Goal: Contribute content

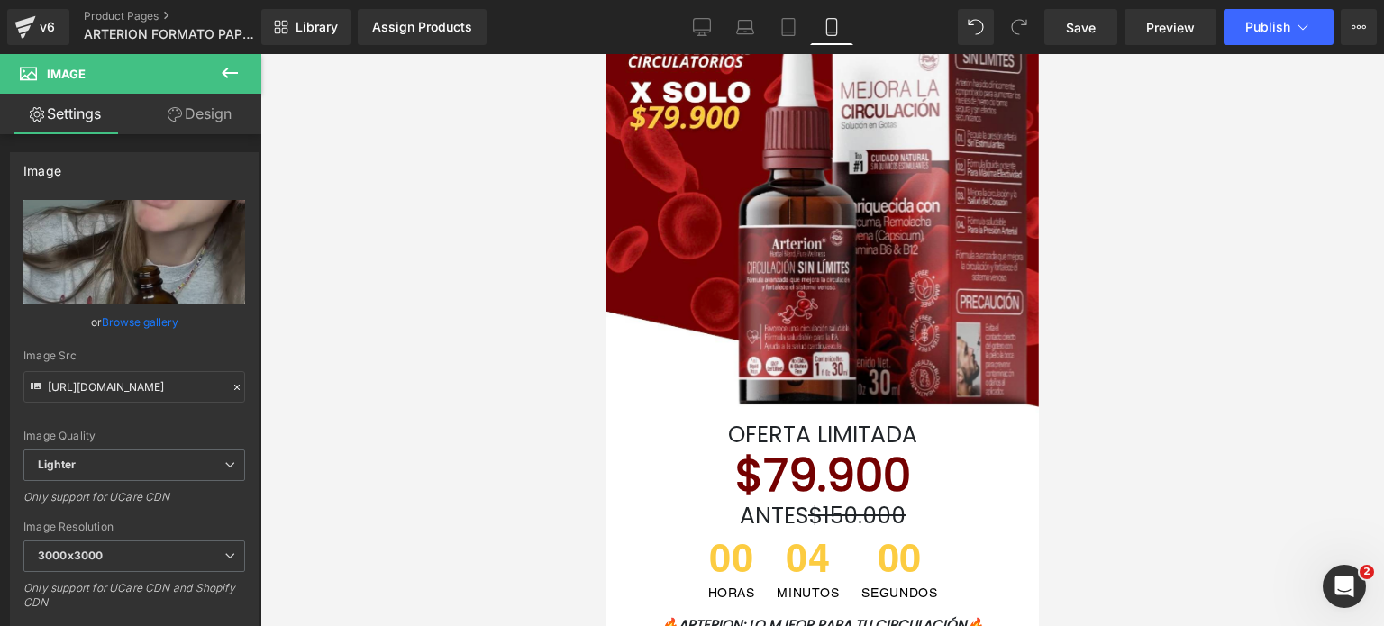
scroll to position [180, 0]
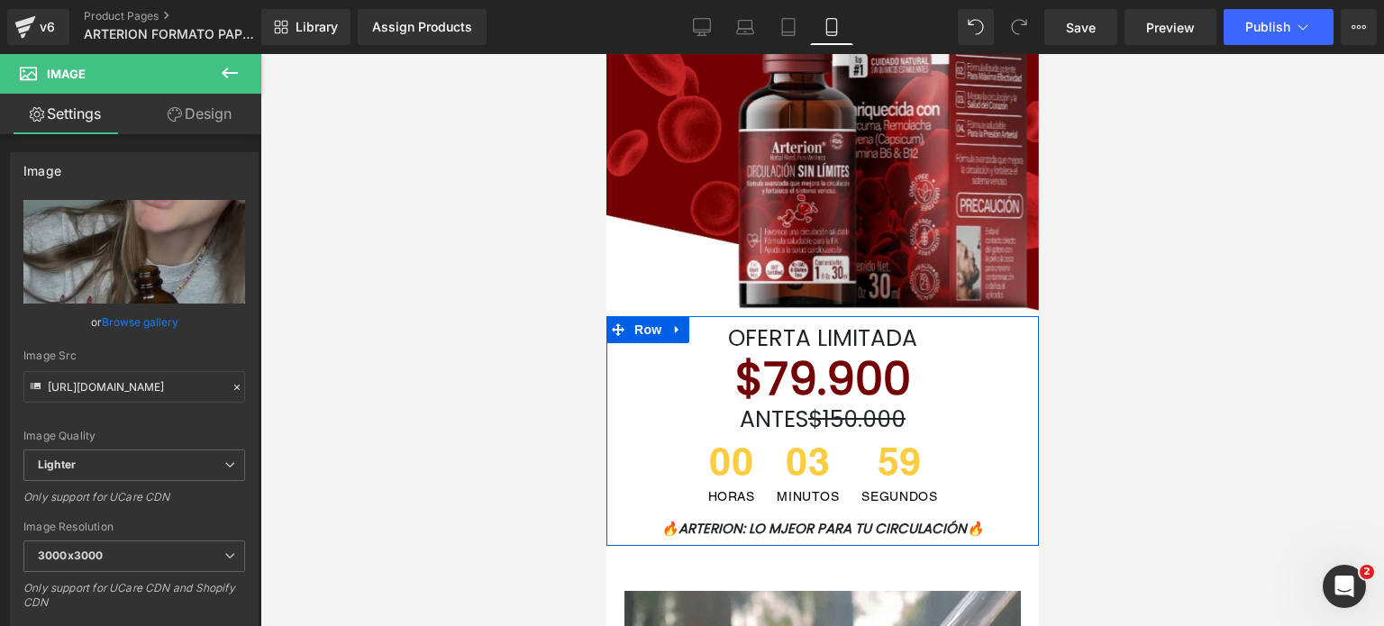
click at [924, 335] on h1 "OFERTA LIMITADA" at bounding box center [822, 338] width 406 height 27
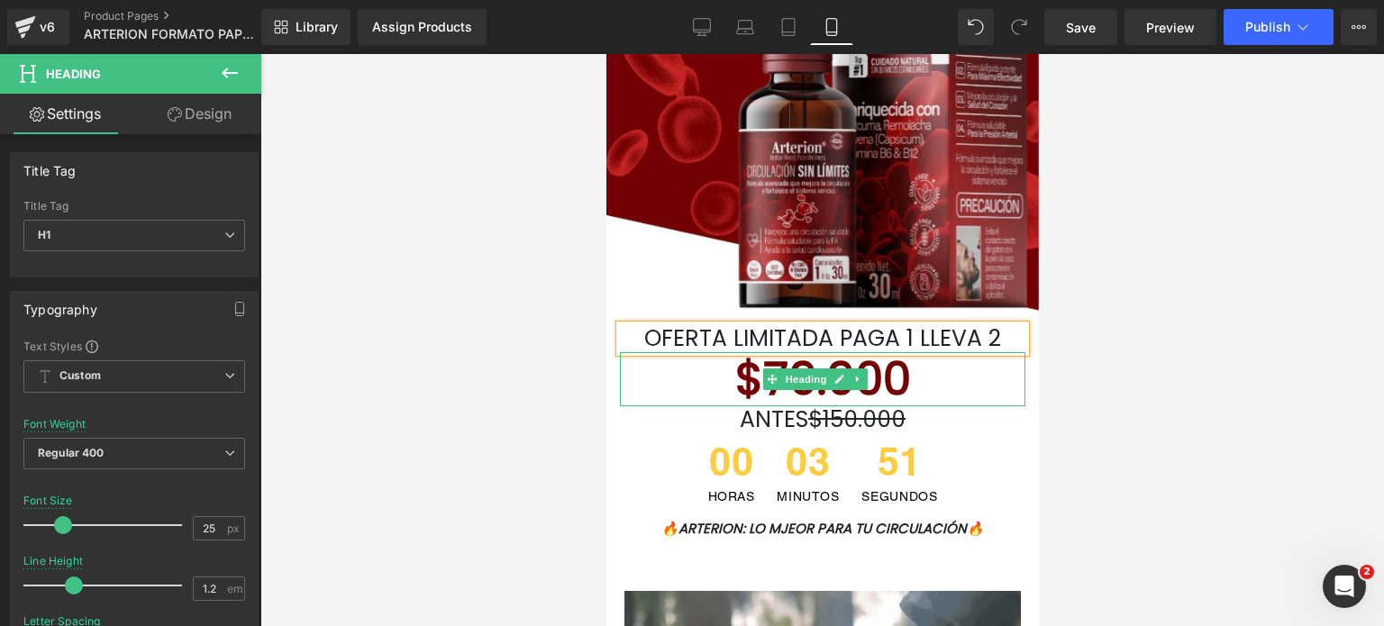
click at [830, 347] on font "$79.900" at bounding box center [823, 379] width 176 height 64
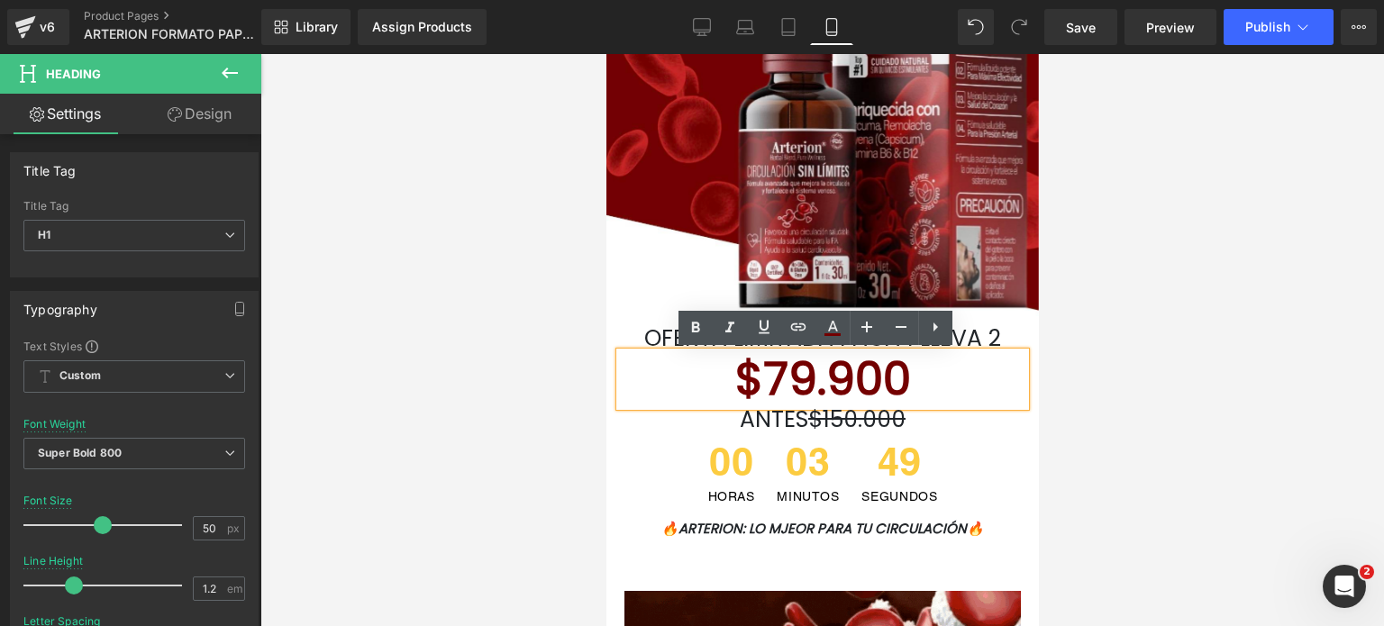
click at [980, 334] on font "OFERTA LIMITADA PAGA 1 LLEVA 2" at bounding box center [822, 339] width 357 height 32
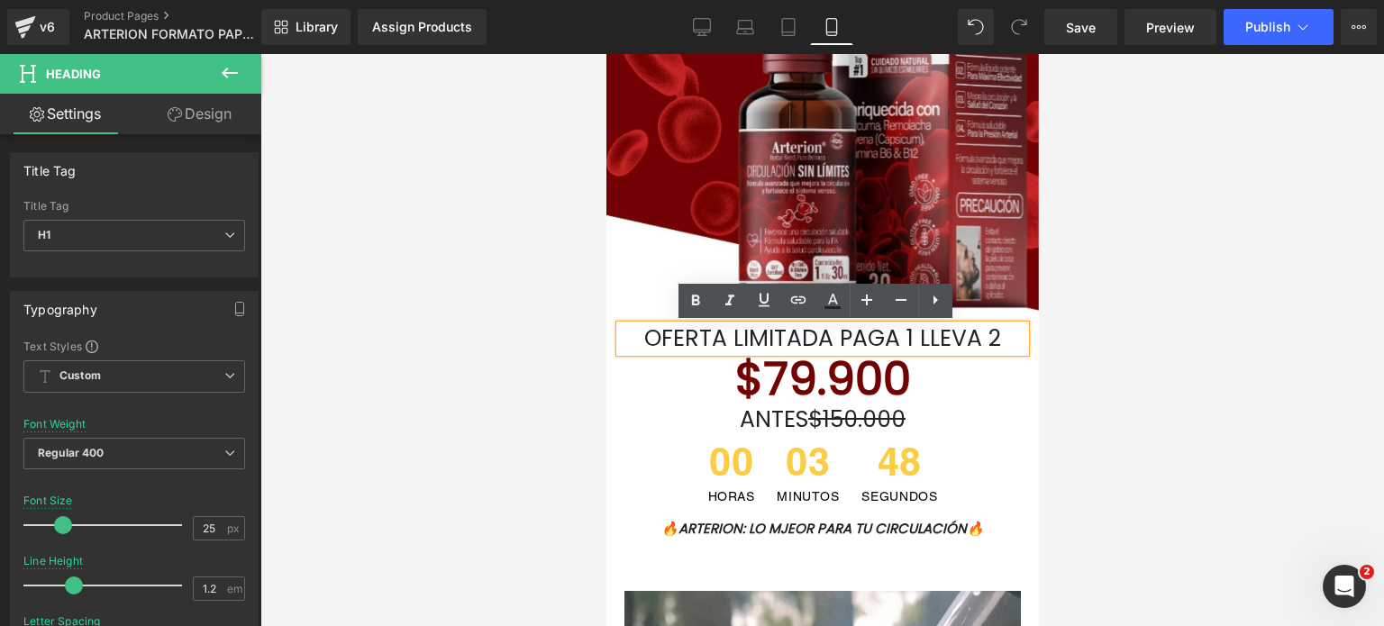
click at [830, 343] on font "OFERTA LIMITADA PAGA 1 LLEVA 2" at bounding box center [822, 339] width 357 height 32
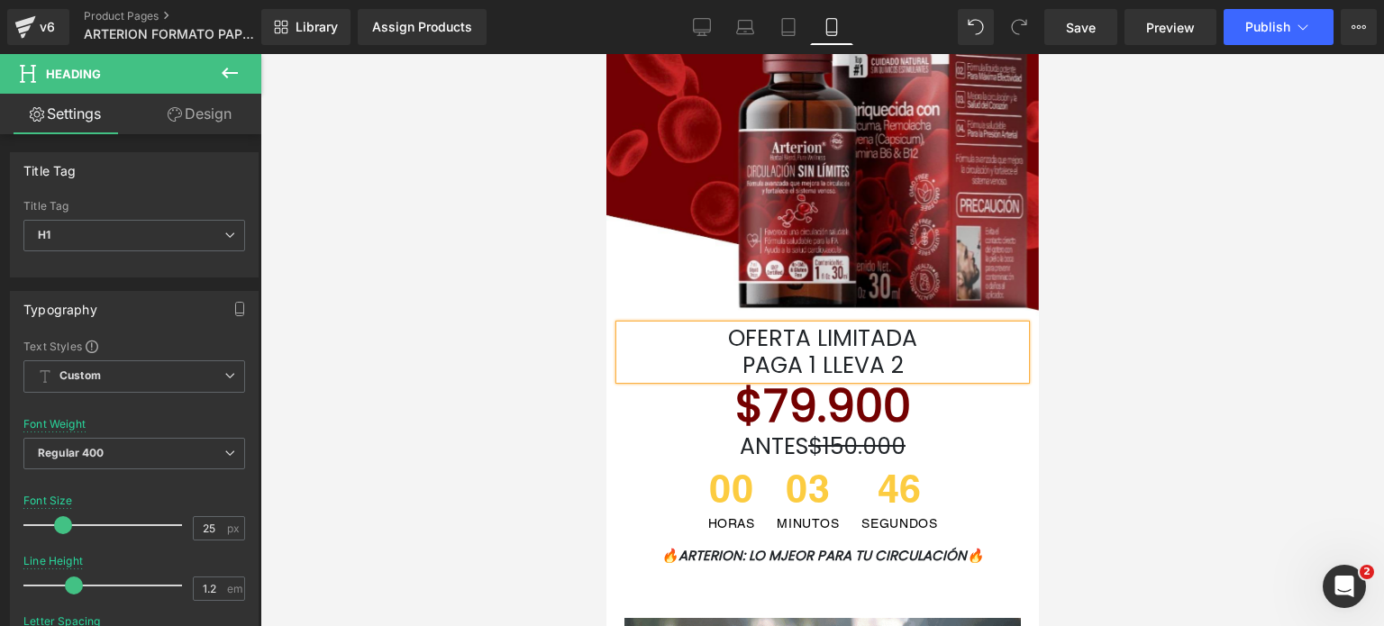
click at [920, 361] on h1 "PAGA 1 LLEVA 2" at bounding box center [822, 365] width 406 height 27
click at [955, 363] on h1 "PAGA 1 LLEVA 2 X SOLO" at bounding box center [822, 365] width 406 height 27
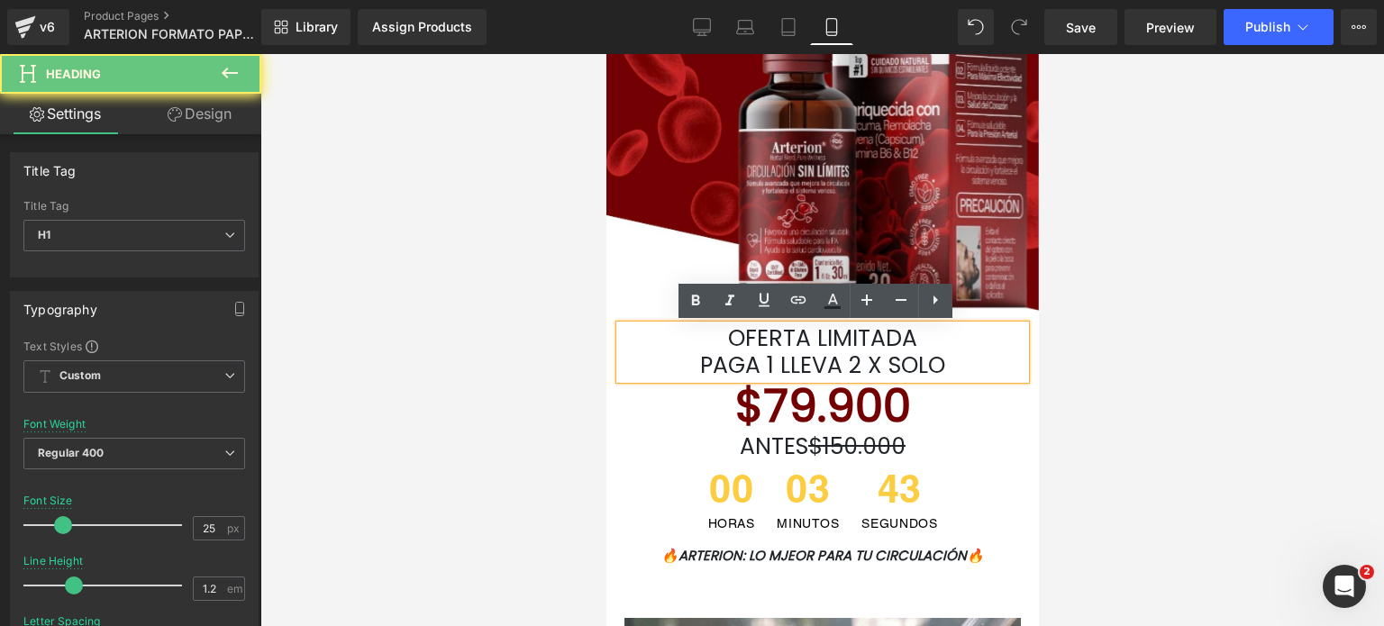
click at [955, 363] on h1 "PAGA 1 LLEVA 2 X SOLO" at bounding box center [822, 365] width 406 height 27
click at [919, 367] on font "PAGA 1 LLEVA 2 X SOLO" at bounding box center [821, 366] width 245 height 32
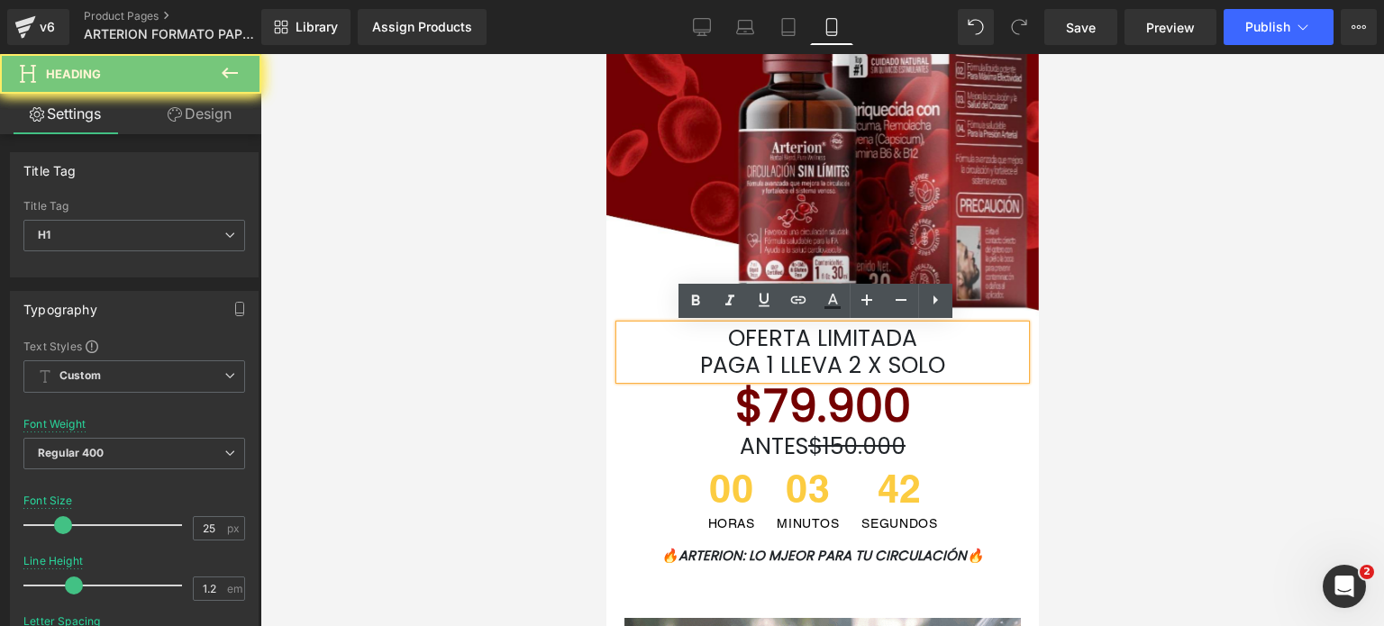
click at [944, 370] on font "PAGA 1 LLEVA 2 X SOLO" at bounding box center [821, 366] width 245 height 32
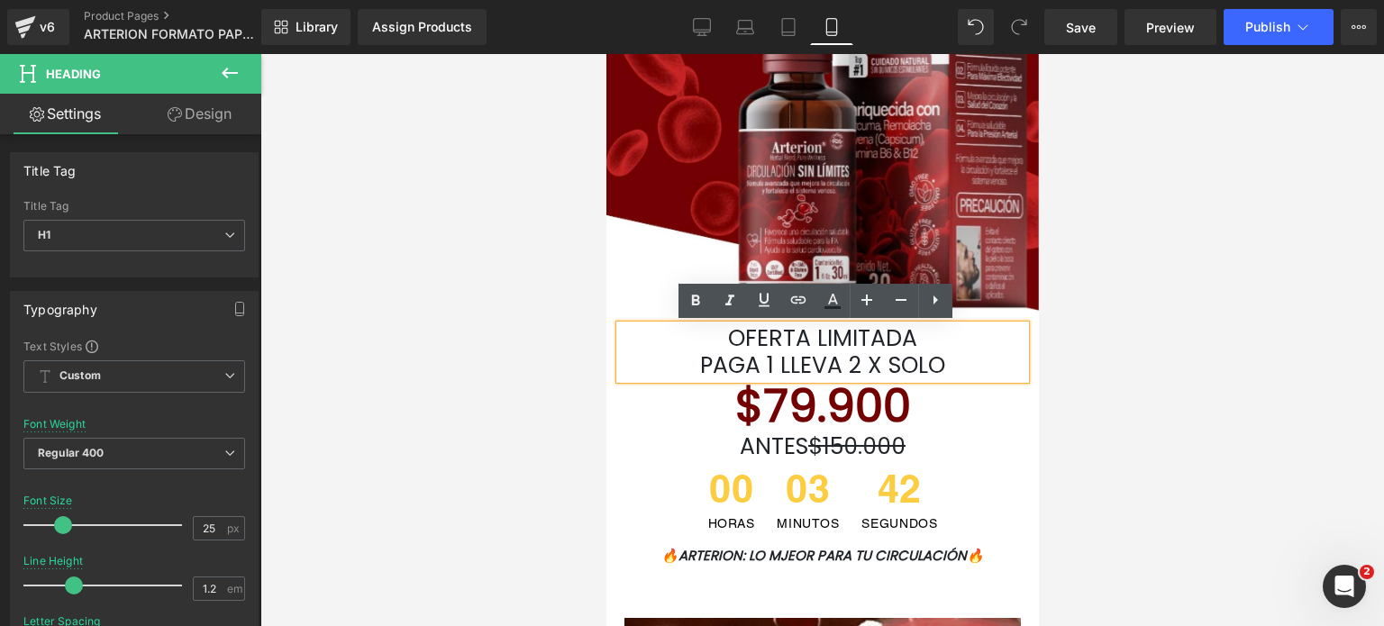
click at [944, 370] on font "PAGA 1 LLEVA 2 X SOLO" at bounding box center [821, 366] width 245 height 32
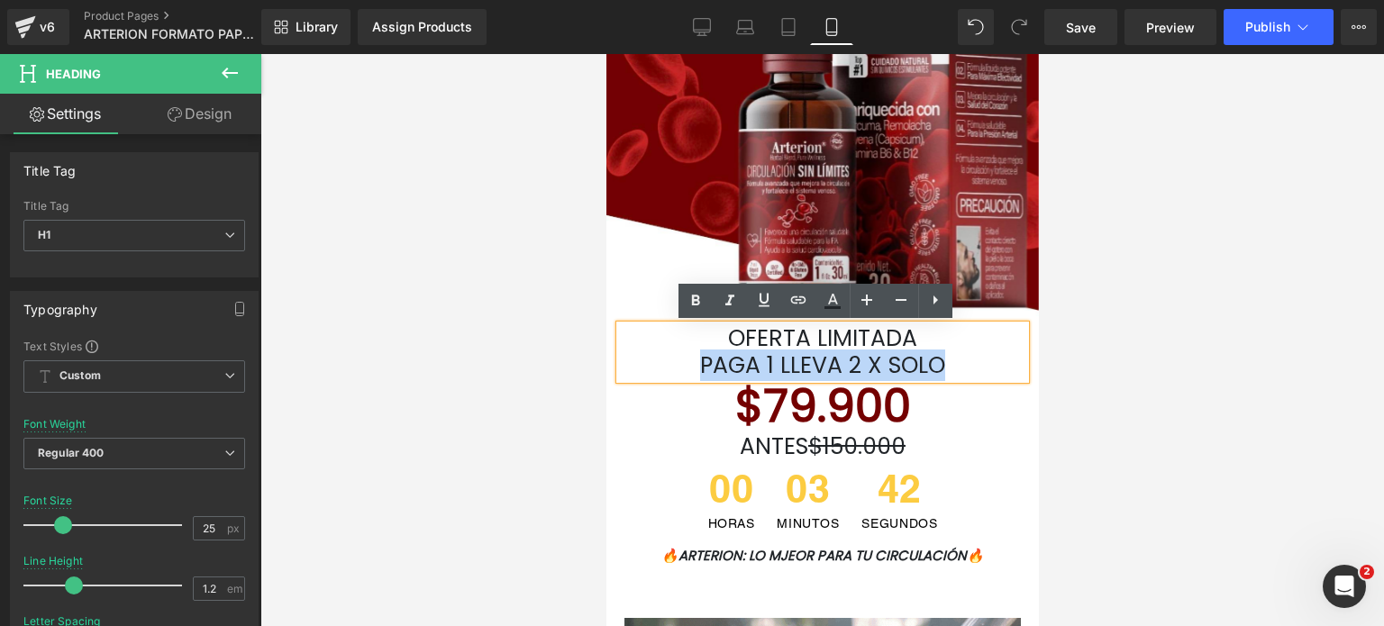
drag, startPoint x: 944, startPoint y: 370, endPoint x: 935, endPoint y: 369, distance: 9.2
click at [935, 369] on font "PAGA 1 LLEVA 2 X SOLO" at bounding box center [821, 366] width 245 height 32
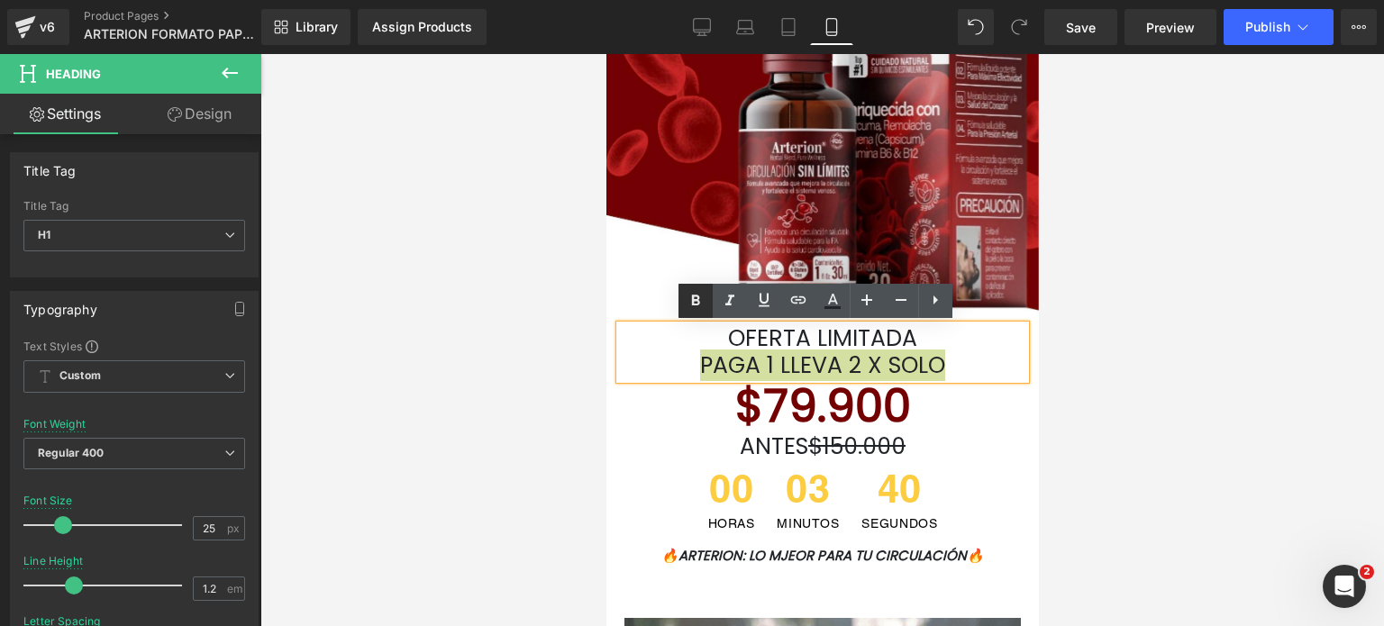
click at [690, 297] on icon at bounding box center [696, 301] width 22 height 22
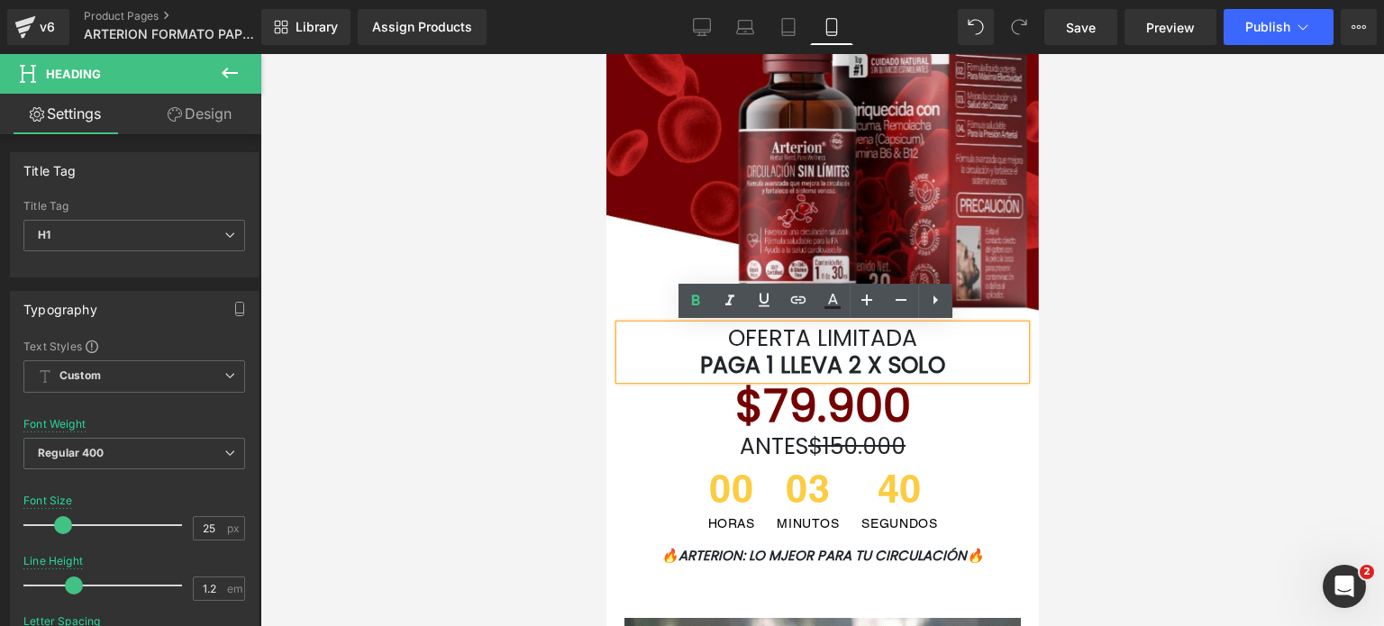
click at [863, 348] on font "OFERTA LIMITADA" at bounding box center [821, 339] width 189 height 32
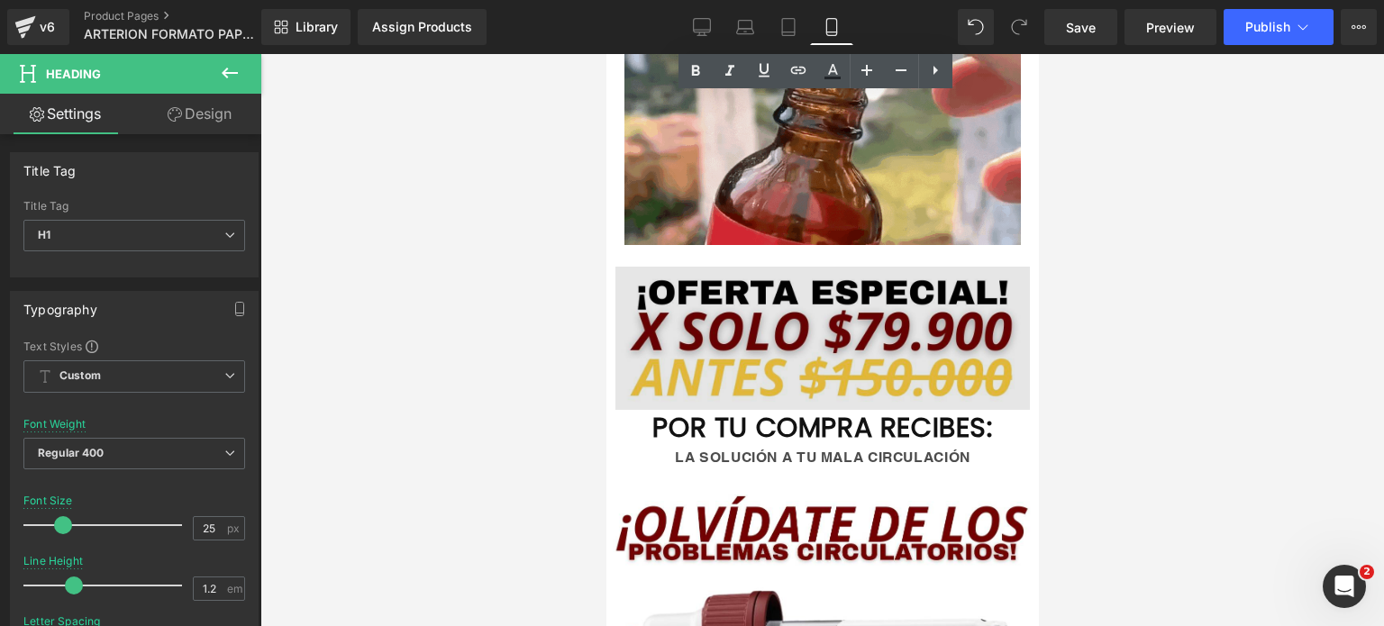
scroll to position [991, 0]
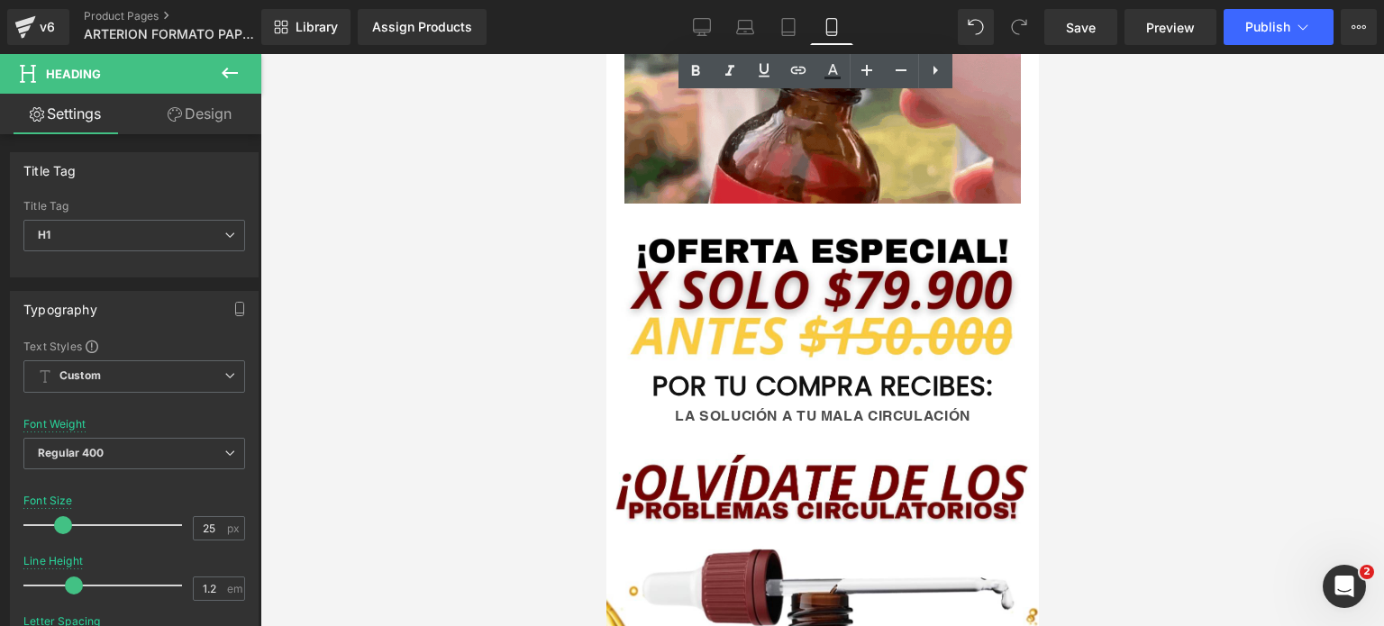
click at [1054, 431] on div at bounding box center [822, 340] width 1124 height 572
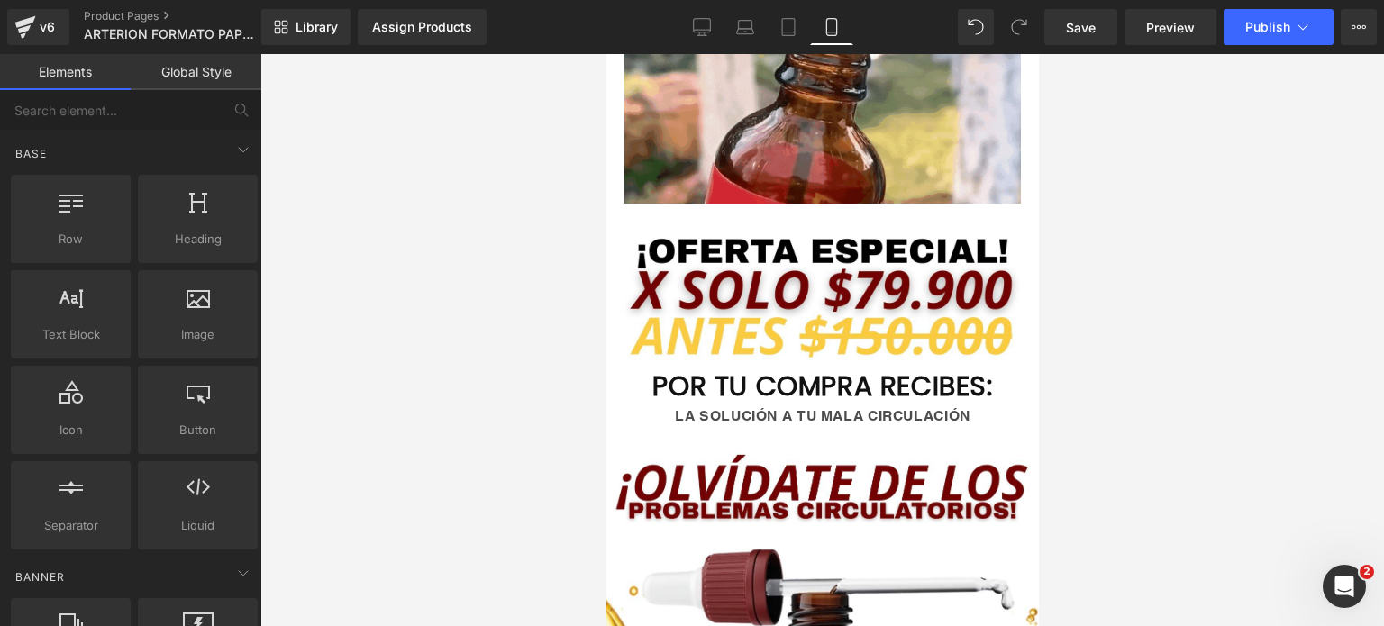
click at [982, 423] on div "LA SOLUCIÓN A TU MALA CIRCULACIÓN" at bounding box center [822, 416] width 433 height 25
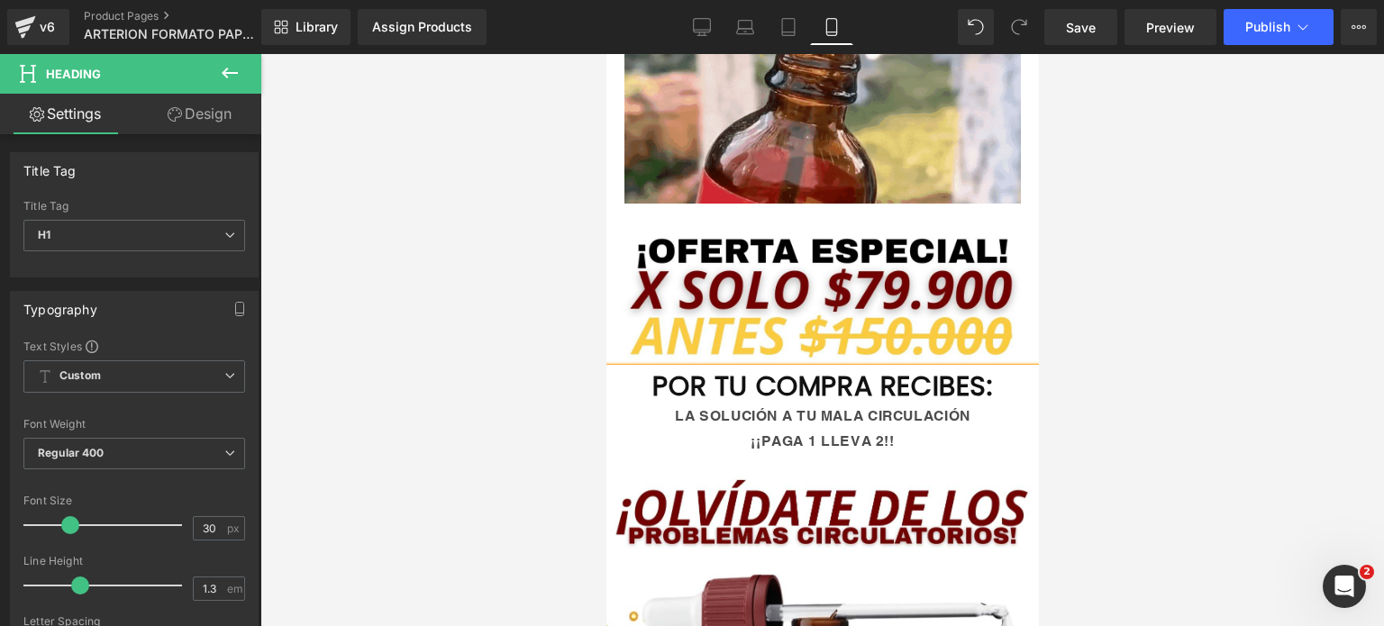
click at [845, 433] on span "¡¡PAGA 1 LLEVA 2!!" at bounding box center [821, 441] width 143 height 17
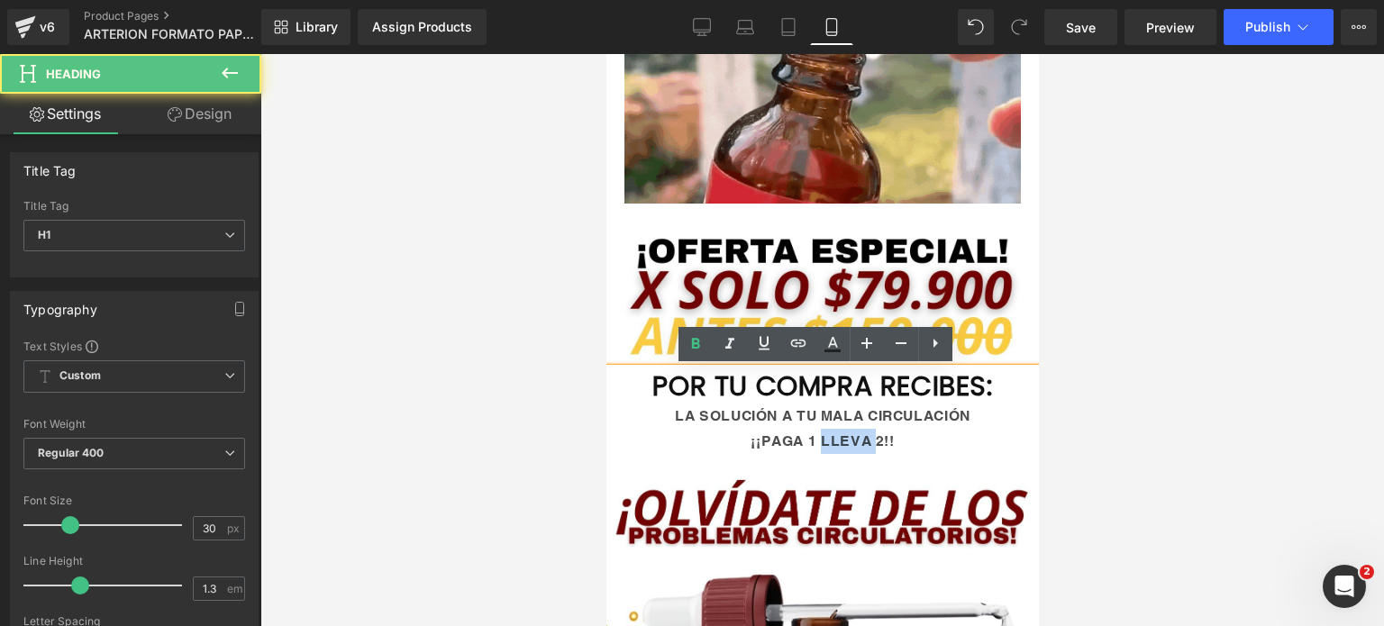
click at [845, 433] on span "¡¡PAGA 1 LLEVA 2!!" at bounding box center [821, 441] width 143 height 17
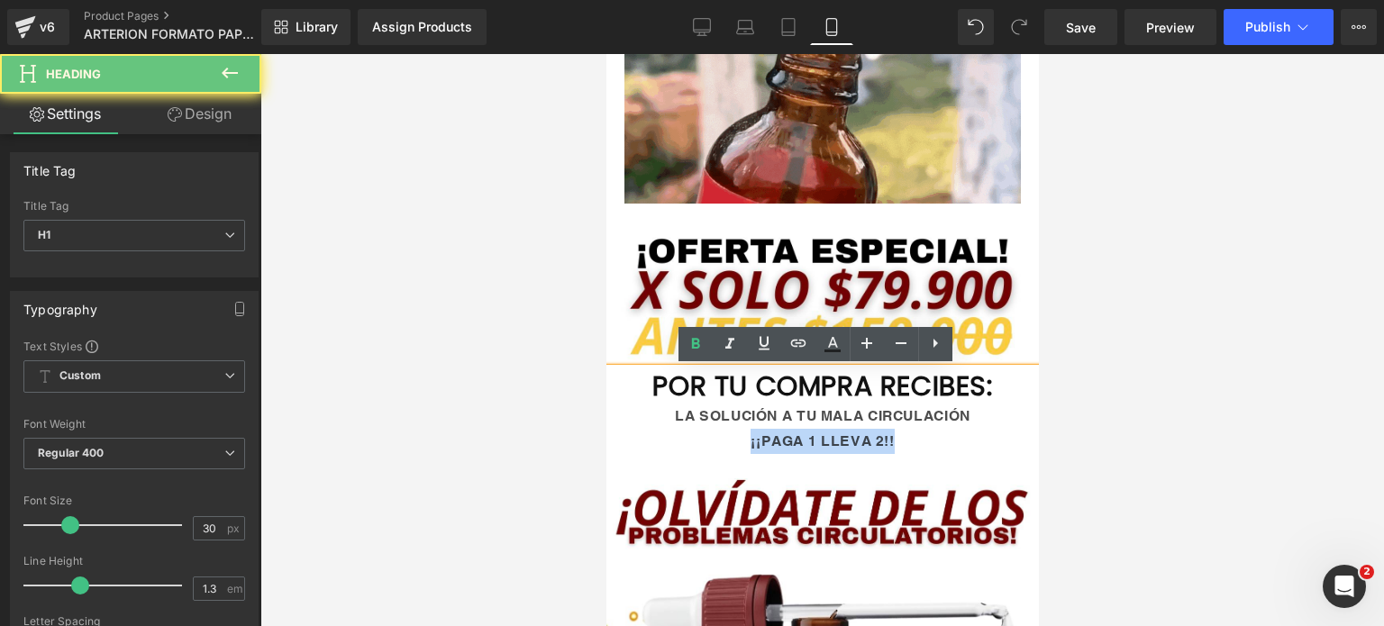
click at [845, 433] on span "¡¡PAGA 1 LLEVA 2!!" at bounding box center [821, 441] width 143 height 17
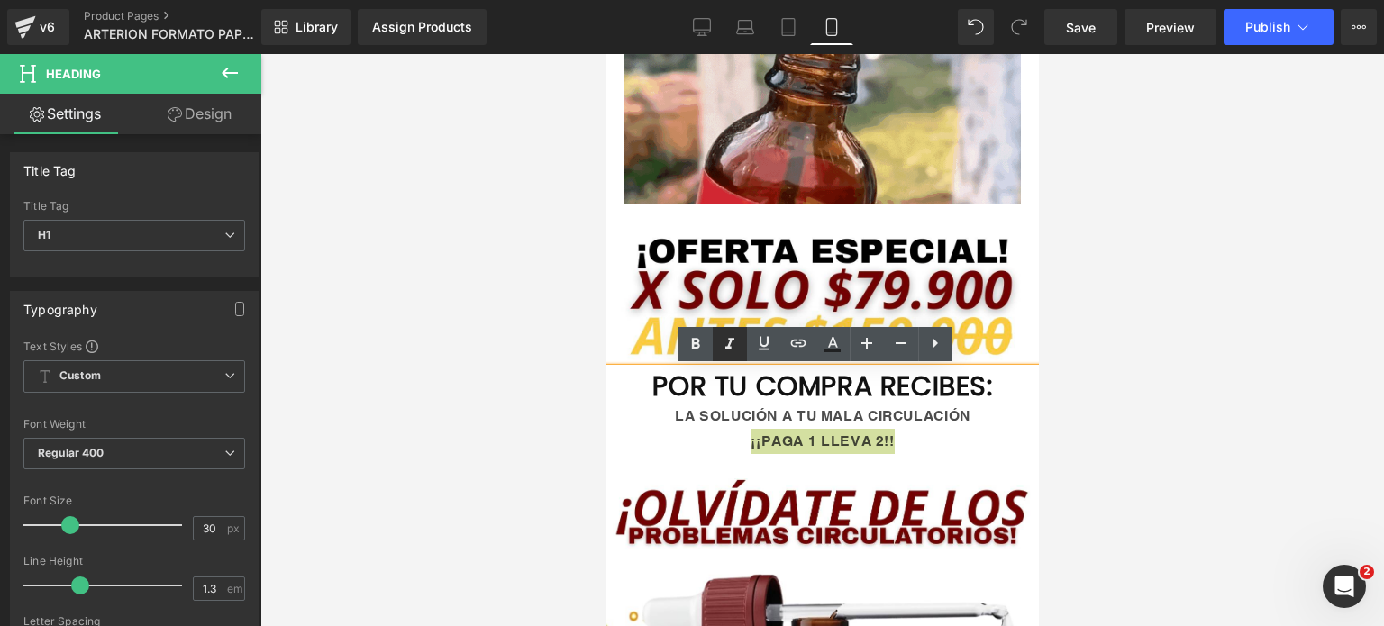
click at [735, 352] on icon at bounding box center [730, 344] width 22 height 22
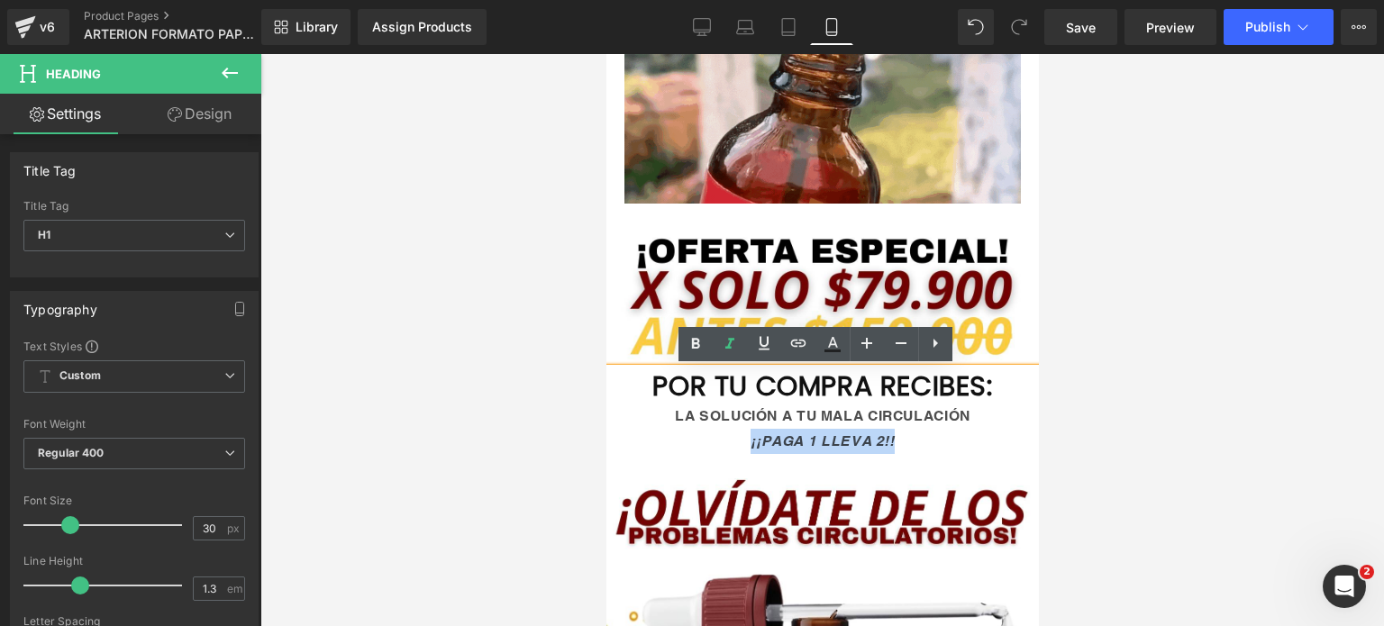
click at [853, 433] on span "¡¡PAGA 1 LLEVA 2!!" at bounding box center [821, 441] width 143 height 17
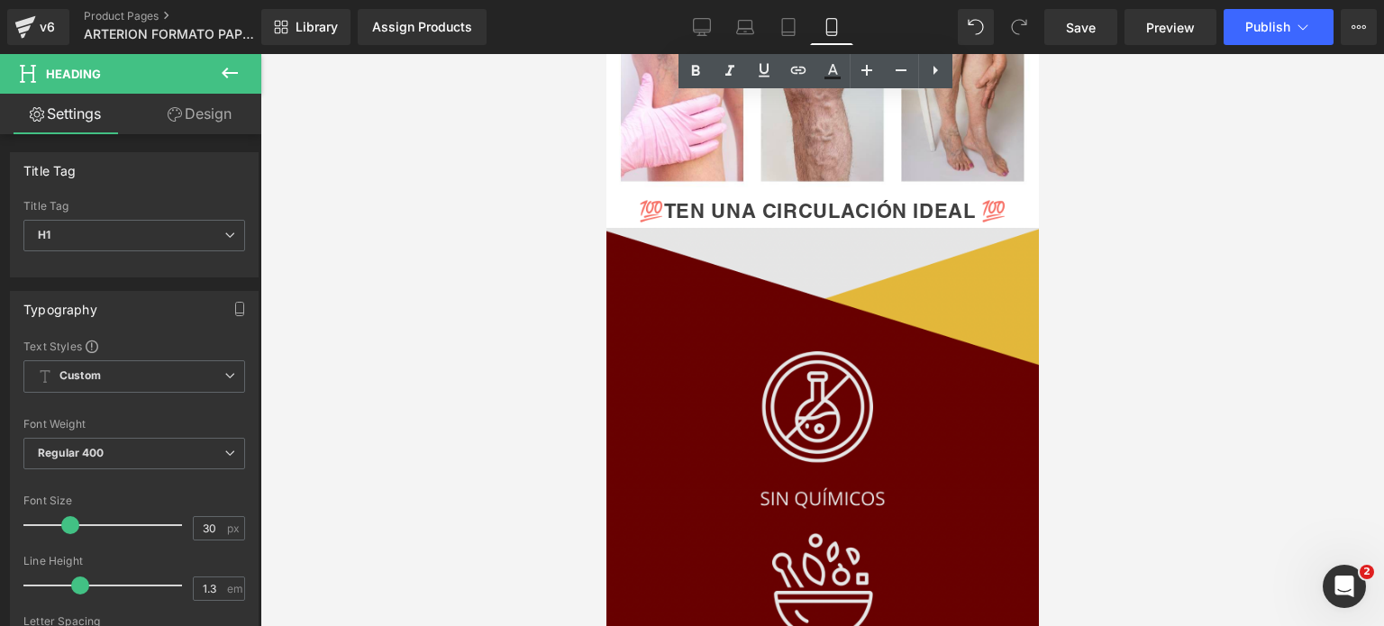
scroll to position [1983, 0]
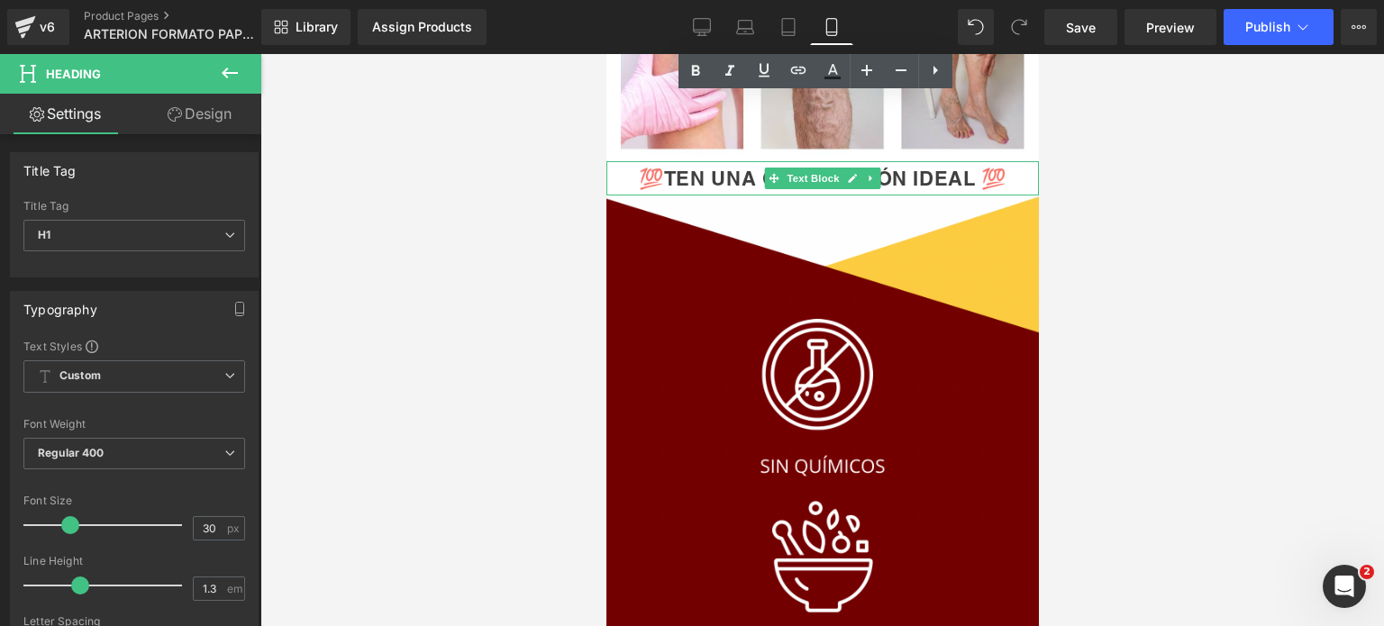
click at [1003, 178] on div "💯TEN UNA CIRCULACIÓN IDEAL 💯" at bounding box center [822, 178] width 433 height 35
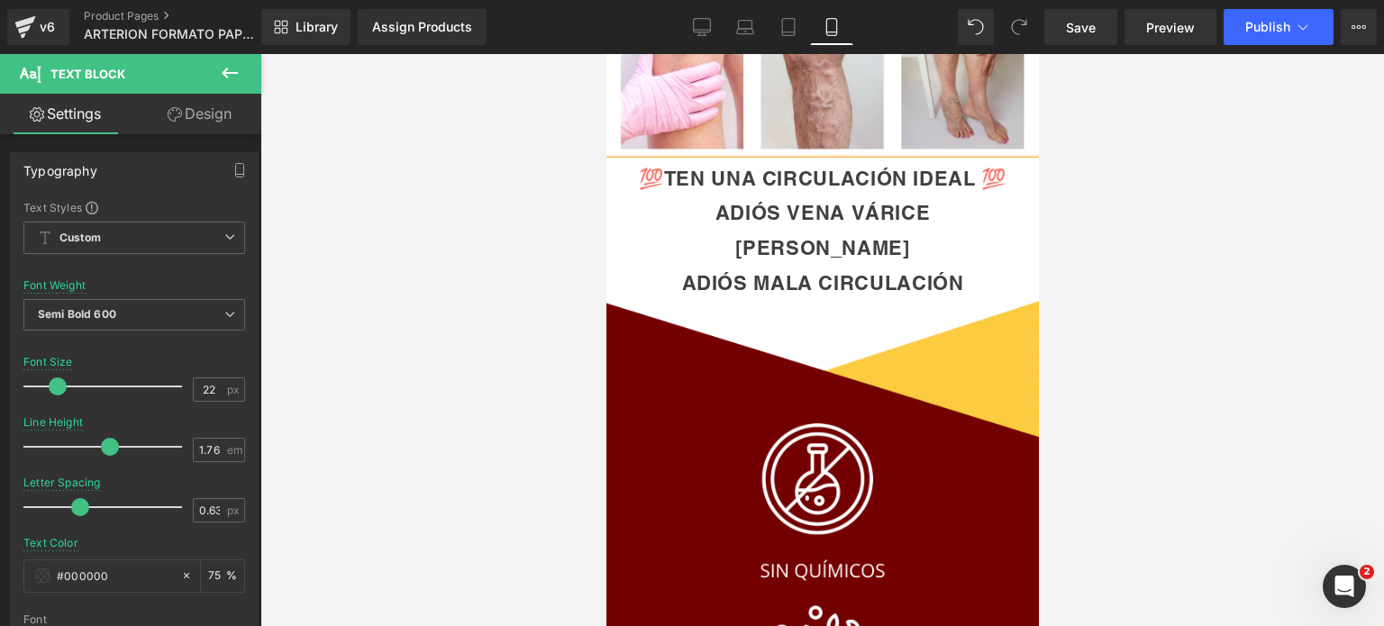
click at [695, 272] on div "ADIÓS MALA CIRCULACIÓN" at bounding box center [822, 283] width 433 height 35
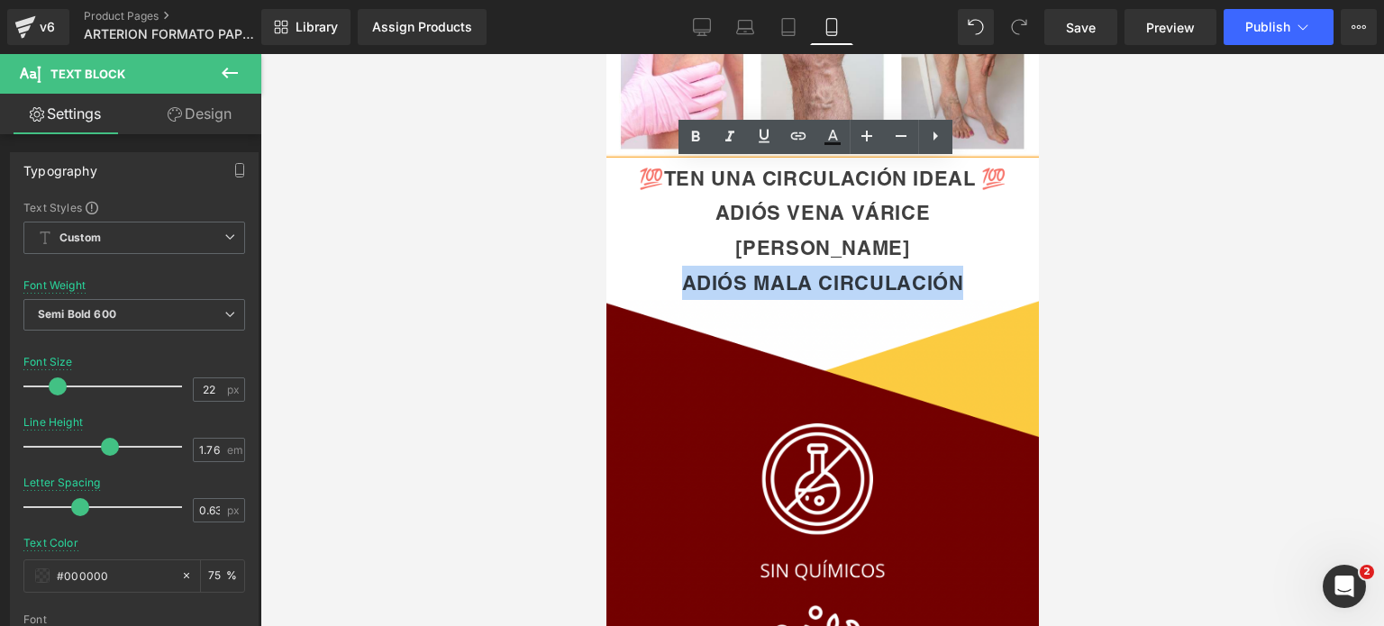
drag, startPoint x: 678, startPoint y: 280, endPoint x: 957, endPoint y: 279, distance: 279.4
click at [957, 279] on div "ADIÓS MALA CIRCULACIÓN" at bounding box center [822, 283] width 433 height 35
copy div "ADIÓS MALA CIRCULACIÓN"
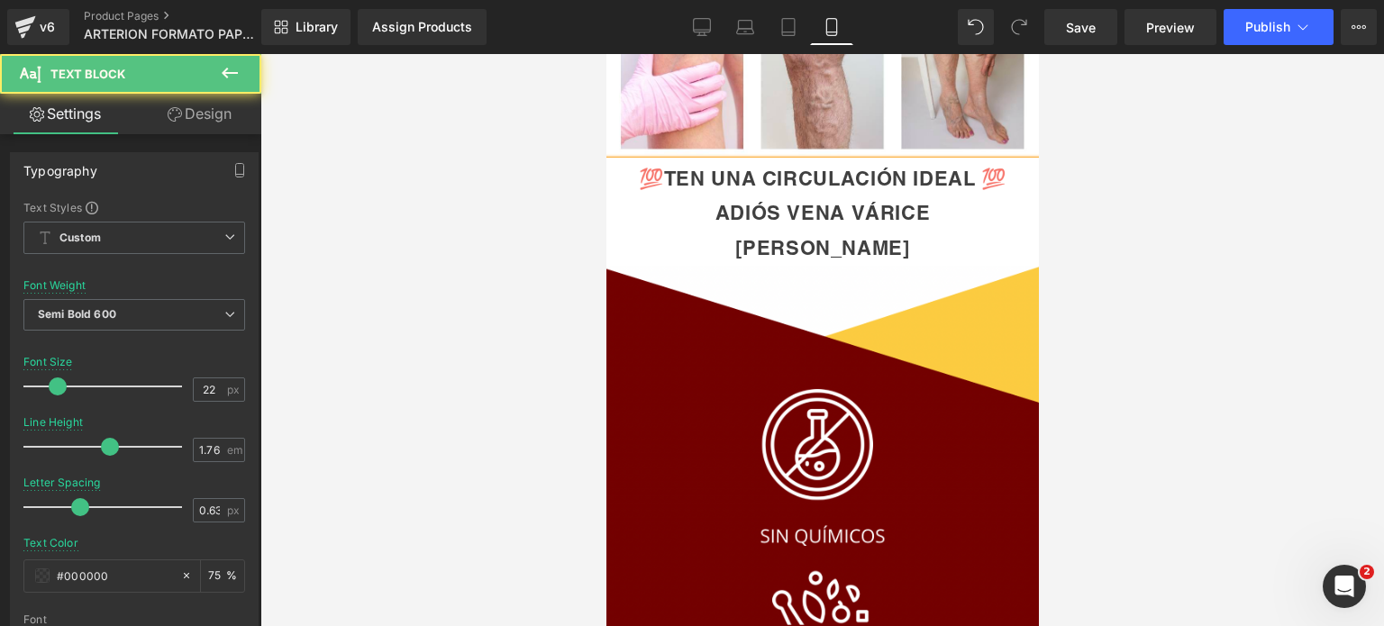
click at [756, 208] on div "ADIÓS VENA VÁRICE" at bounding box center [822, 213] width 433 height 35
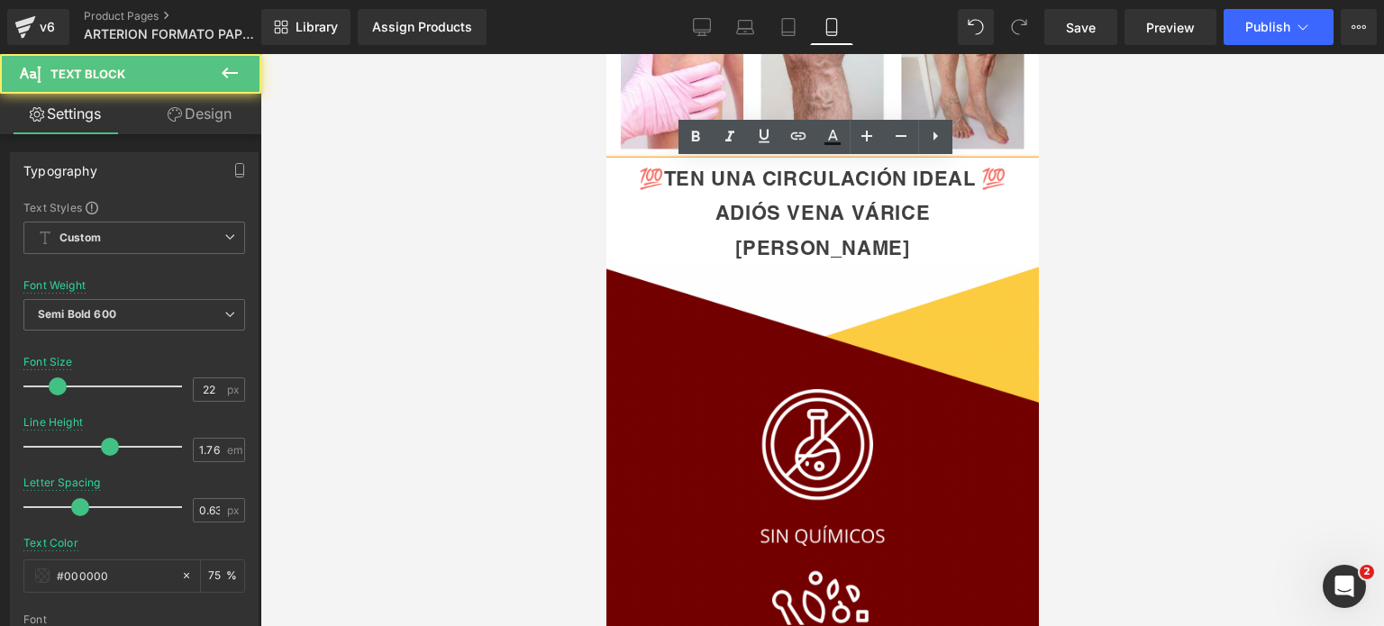
click at [712, 215] on div "ADIÓS VENA VÁRICE" at bounding box center [822, 213] width 433 height 35
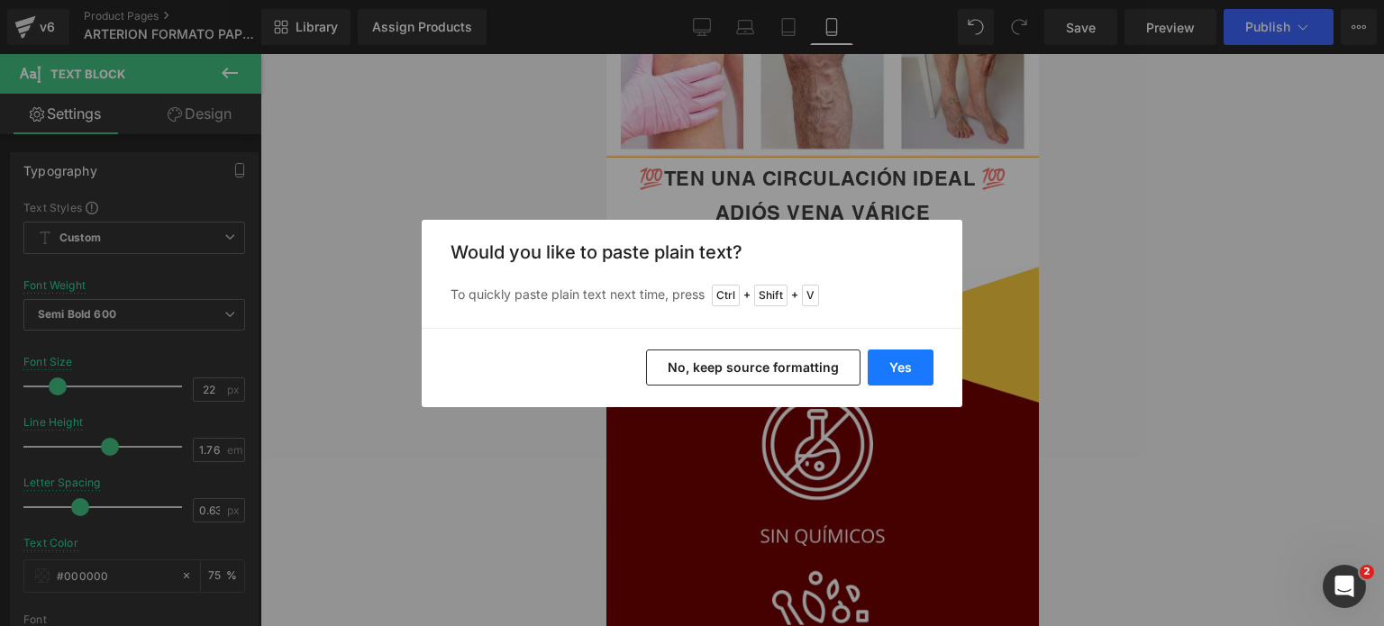
click at [887, 361] on button "Yes" at bounding box center [901, 368] width 66 height 36
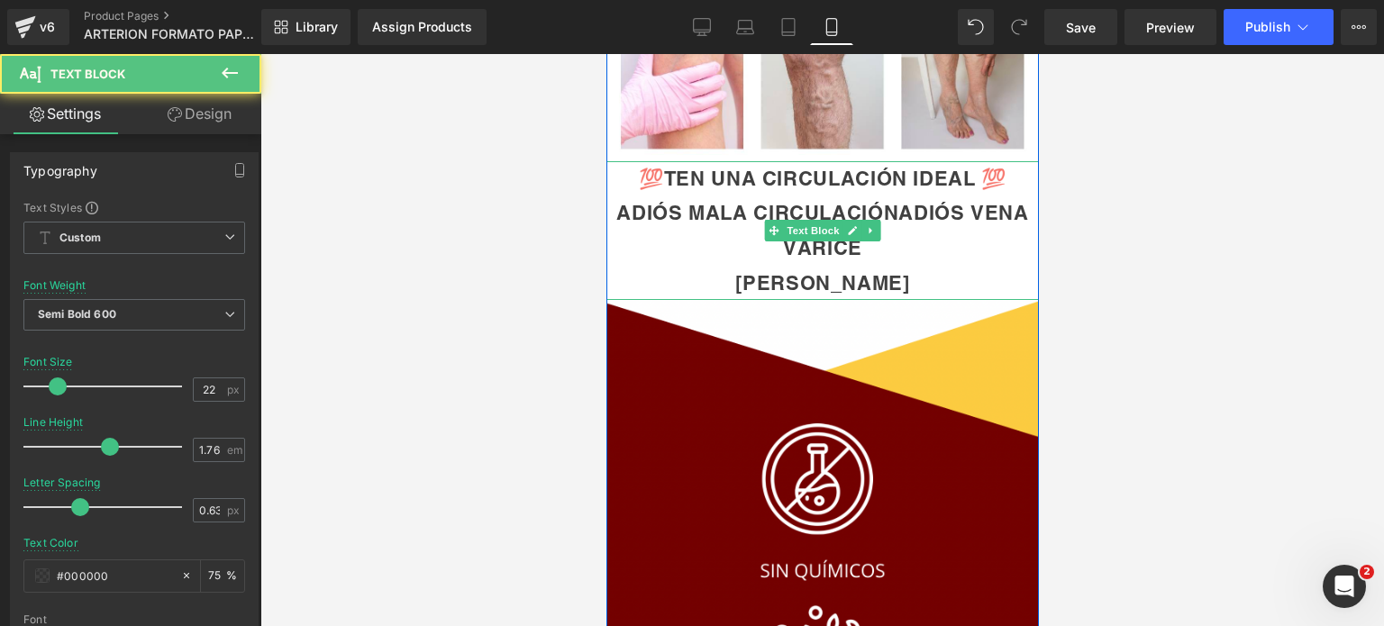
click at [890, 210] on div "ADIÓS MALA CIRCULACIÓNADIÓS VENA VÁRICE" at bounding box center [822, 230] width 433 height 69
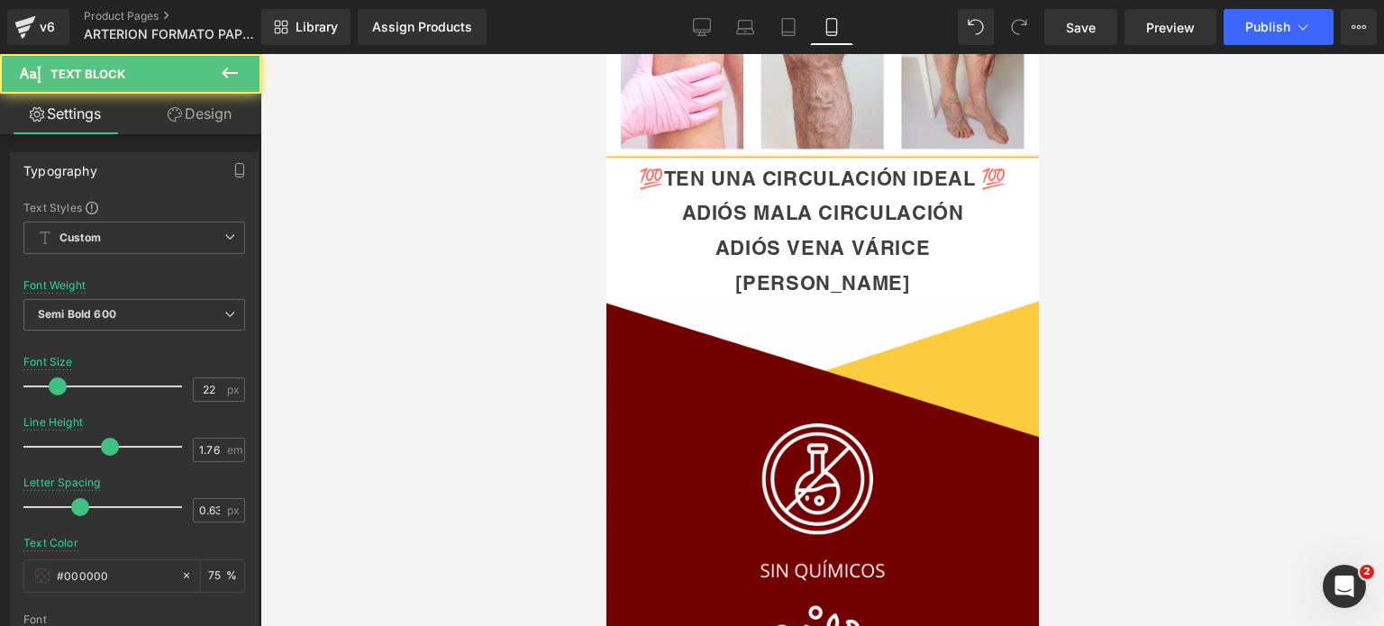
drag, startPoint x: 671, startPoint y: 219, endPoint x: 952, endPoint y: 281, distance: 288.0
click at [952, 281] on div "💯TEN UNA CIRCULACIÓN IDEAL 💯 ADIÓS MALA CIRCULACIÓN ADIÓS VENA VÁRICE ADIÓS HIN…" at bounding box center [822, 231] width 433 height 140
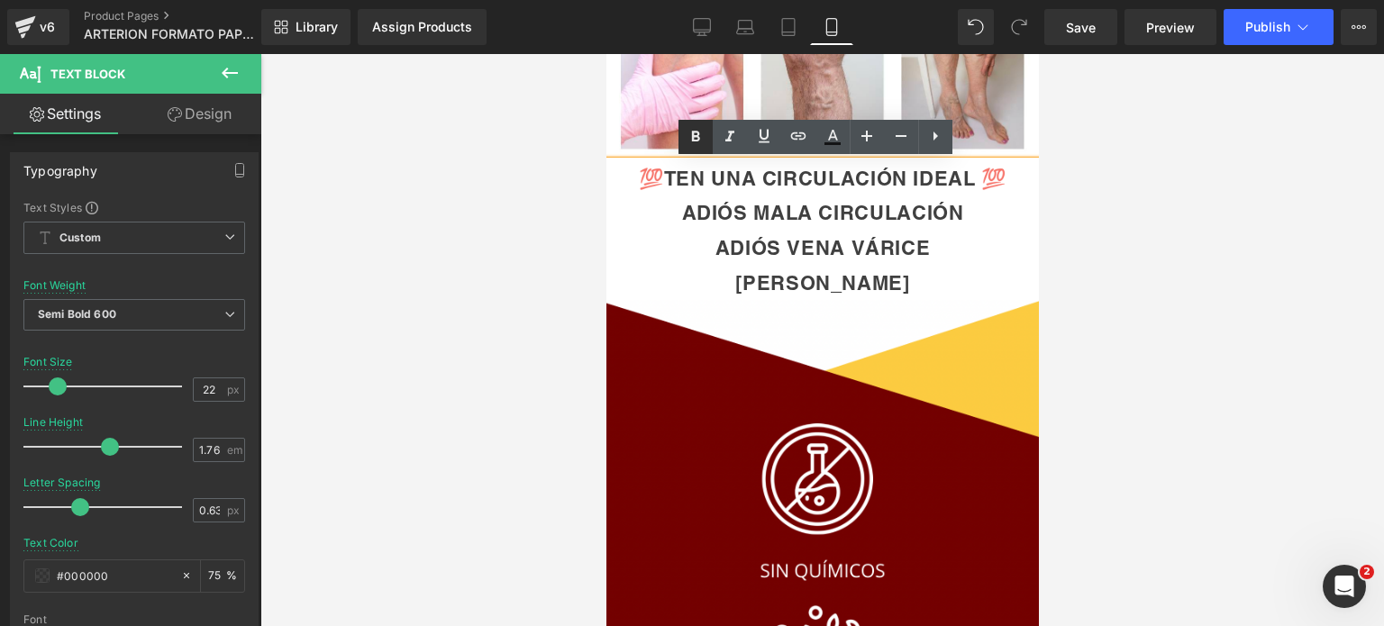
click at [696, 132] on icon at bounding box center [696, 137] width 22 height 22
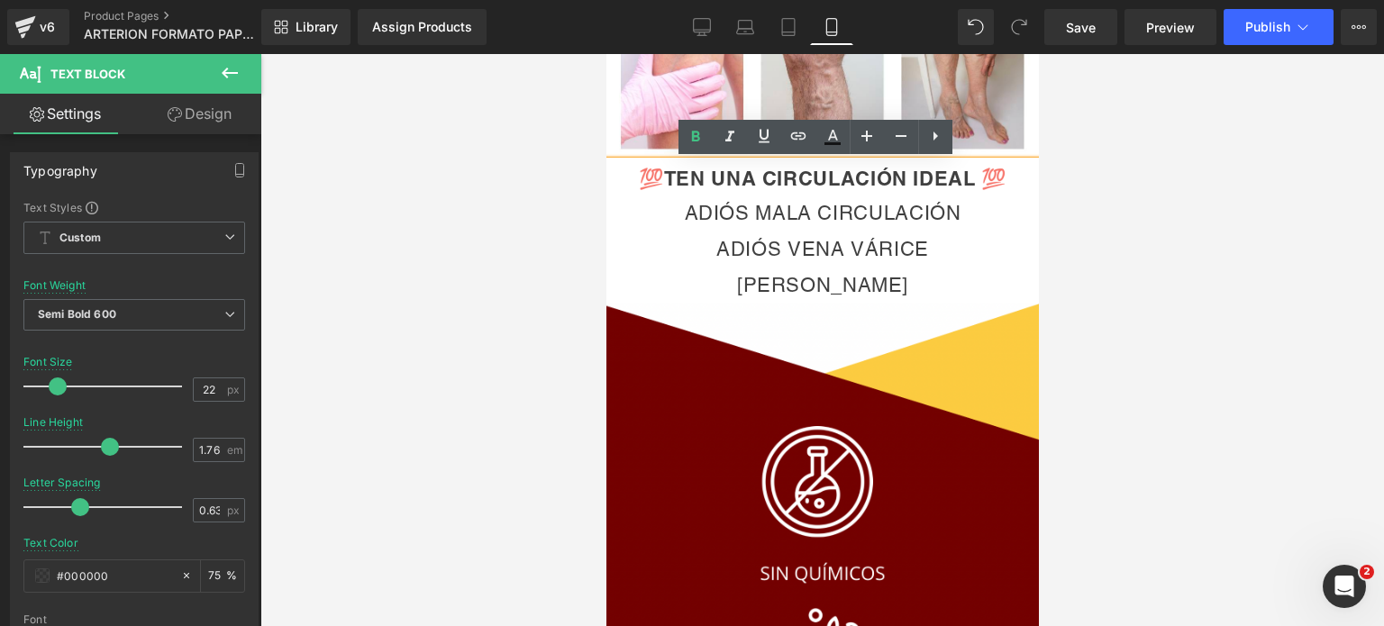
click at [718, 215] on span "ADIÓS MALA CIRCULACIÓN" at bounding box center [822, 213] width 277 height 23
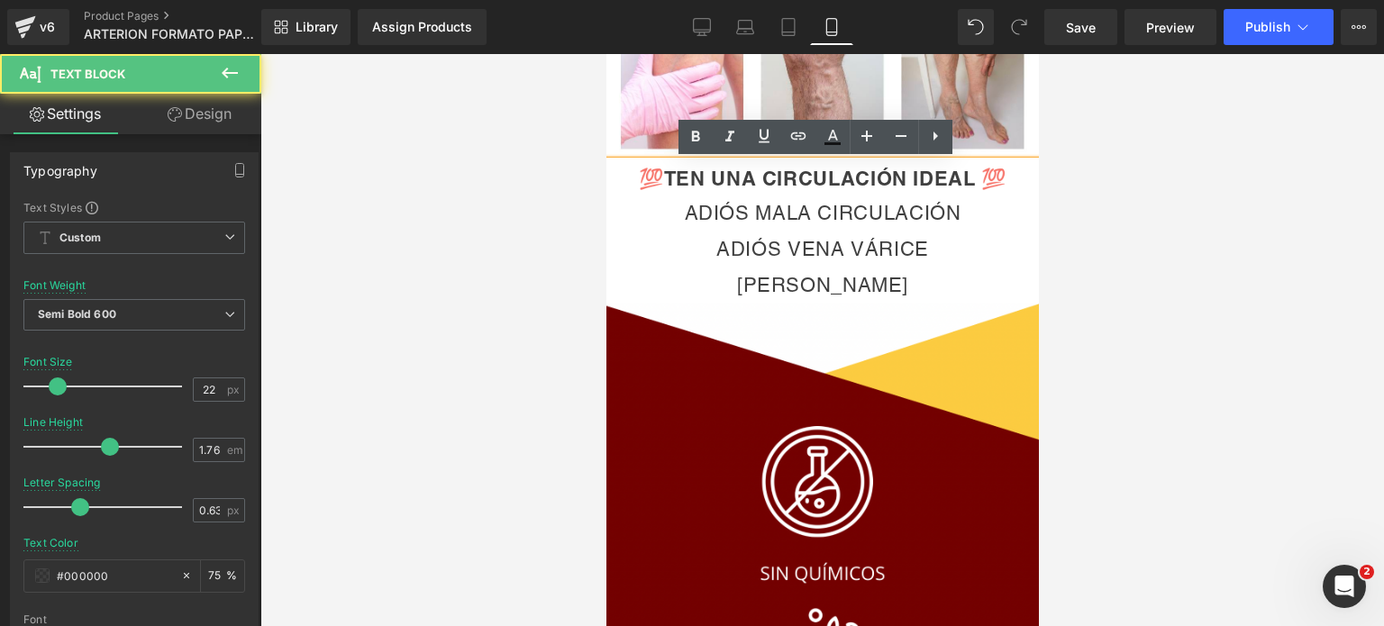
drag, startPoint x: 681, startPoint y: 212, endPoint x: 920, endPoint y: 279, distance: 248.2
click at [920, 279] on div "💯TEN UNA CIRCULACIÓN IDEAL 💯 ADIÓS MALA CIRCULACIÓN ADIÓS VENA VÁRICE ADIÓS HIN…" at bounding box center [822, 232] width 433 height 142
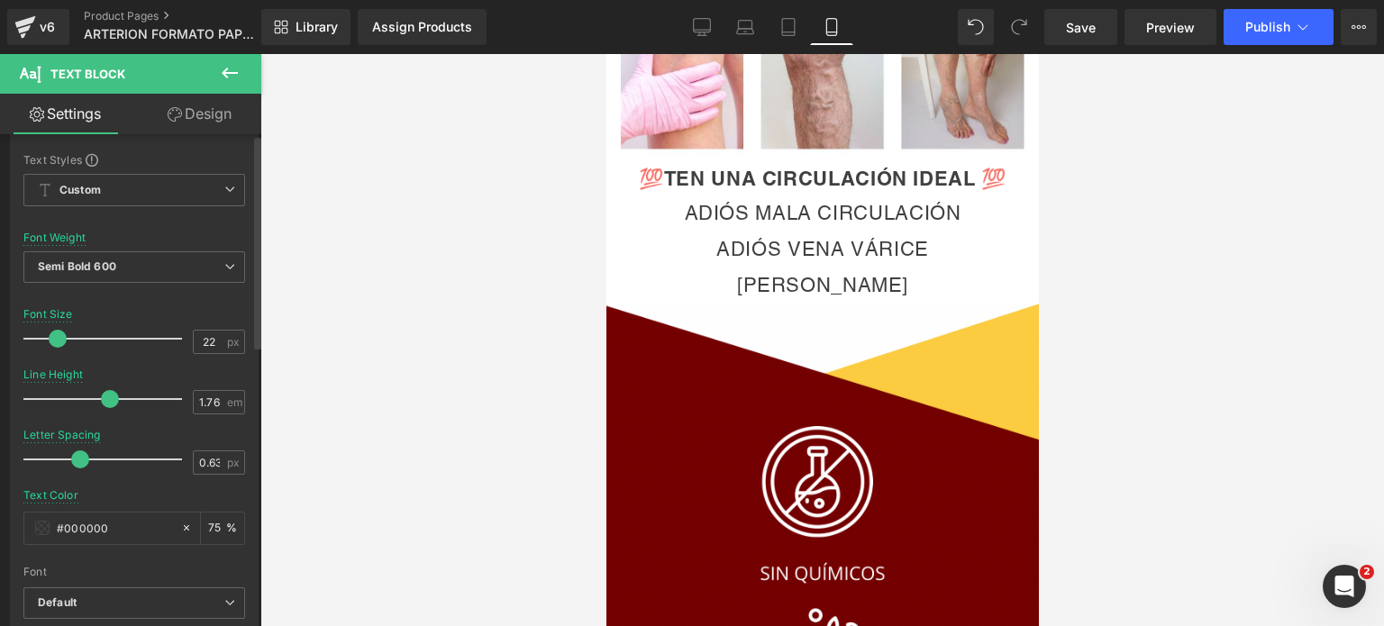
scroll to position [90, 0]
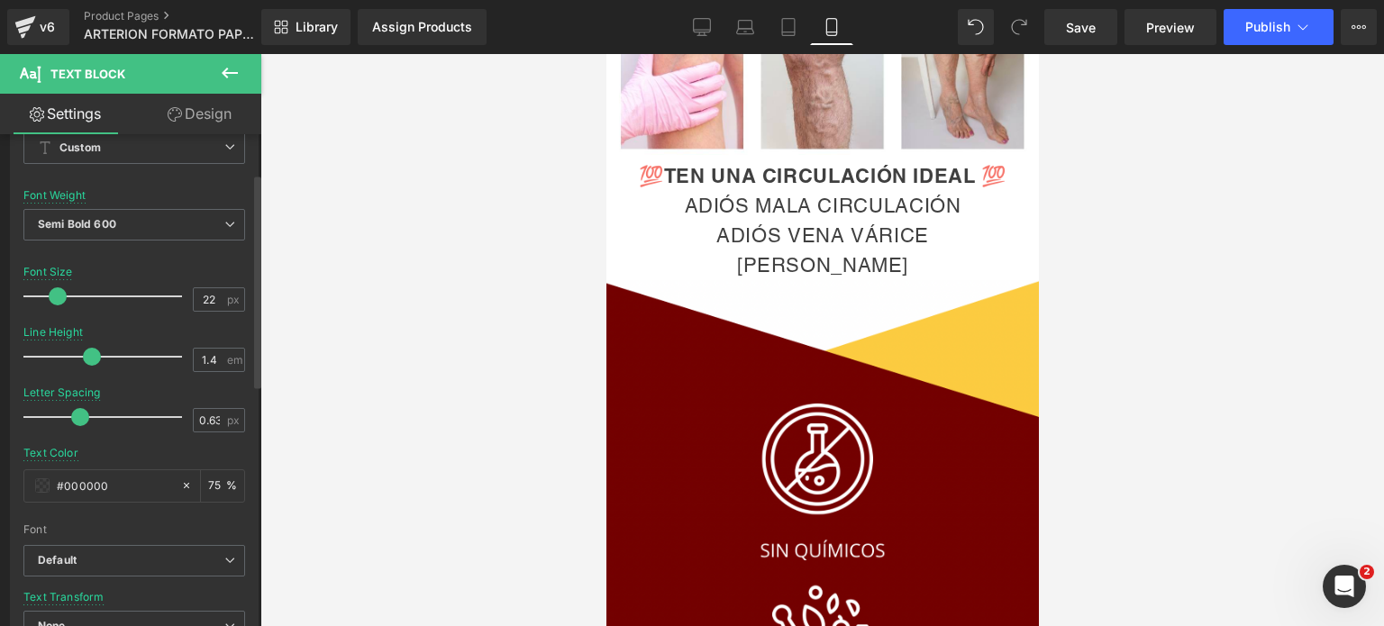
type input "1.3"
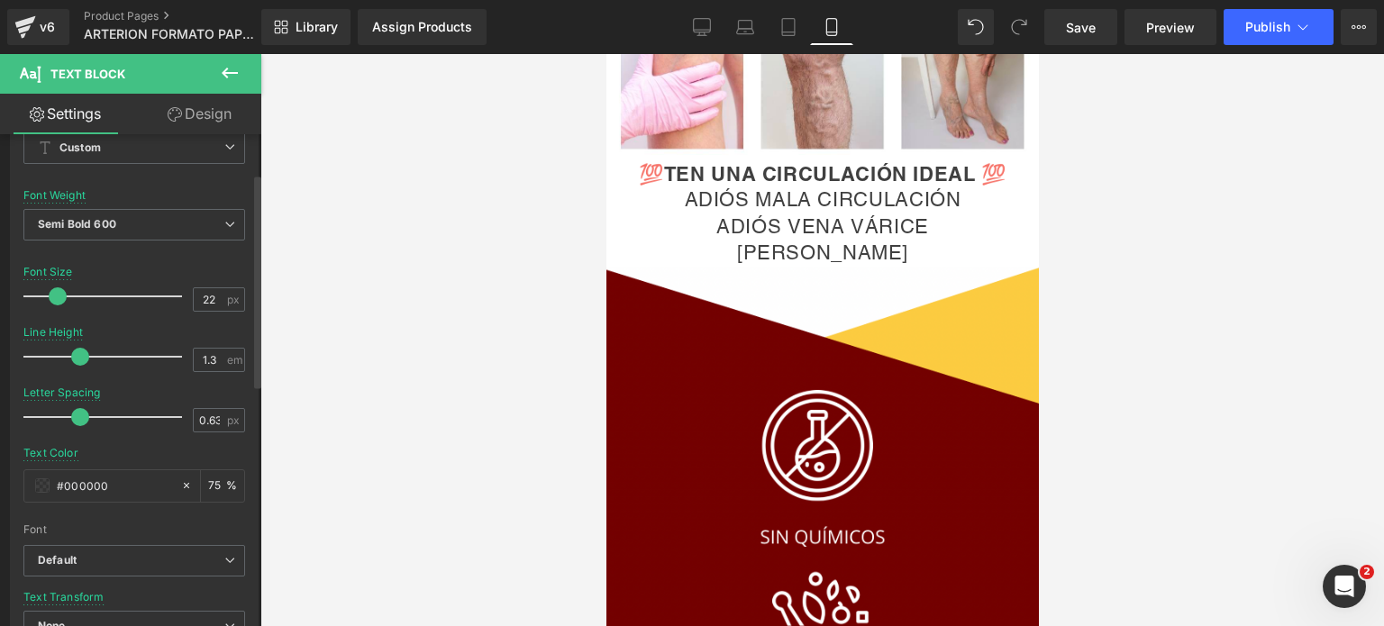
drag, startPoint x: 109, startPoint y: 357, endPoint x: 83, endPoint y: 346, distance: 28.3
click at [83, 346] on div at bounding box center [107, 357] width 150 height 36
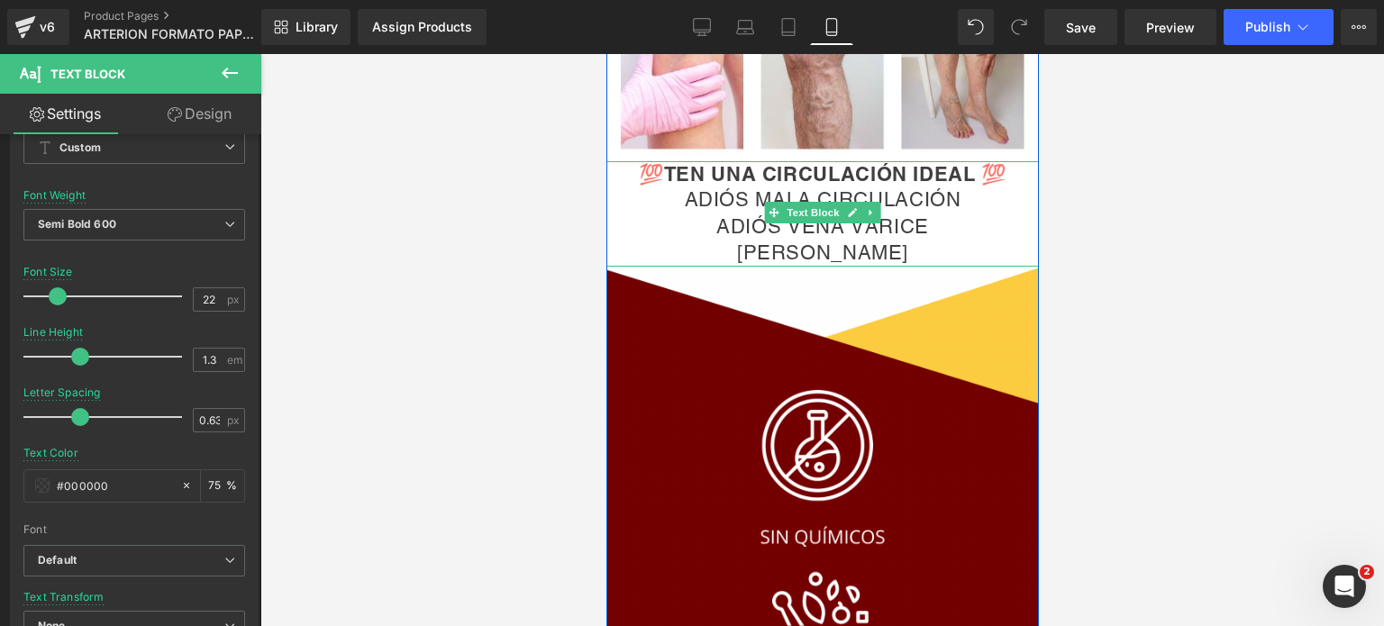
click at [803, 230] on span "ADIÓS VENA VÁRICE" at bounding box center [822, 226] width 213 height 23
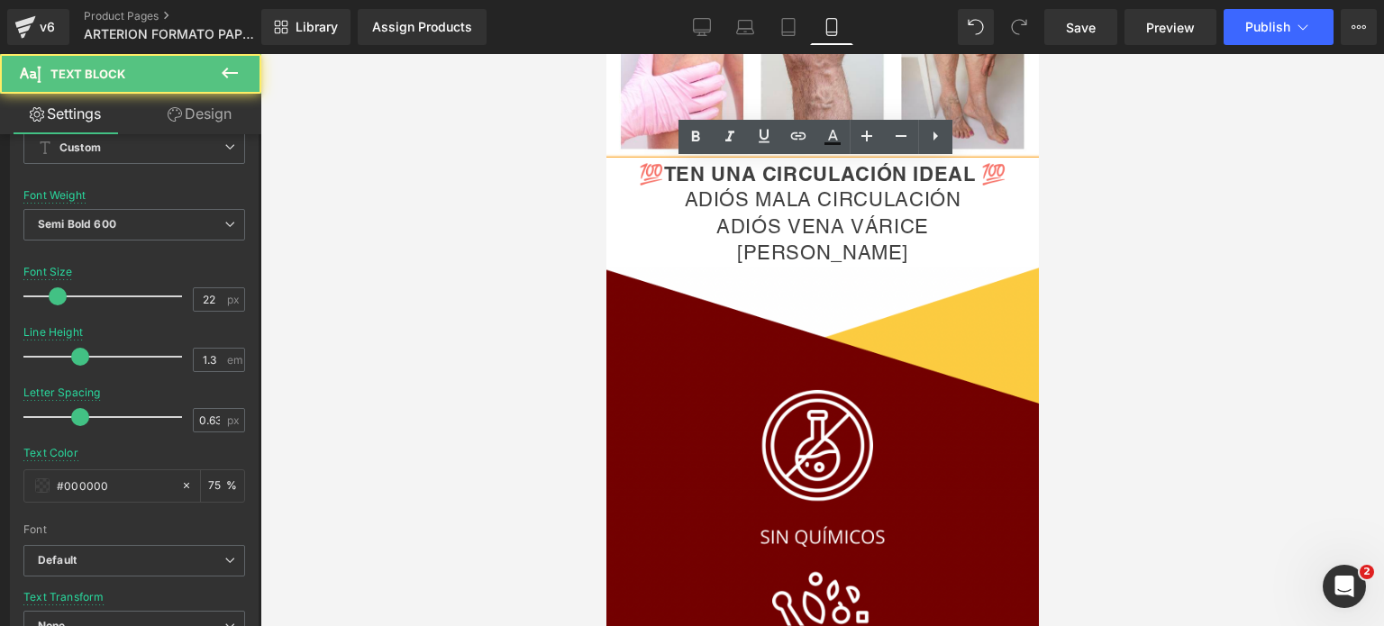
click at [684, 205] on span "ADIÓS MALA CIRCULACIÓN" at bounding box center [822, 199] width 277 height 23
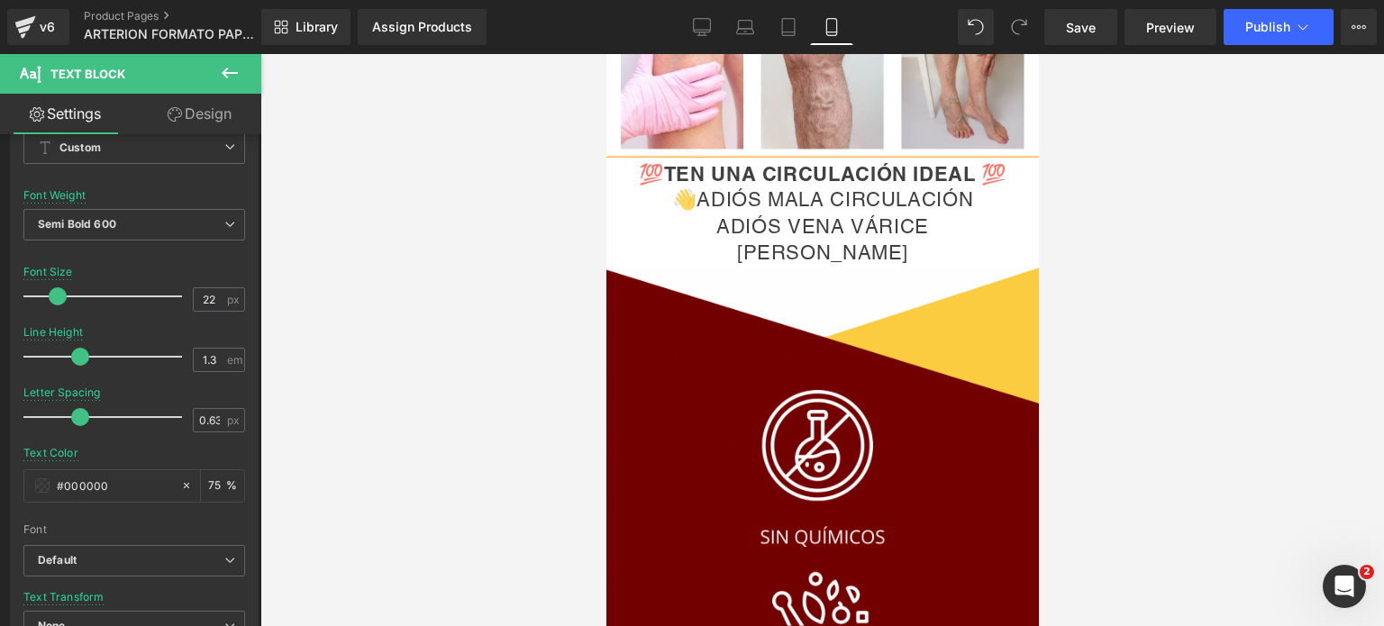
click at [699, 215] on div "ADIÓS VENA VÁRICE" at bounding box center [822, 227] width 433 height 27
click at [699, 251] on div "[PERSON_NAME]" at bounding box center [822, 253] width 433 height 27
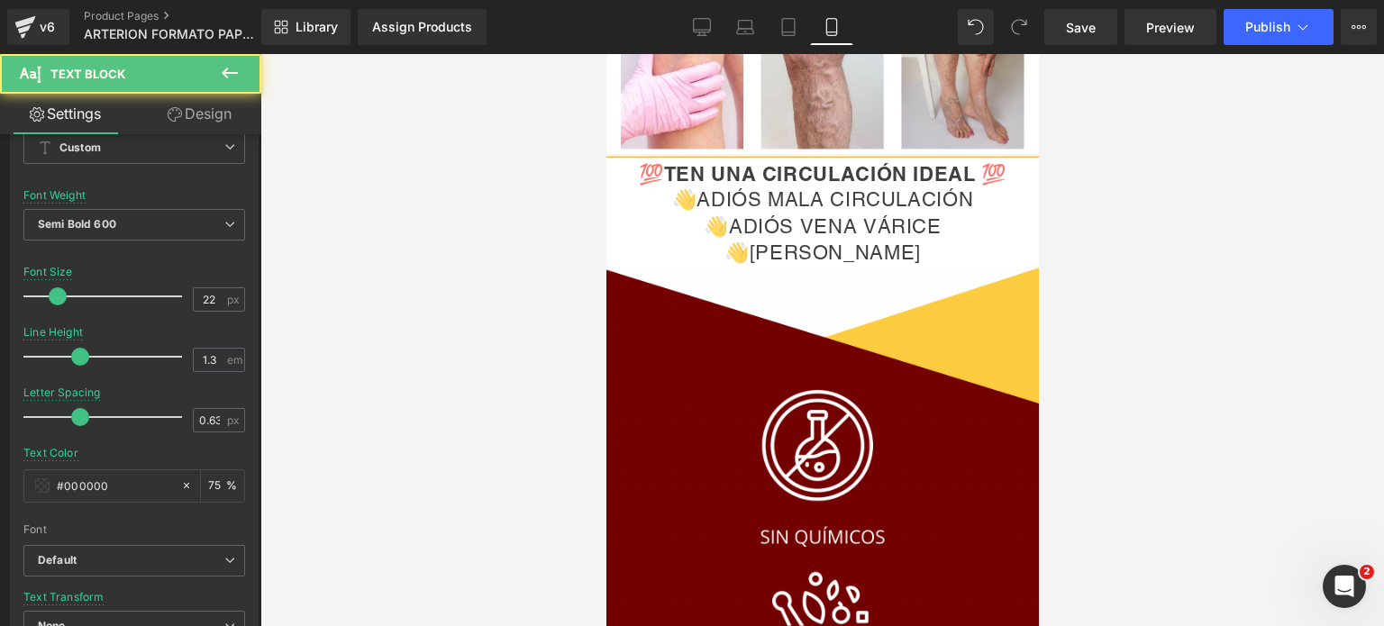
click at [664, 167] on div "💯TEN UNA CIRCULACIÓN IDEAL 💯 👋ADIÓS MALA CIRCULACIÓN 👋ADIÓS VENA VÁRICE 👋ADIÓS …" at bounding box center [822, 213] width 433 height 105
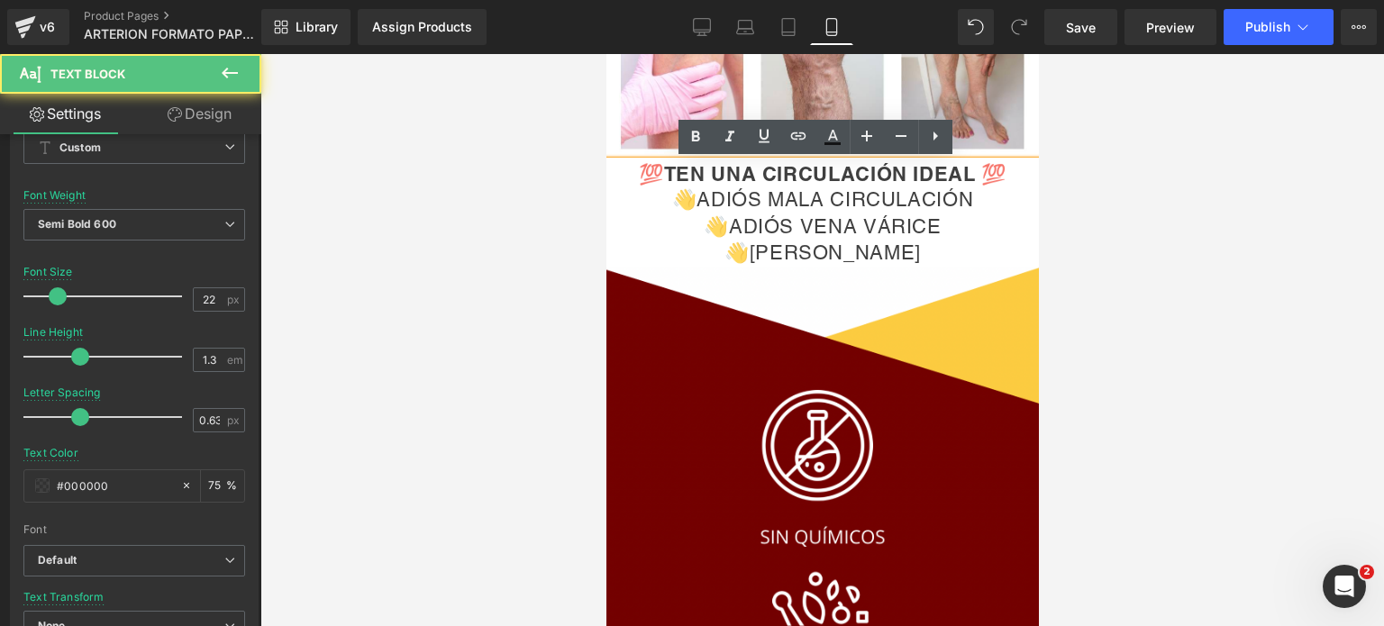
click at [653, 175] on div "💯TEN UNA CIRCULACIÓN IDEAL 💯 👋ADIÓS MALA CIRCULACIÓN 👋ADIÓS VENA VÁRICE 👋ADIÓS …" at bounding box center [822, 213] width 433 height 105
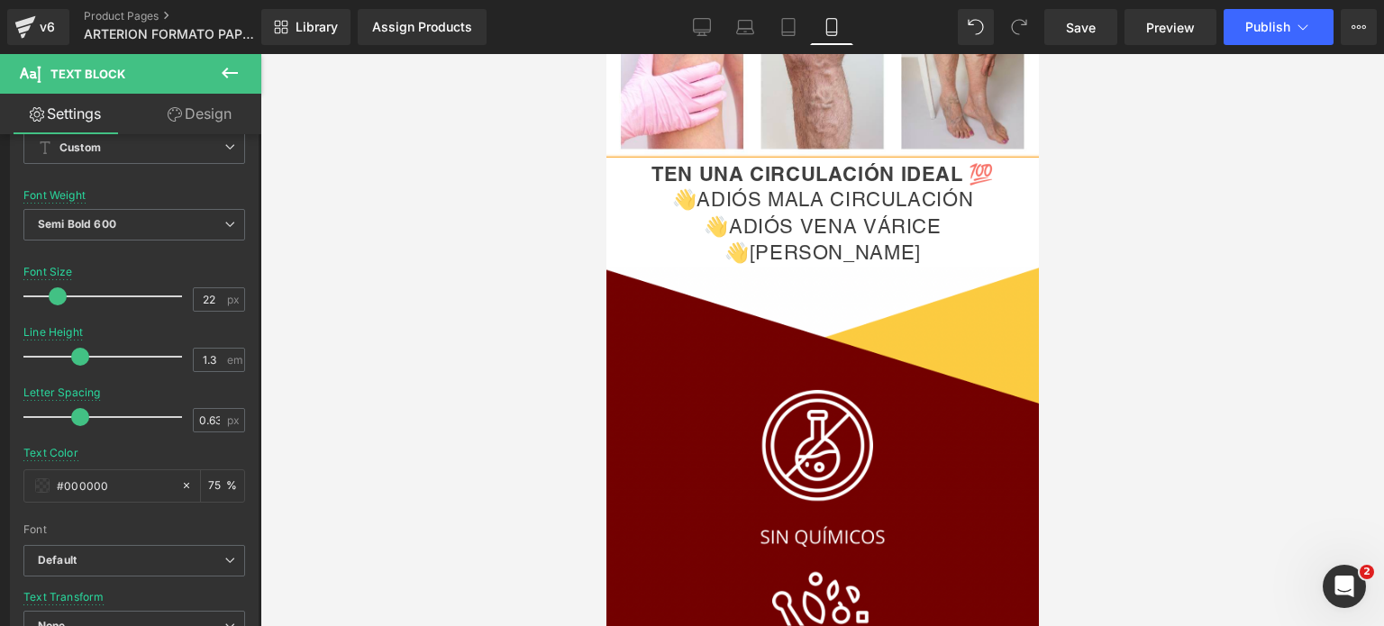
click at [1098, 226] on div at bounding box center [822, 340] width 1124 height 572
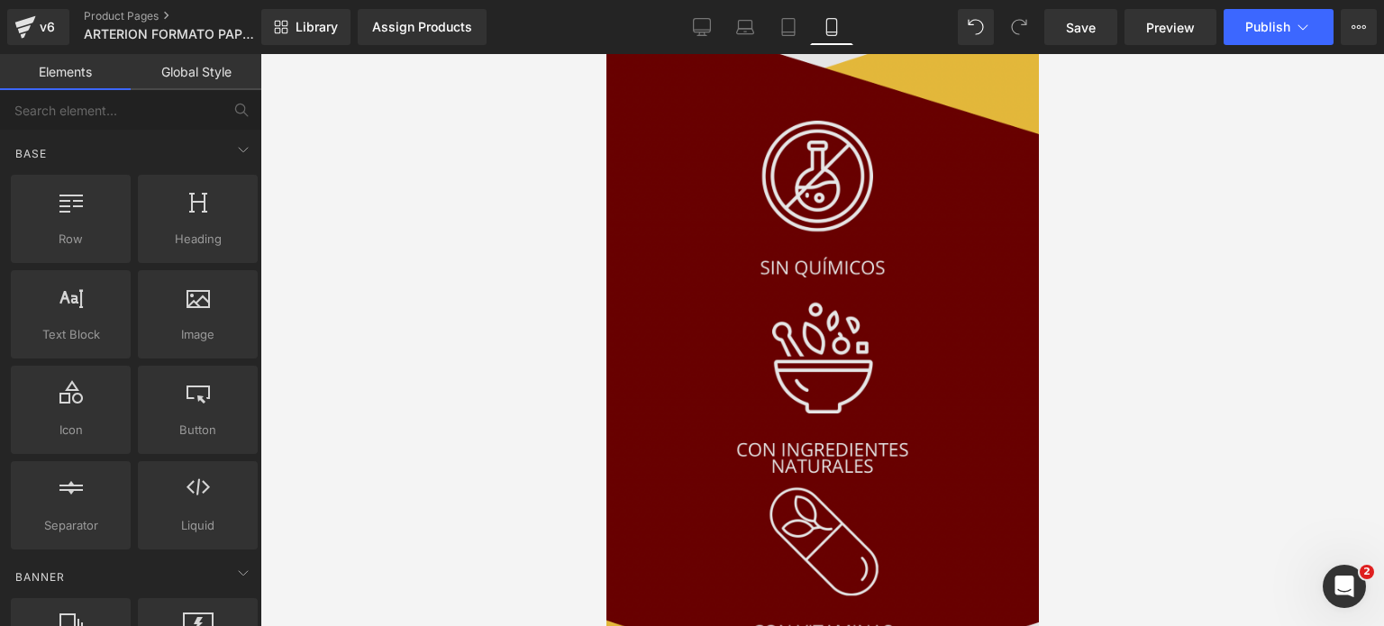
scroll to position [2253, 0]
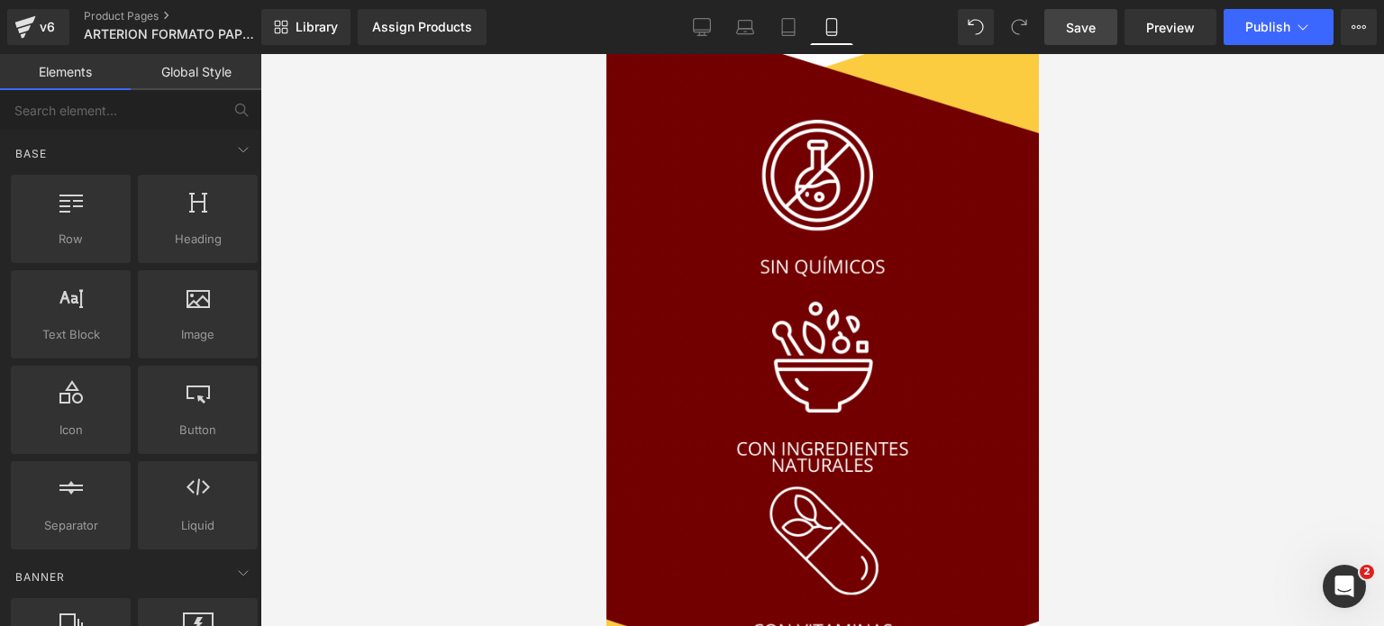
click at [1069, 24] on span "Save" at bounding box center [1081, 27] width 30 height 19
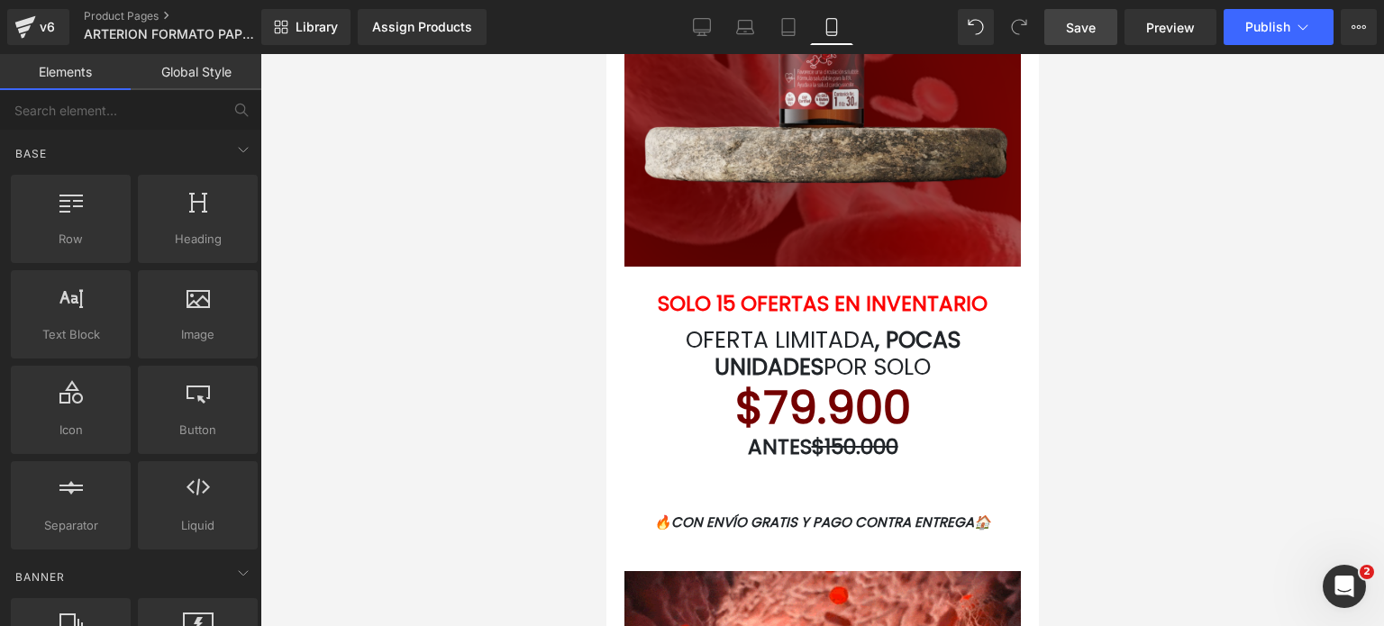
scroll to position [3335, 0]
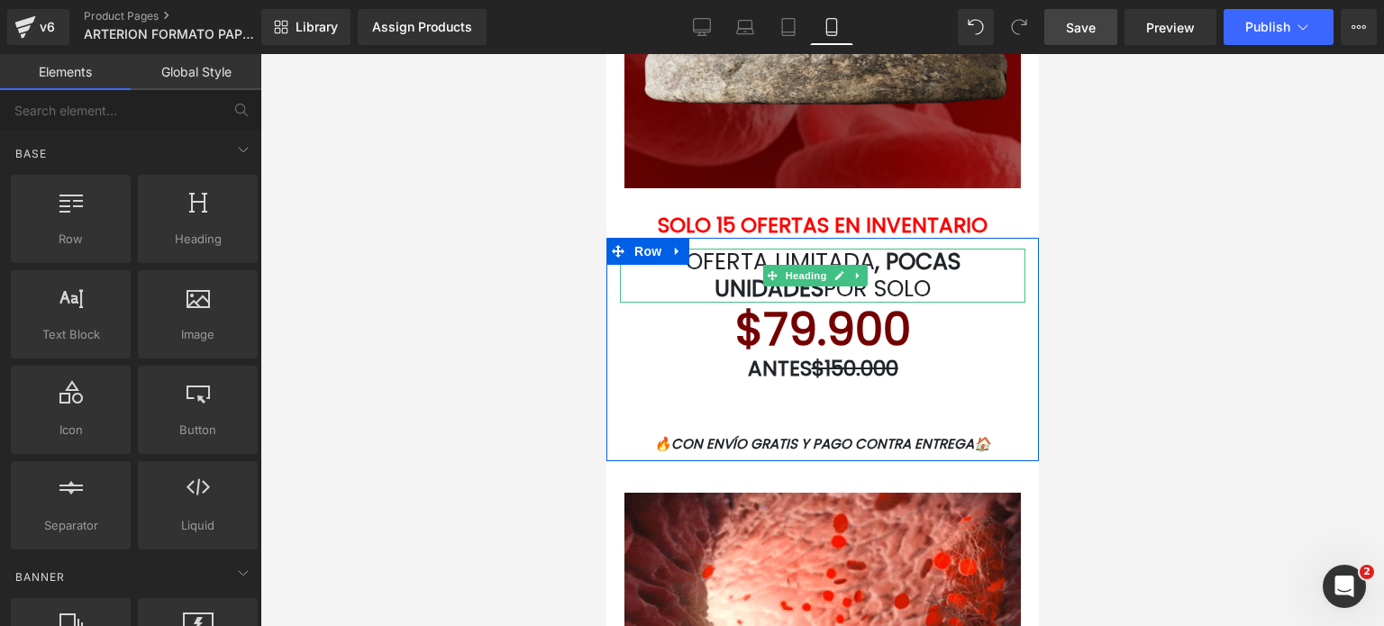
click at [970, 280] on h1 "OFERTA LIMITADA , POCAS UNIDADES POR SOLO" at bounding box center [822, 276] width 406 height 54
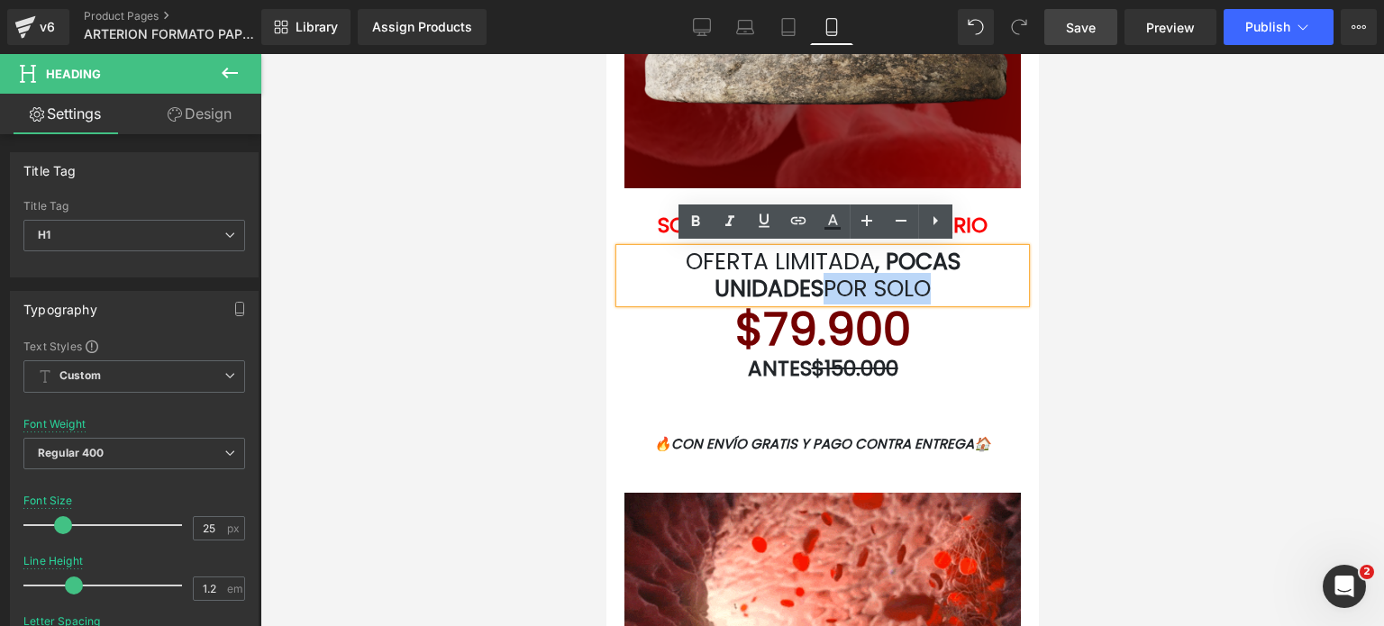
drag, startPoint x: 939, startPoint y: 296, endPoint x: 808, endPoint y: 286, distance: 131.1
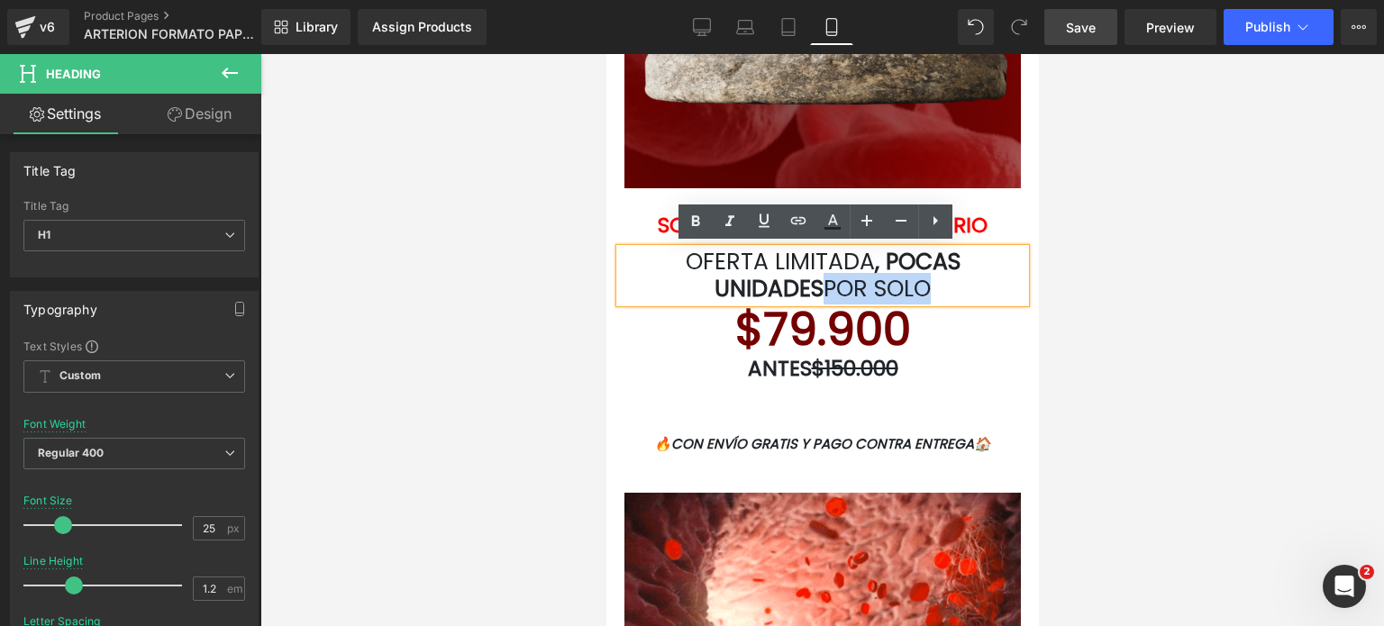
click at [808, 286] on h1 "OFERTA LIMITADA , POCAS UNIDADES POR SOLO" at bounding box center [822, 276] width 406 height 54
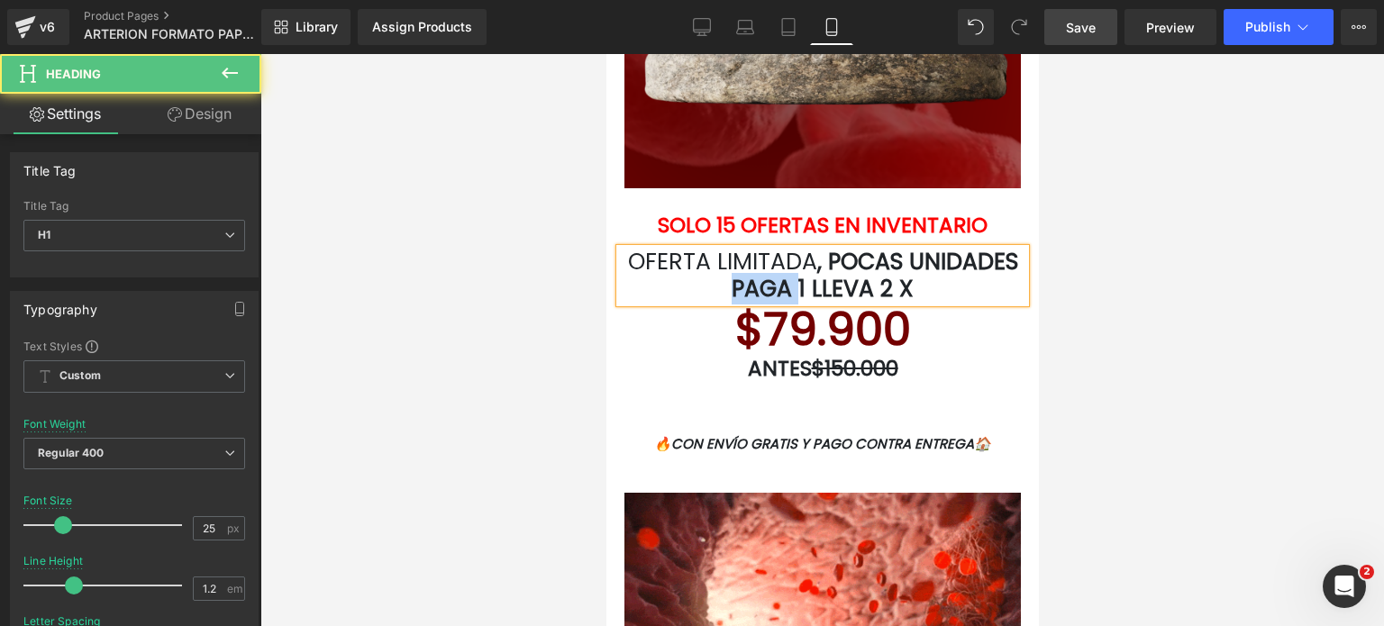
drag, startPoint x: 772, startPoint y: 284, endPoint x: 848, endPoint y: 275, distance: 76.2
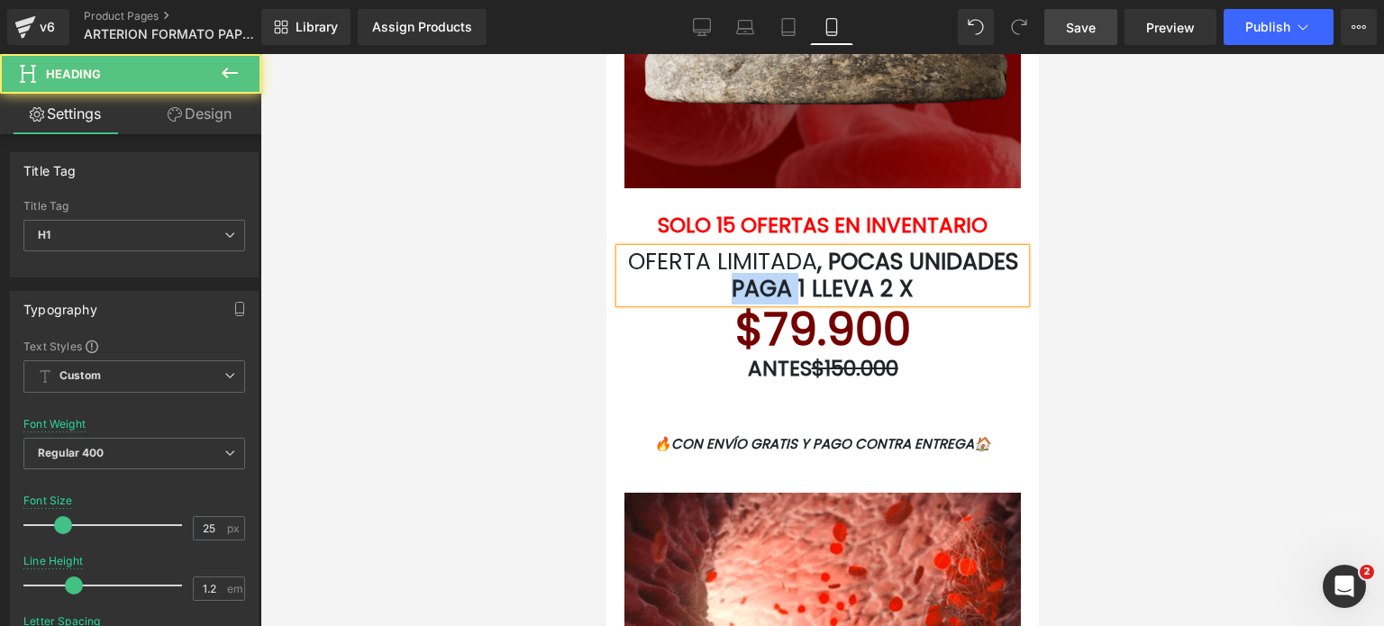
click at [848, 275] on font ", POCAS UNIDADES PAGA 1 LLEVA 2 X" at bounding box center [874, 275] width 287 height 59
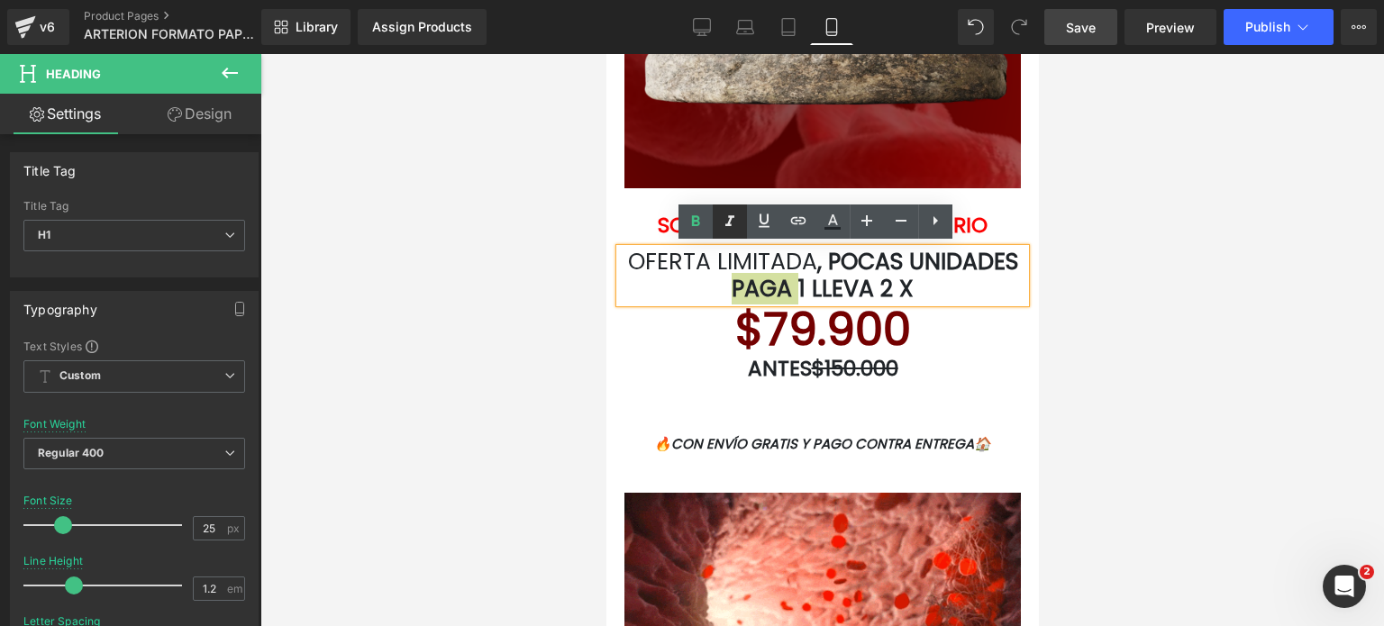
drag, startPoint x: 704, startPoint y: 230, endPoint x: 736, endPoint y: 239, distance: 33.7
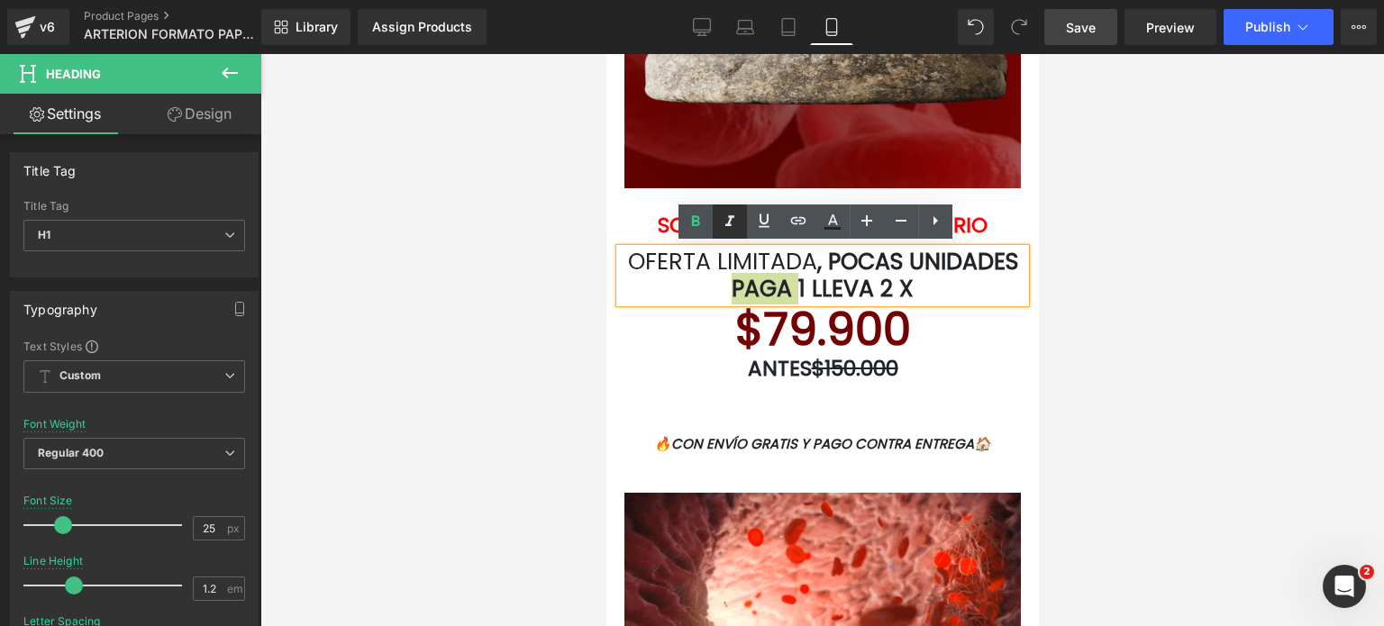
click at [704, 230] on icon at bounding box center [696, 222] width 22 height 22
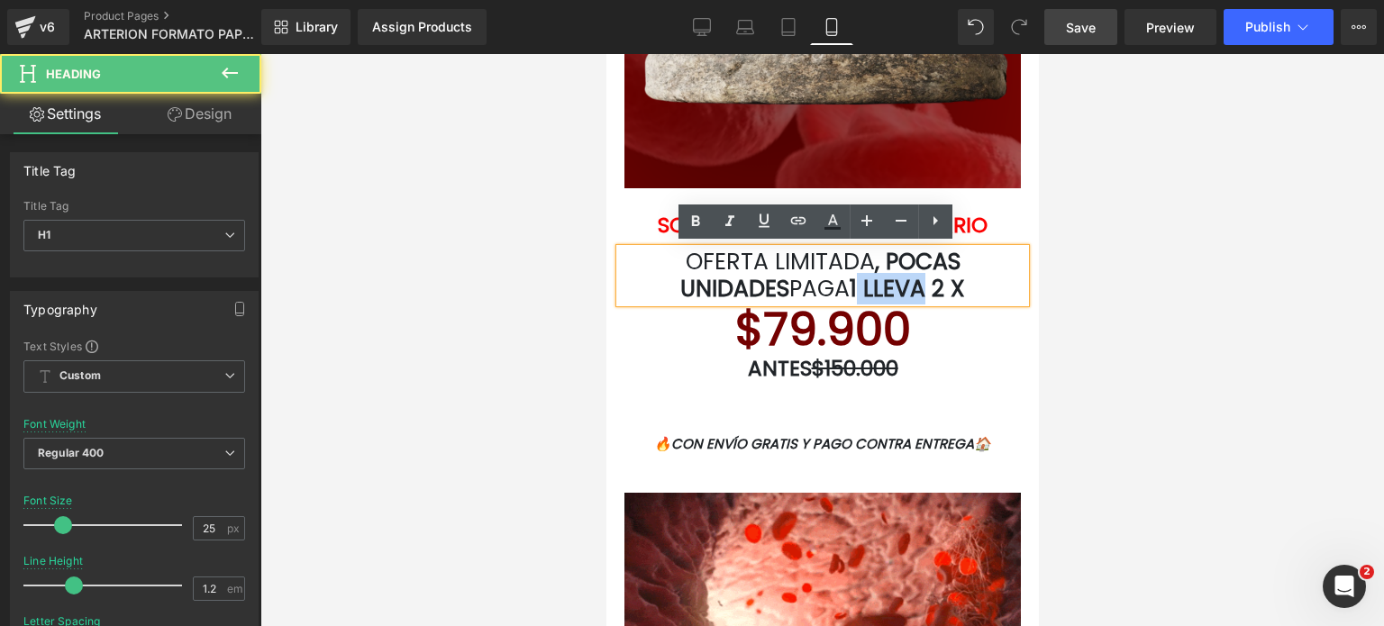
drag, startPoint x: 859, startPoint y: 287, endPoint x: 933, endPoint y: 295, distance: 74.4
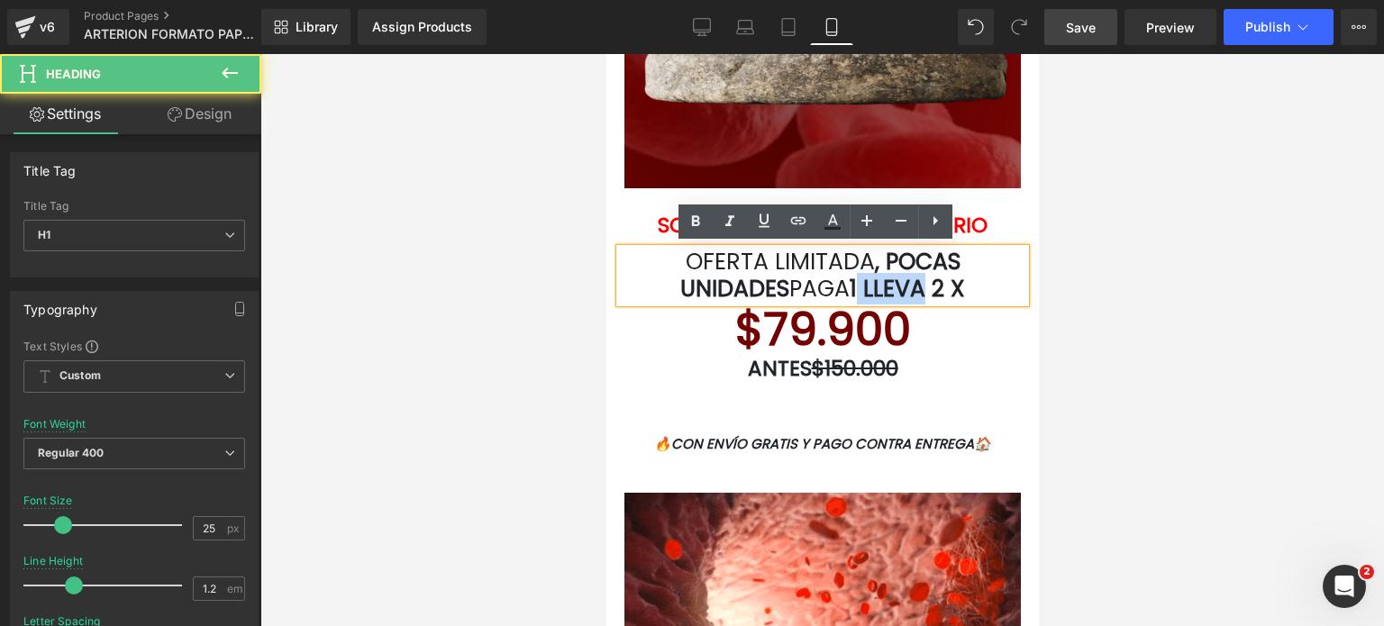
click at [933, 295] on span "1 LLEVA 2 X" at bounding box center [906, 289] width 115 height 32
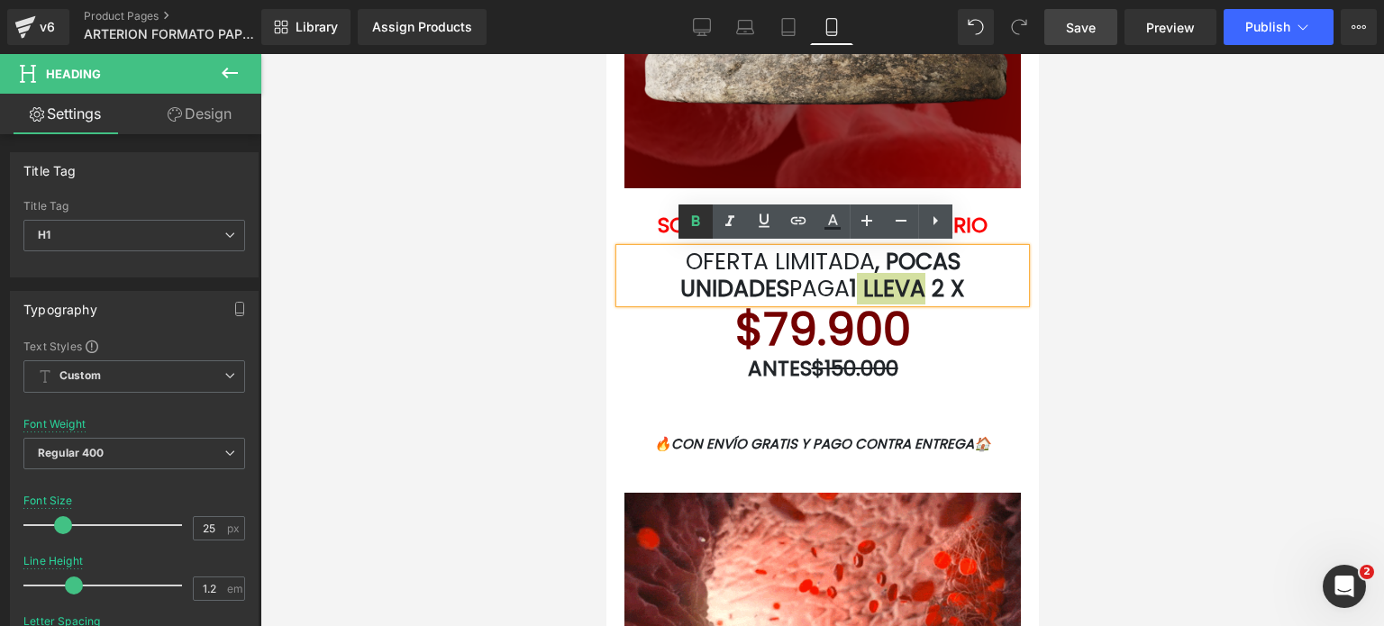
drag, startPoint x: 695, startPoint y: 226, endPoint x: 246, endPoint y: 213, distance: 449.1
click at [695, 226] on icon at bounding box center [696, 222] width 22 height 22
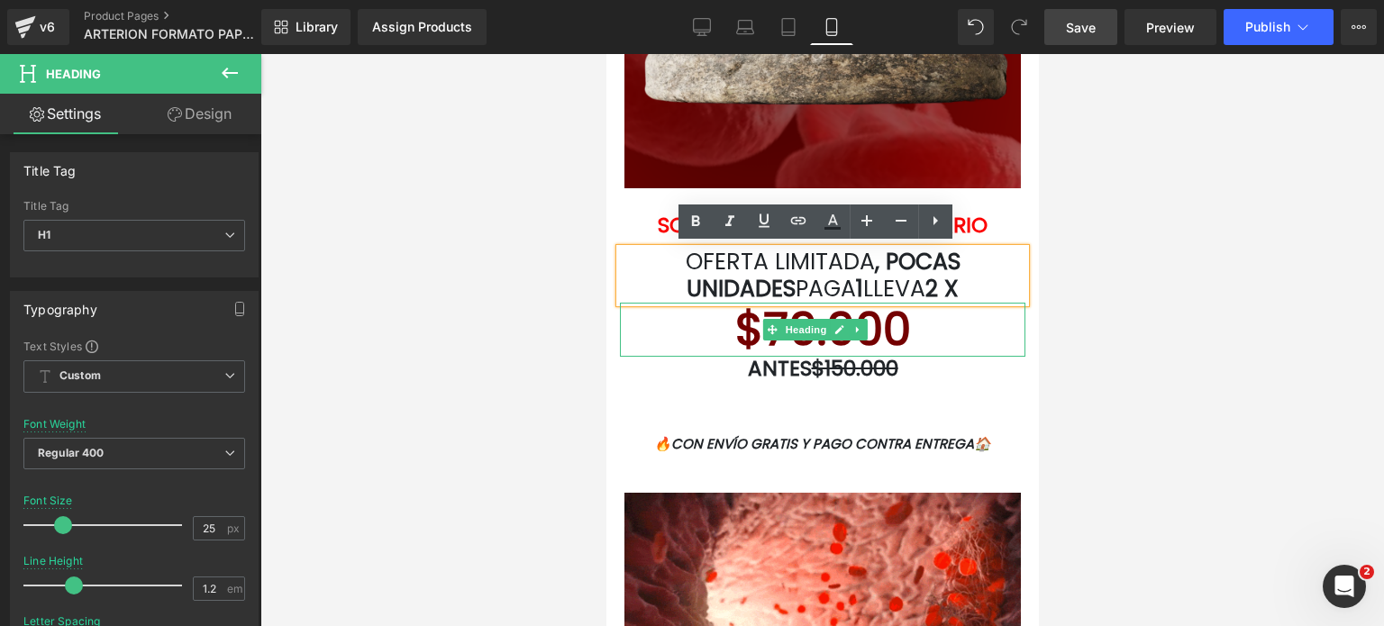
click at [989, 332] on h1 "$79.900" at bounding box center [822, 330] width 406 height 54
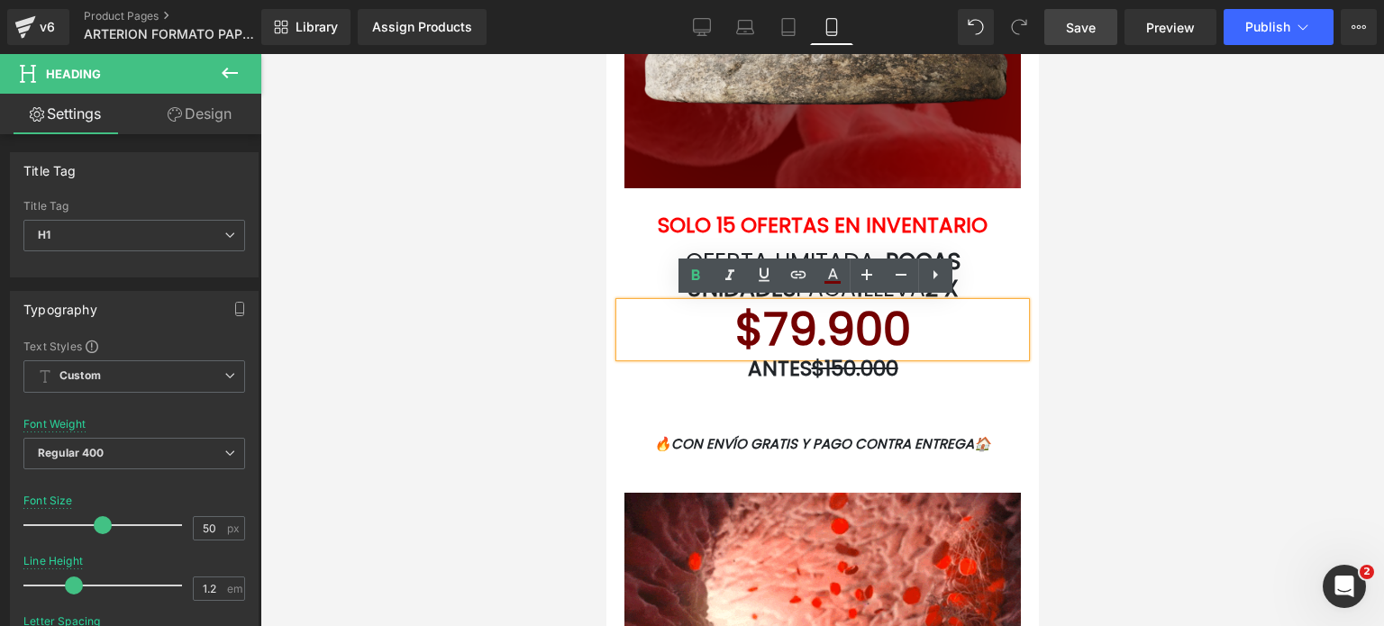
click at [713, 332] on h1 "$79.900" at bounding box center [822, 330] width 406 height 54
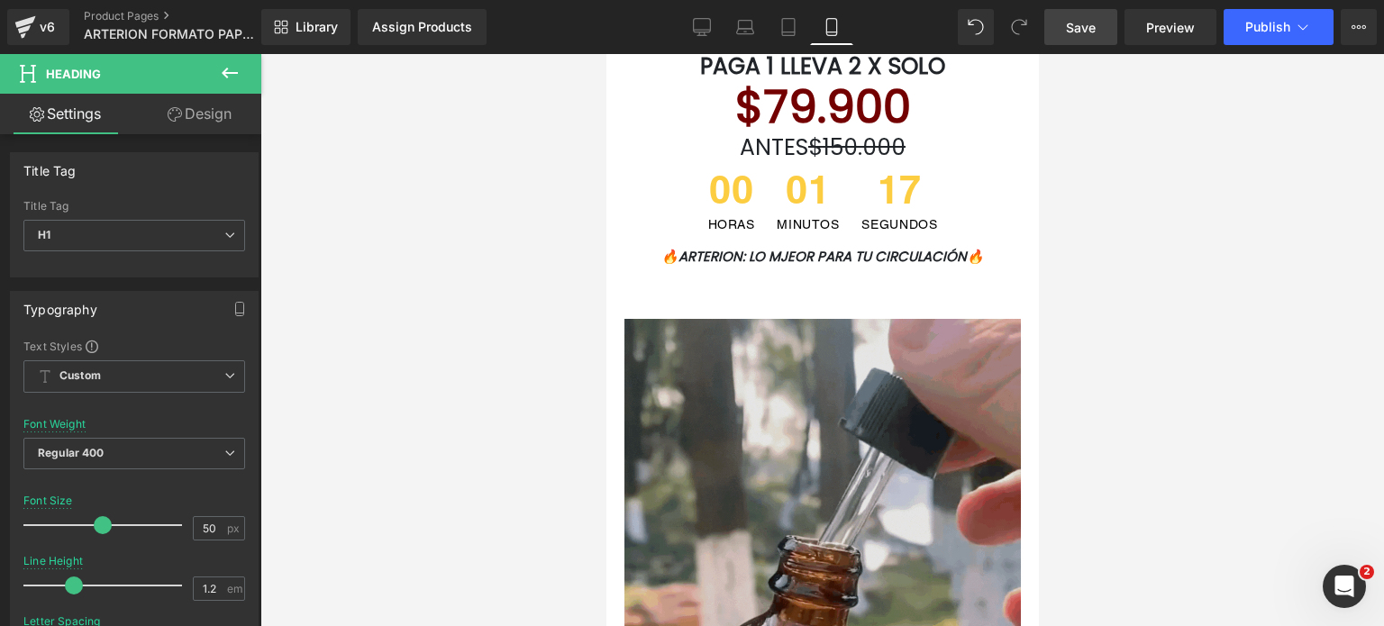
scroll to position [270, 0]
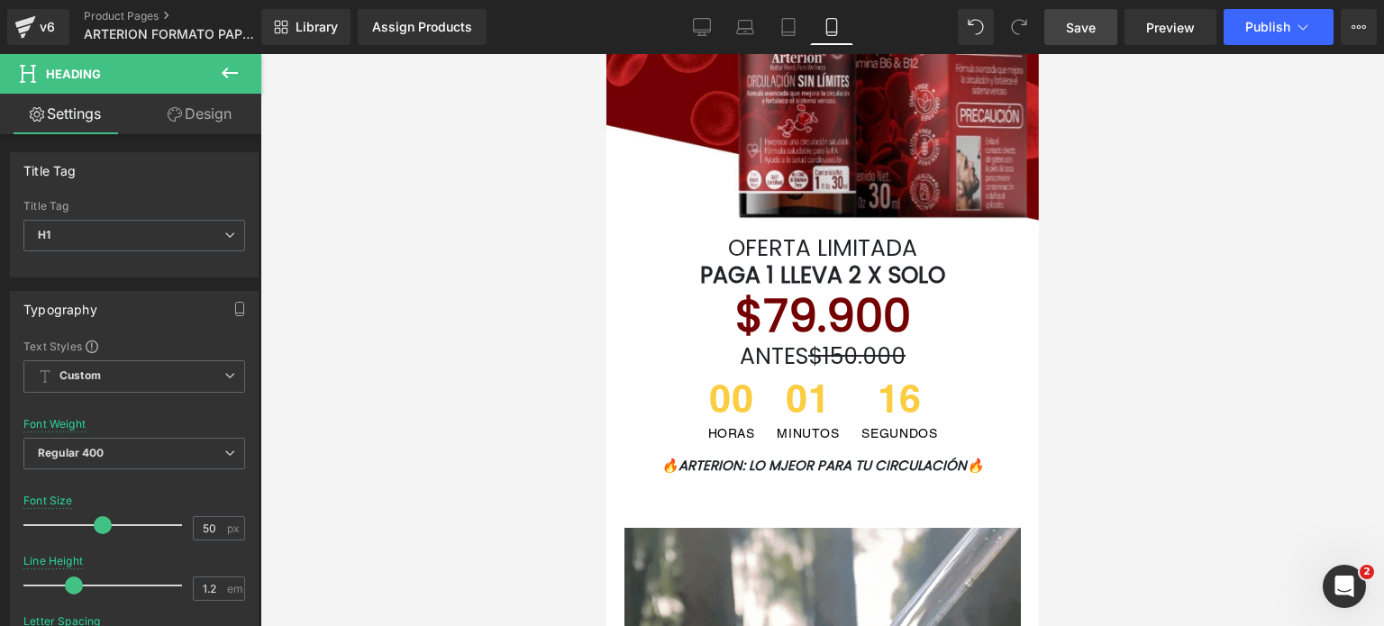
click at [735, 308] on font "$79.900" at bounding box center [823, 316] width 176 height 64
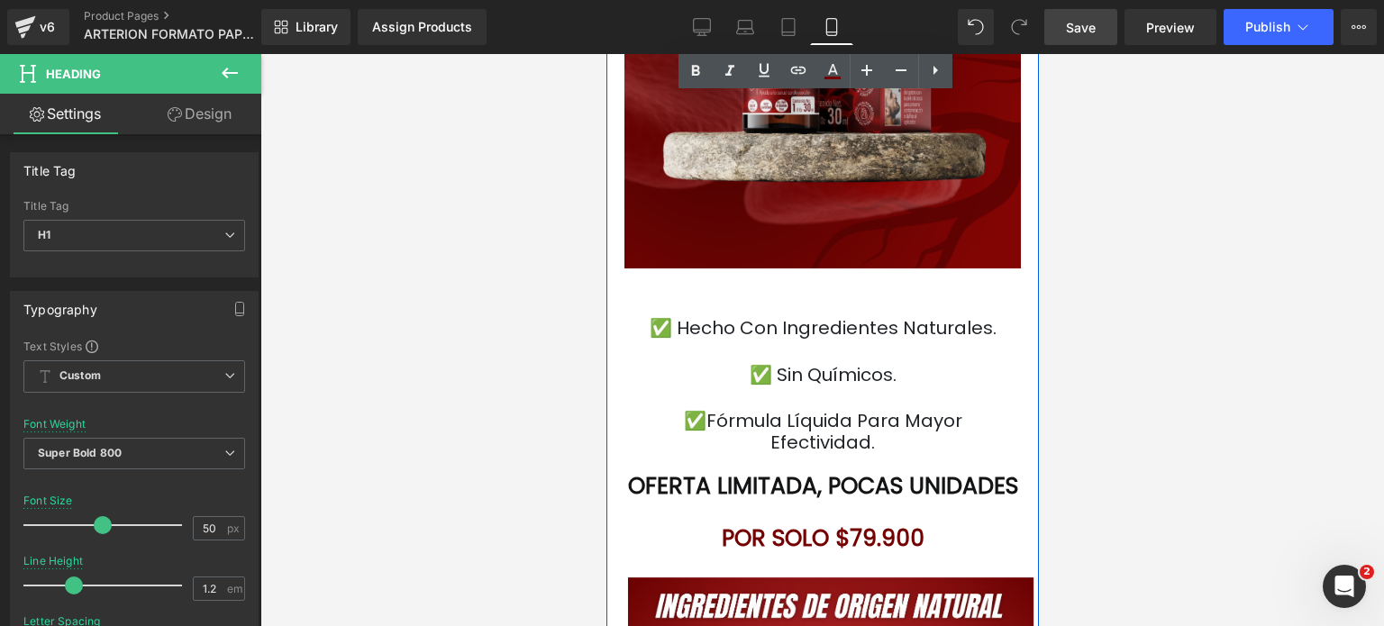
scroll to position [4777, 0]
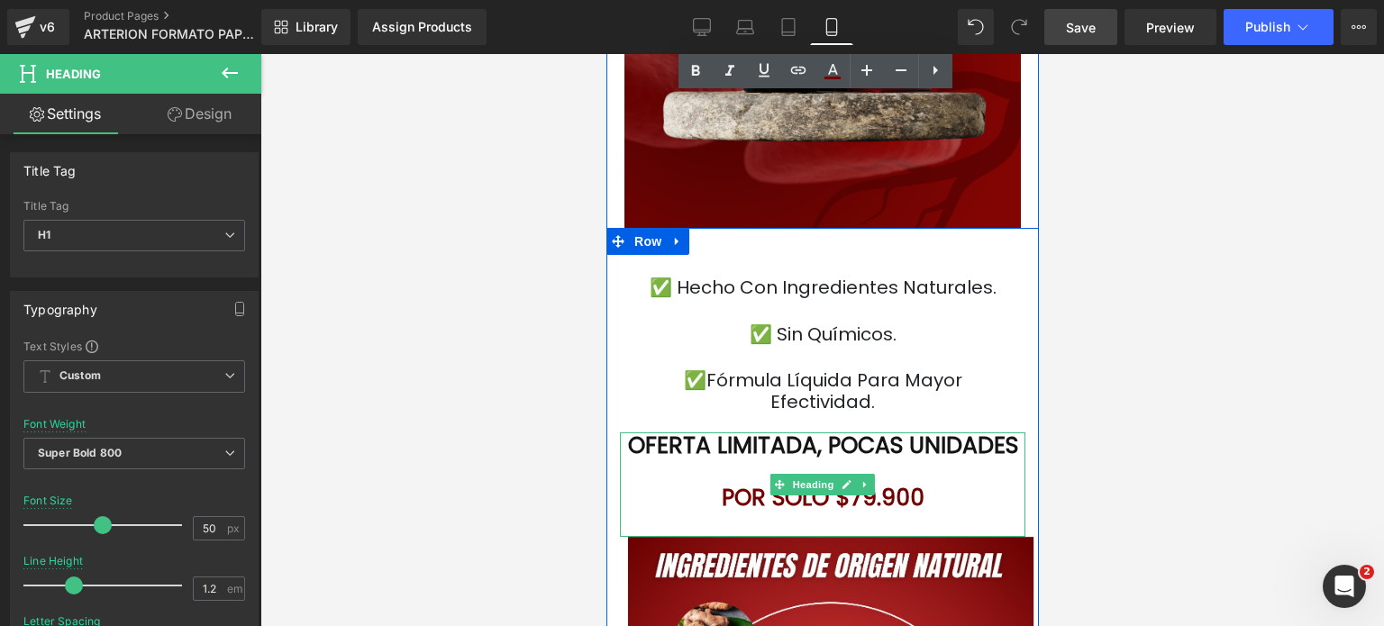
click at [895, 448] on h1 "OFERTA LIMITADA , POCAS UNIDADES" at bounding box center [822, 446] width 406 height 27
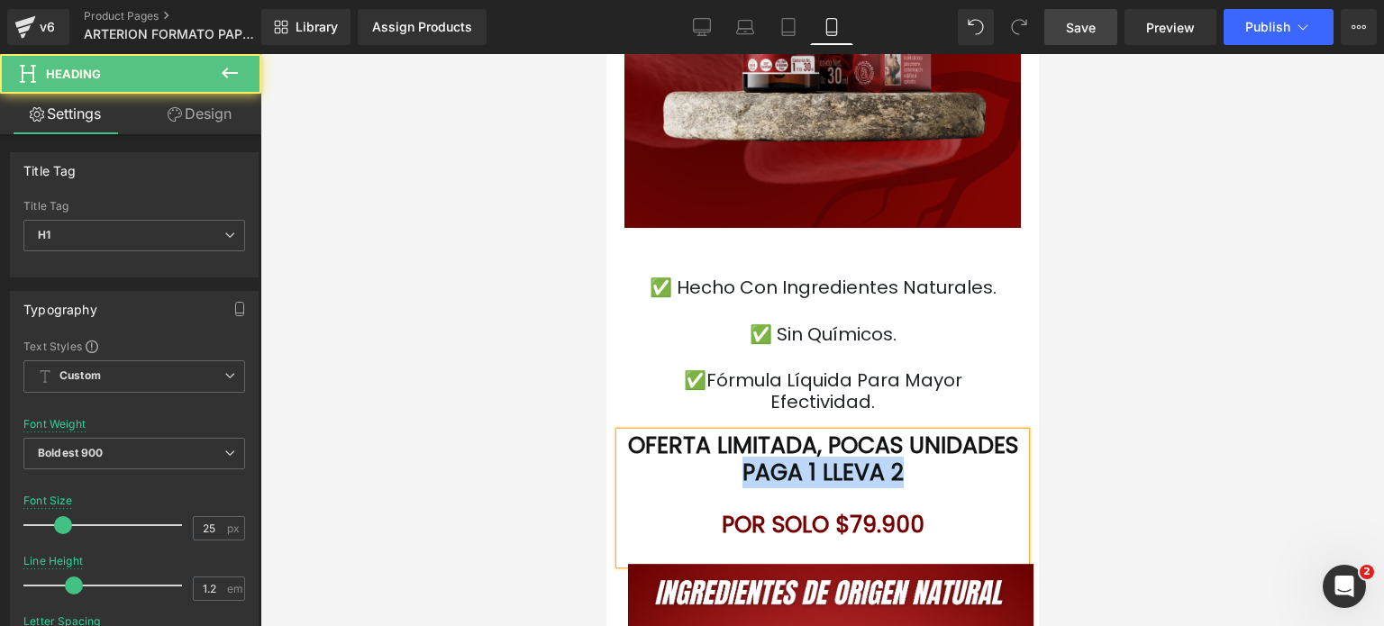
drag, startPoint x: 781, startPoint y: 443, endPoint x: 989, endPoint y: 453, distance: 207.6
click at [989, 453] on h1 "OFERTA LIMITADA , POCAS UNIDADES PAGA 1 LLEVA 2" at bounding box center [822, 460] width 406 height 54
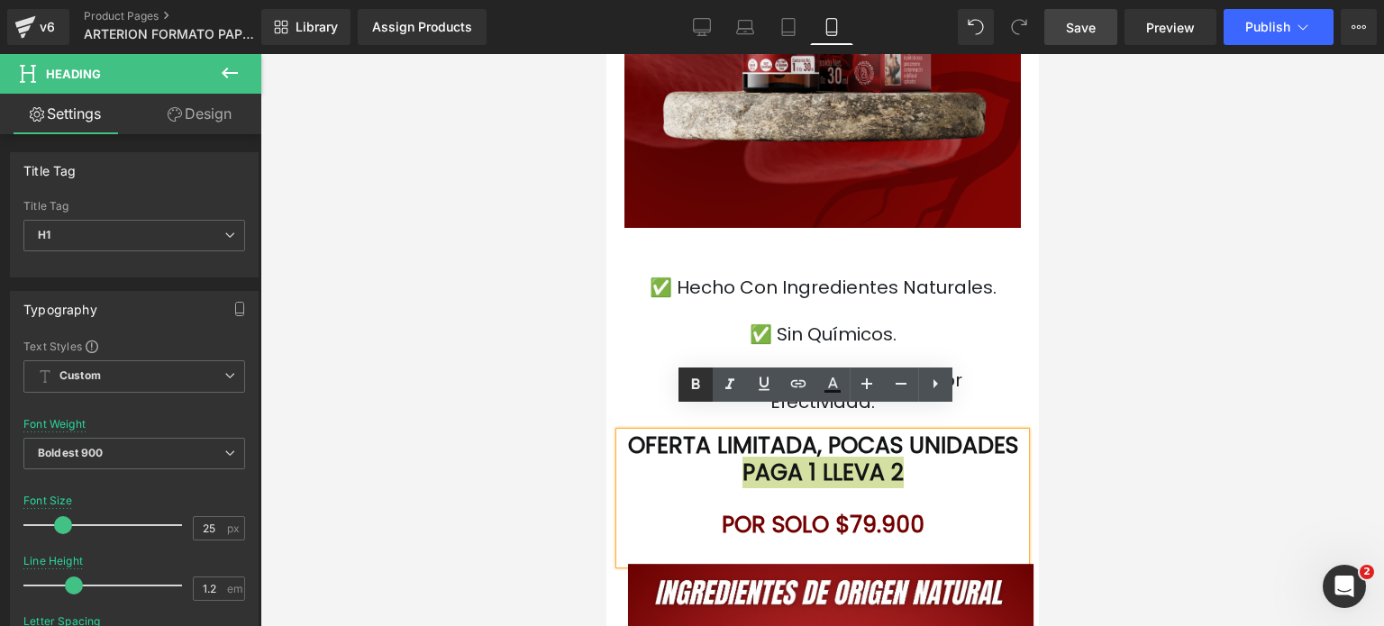
click at [702, 390] on icon at bounding box center [696, 385] width 22 height 22
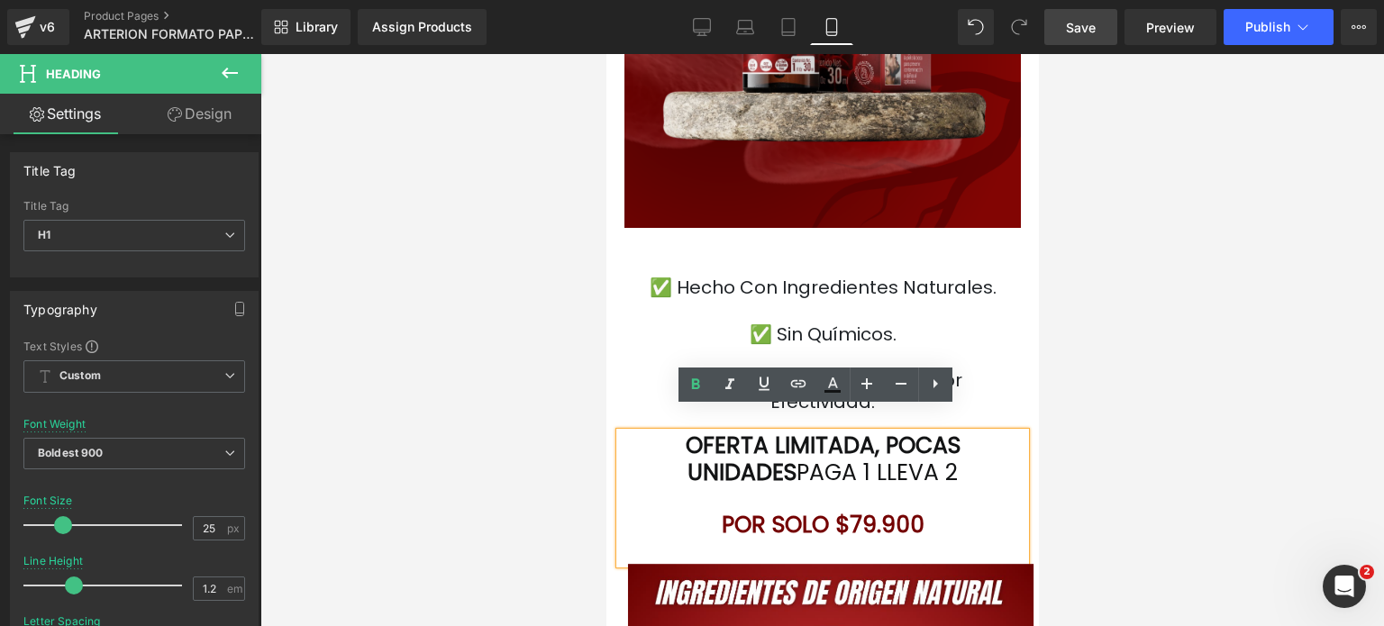
click at [801, 457] on span "PAGA 1 LLEVA 2" at bounding box center [876, 473] width 161 height 32
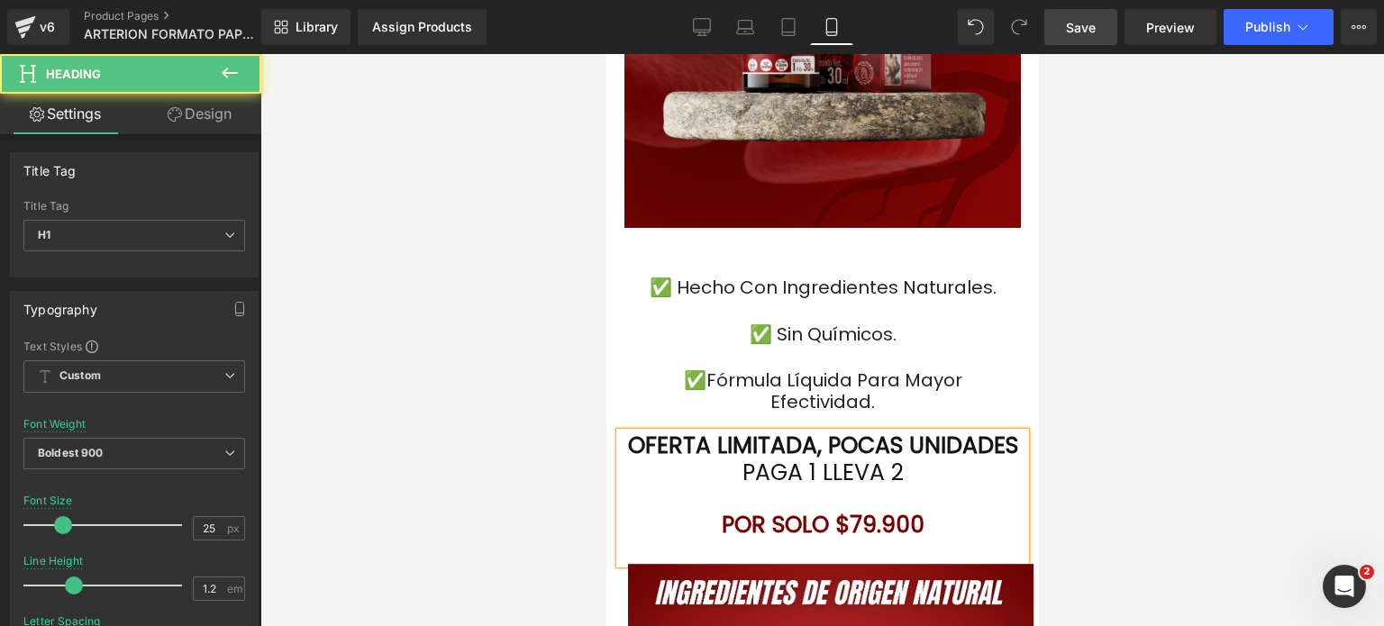
drag, startPoint x: 883, startPoint y: 444, endPoint x: 877, endPoint y: 432, distance: 14.1
click at [877, 432] on font ", POCAS UNIDADES" at bounding box center [917, 446] width 201 height 32
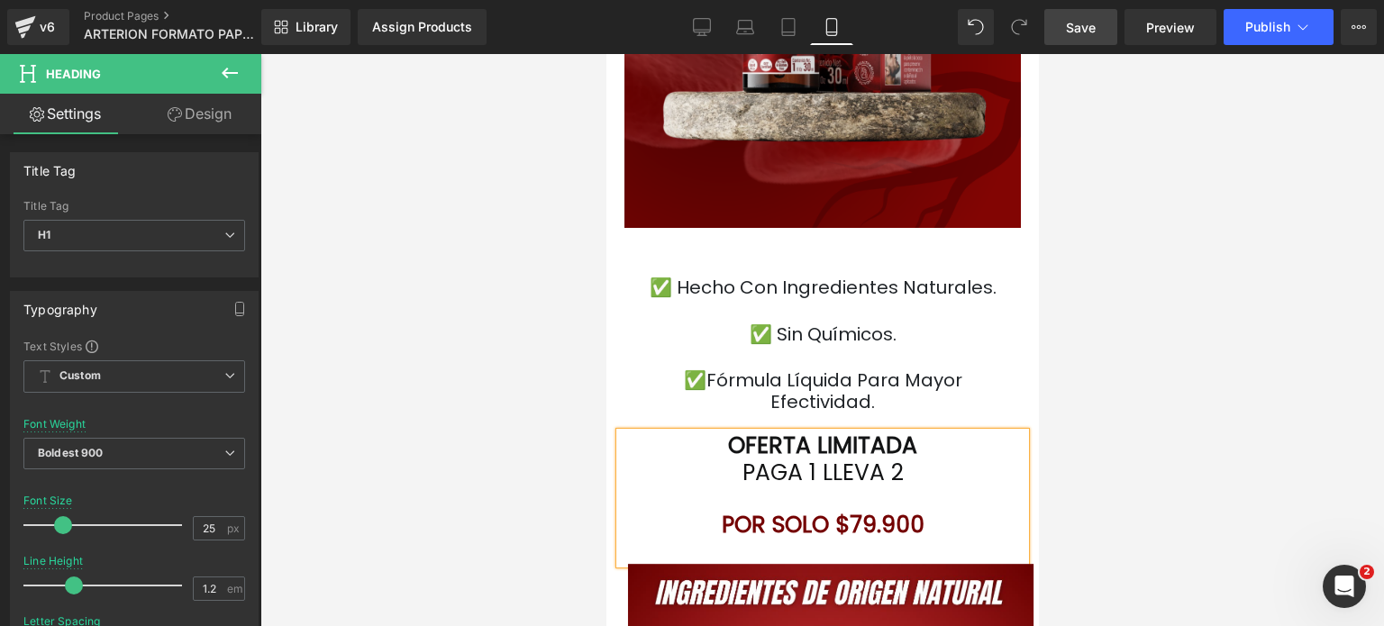
click at [797, 430] on font "OFERTA LIMITADA" at bounding box center [821, 446] width 189 height 32
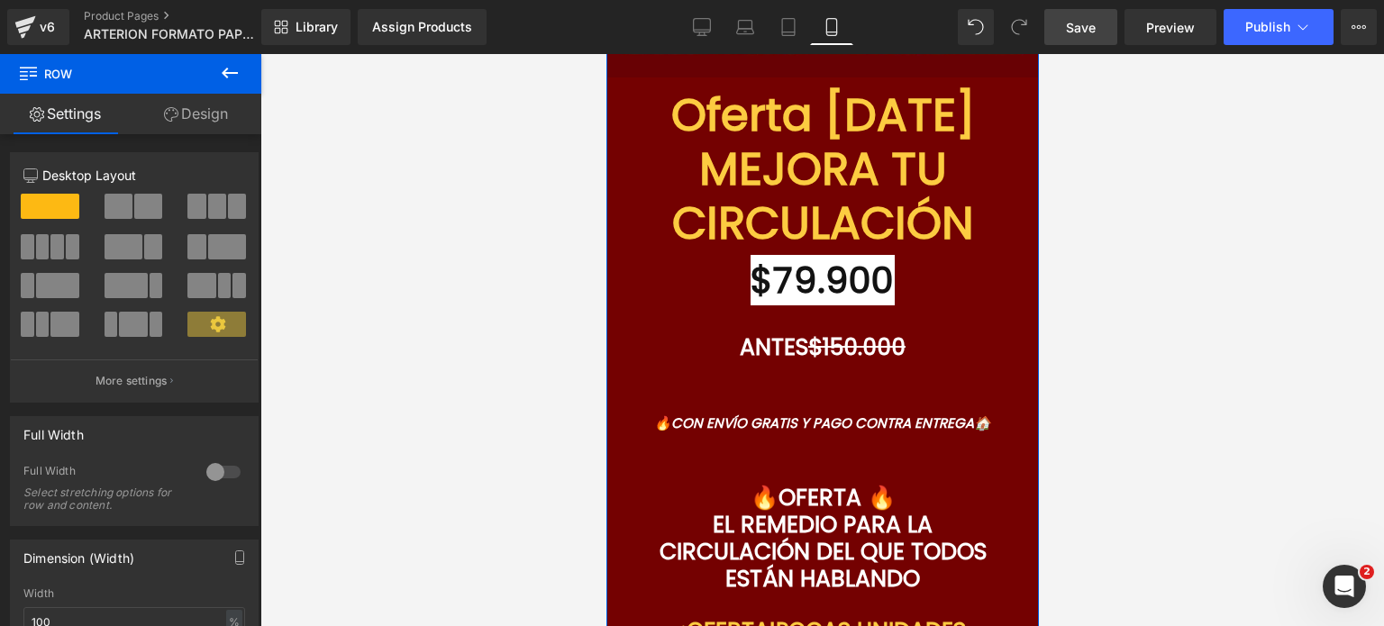
scroll to position [6309, 0]
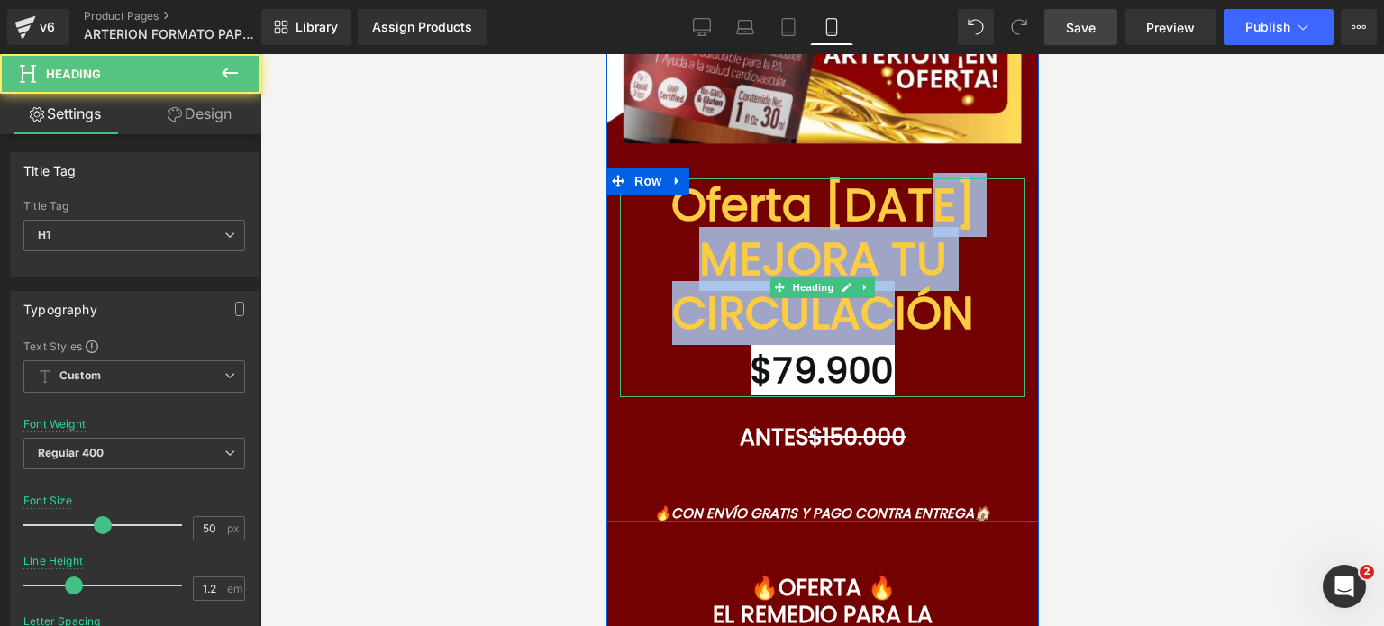
drag, startPoint x: 972, startPoint y: 289, endPoint x: 690, endPoint y: 237, distance: 286.9
click at [690, 237] on font "Oferta [DATE] MEJORA TU CIRCULACIÓN" at bounding box center [823, 259] width 304 height 172
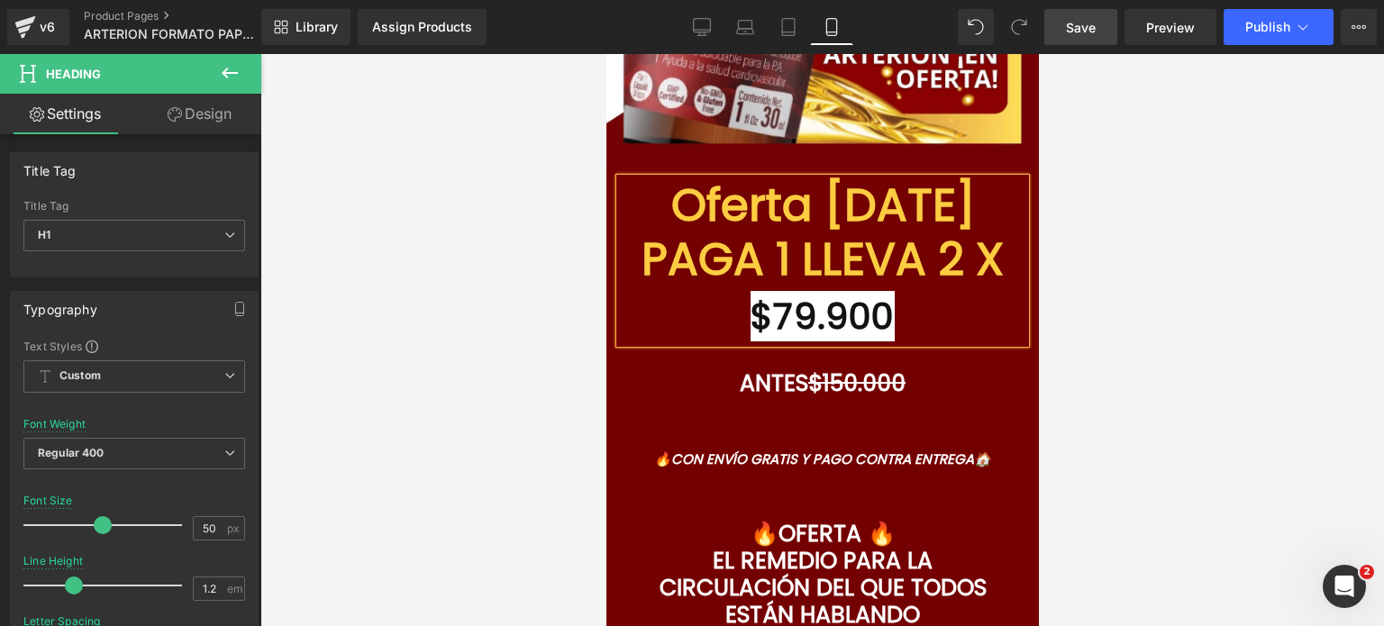
click at [881, 196] on font "Oferta [DATE] PAGA 1 LLEVA 2 X" at bounding box center [822, 232] width 362 height 118
click at [1156, 370] on div at bounding box center [822, 340] width 1124 height 572
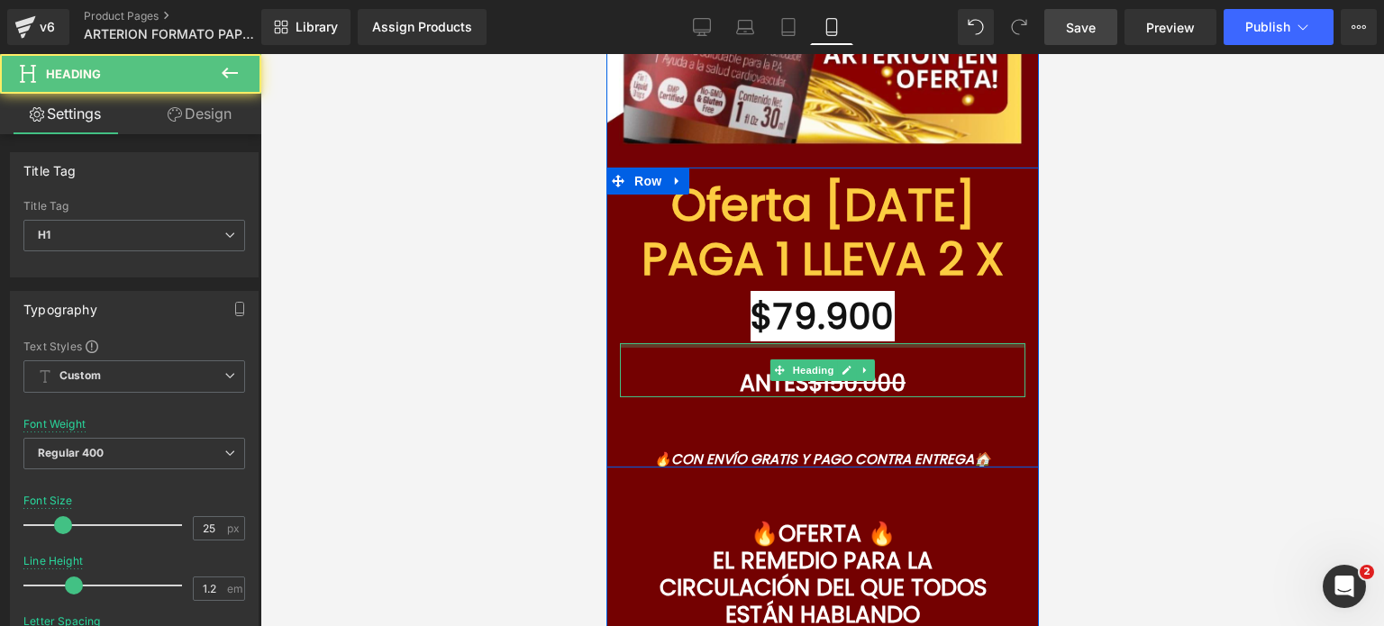
drag, startPoint x: 823, startPoint y: 321, endPoint x: 827, endPoint y: 302, distance: 19.3
click at [827, 302] on div "Oferta [DATE] PAGA 1 LLEVA 2 X $79.900 Heading ANTES $150.000 Heading Add To Ca…" at bounding box center [822, 322] width 433 height 289
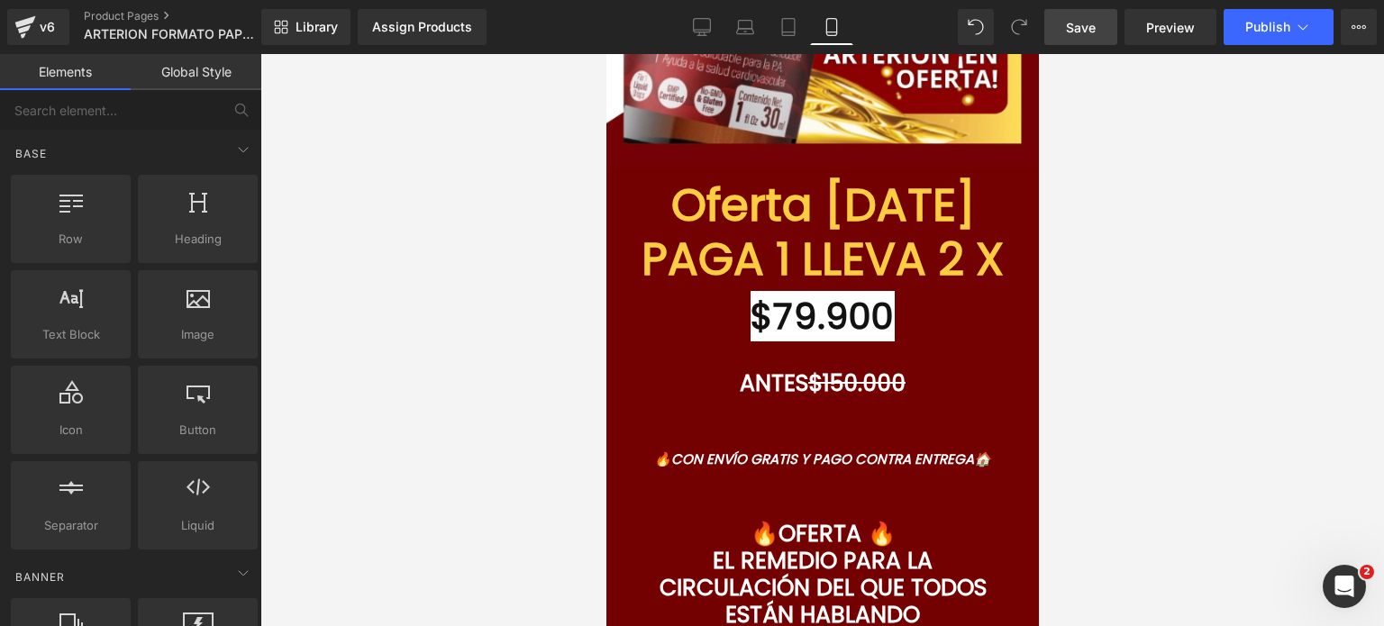
click at [1247, 368] on div at bounding box center [822, 340] width 1124 height 572
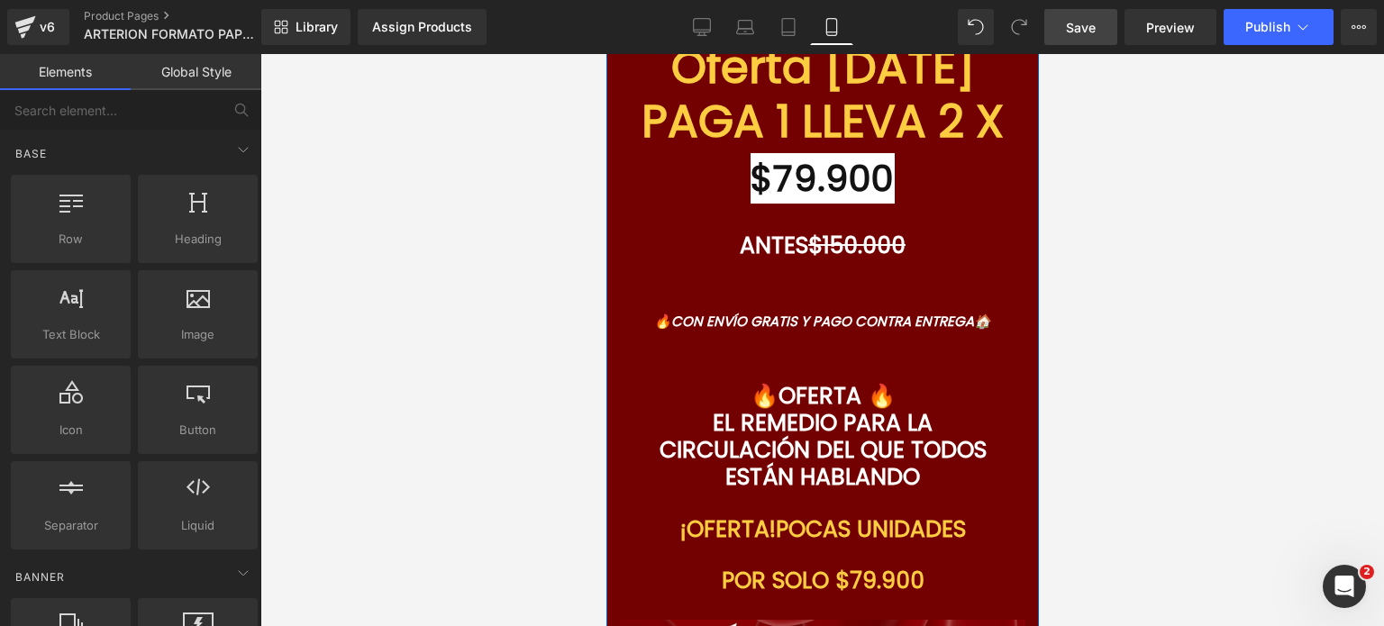
scroll to position [6490, 0]
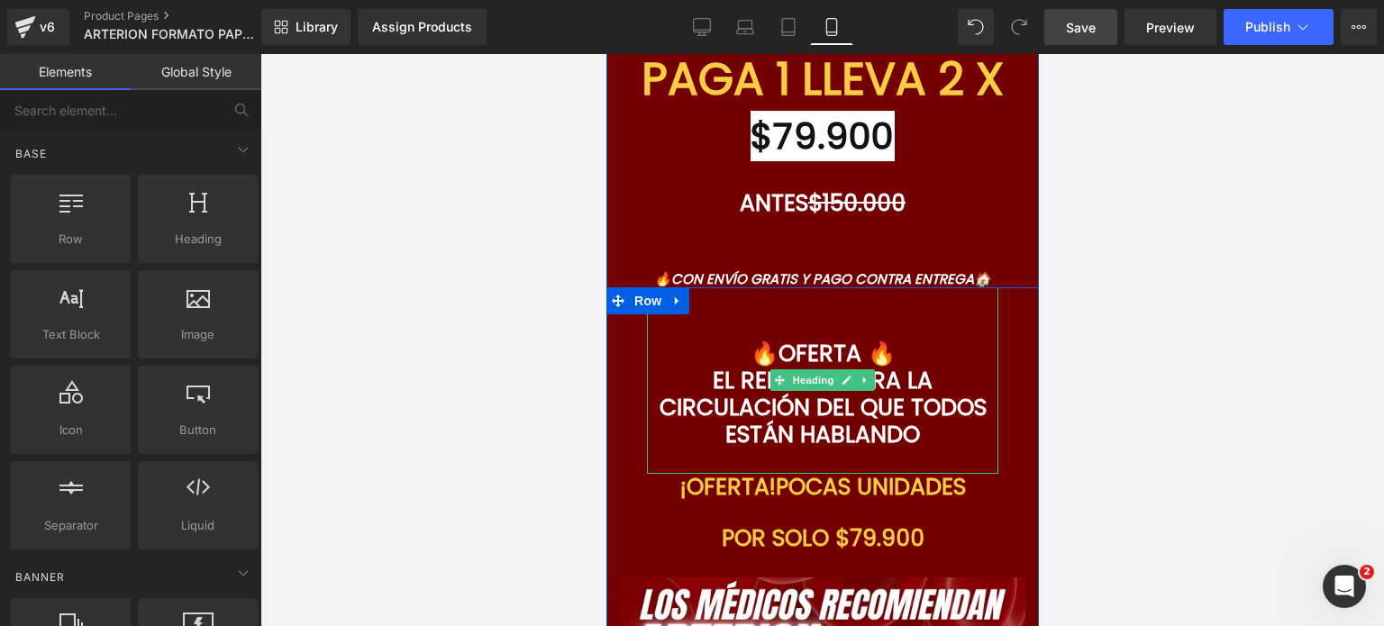
click at [859, 338] on font "🔥OFERTA 🔥" at bounding box center [822, 354] width 145 height 32
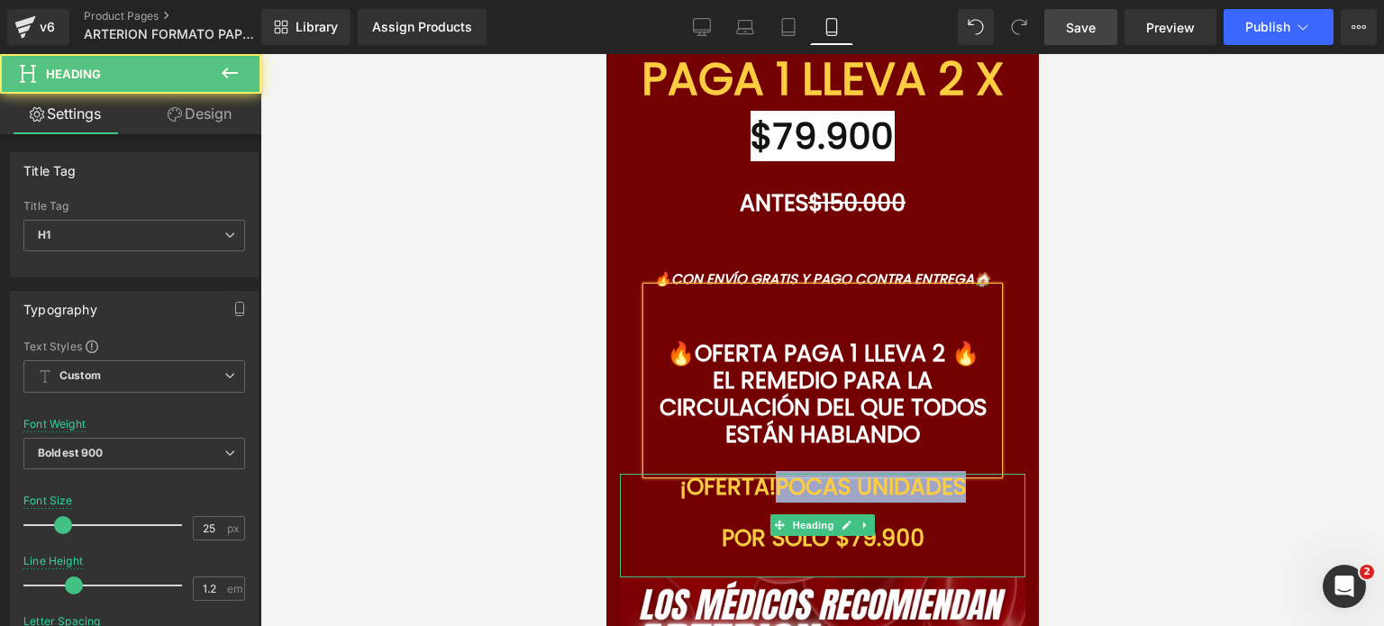
drag, startPoint x: 766, startPoint y: 468, endPoint x: 982, endPoint y: 459, distance: 215.6
click at [965, 471] on font "POCAS UNIDADES" at bounding box center [870, 487] width 190 height 32
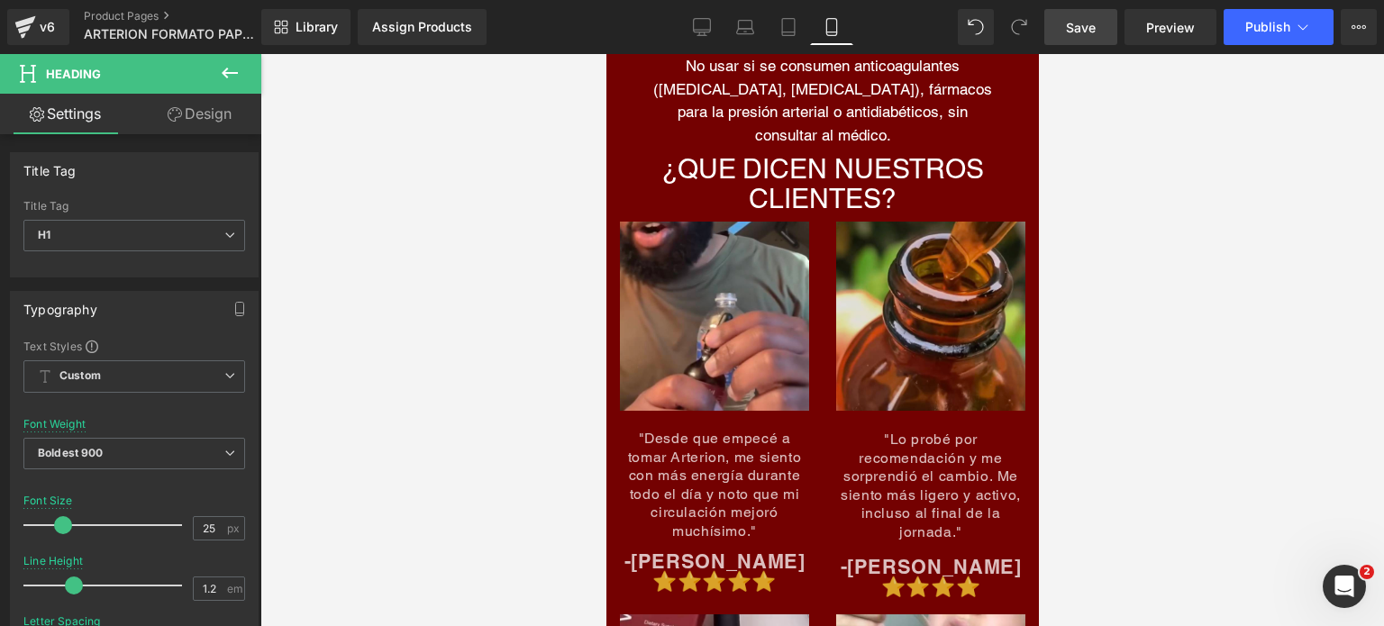
scroll to position [7842, 0]
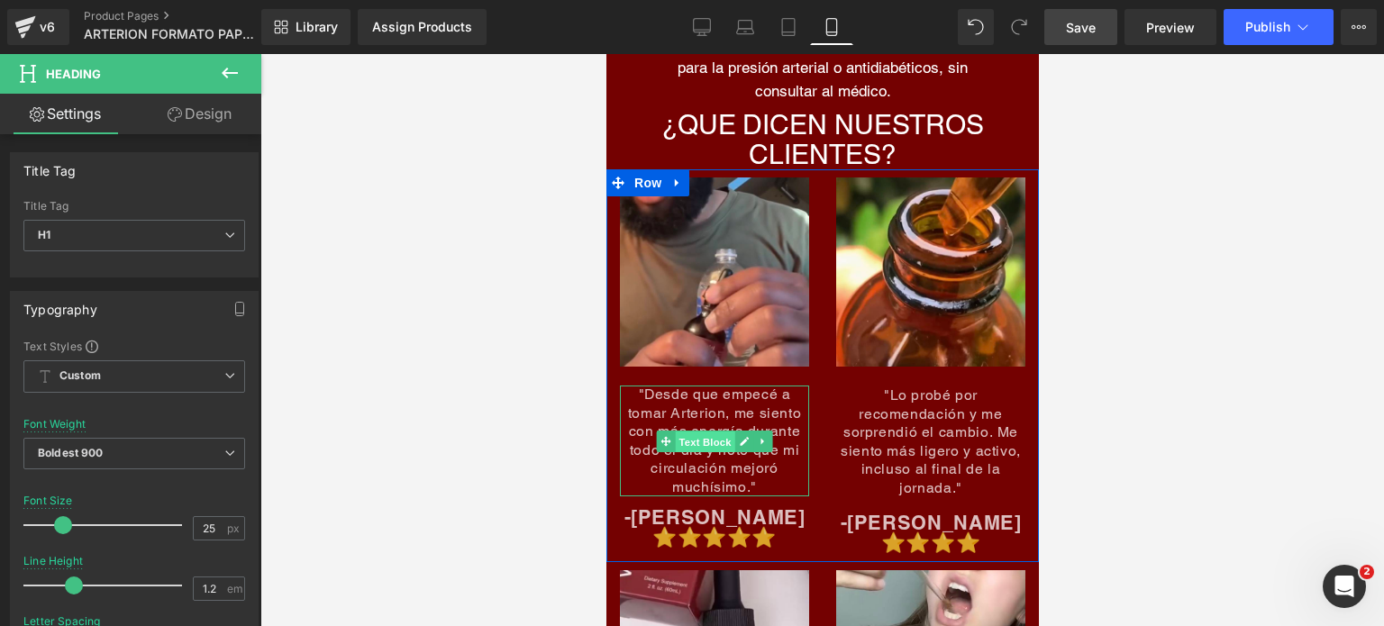
click at [702, 431] on span "Text Block" at bounding box center [703, 442] width 59 height 22
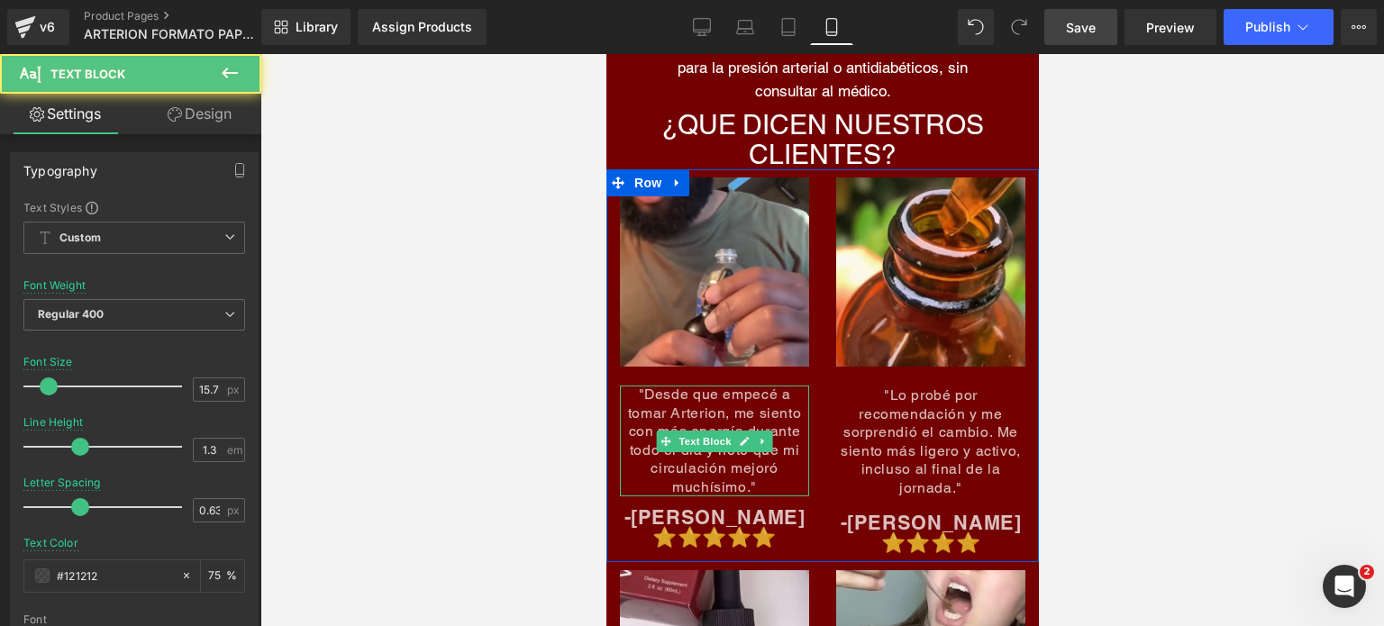
click at [704, 396] on span ""Desde que empecé a tomar Arterion, me siento con más energía durante todo el d…" at bounding box center [714, 440] width 174 height 109
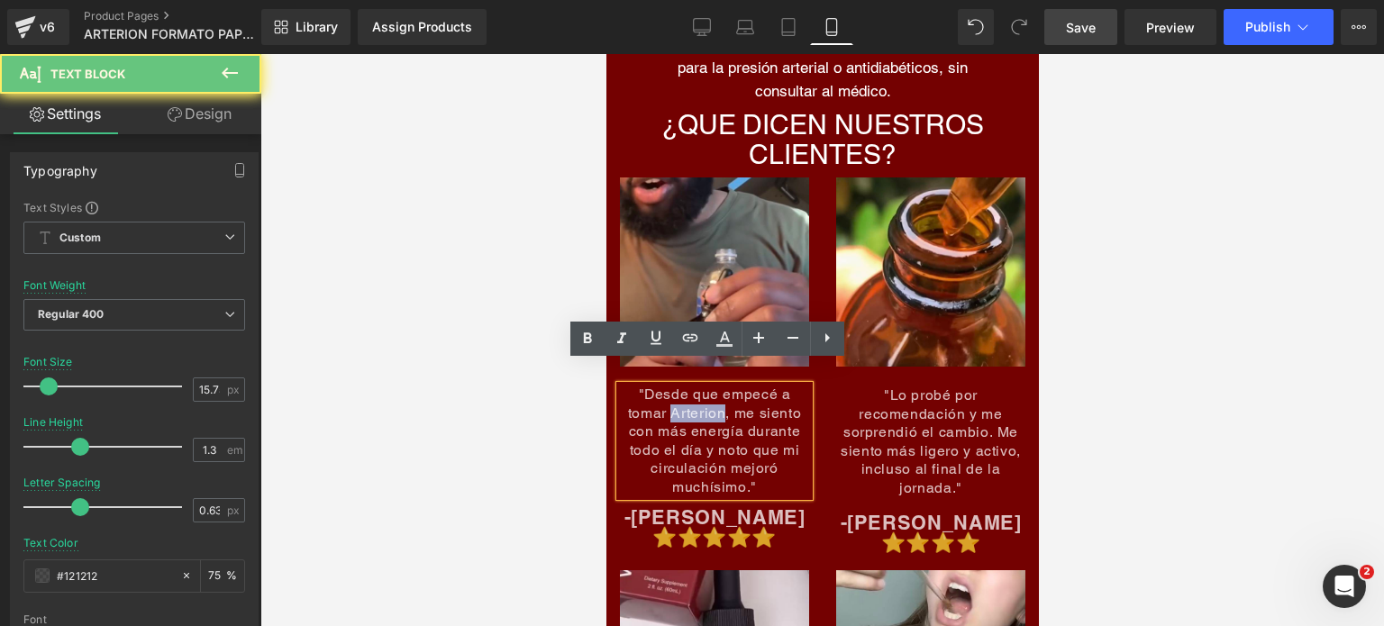
click at [704, 396] on span ""Desde que empecé a tomar Arterion, me siento con más energía durante todo el d…" at bounding box center [714, 440] width 174 height 109
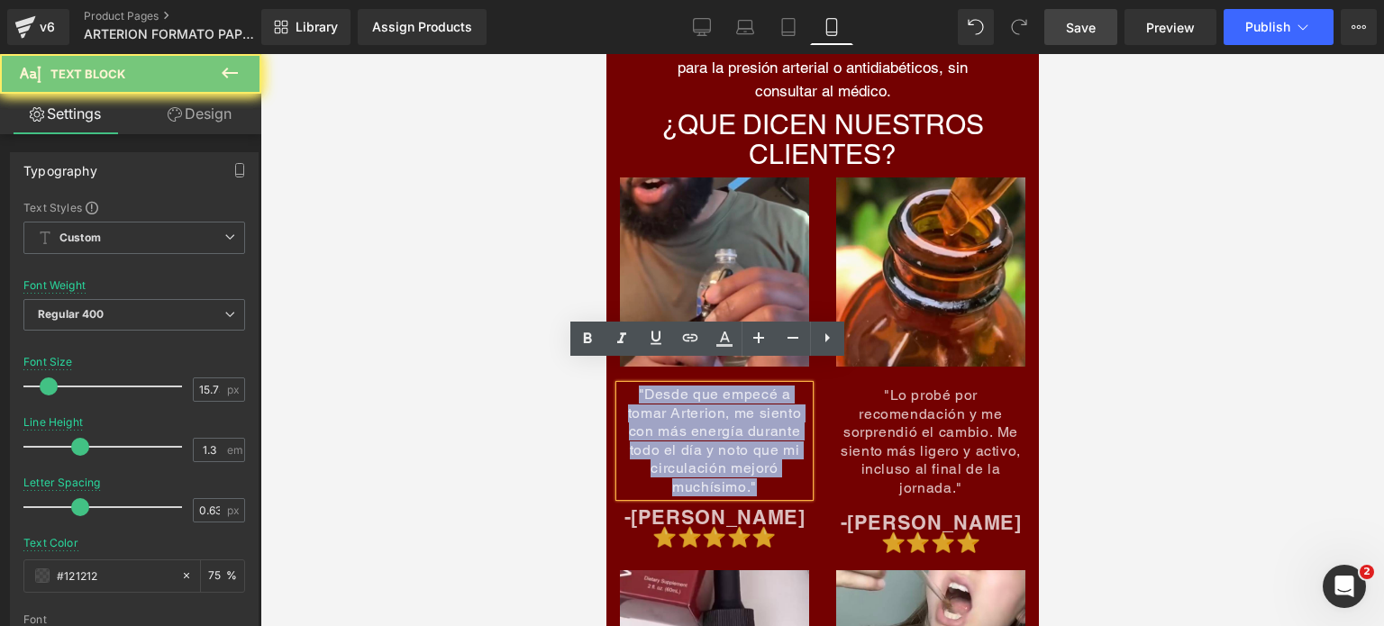
click at [705, 396] on span ""Desde que empecé a tomar Arterion, me siento con más energía durante todo el d…" at bounding box center [714, 440] width 174 height 109
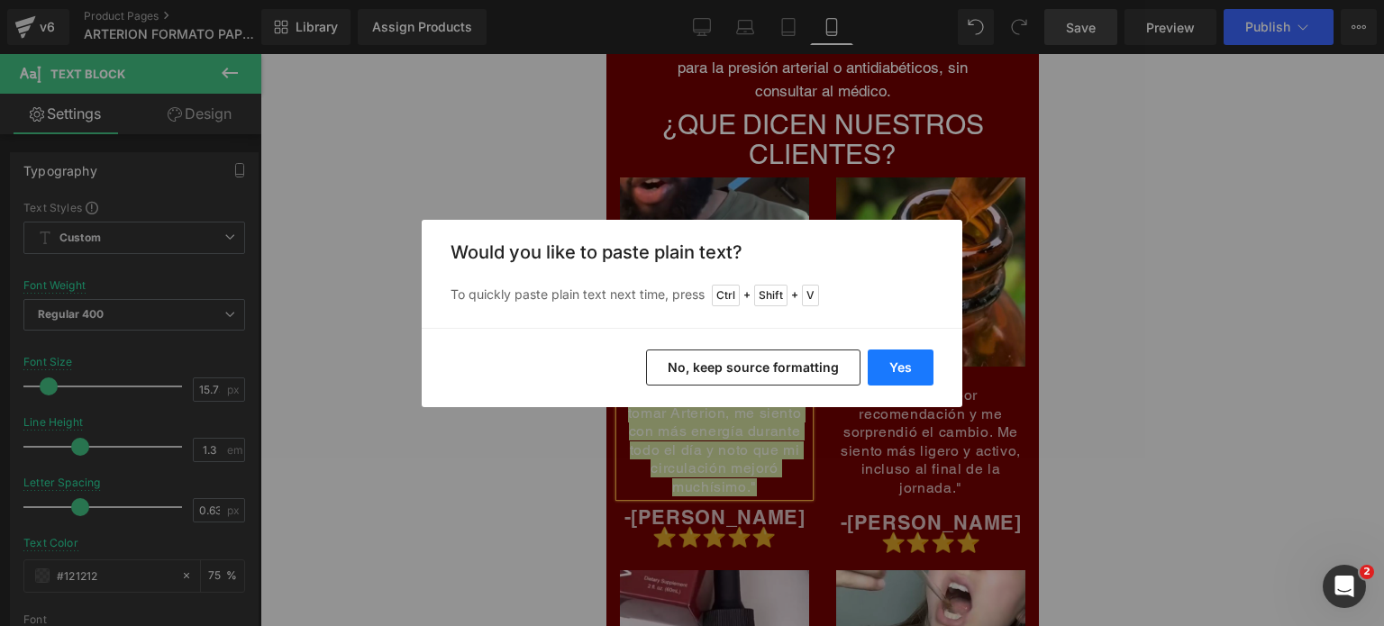
click at [887, 370] on button "Yes" at bounding box center [901, 368] width 66 height 36
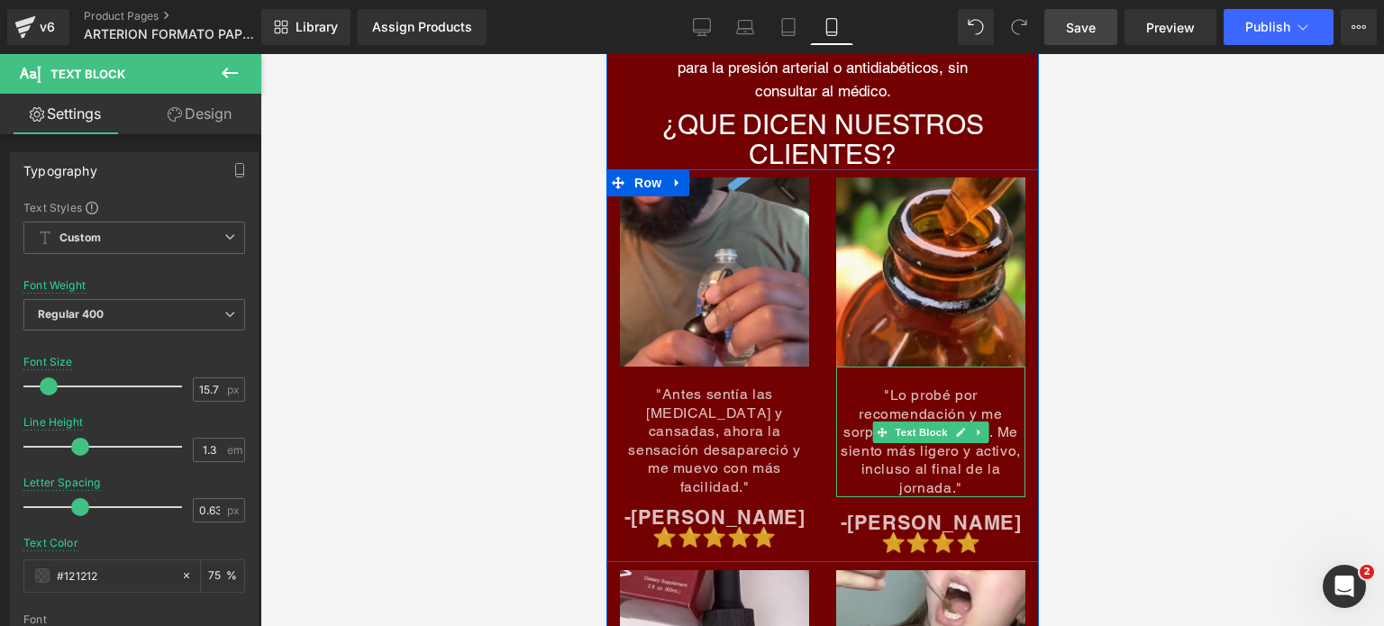
click at [956, 387] on span ""Lo probé por recomendación y me sorprendió el cambio. Me siento más ligero y a…" at bounding box center [930, 441] width 180 height 109
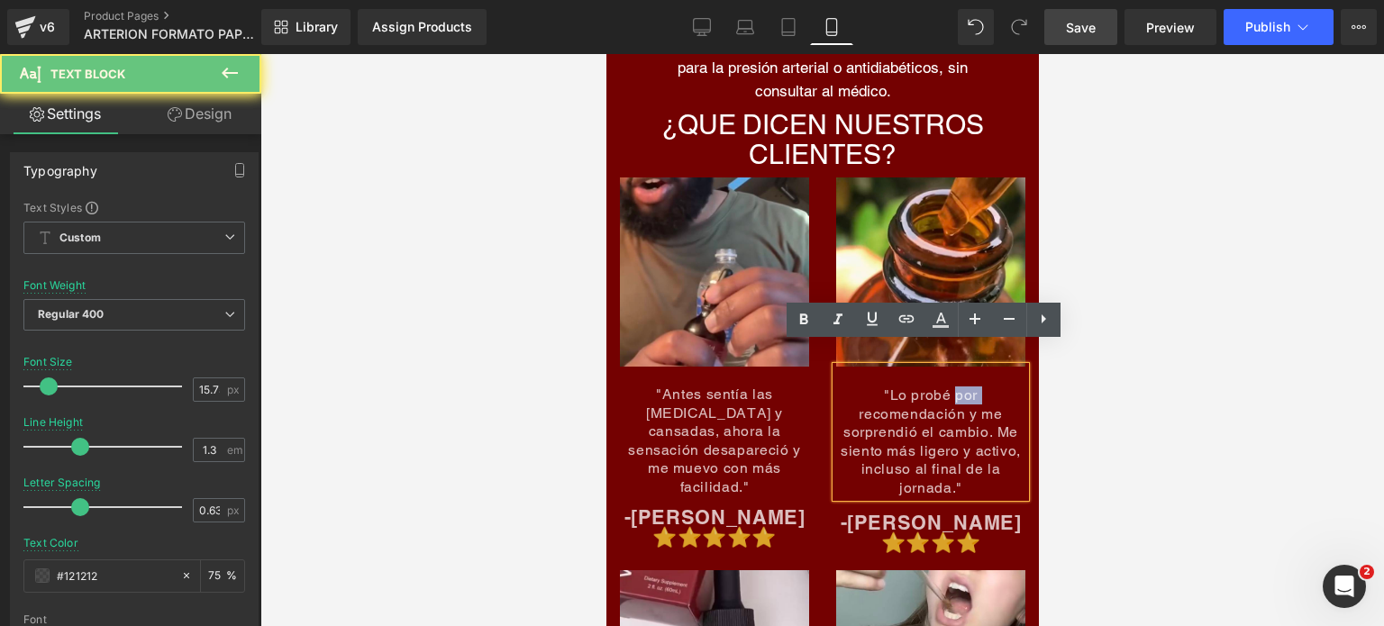
click at [956, 387] on span ""Lo probé por recomendación y me sorprendió el cambio. Me siento más ligero y a…" at bounding box center [930, 441] width 180 height 109
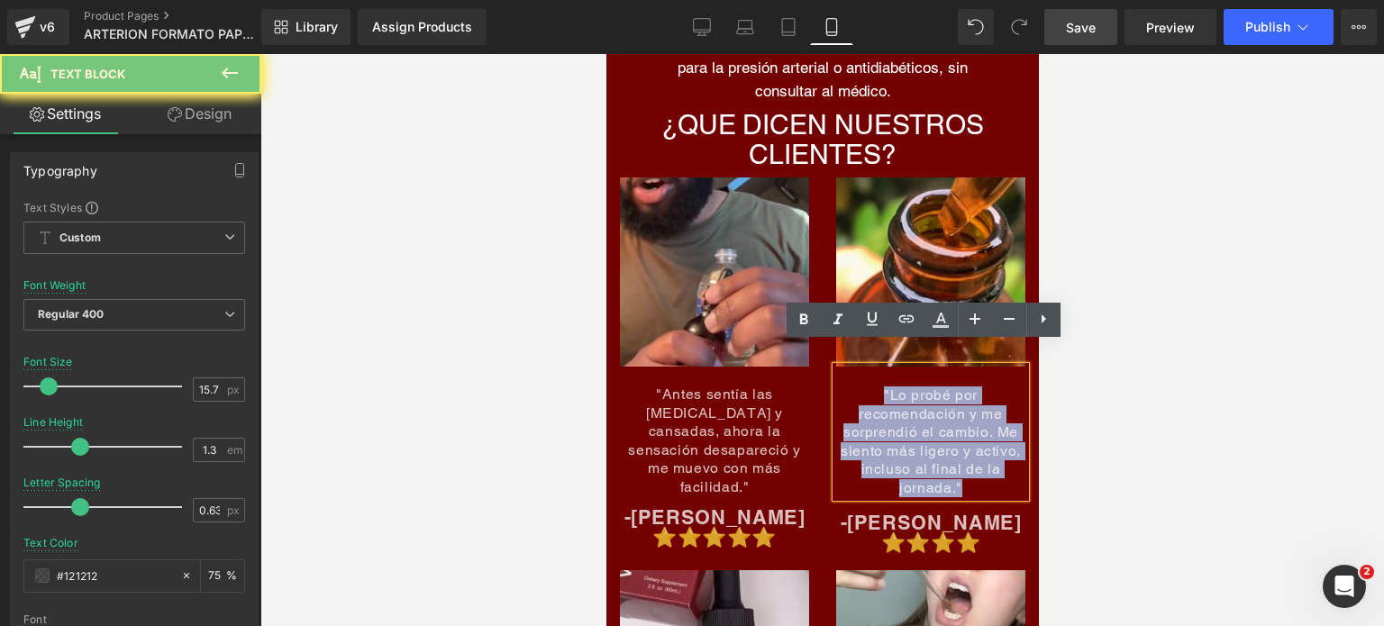
click at [956, 387] on span ""Lo probé por recomendación y me sorprendió el cambio. Me siento más ligero y a…" at bounding box center [930, 441] width 180 height 109
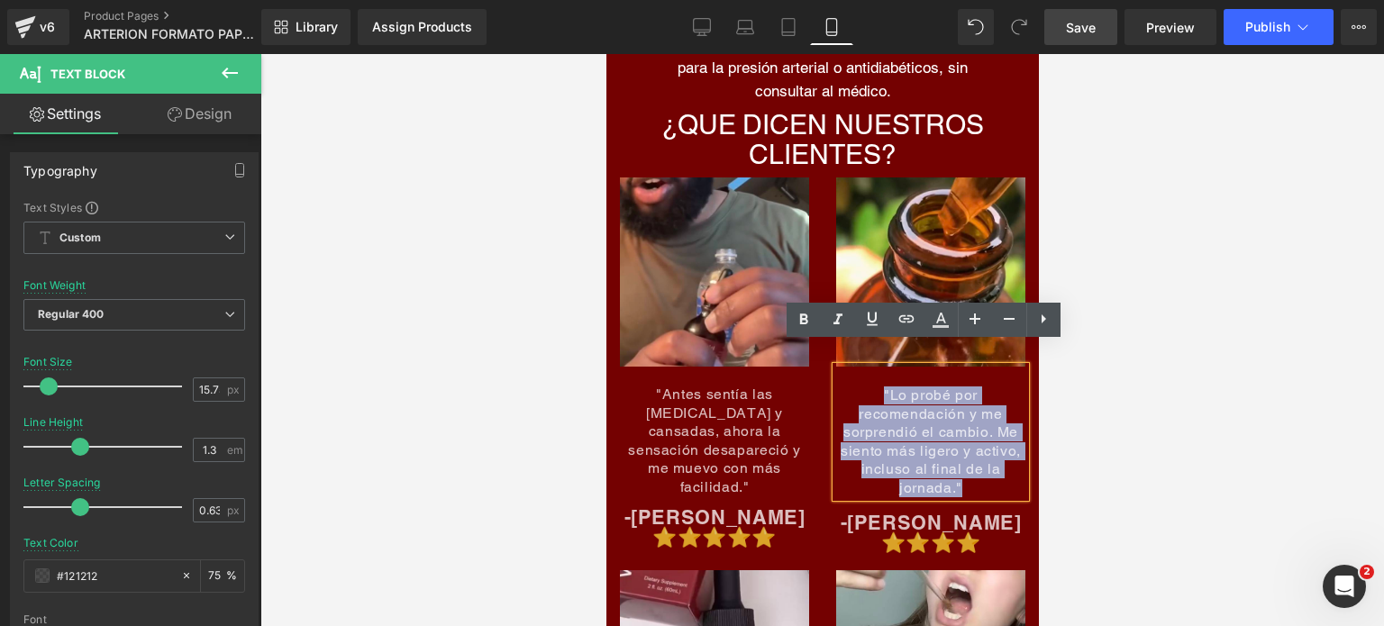
paste div
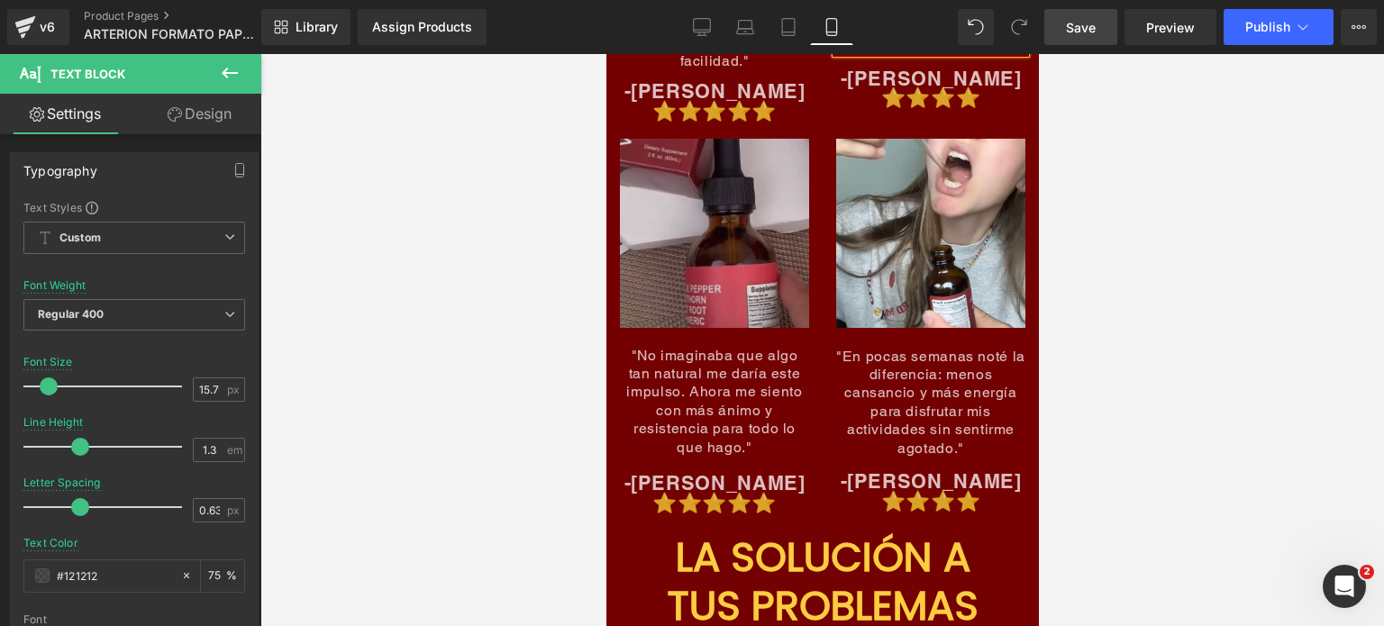
scroll to position [8292, 0]
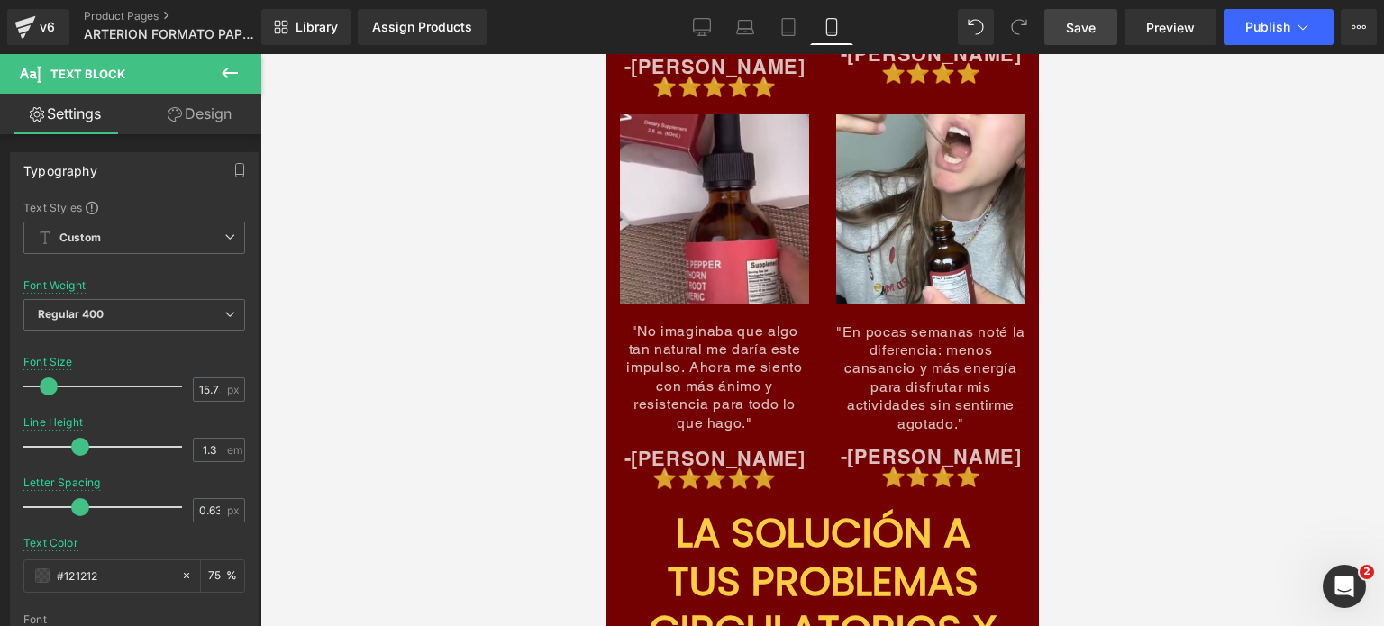
click at [718, 323] on span ""No imaginaba que algo tan natural me daría este impulso. Ahora me siento con m…" at bounding box center [714, 377] width 176 height 109
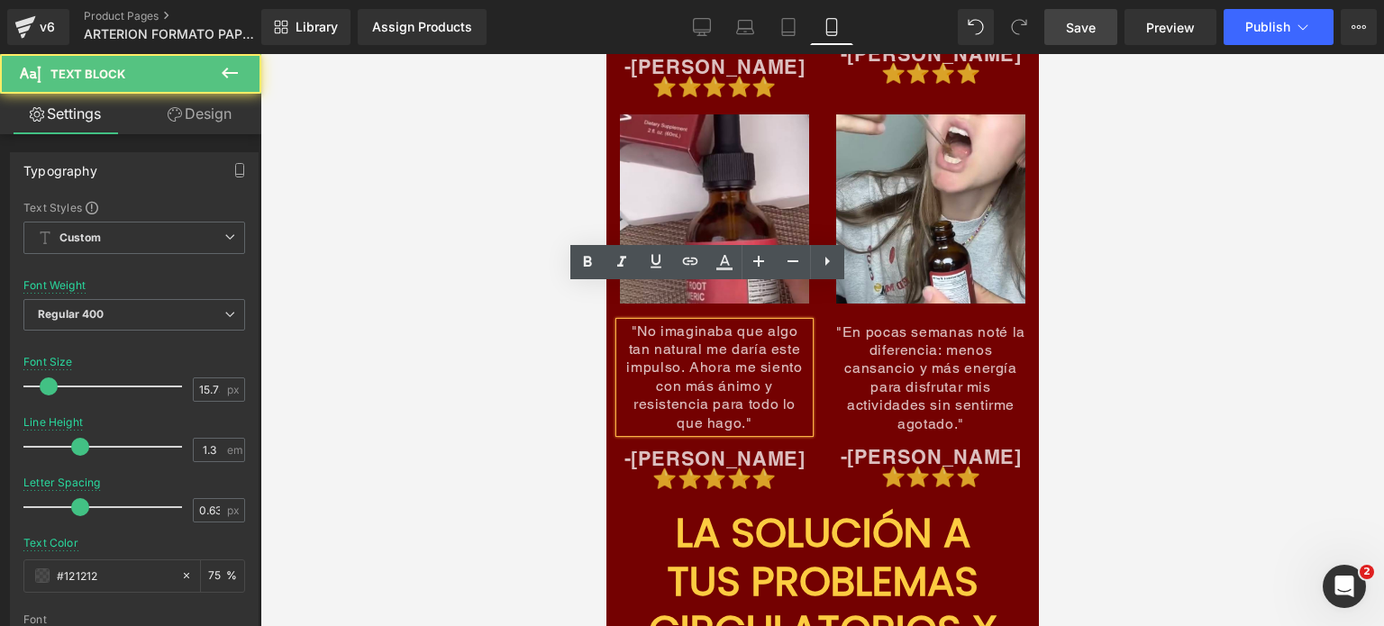
click at [718, 323] on span ""No imaginaba que algo tan natural me daría este impulso. Ahora me siento con m…" at bounding box center [714, 377] width 176 height 109
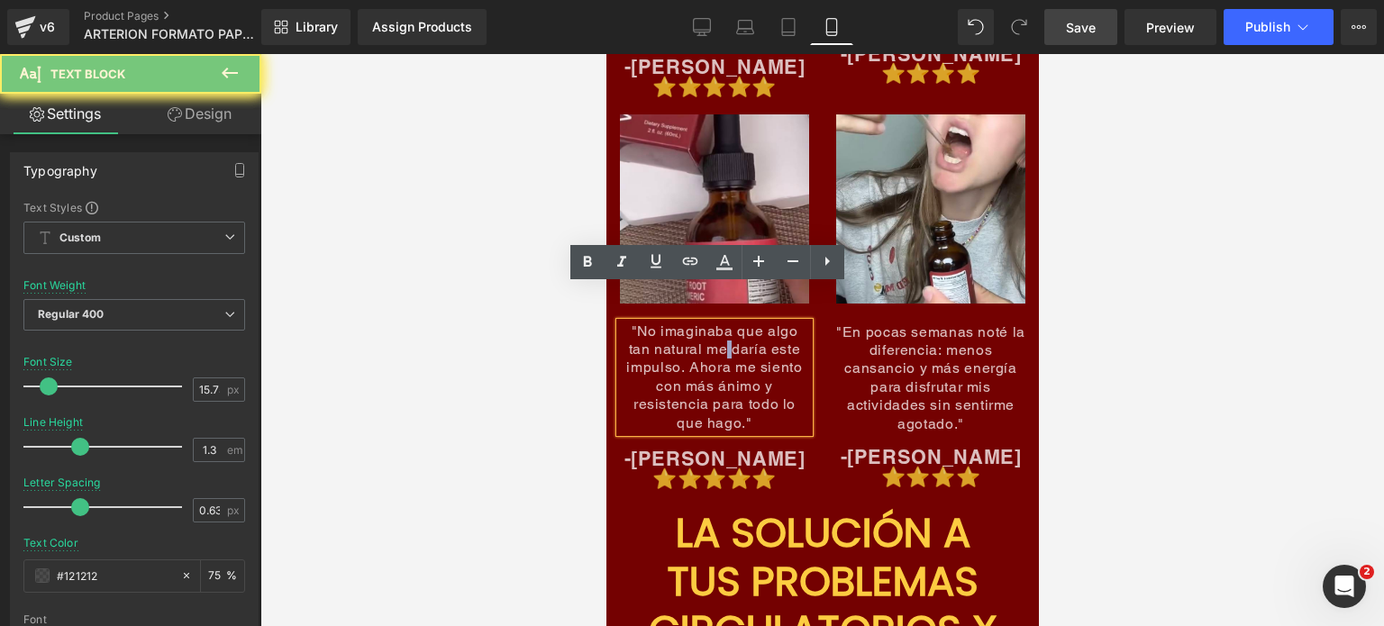
click at [718, 323] on span ""No imaginaba que algo tan natural me daría este impulso. Ahora me siento con m…" at bounding box center [714, 377] width 176 height 109
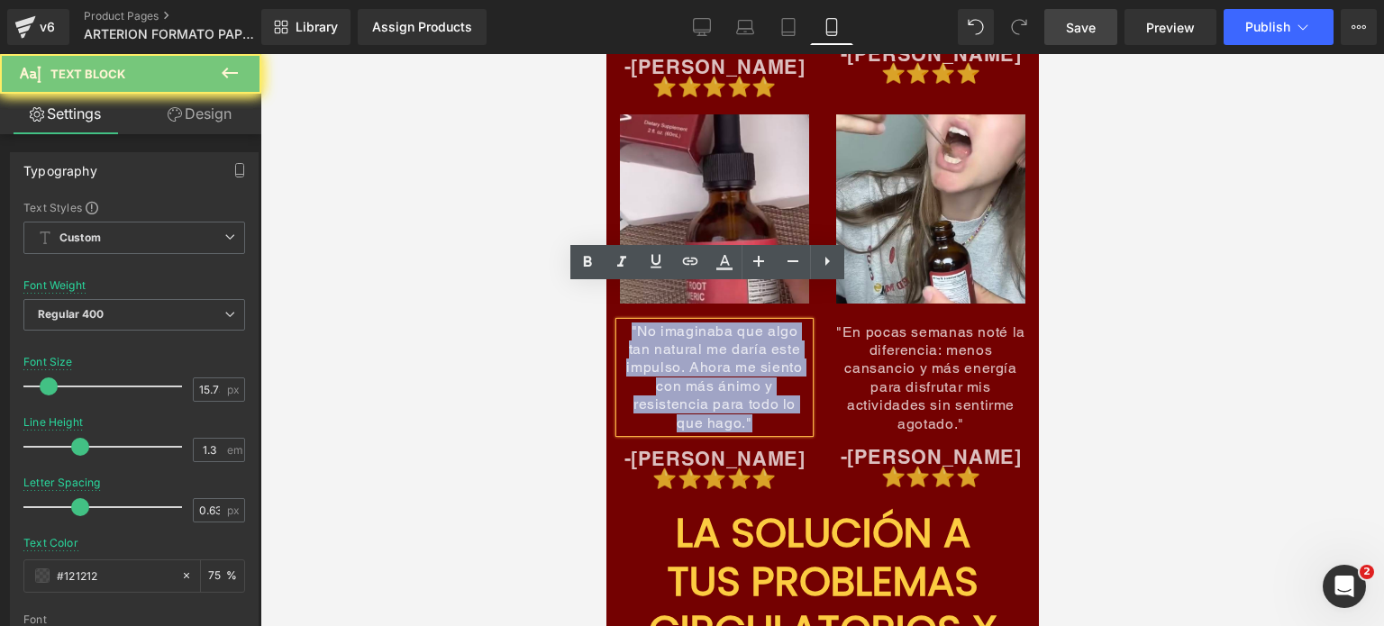
click at [718, 323] on span ""No imaginaba que algo tan natural me daría este impulso. Ahora me siento con m…" at bounding box center [714, 377] width 176 height 109
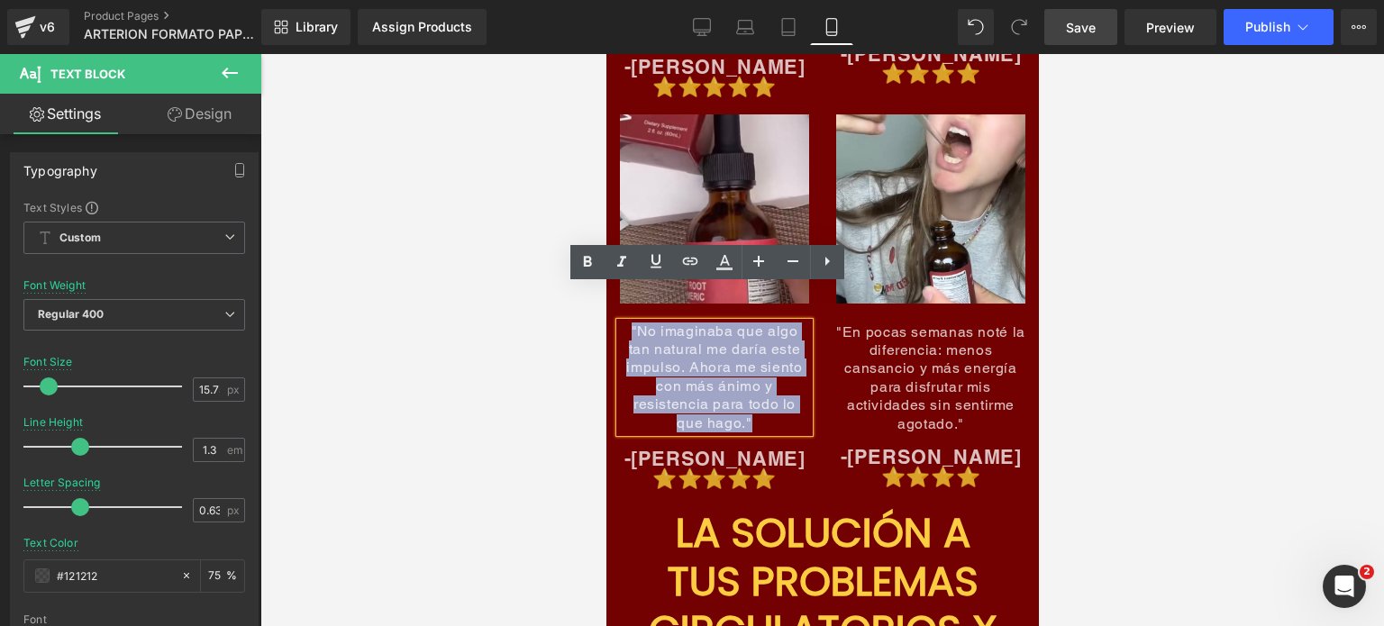
paste div
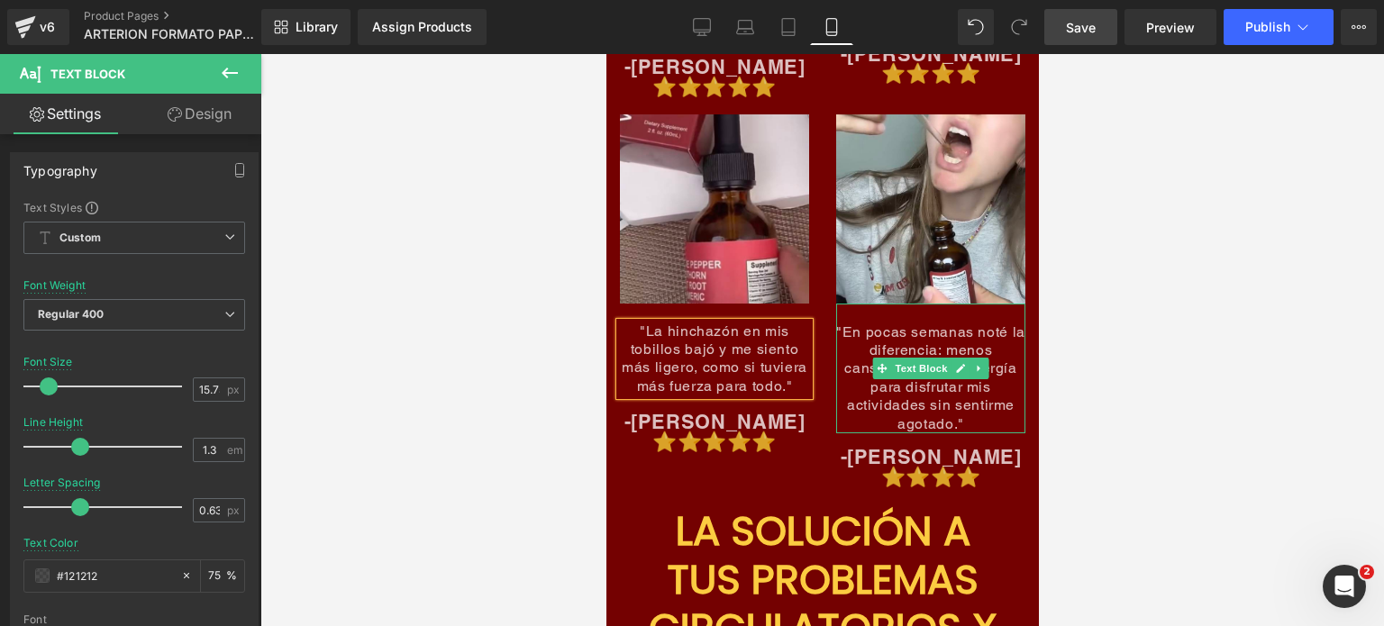
click at [963, 324] on span ""En pocas semanas noté la diferencia: menos cansancio y más energía para disfru…" at bounding box center [930, 378] width 189 height 109
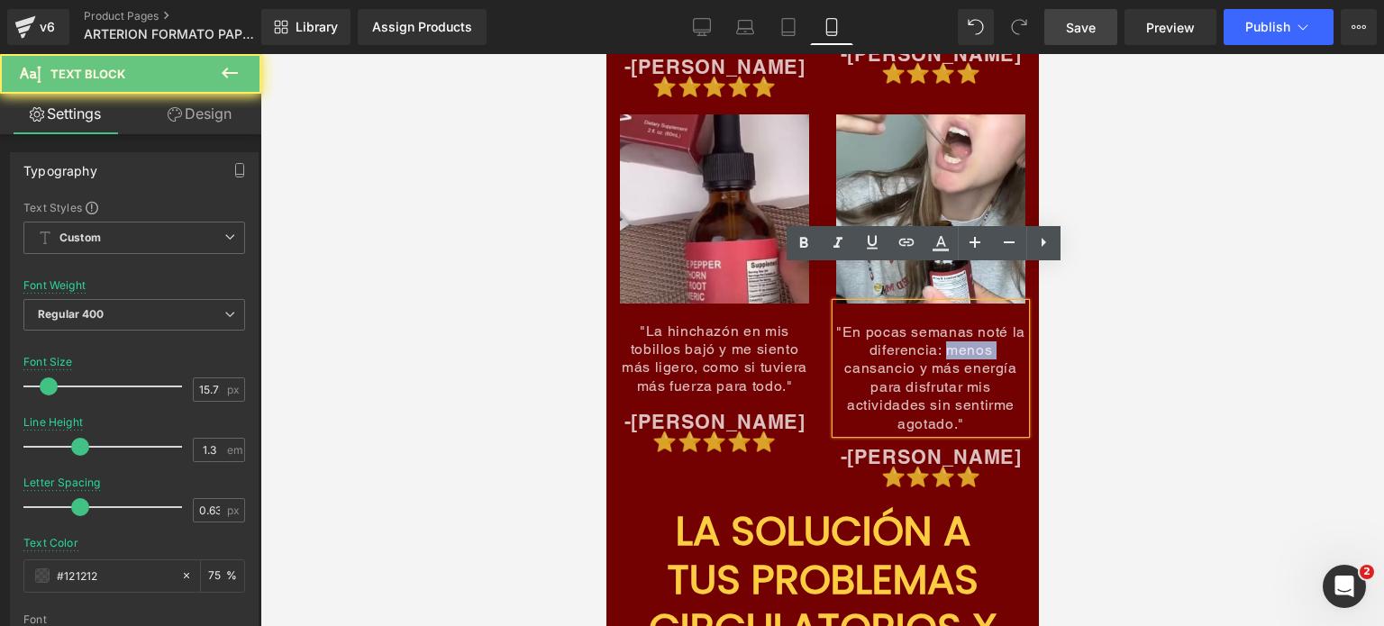
click at [963, 324] on span ""En pocas semanas noté la diferencia: menos cansancio y más energía para disfru…" at bounding box center [930, 378] width 189 height 109
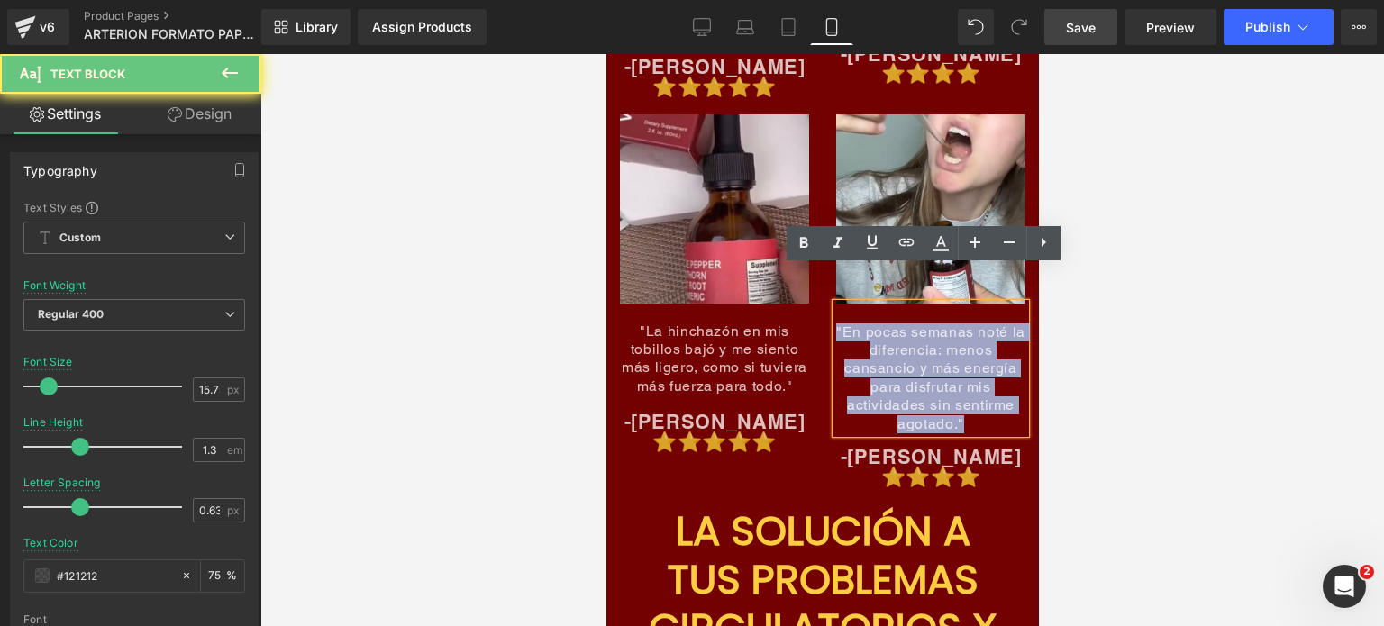
click at [963, 324] on span ""En pocas semanas noté la diferencia: menos cansancio y más energía para disfru…" at bounding box center [930, 378] width 189 height 109
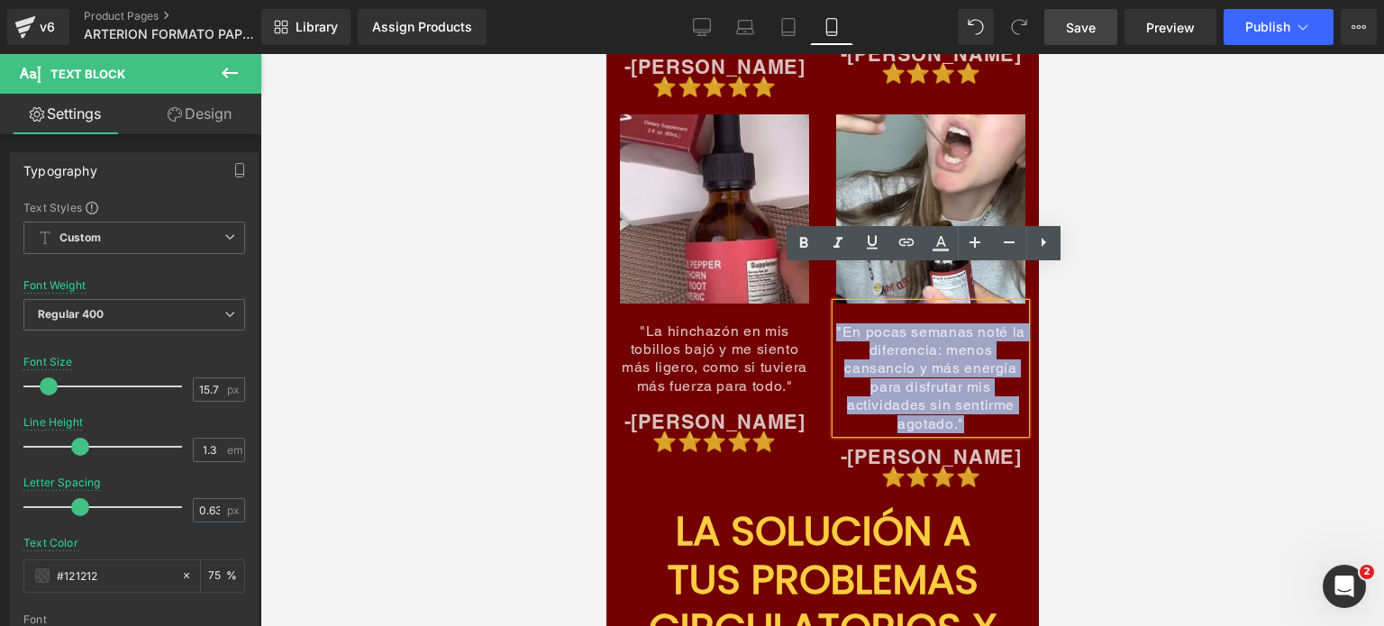
paste div
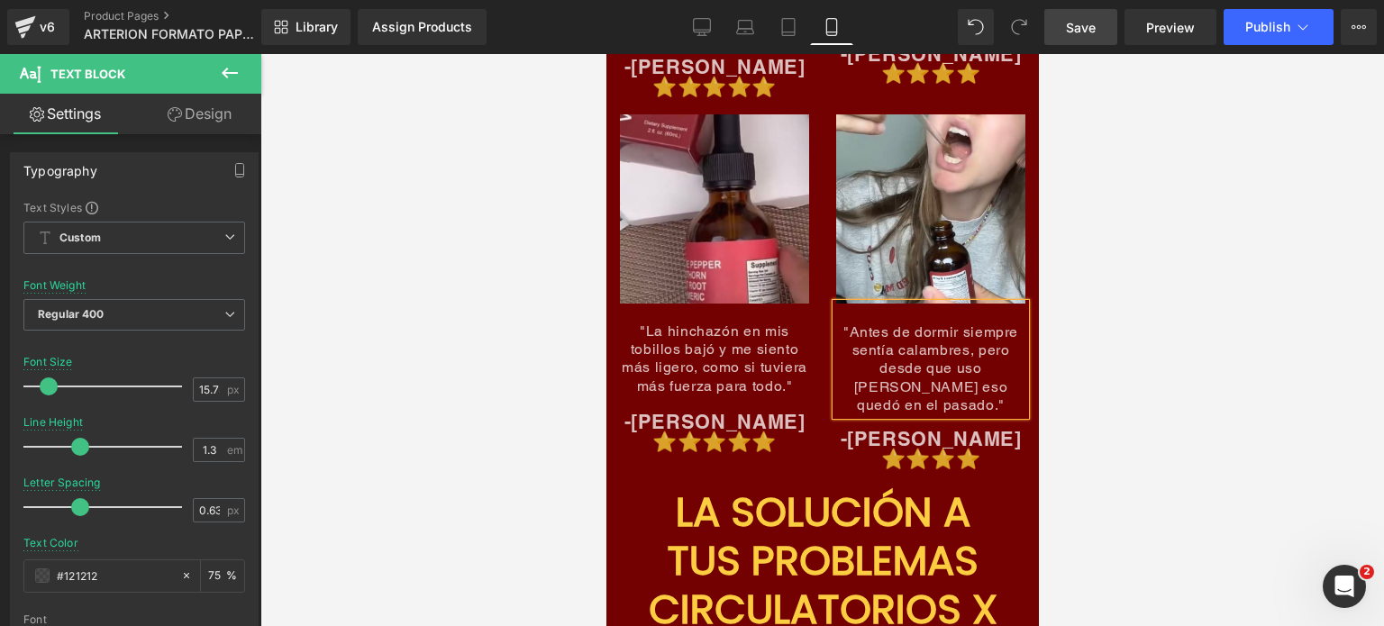
click at [1023, 302] on div "Image "Antes de dormir siempre sentía calambres, pero desde que uso Arterion es…" at bounding box center [930, 291] width 216 height 355
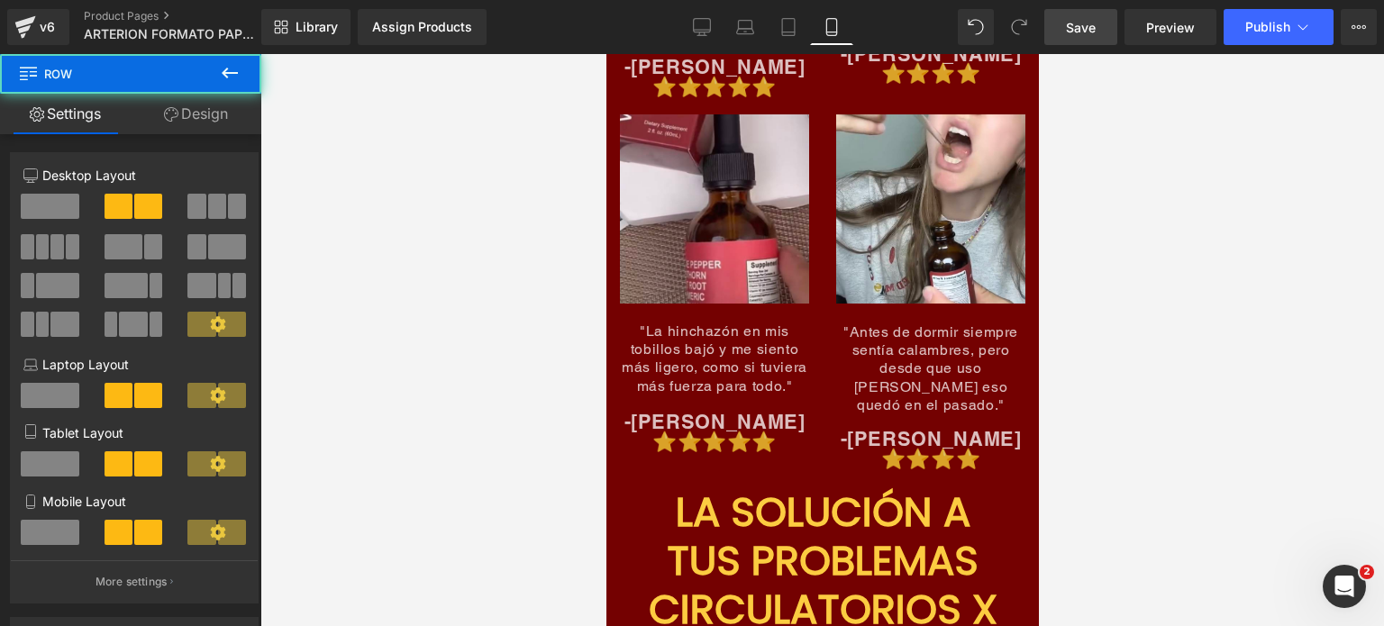
click at [1132, 253] on div at bounding box center [822, 340] width 1124 height 572
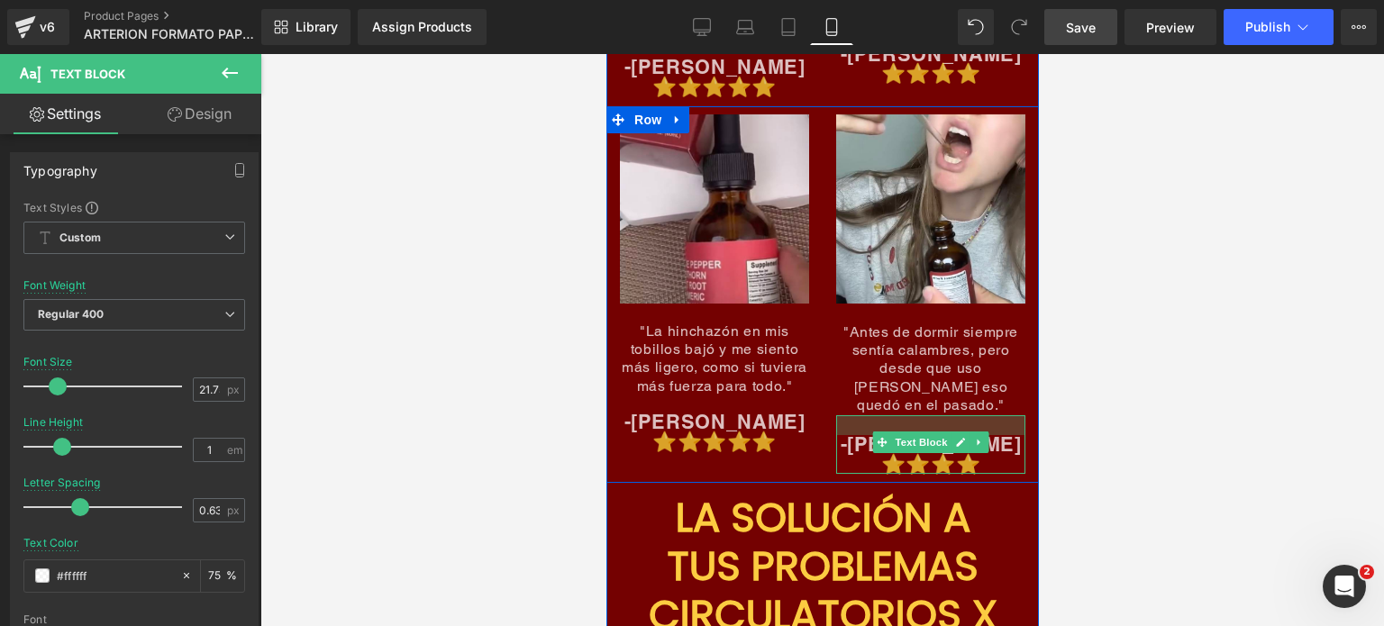
click at [891, 416] on div at bounding box center [930, 426] width 189 height 20
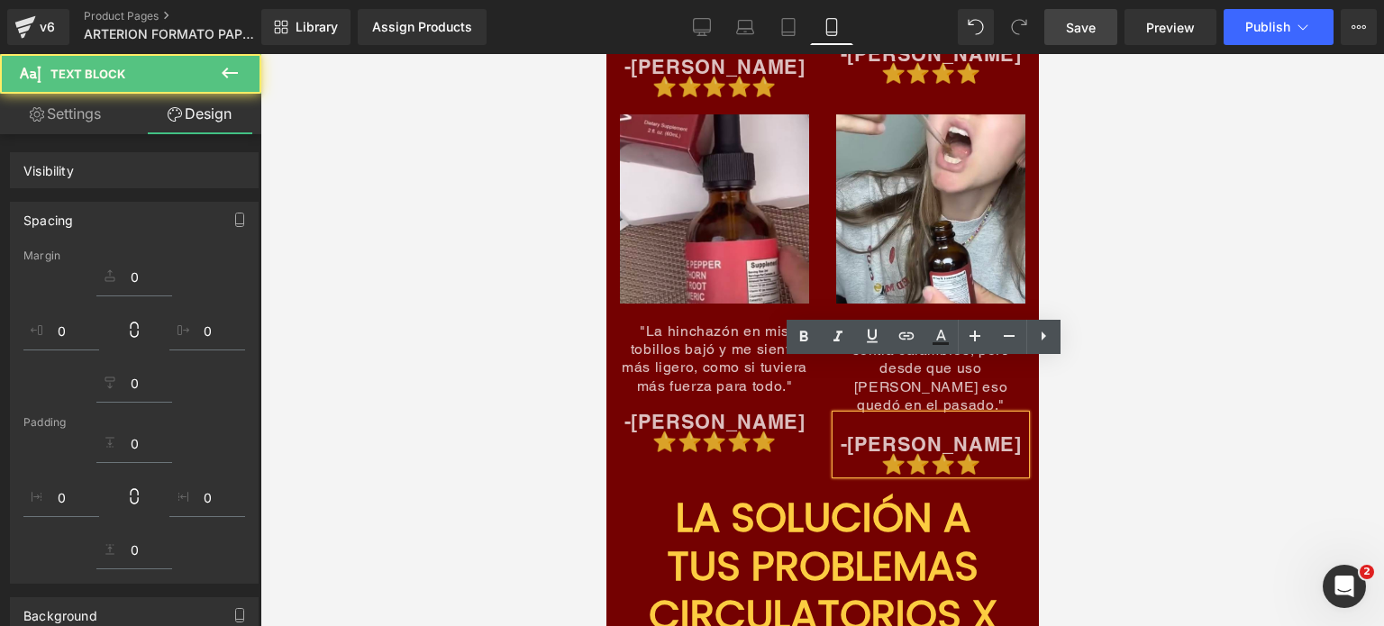
click at [1092, 360] on div at bounding box center [822, 340] width 1124 height 572
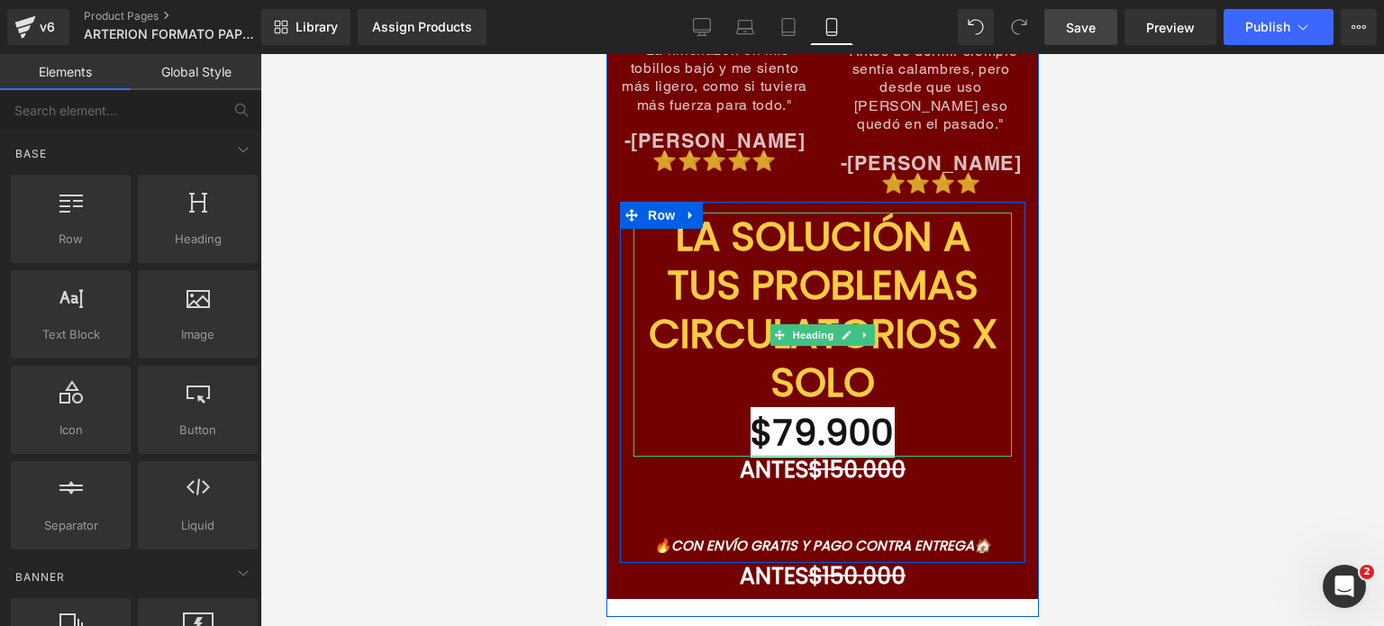
scroll to position [8653, 0]
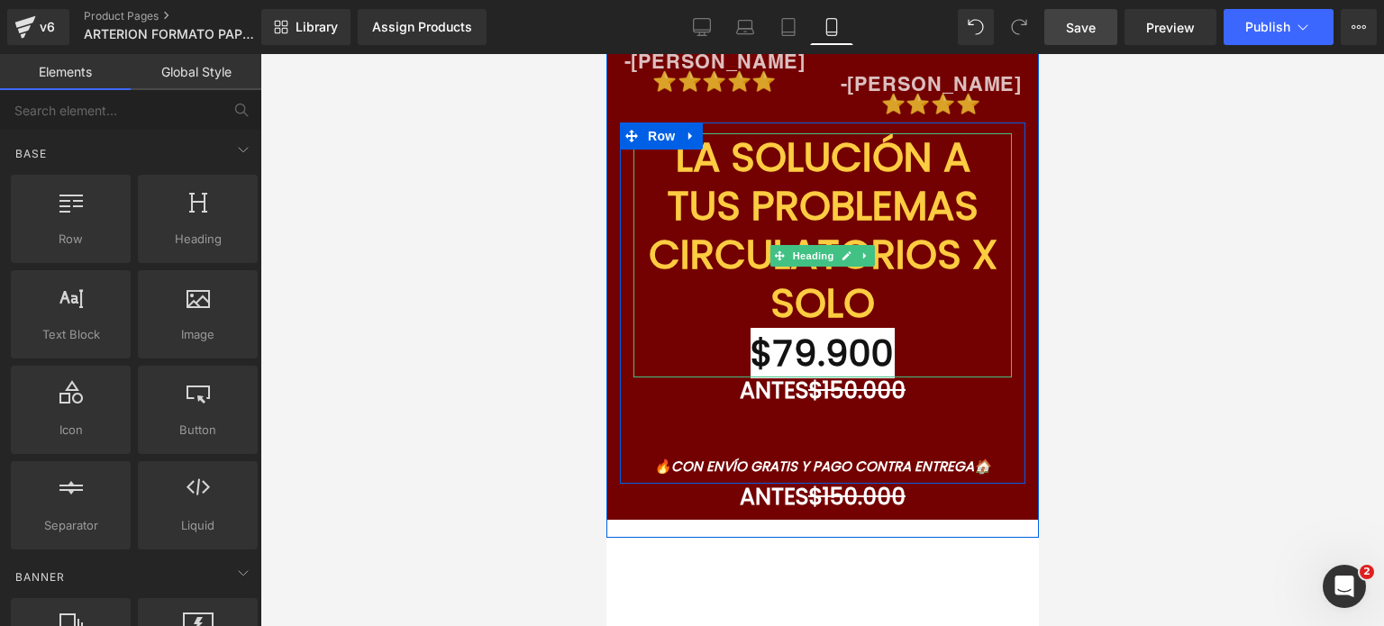
click at [735, 328] on h1 "$79.900" at bounding box center [822, 353] width 379 height 50
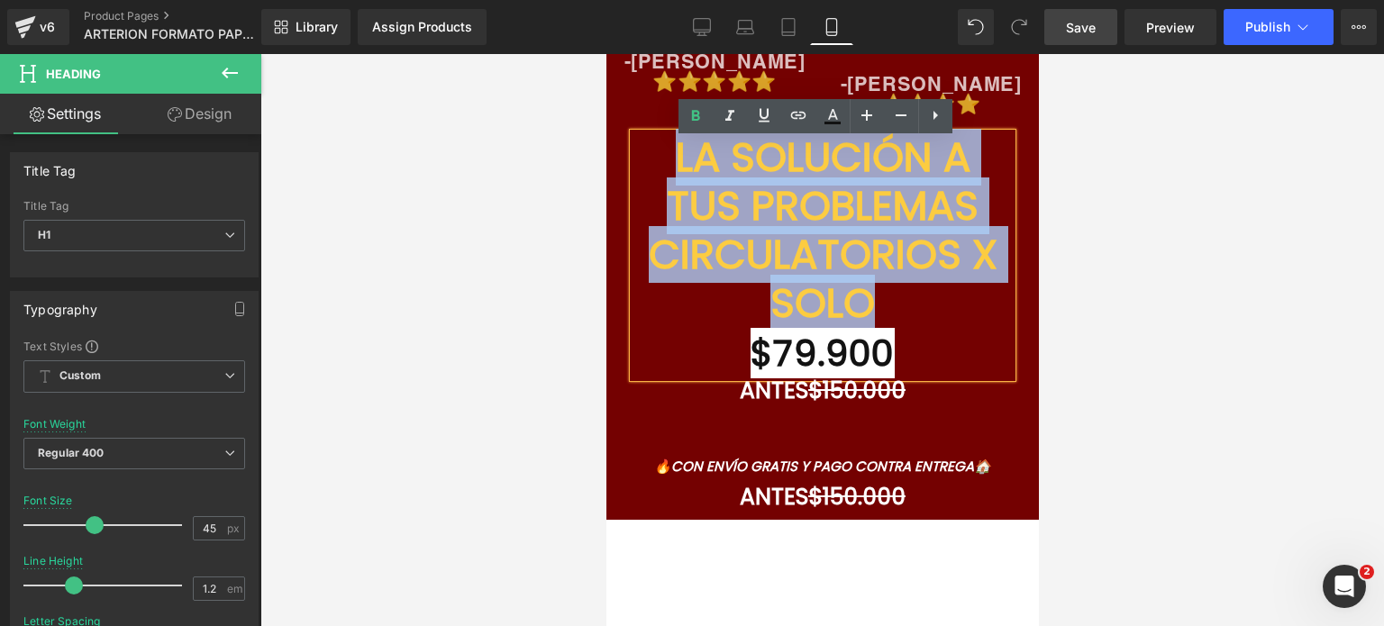
drag, startPoint x: 866, startPoint y: 244, endPoint x: 658, endPoint y: 99, distance: 253.8
click at [658, 129] on font "LA SOLUCIÓN A TUS PROBLEMAS CIRCULATORIOS X SOLO" at bounding box center [822, 230] width 349 height 203
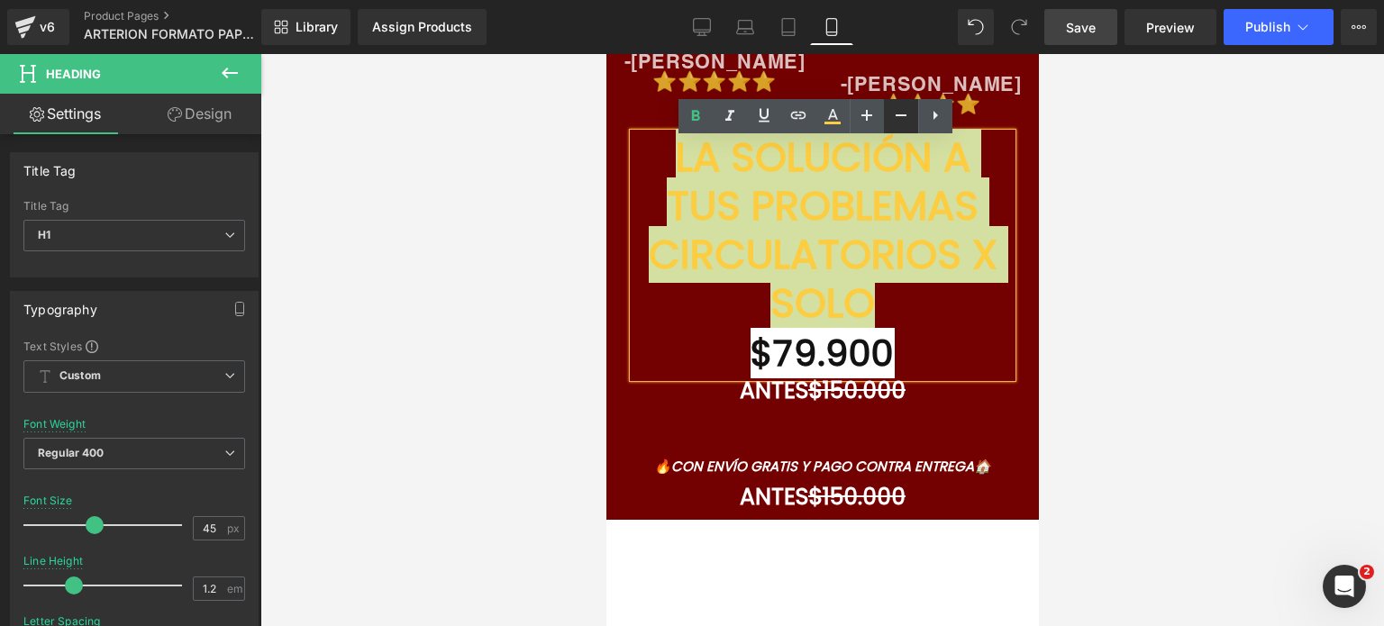
click at [901, 120] on icon at bounding box center [902, 116] width 22 height 22
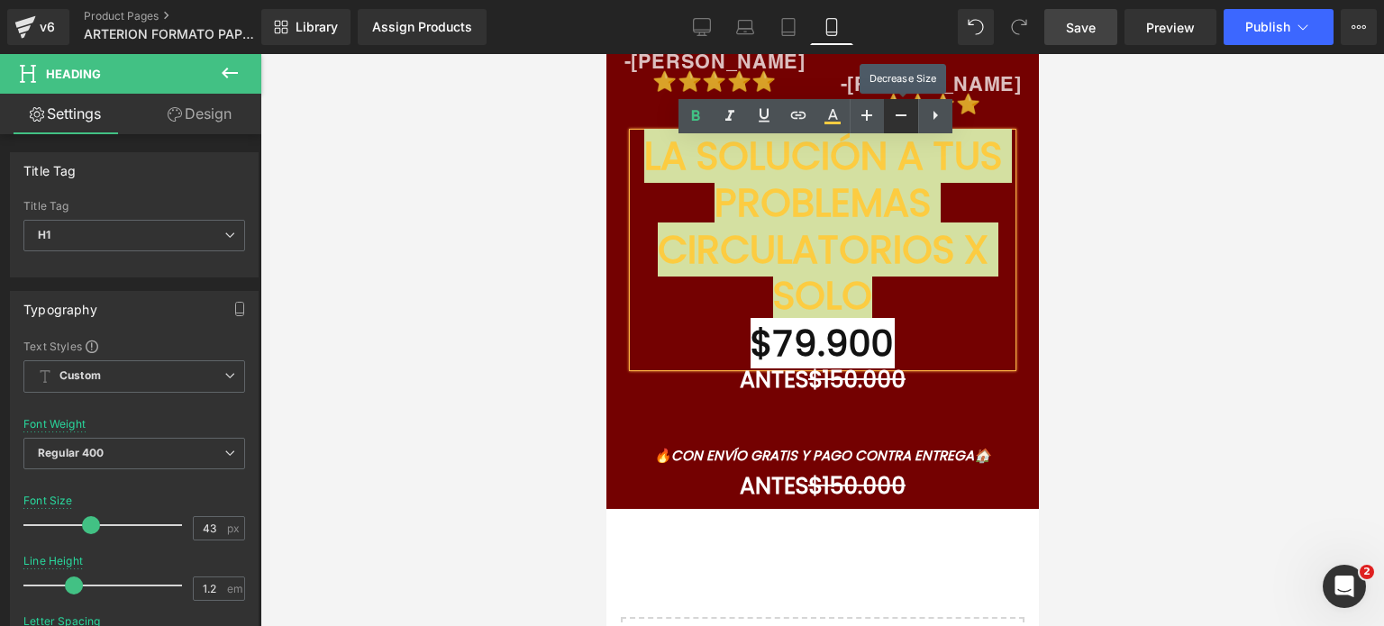
click at [901, 120] on icon at bounding box center [902, 116] width 22 height 22
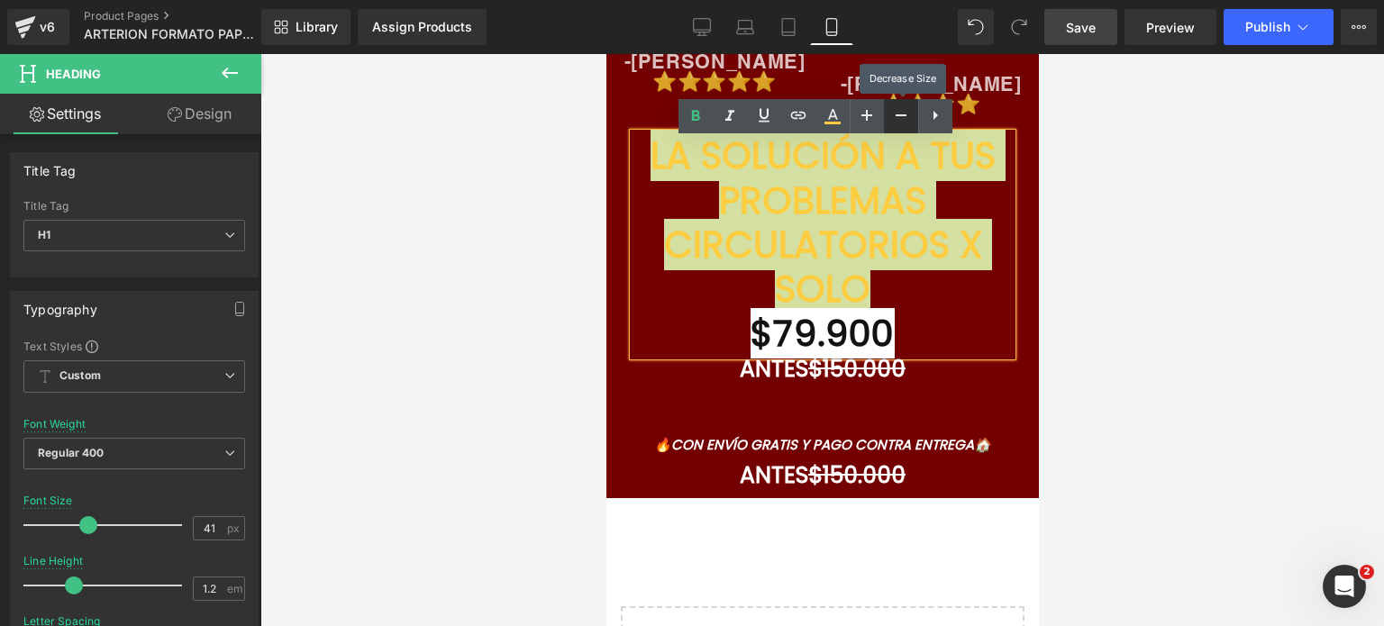
click at [901, 120] on icon at bounding box center [902, 116] width 22 height 22
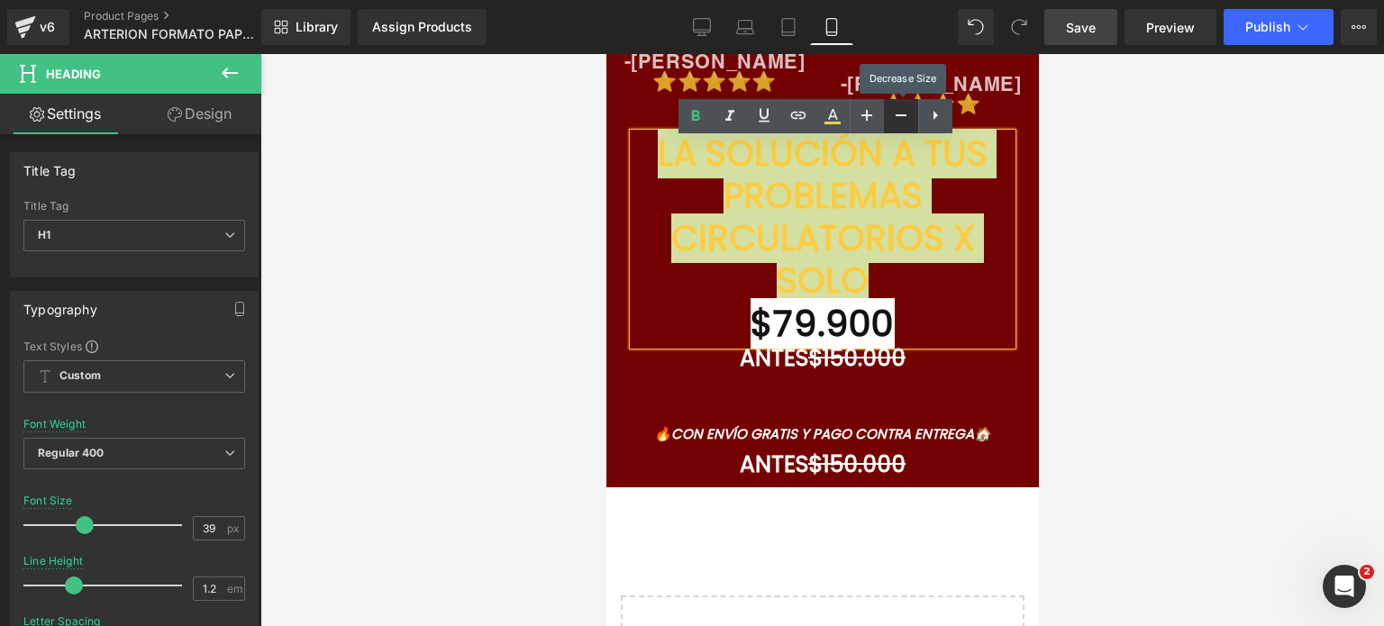
click at [901, 120] on icon at bounding box center [902, 116] width 22 height 22
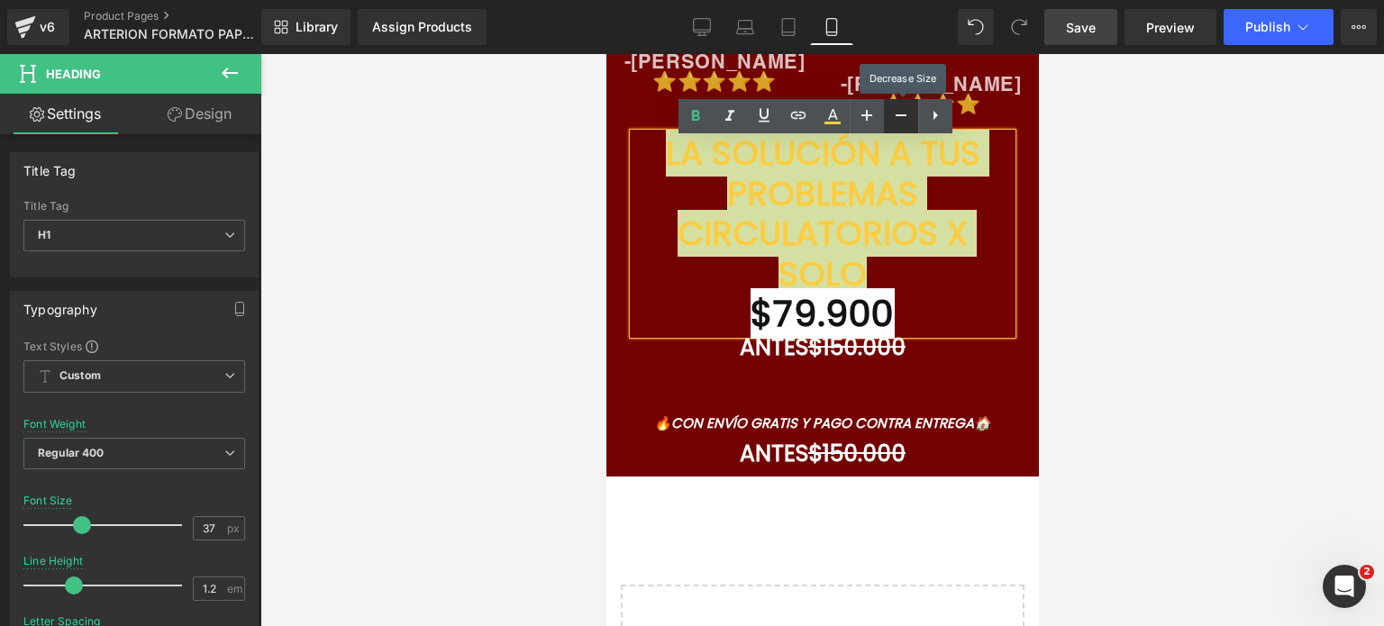
click at [901, 120] on icon at bounding box center [902, 116] width 22 height 22
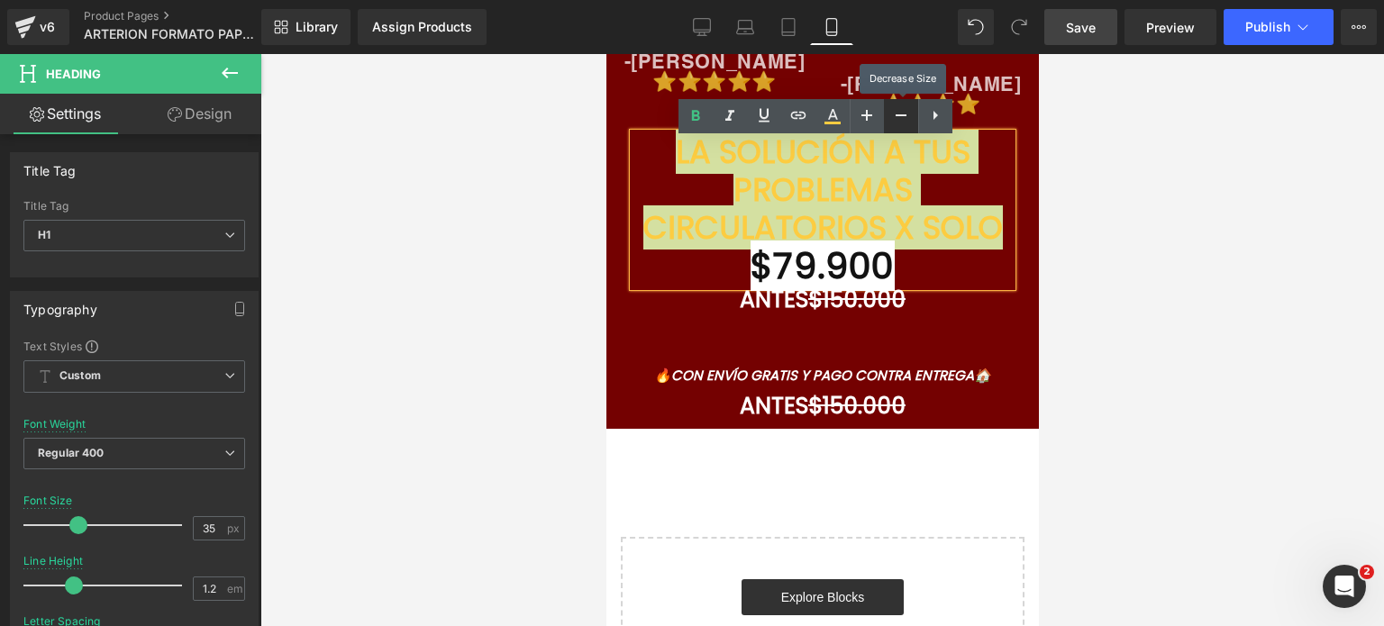
click at [901, 120] on icon at bounding box center [902, 116] width 22 height 22
type input "33"
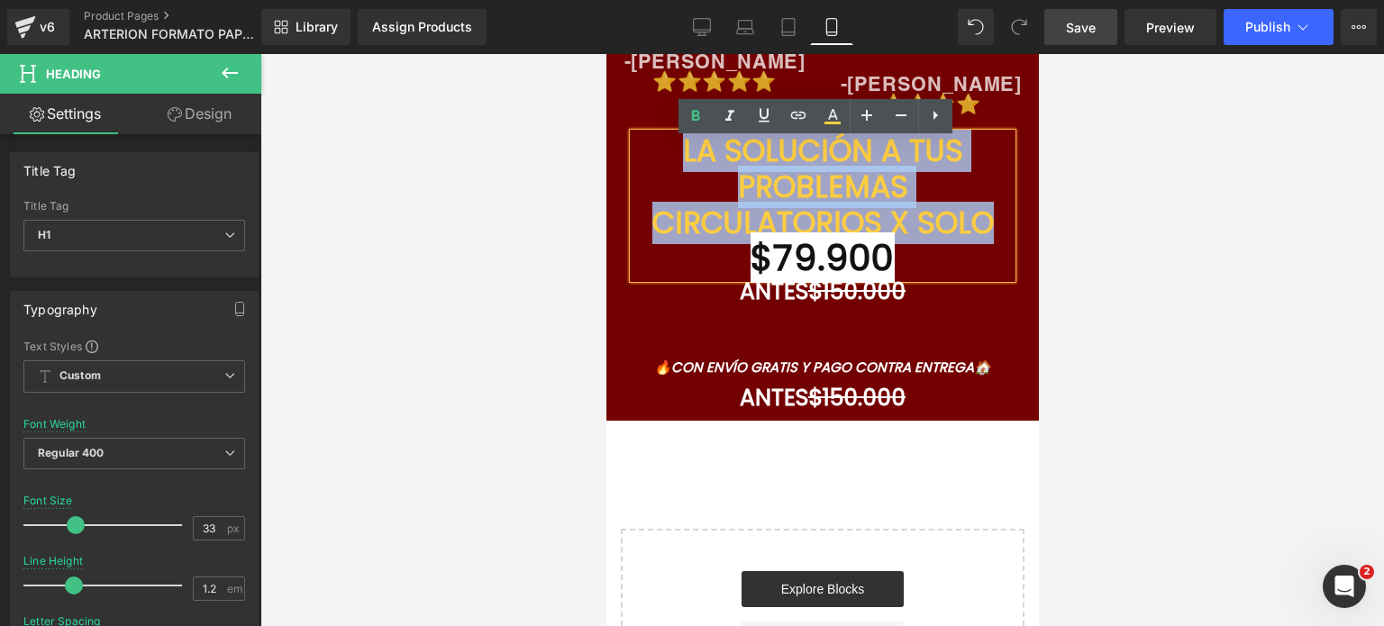
click at [985, 161] on font "LA SOLUCIÓN A TUS PROBLEMAS CIRCULATORIOS X SOLO" at bounding box center [823, 187] width 342 height 114
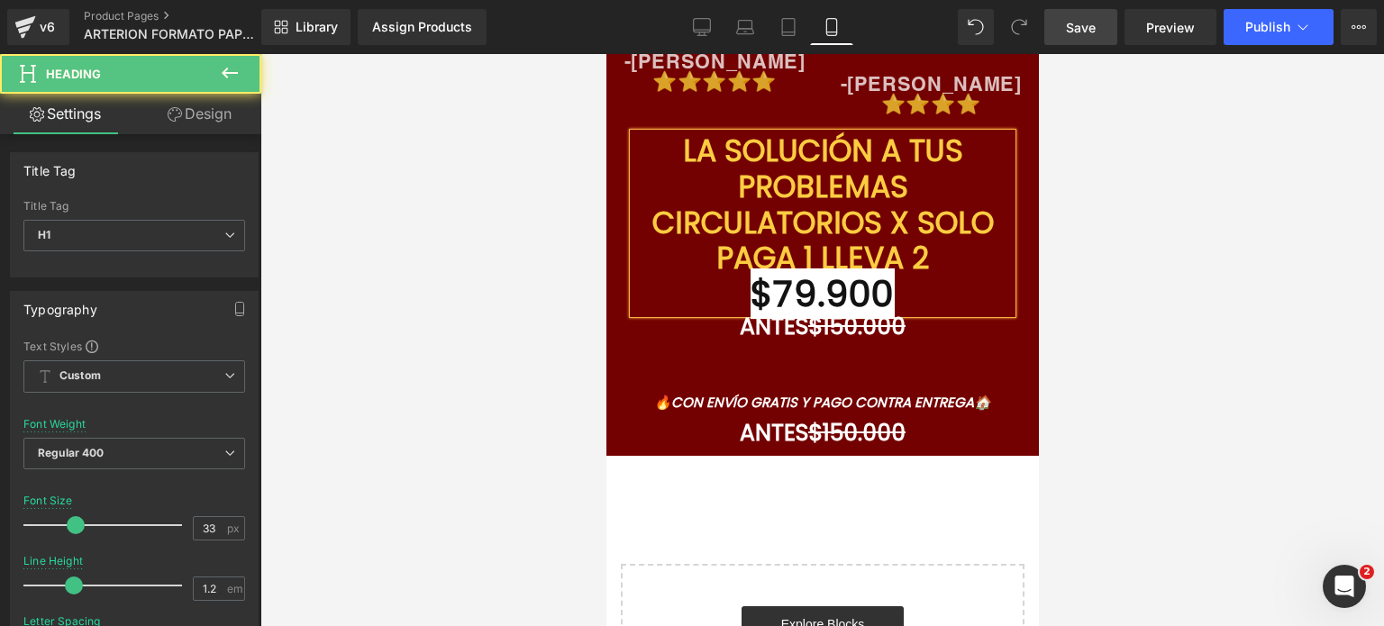
drag, startPoint x: 936, startPoint y: 202, endPoint x: 696, endPoint y: 206, distance: 239.8
click at [716, 237] on font "PAGA 1 LLEVA 2" at bounding box center [822, 258] width 213 height 42
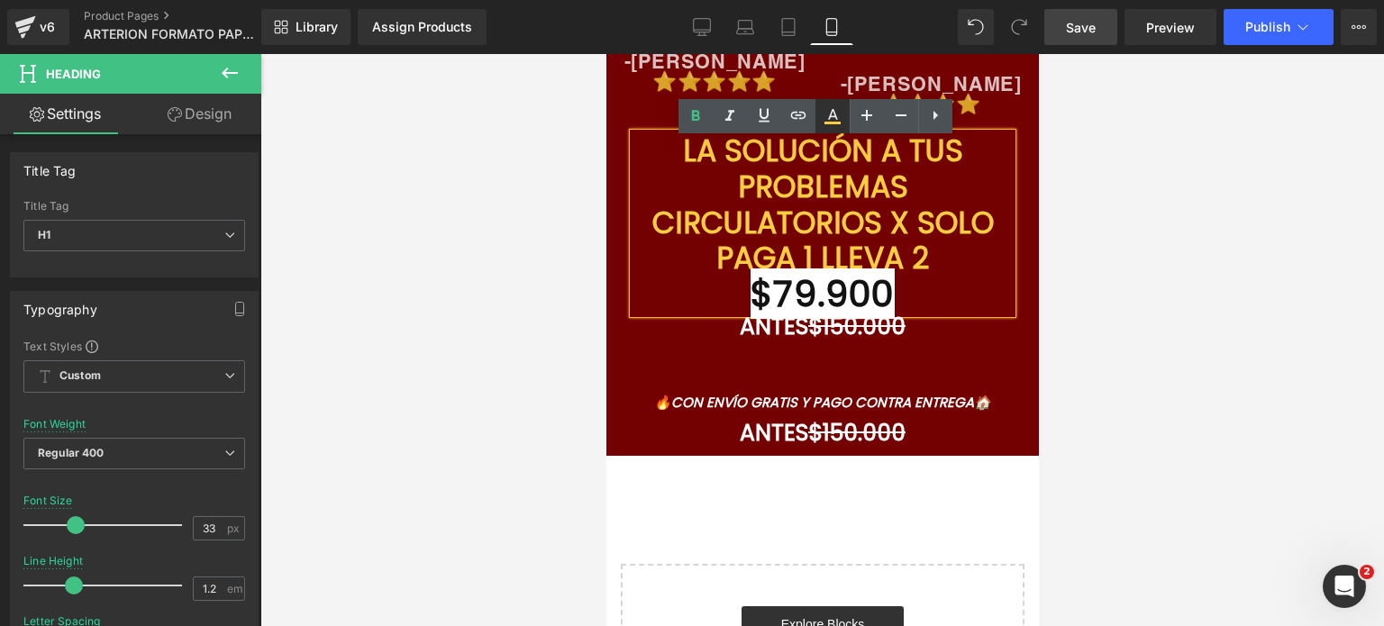
click at [840, 125] on icon at bounding box center [833, 116] width 22 height 22
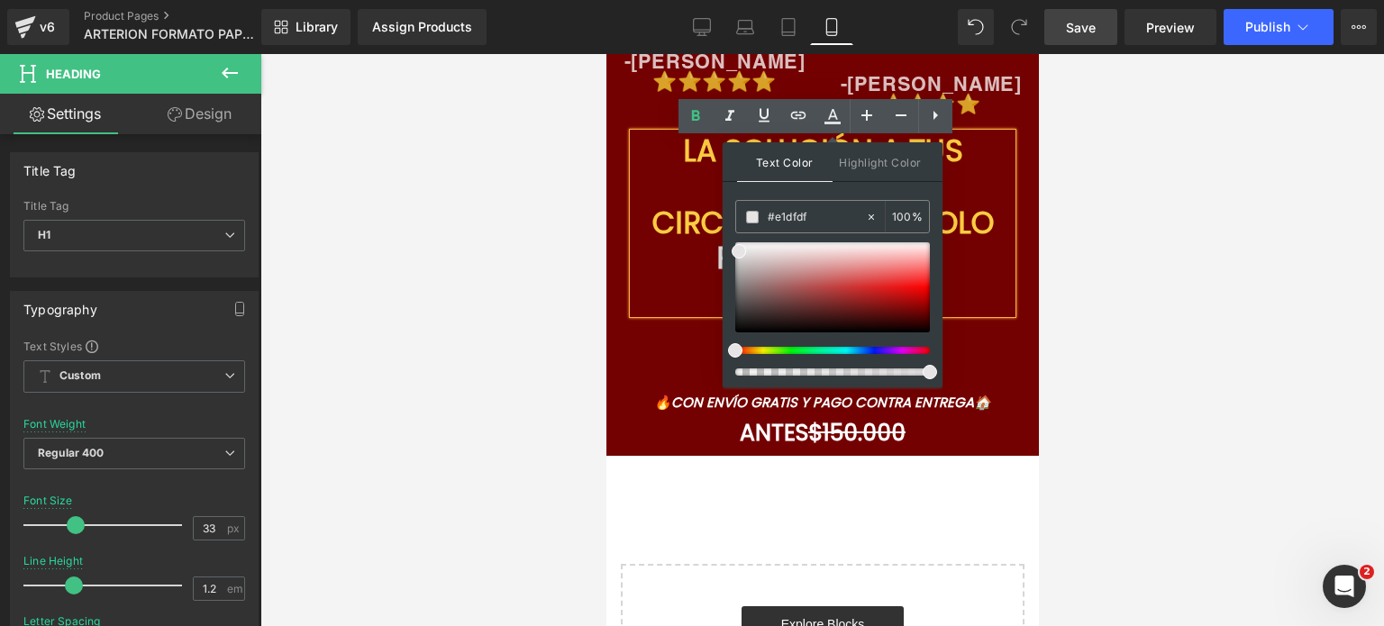
click at [959, 241] on h1 "PAGA 1 LLEVA 2" at bounding box center [822, 259] width 379 height 36
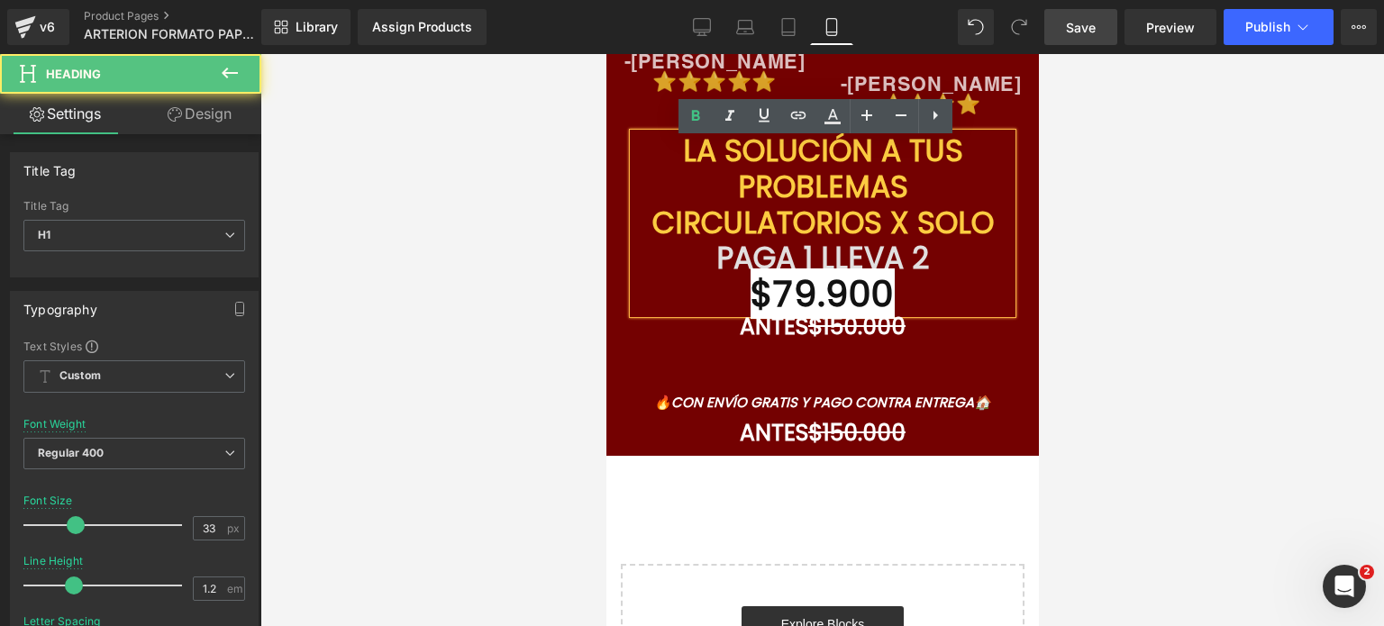
click at [959, 241] on h1 "PAGA 1 LLEVA 2" at bounding box center [822, 259] width 379 height 36
click at [1174, 261] on div at bounding box center [822, 340] width 1124 height 572
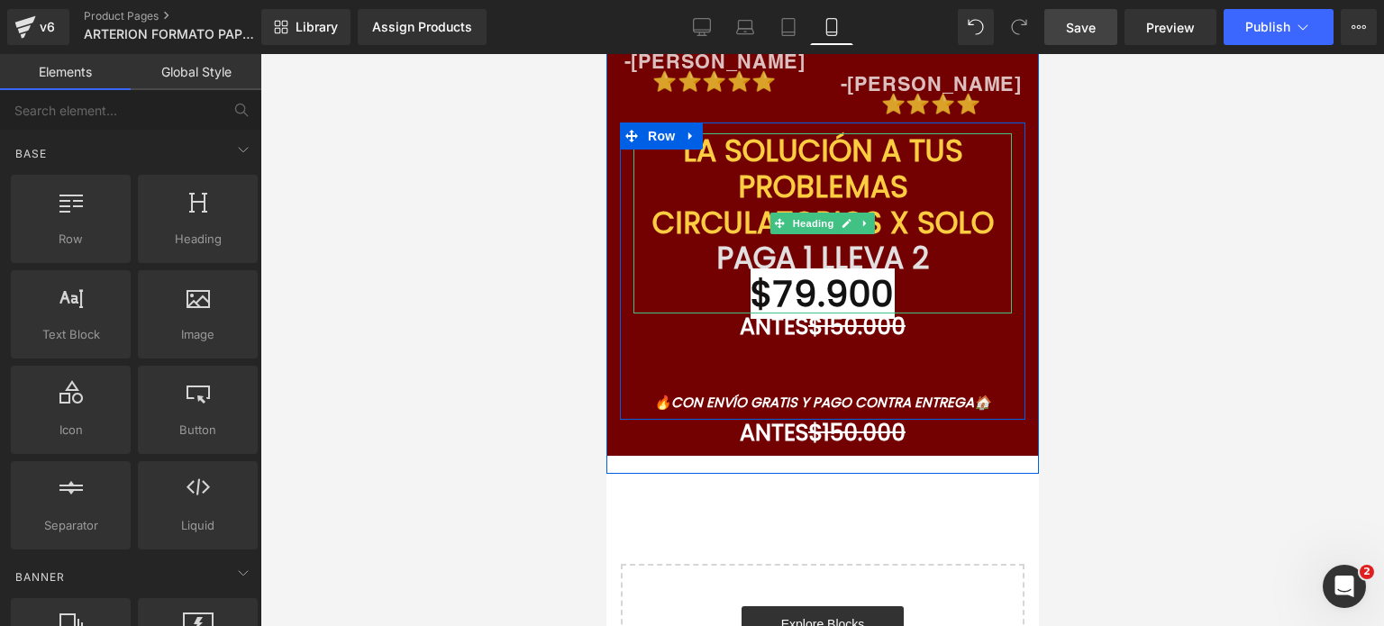
click at [857, 237] on font "PAGA 1 LLEVA 2" at bounding box center [822, 258] width 213 height 42
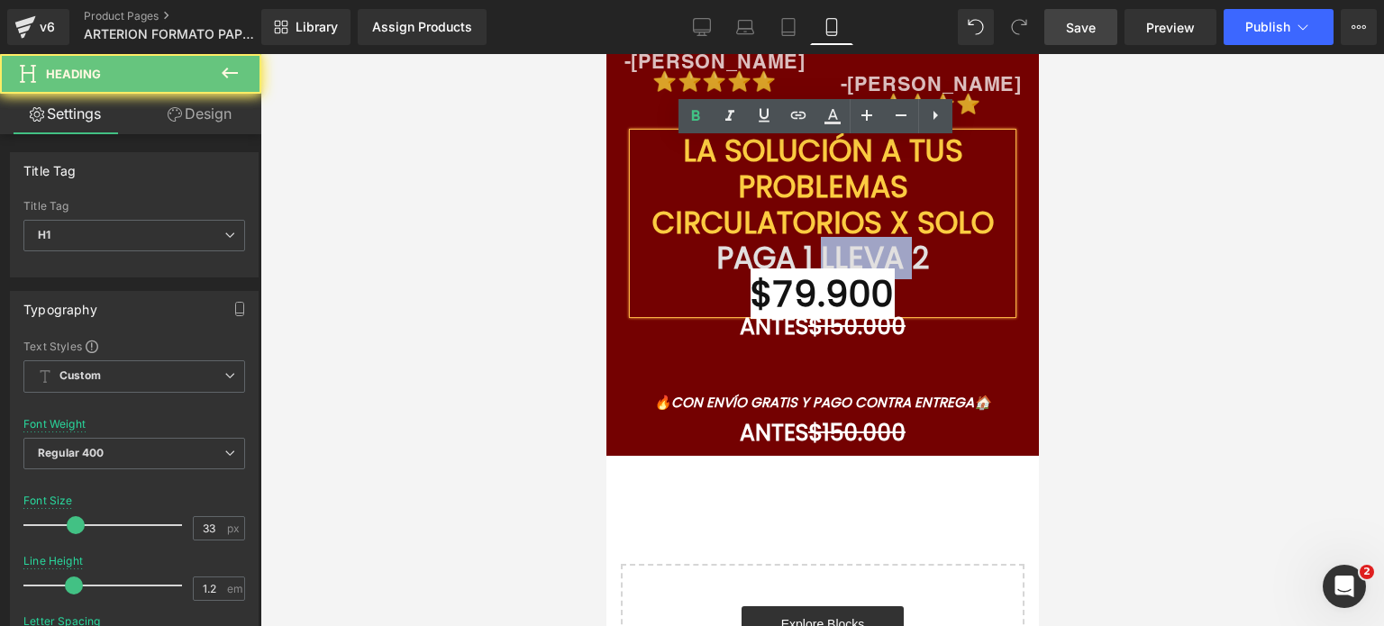
click at [857, 237] on font "PAGA 1 LLEVA 2" at bounding box center [822, 258] width 213 height 42
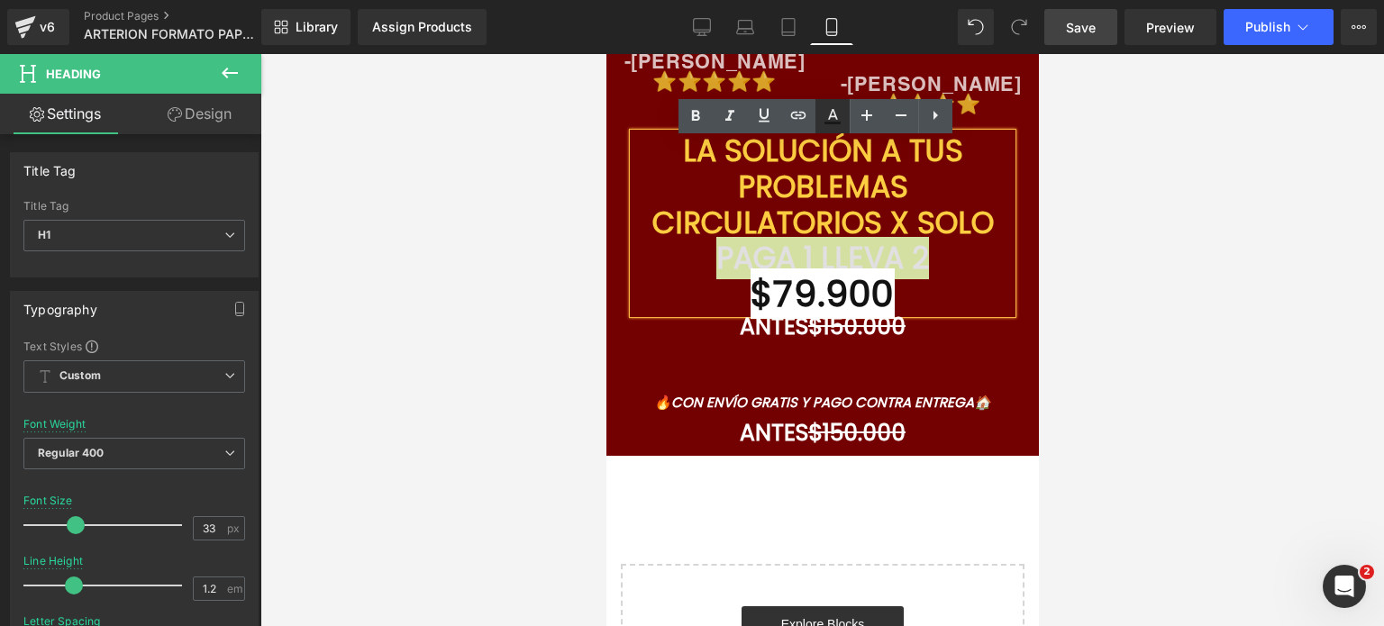
click at [826, 121] on icon at bounding box center [833, 116] width 22 height 22
type input "#121212"
type input "75"
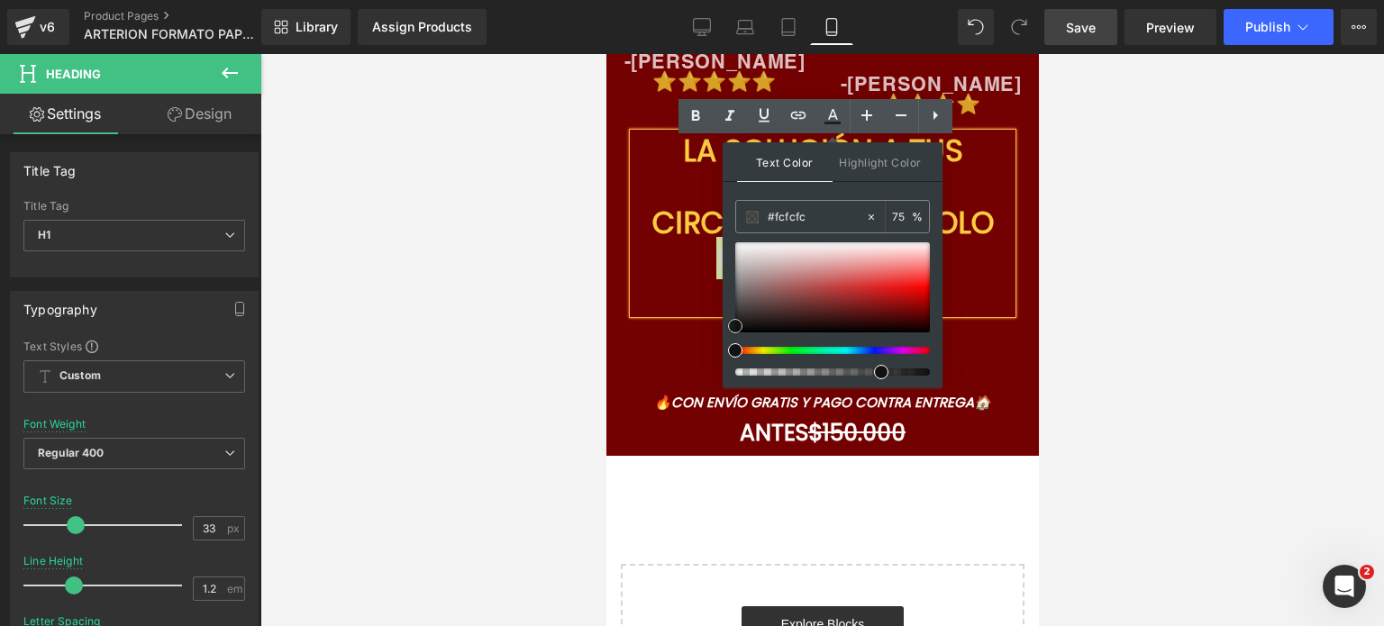
type input "#ffffff"
drag, startPoint x: 1352, startPoint y: 308, endPoint x: 711, endPoint y: 229, distance: 645.7
click at [606, 54] on div at bounding box center [606, 54] width 0 height 0
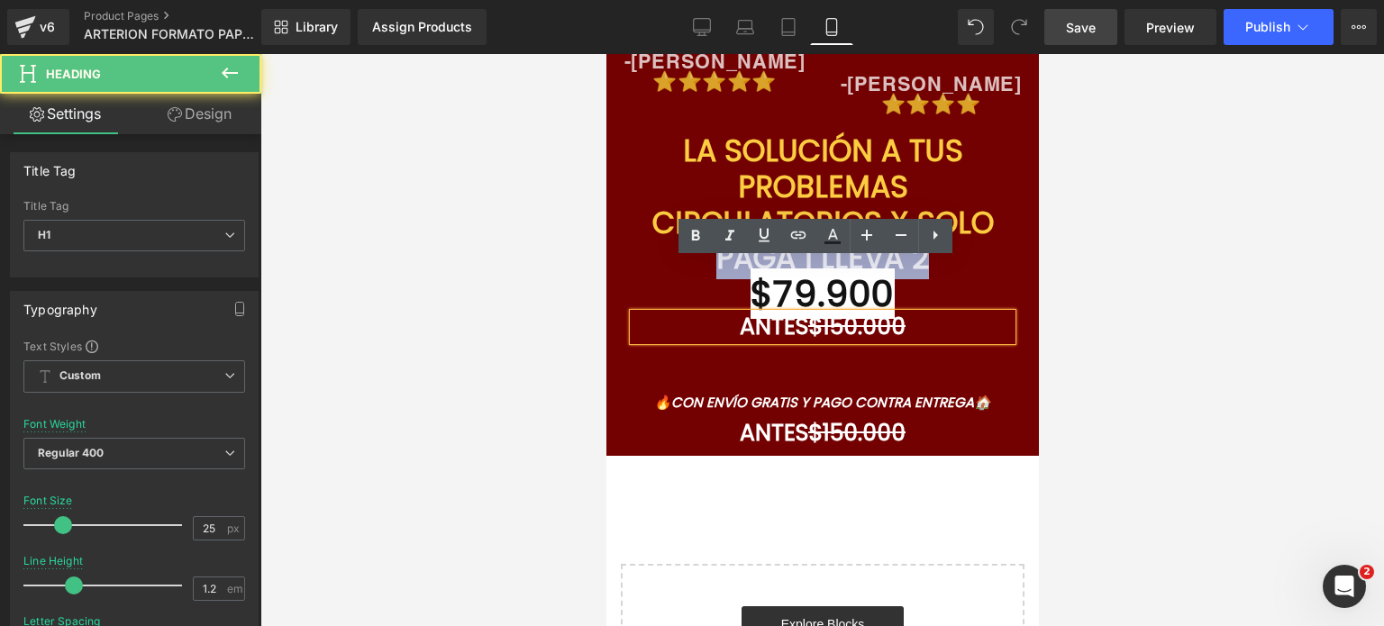
click at [981, 314] on h1 "ANTES $150.000" at bounding box center [822, 327] width 379 height 27
click at [965, 241] on h1 "PAGA 1 LLEVA 2" at bounding box center [822, 259] width 379 height 36
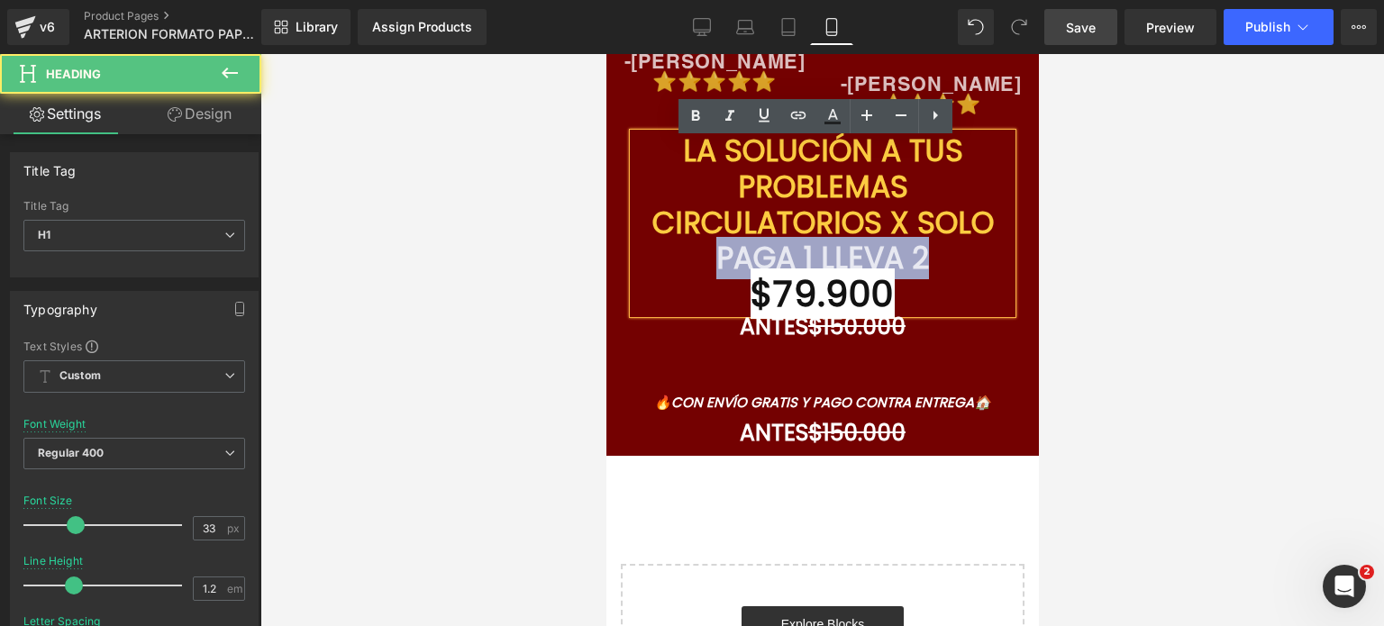
drag, startPoint x: 864, startPoint y: 201, endPoint x: 678, endPoint y: 203, distance: 186.6
click at [678, 241] on h1 "PAGA 1 LLEVA 2" at bounding box center [822, 259] width 379 height 36
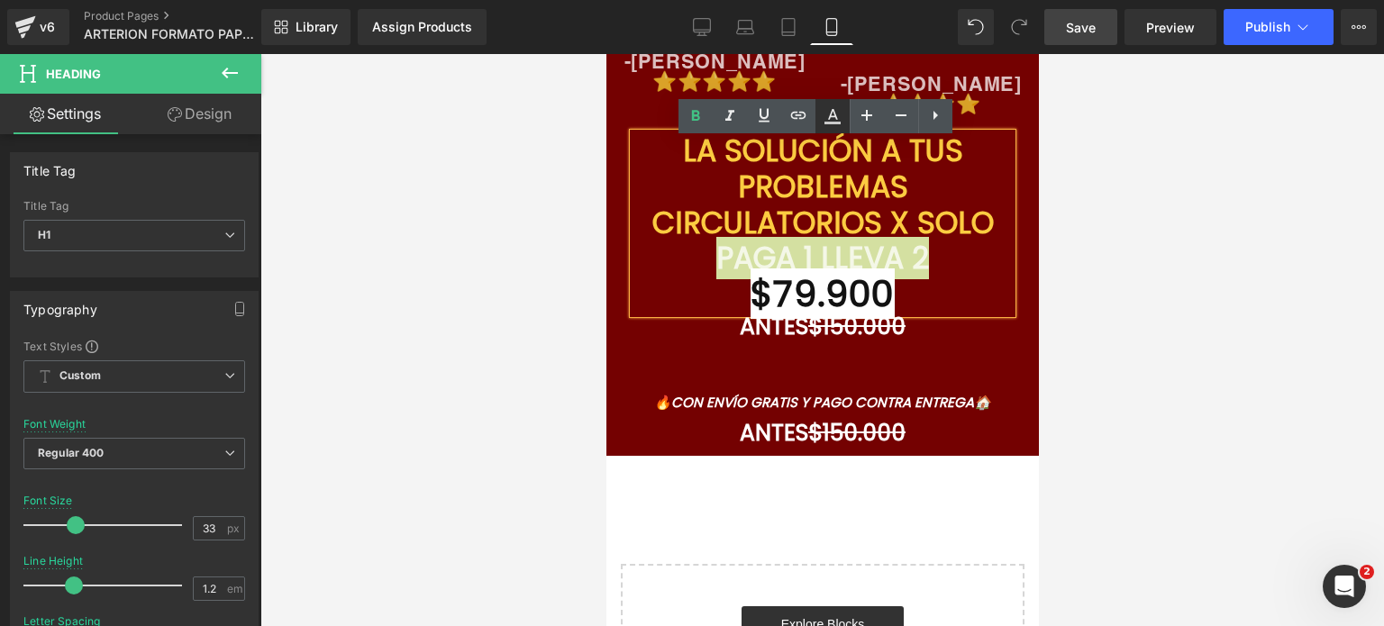
click at [818, 121] on link at bounding box center [833, 116] width 34 height 34
type input "75"
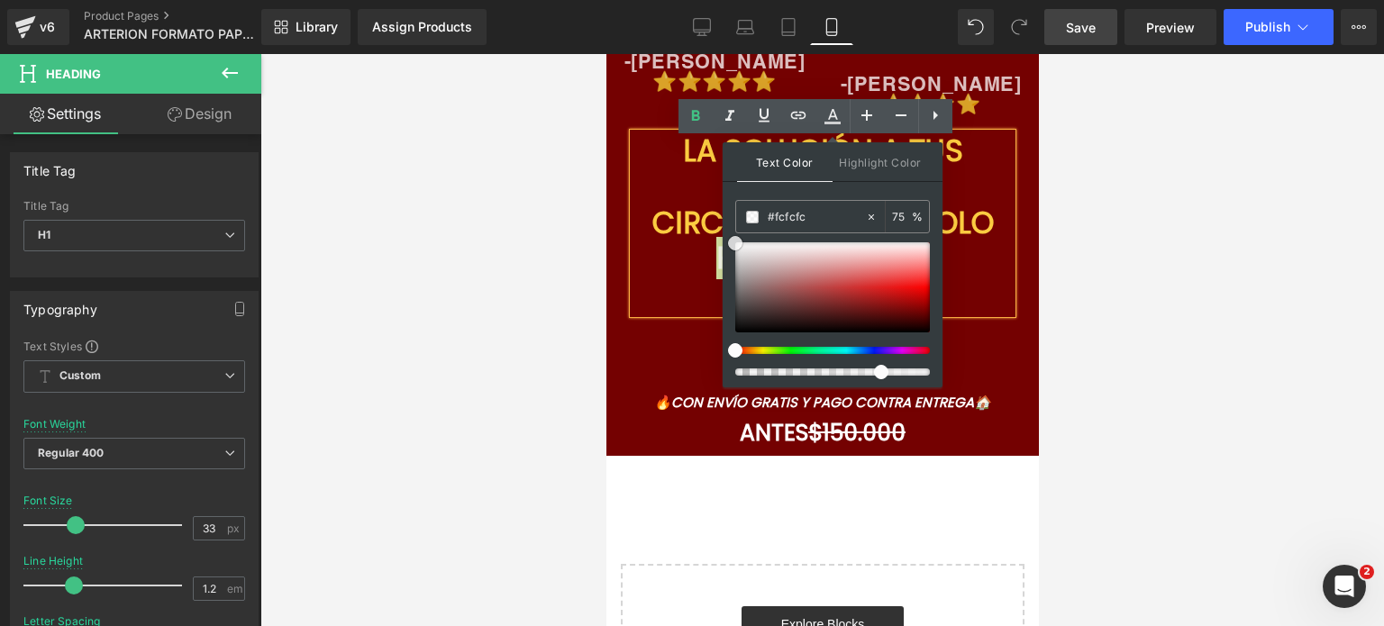
type input "#ffffff"
drag, startPoint x: 739, startPoint y: 244, endPoint x: 722, endPoint y: 241, distance: 17.5
click at [723, 241] on div "Text Color Highlight Color rgba(255, 255, 255, 0.75) #ffffff 75 % transparent t…" at bounding box center [833, 264] width 220 height 245
type input "96"
drag, startPoint x: 885, startPoint y: 370, endPoint x: 937, endPoint y: 359, distance: 53.6
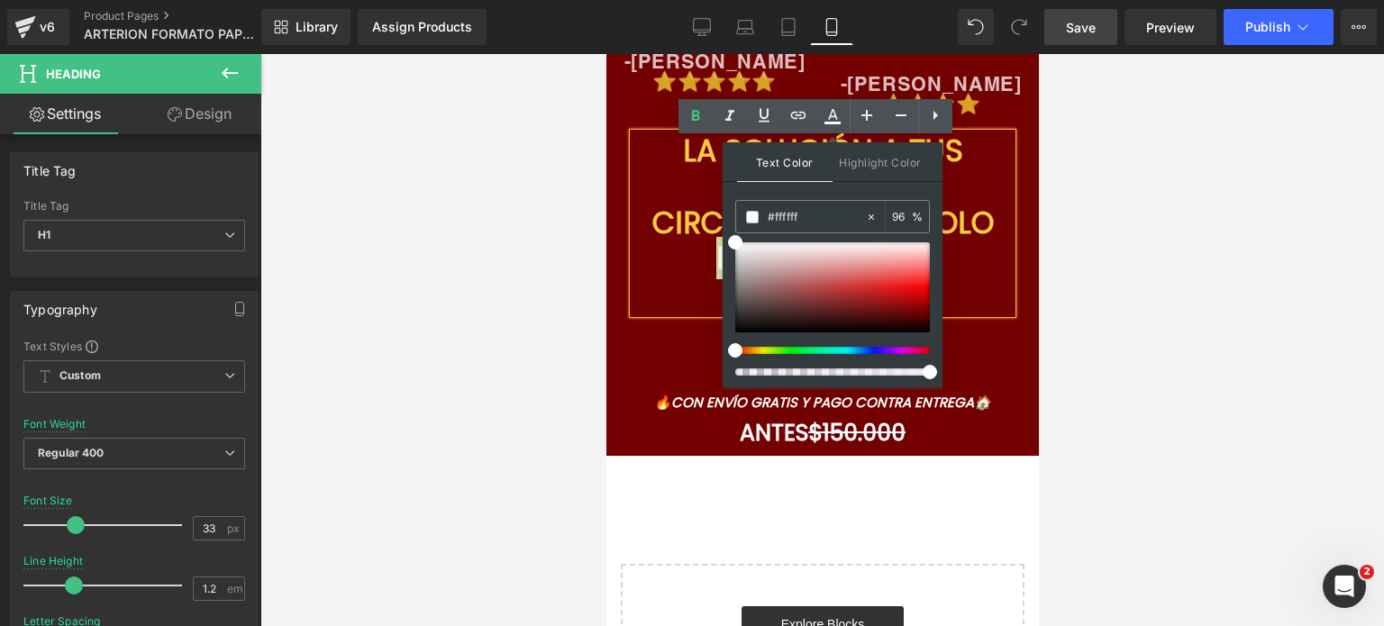
click at [937, 359] on div "Text Color Highlight Color rgba(255, 255, 255, 0.96) #ffffff 96 % transparent t…" at bounding box center [833, 264] width 220 height 245
click at [971, 314] on h1 "ANTES $150.000" at bounding box center [822, 327] width 379 height 27
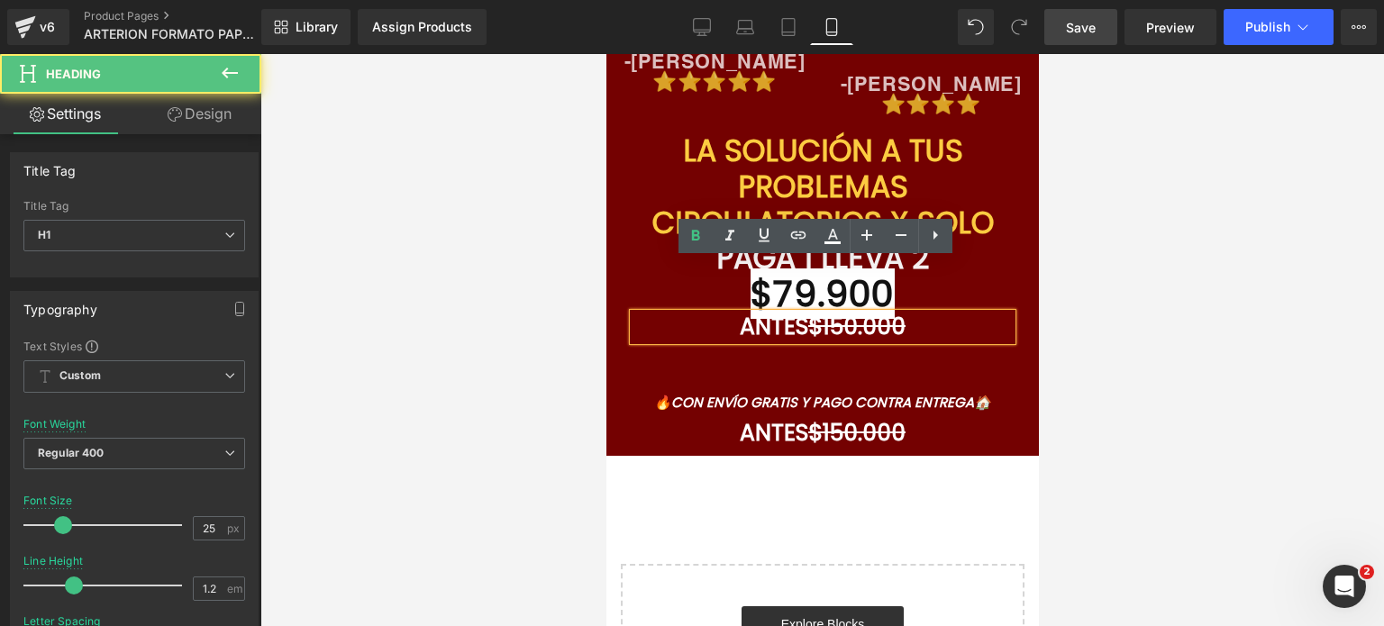
click at [954, 241] on h1 "PAGA 1 LLEVA 2" at bounding box center [822, 259] width 379 height 36
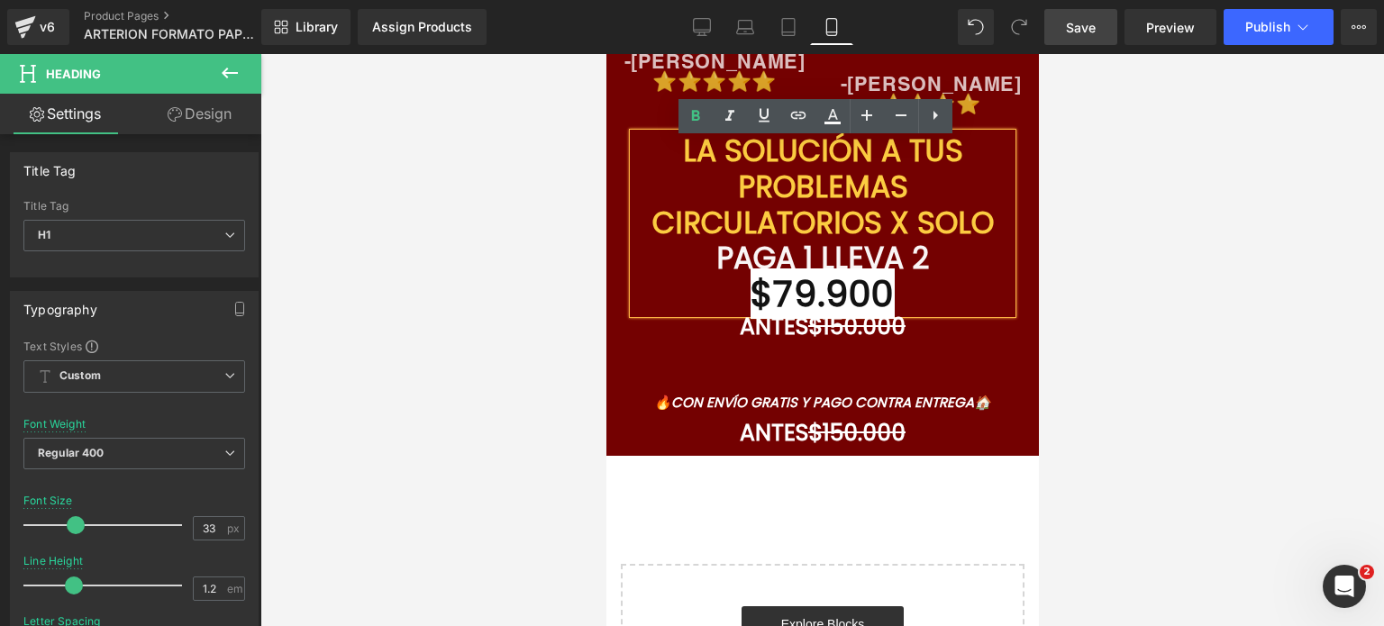
click at [1375, 302] on div at bounding box center [822, 340] width 1124 height 572
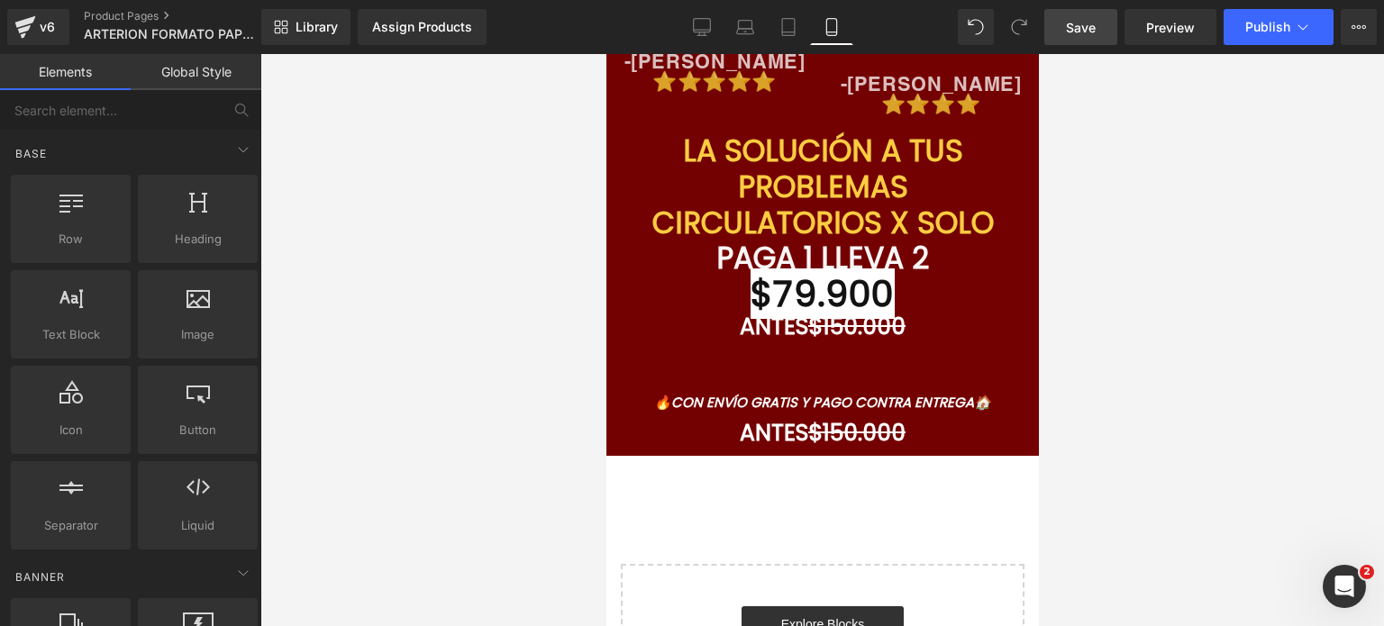
click at [1083, 36] on link "Save" at bounding box center [1081, 27] width 73 height 36
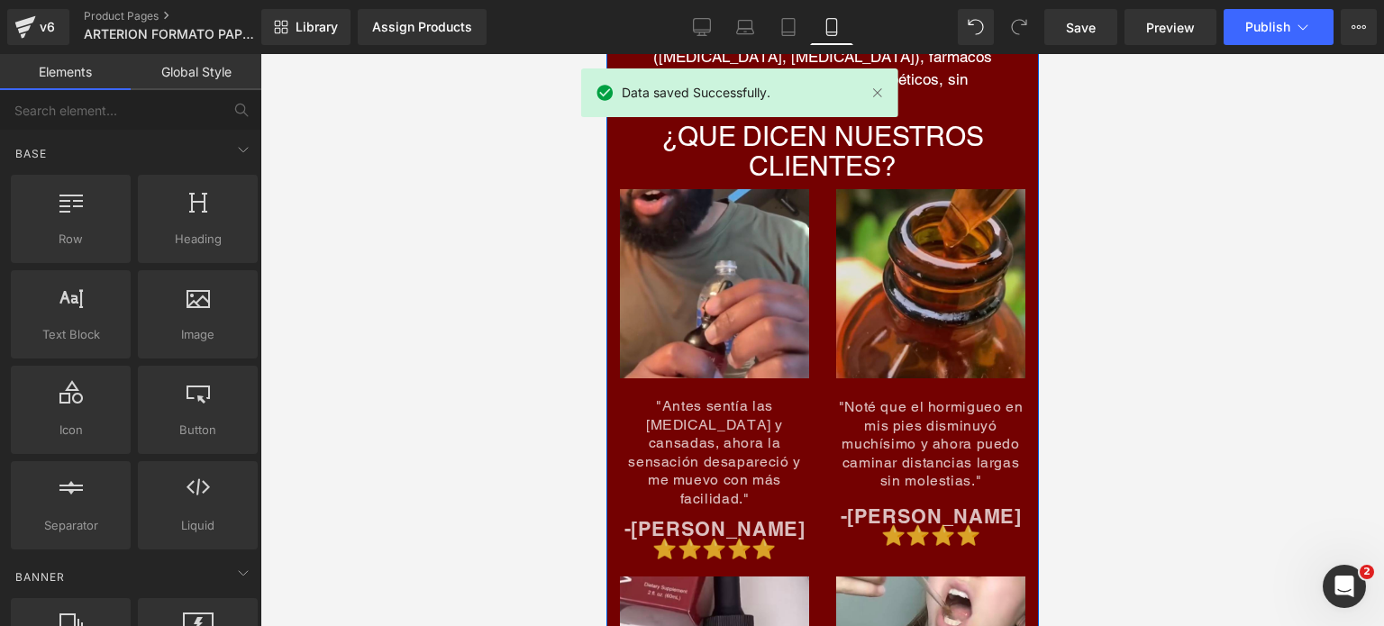
scroll to position [7842, 0]
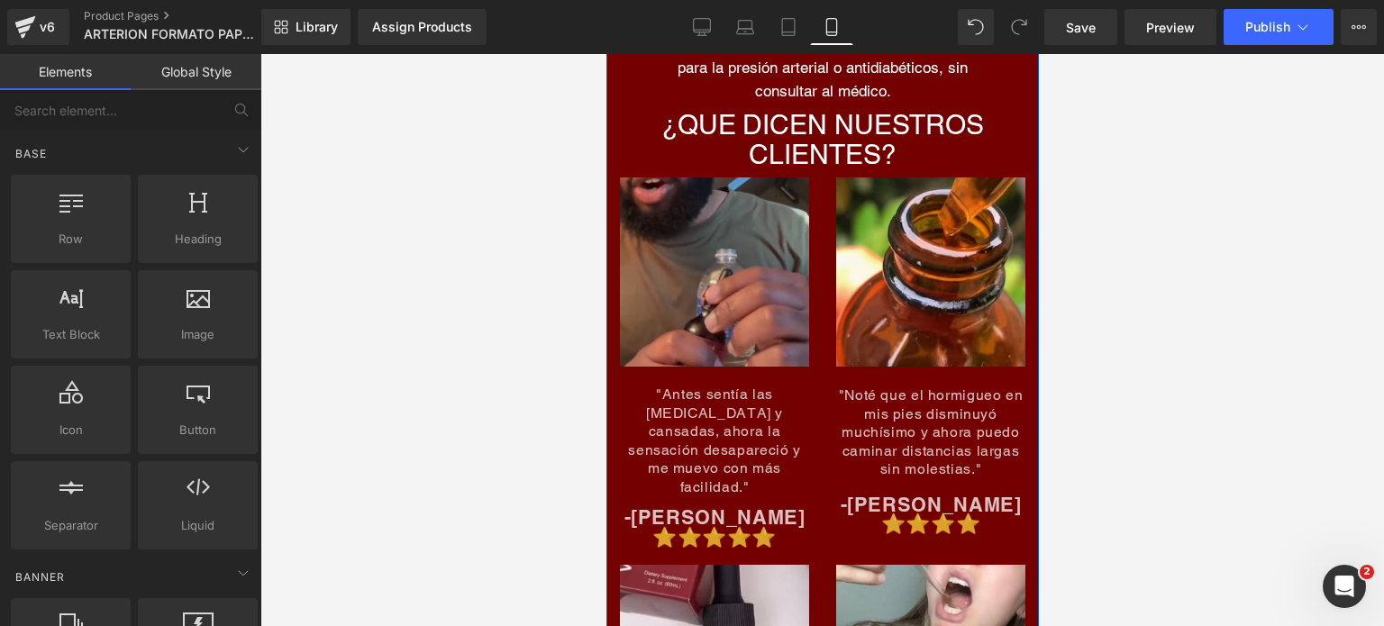
click at [653, 279] on img at bounding box center [713, 282] width 189 height 208
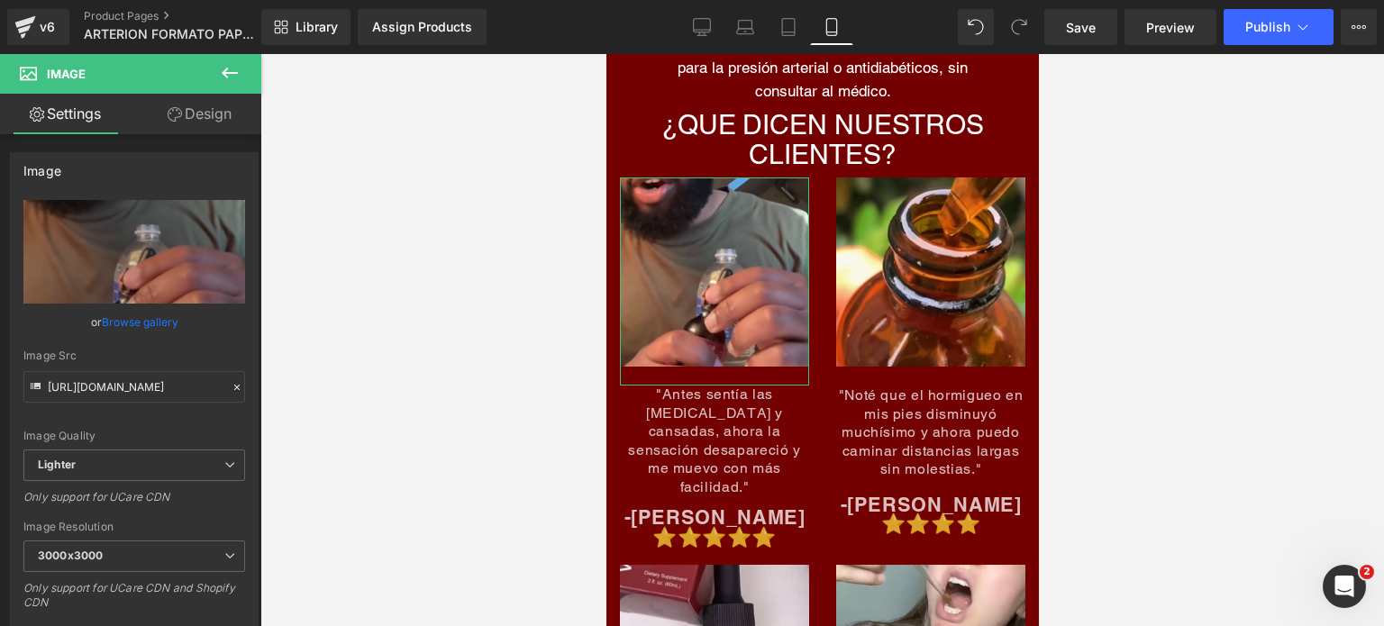
drag, startPoint x: 191, startPoint y: 121, endPoint x: 120, endPoint y: 217, distance: 119.9
click at [191, 121] on link "Design" at bounding box center [199, 114] width 131 height 41
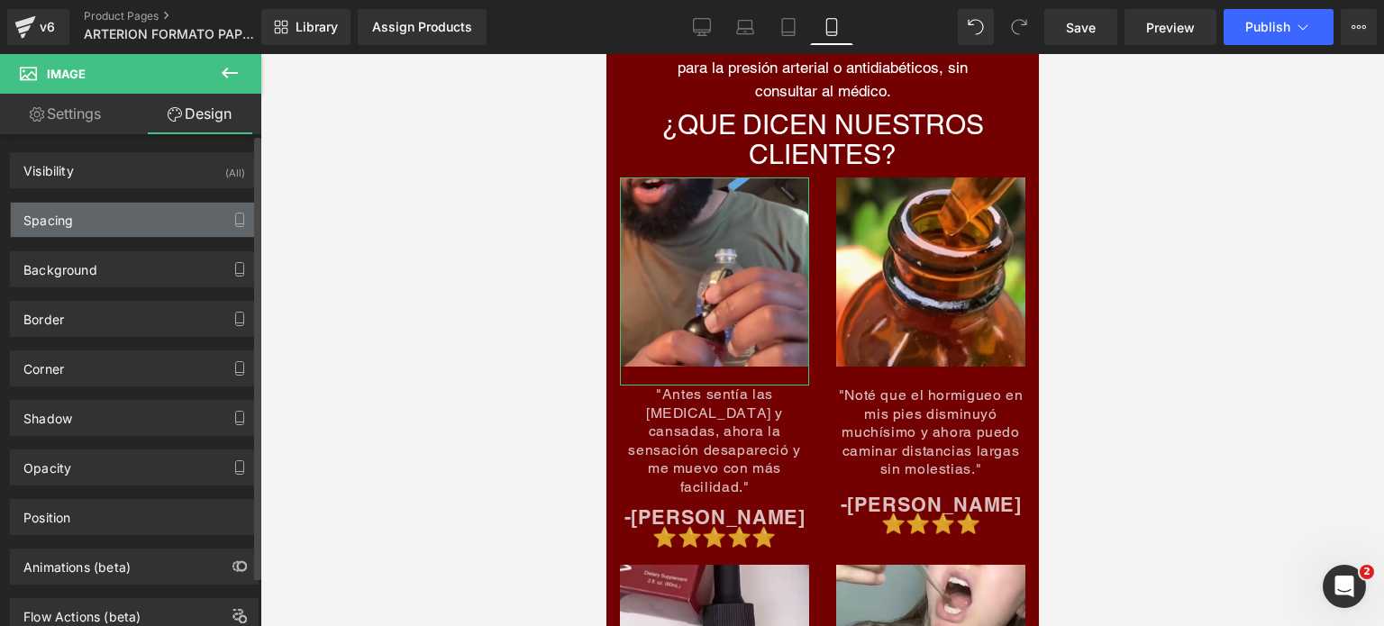
click at [120, 217] on div "Spacing" at bounding box center [134, 220] width 247 height 34
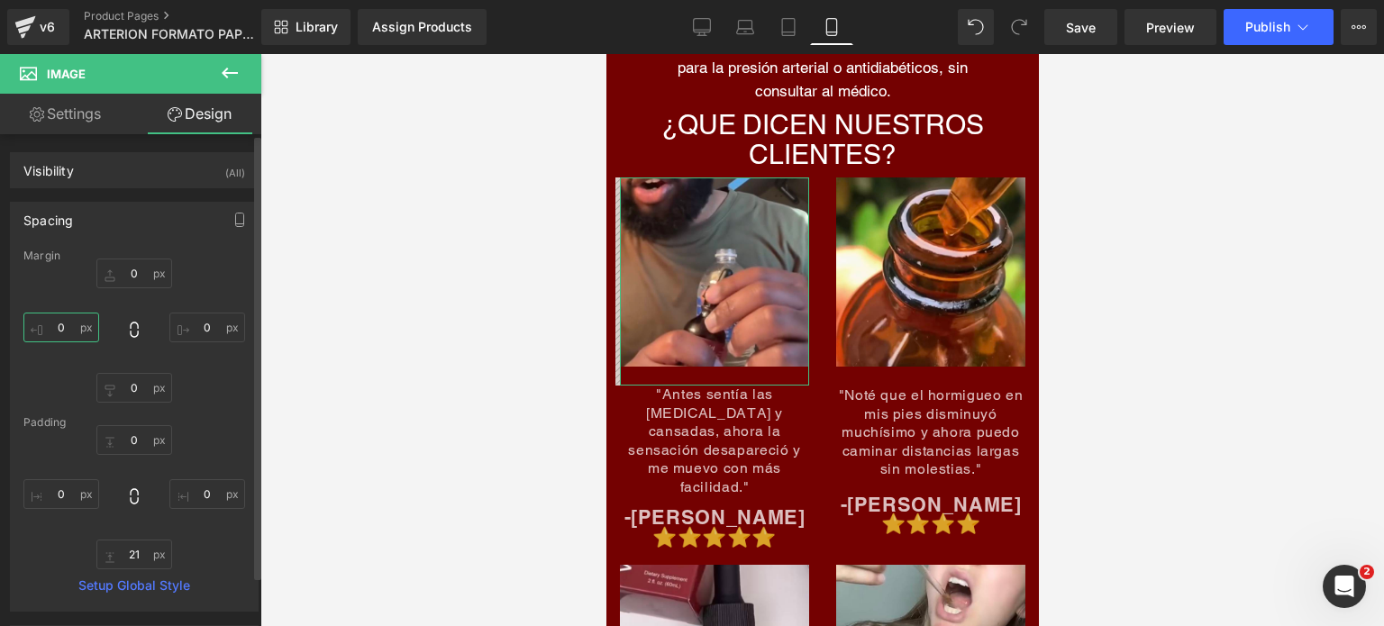
click at [58, 323] on input "0" at bounding box center [61, 328] width 76 height 30
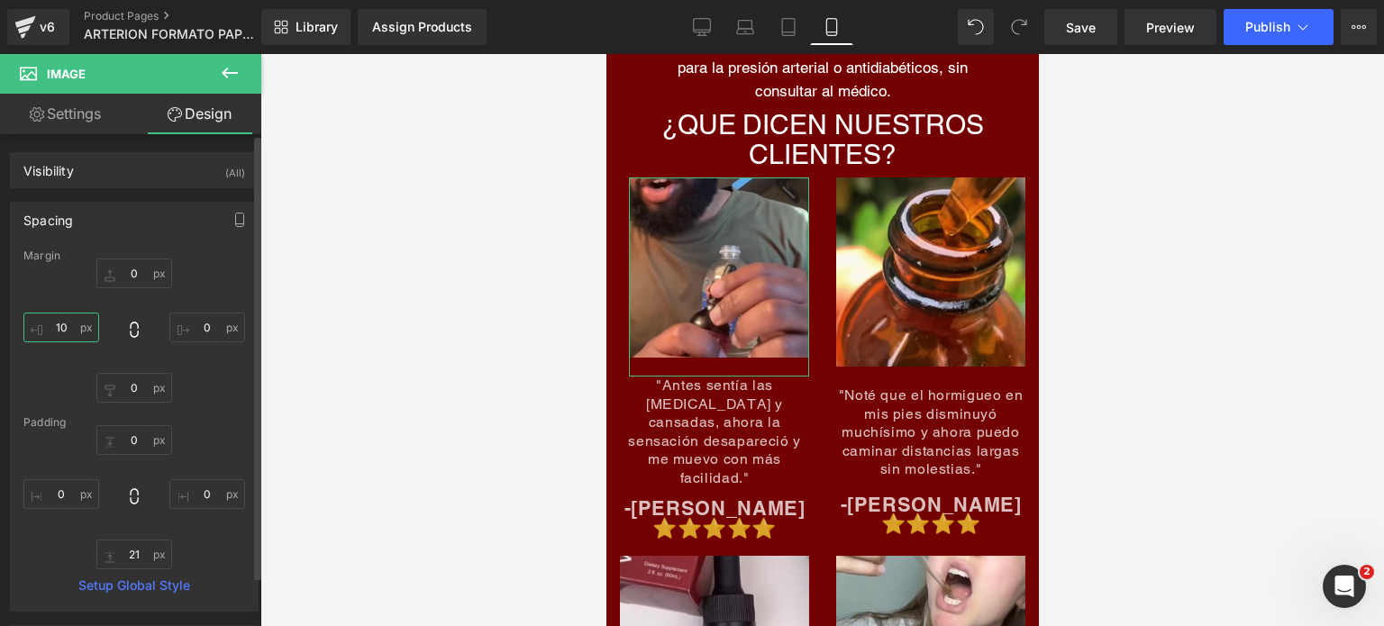
type input "1"
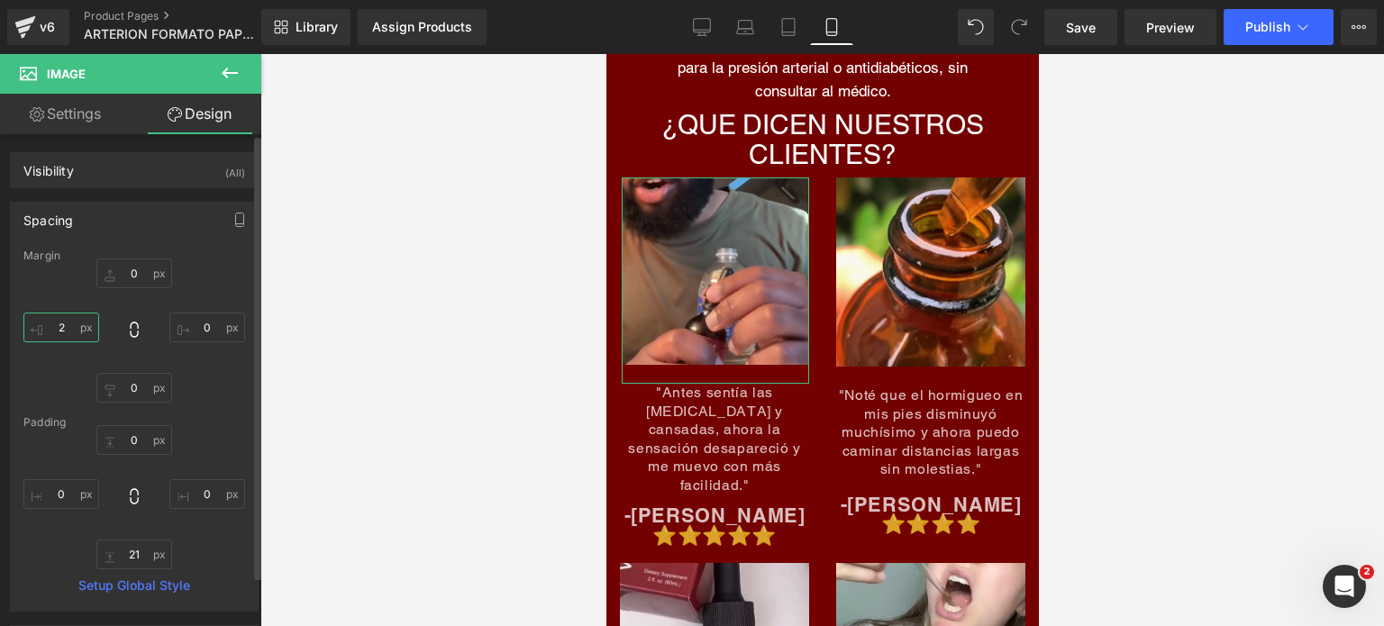
type input "20"
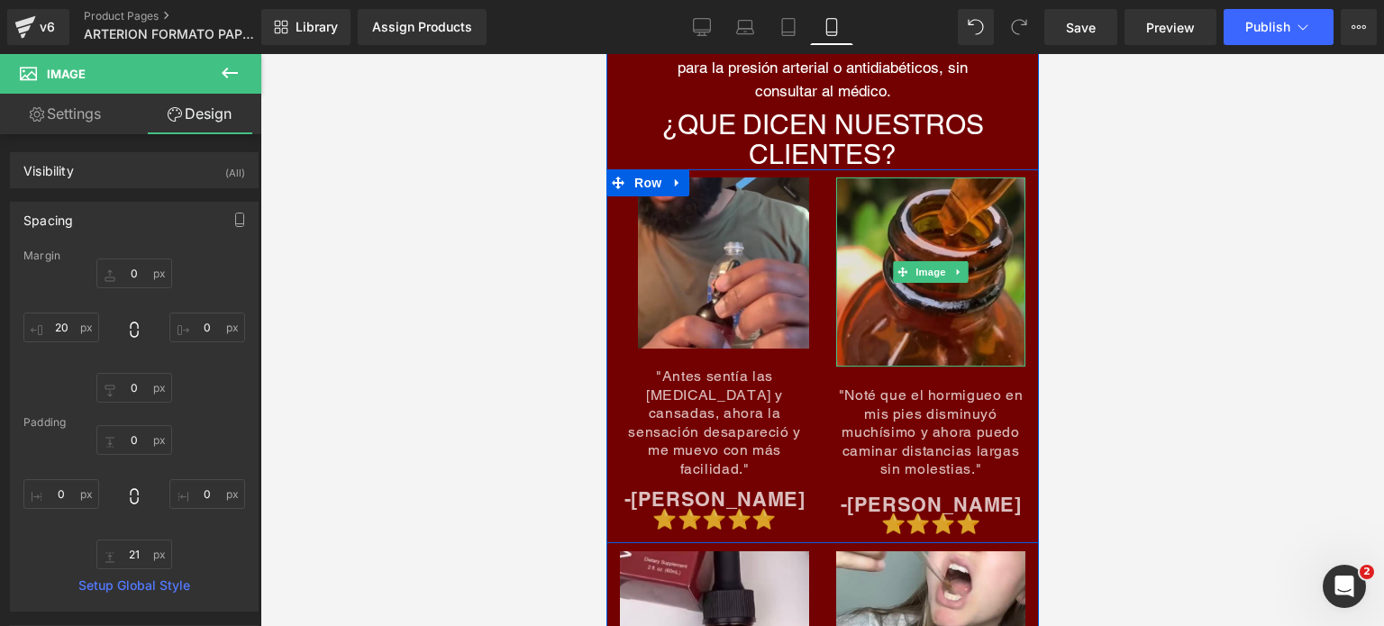
click at [949, 205] on img at bounding box center [930, 272] width 189 height 189
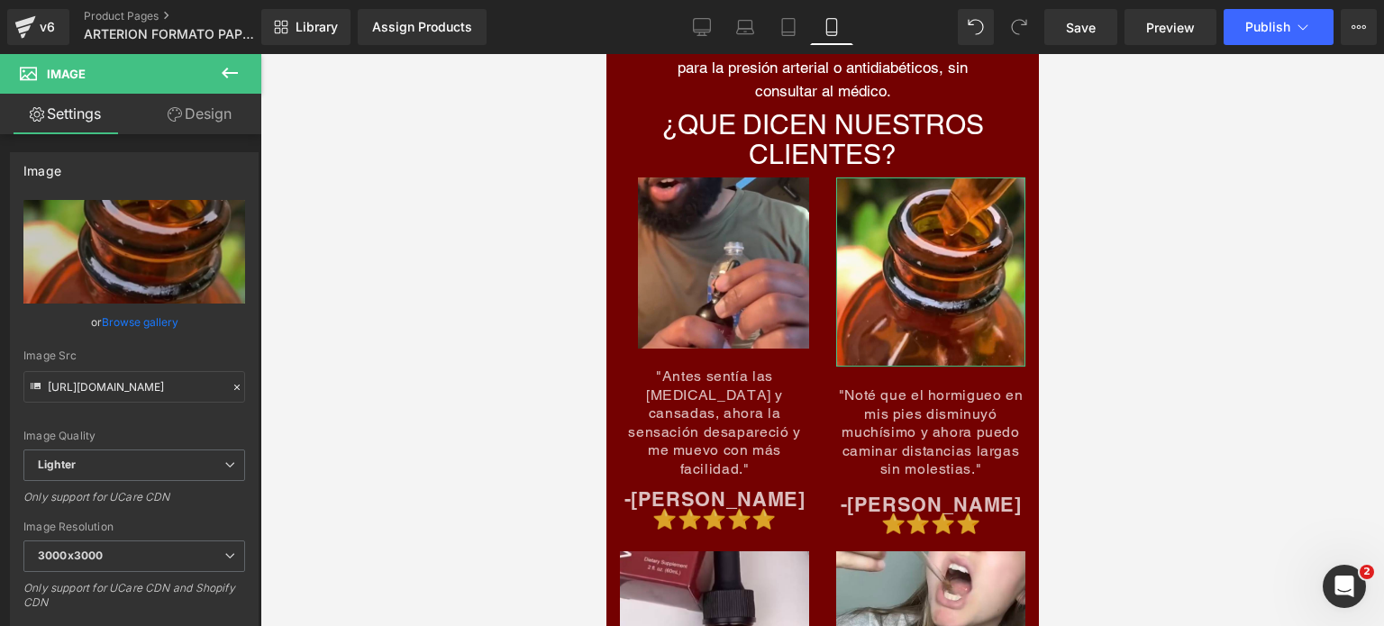
click at [213, 120] on link "Design" at bounding box center [199, 114] width 131 height 41
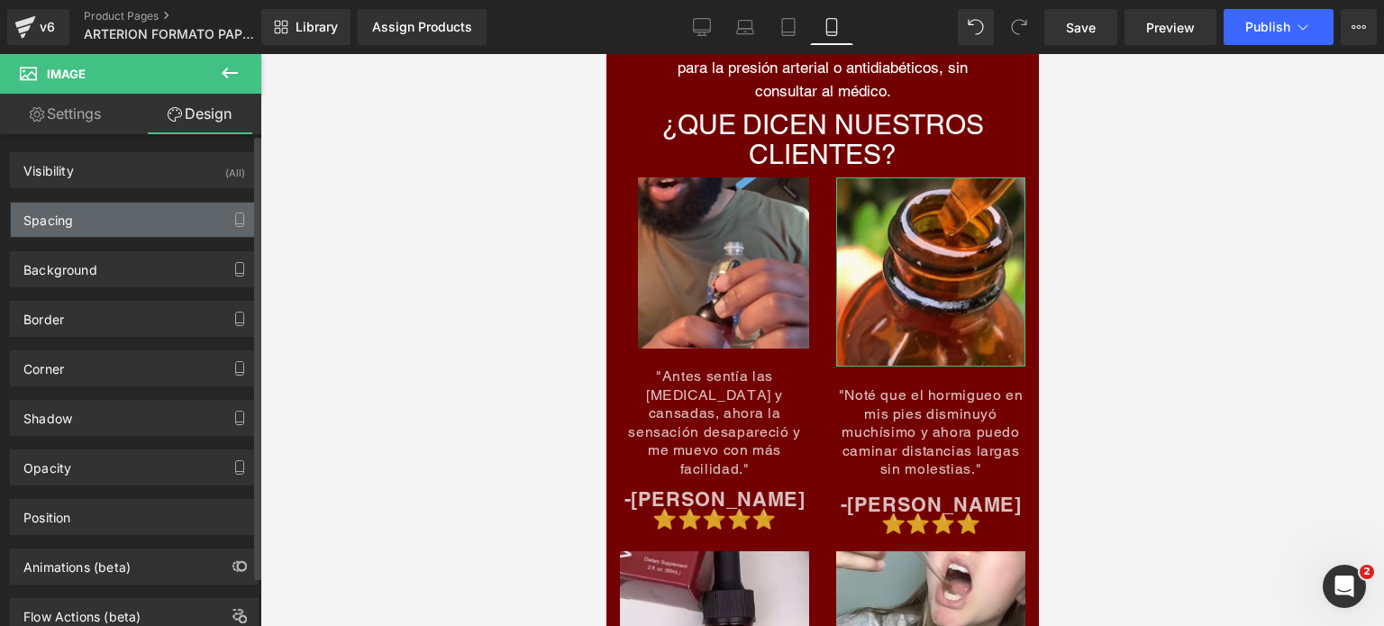
type input "0"
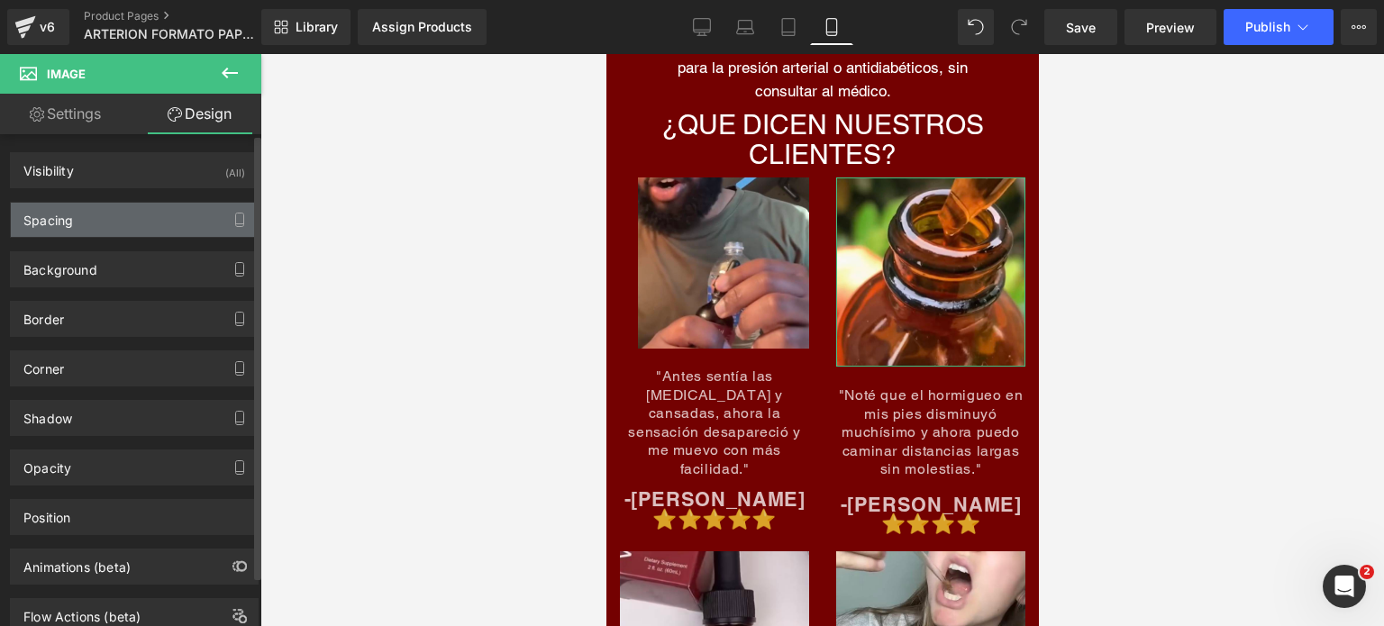
type input "0"
click at [170, 216] on div "Spacing" at bounding box center [134, 220] width 247 height 34
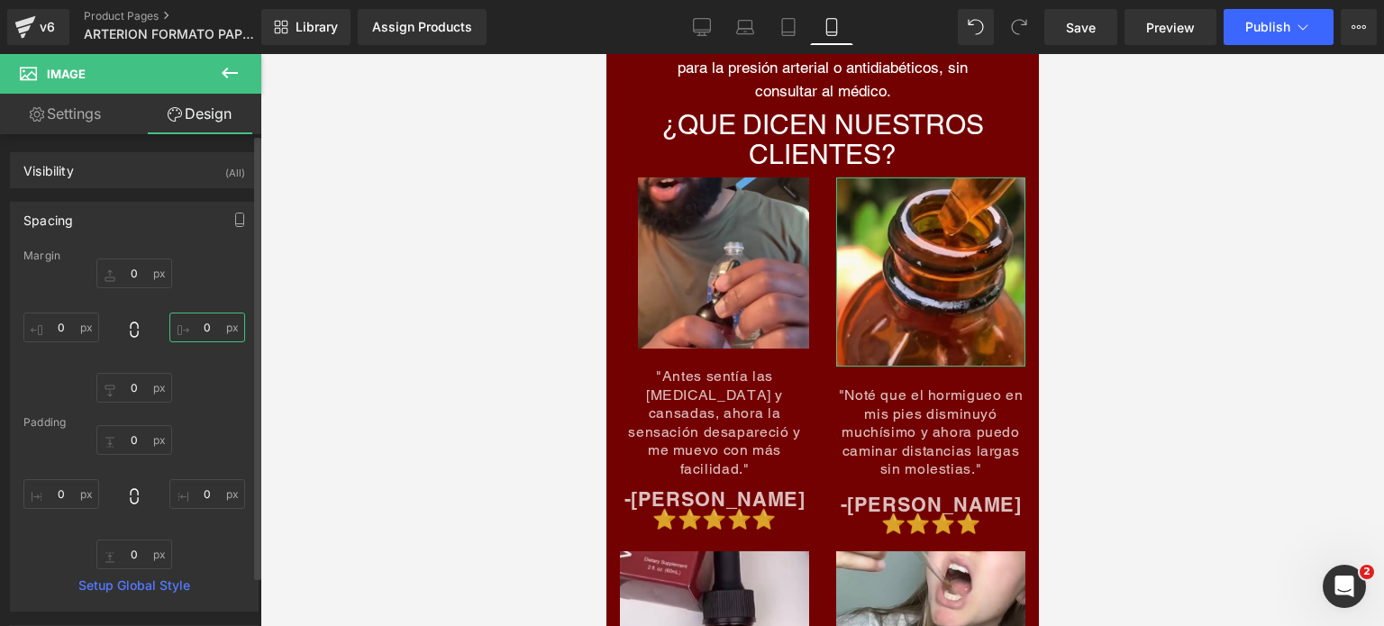
click at [203, 318] on input "0" at bounding box center [207, 328] width 76 height 30
type input "20"
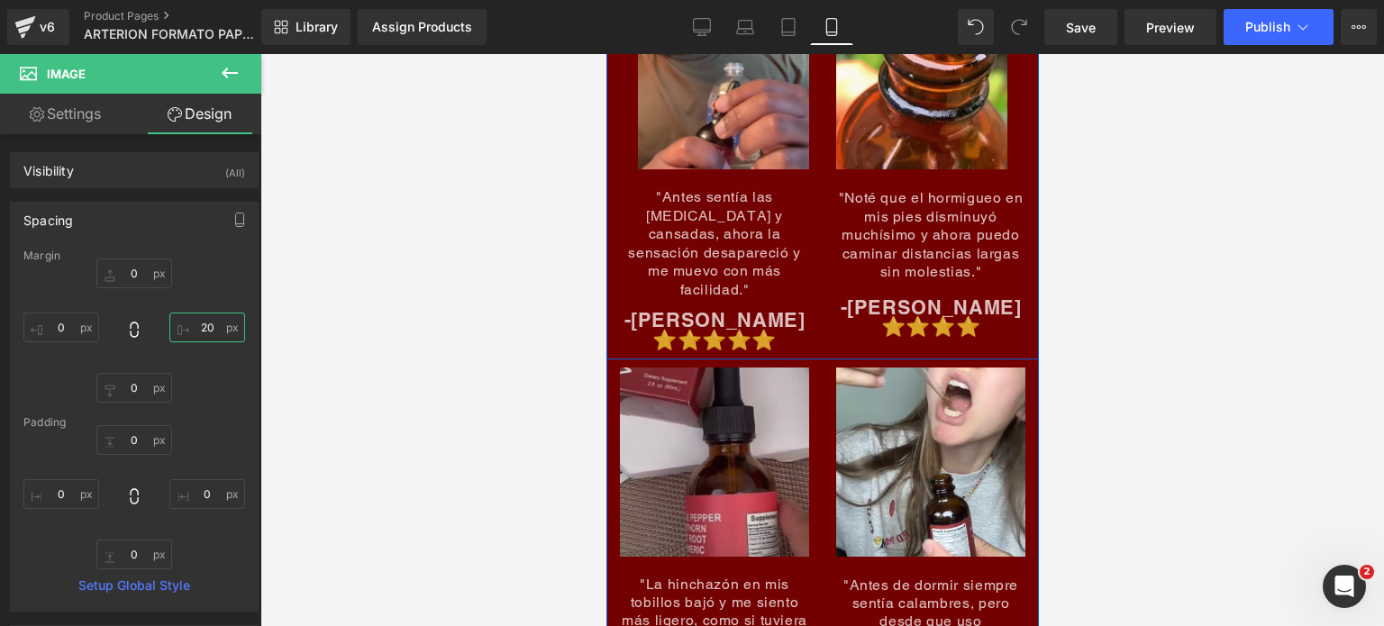
scroll to position [8022, 0]
click at [681, 403] on img at bounding box center [713, 471] width 189 height 208
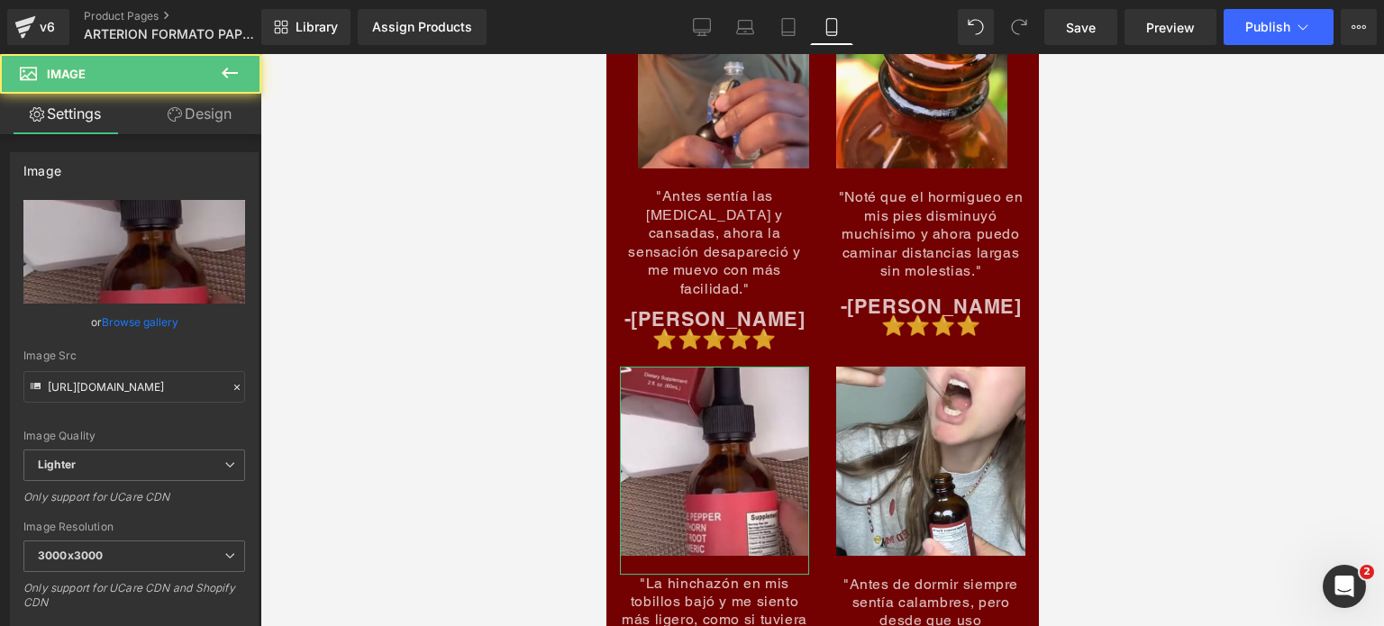
click at [208, 107] on link "Design" at bounding box center [199, 114] width 131 height 41
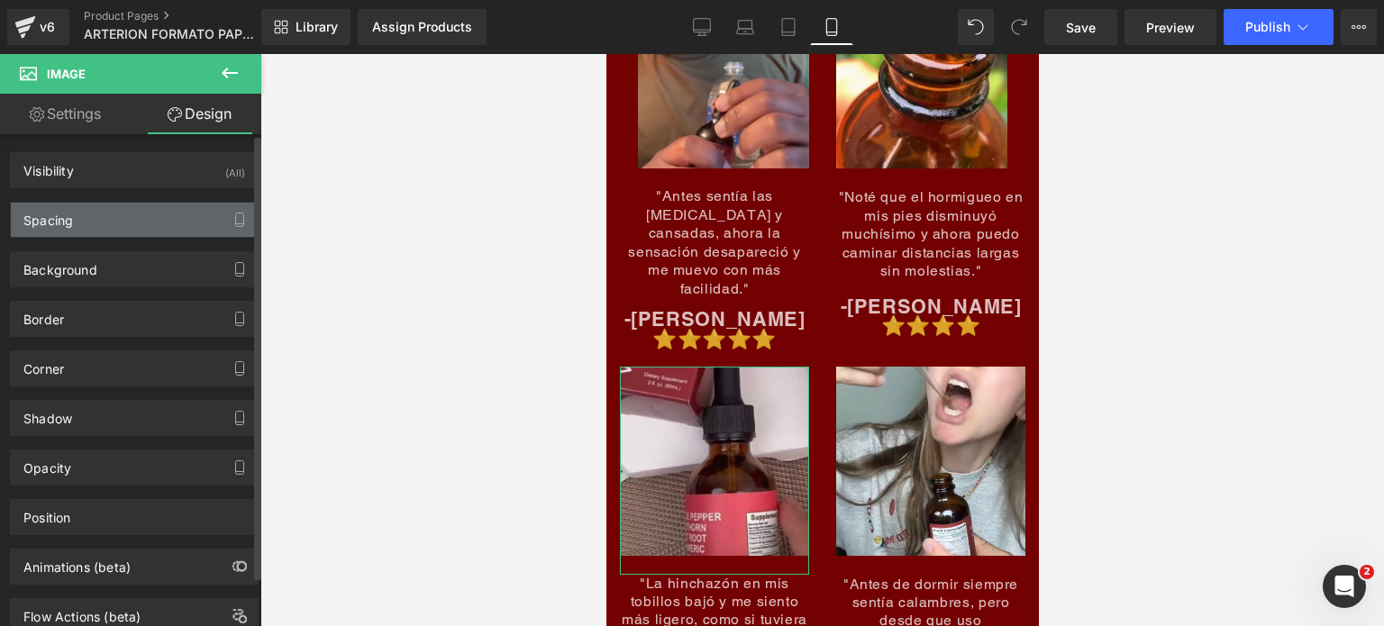
click at [123, 217] on div "Spacing" at bounding box center [134, 220] width 247 height 34
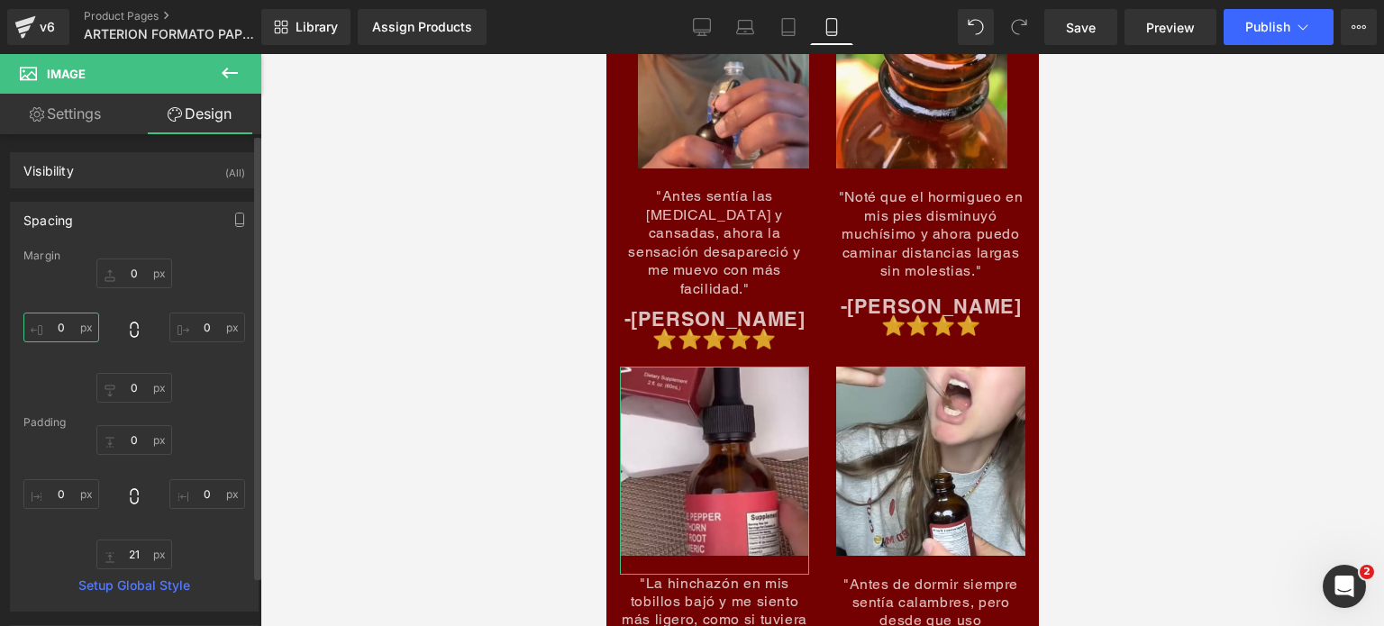
click at [76, 326] on input "0" at bounding box center [61, 328] width 76 height 30
type input "20"
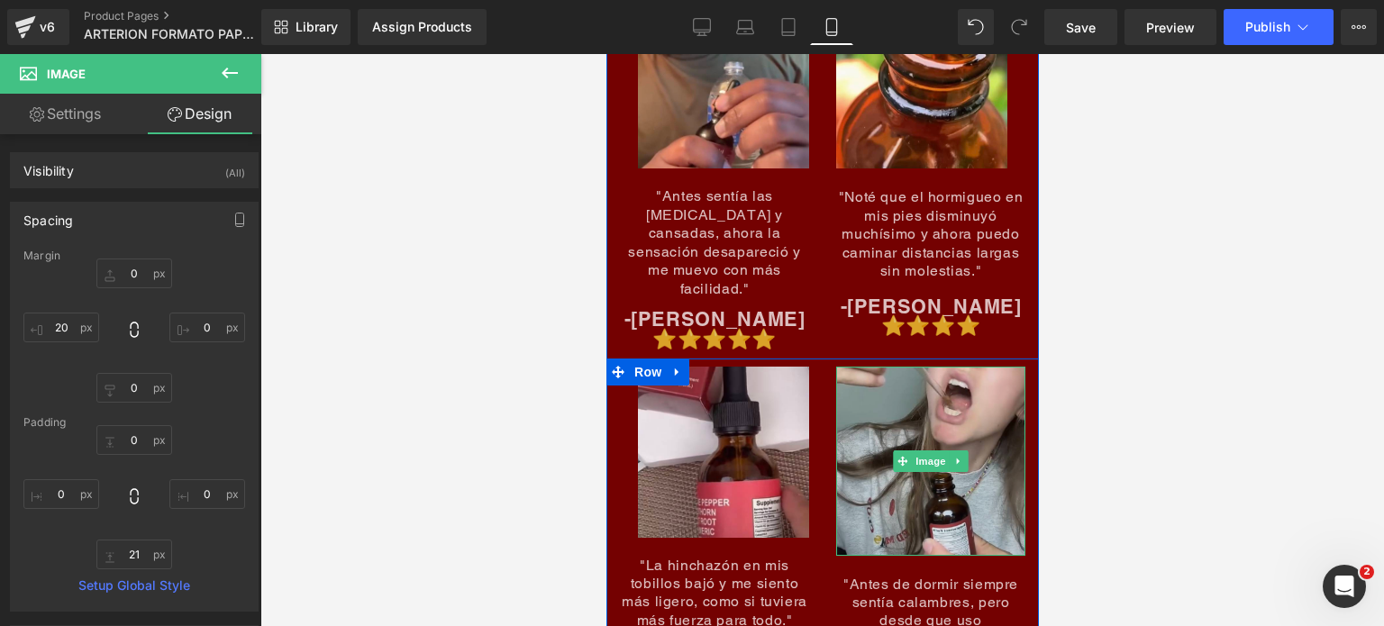
click at [972, 387] on img at bounding box center [930, 461] width 189 height 189
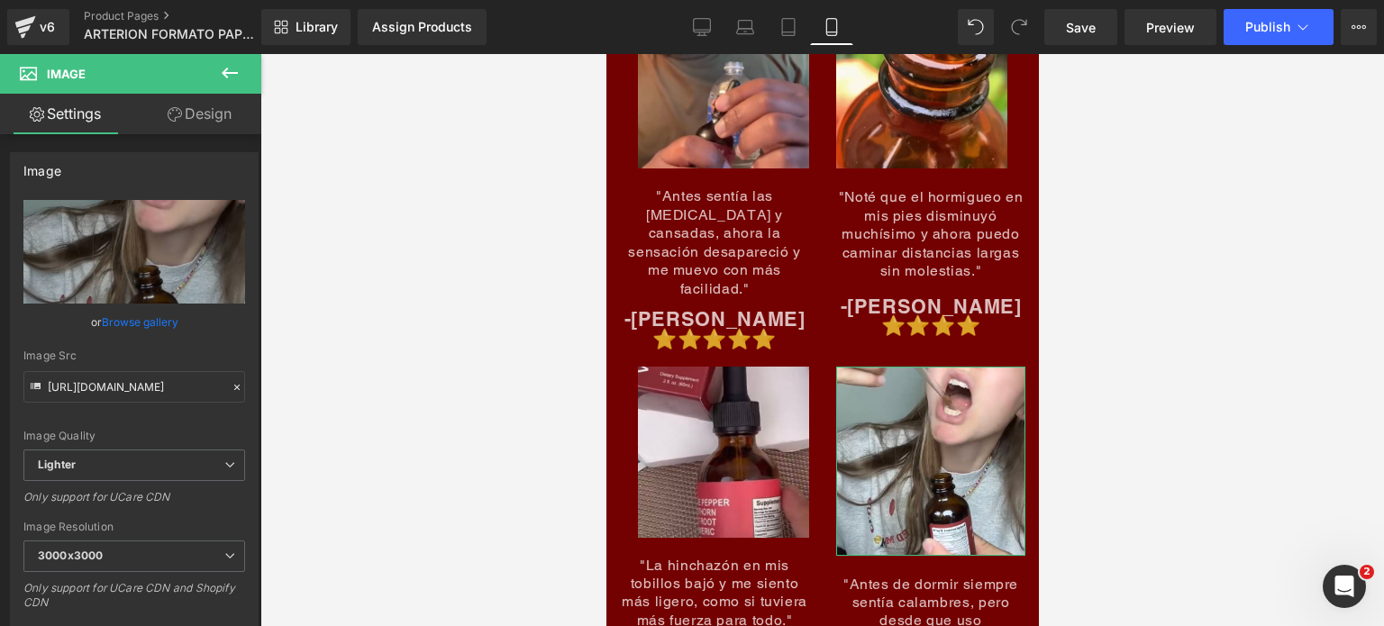
click at [219, 108] on link "Design" at bounding box center [199, 114] width 131 height 41
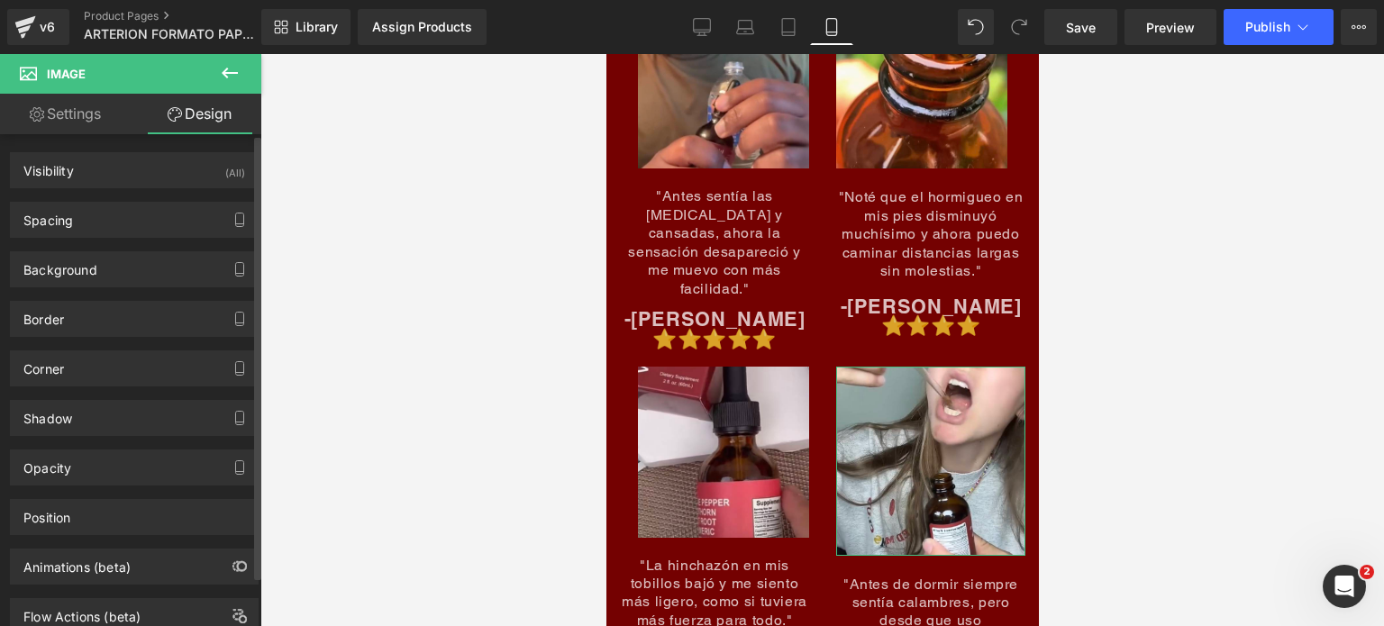
click at [137, 196] on div "Spacing [GEOGRAPHIC_DATA] 0px 0 0px 0 0px 0 0px 0 [GEOGRAPHIC_DATA] 0px 0 0px 0…" at bounding box center [134, 213] width 269 height 50
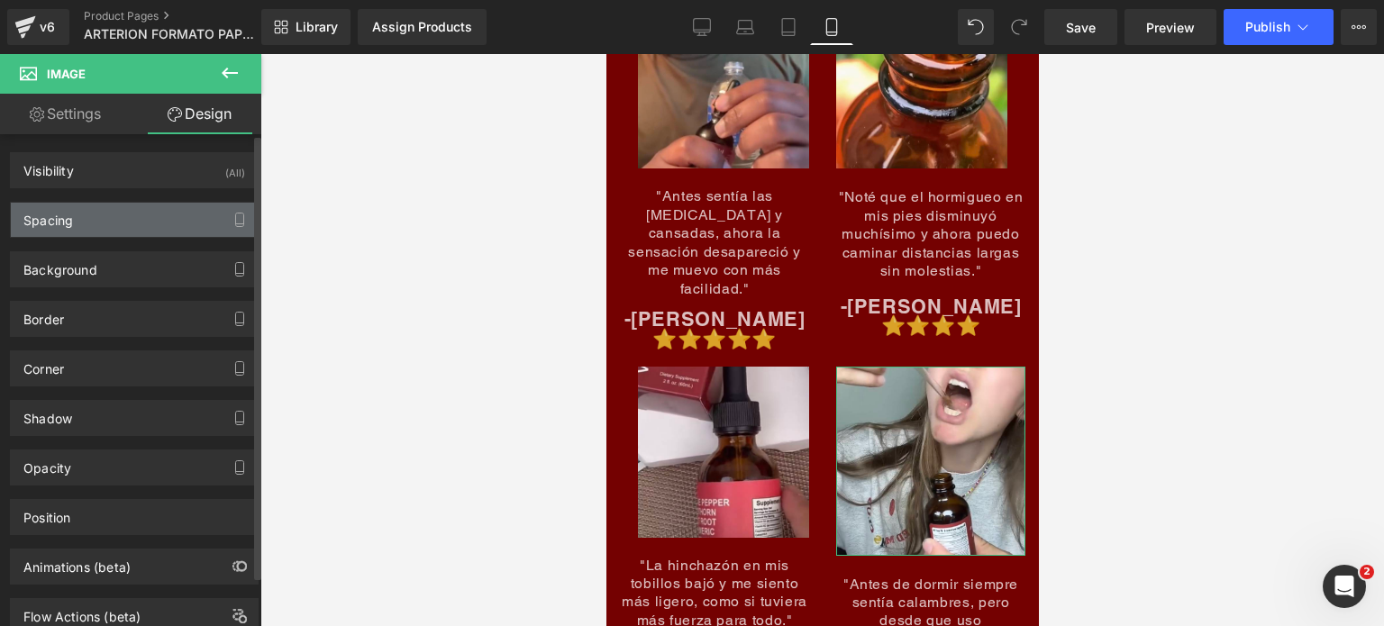
click at [132, 215] on div "Spacing" at bounding box center [134, 220] width 247 height 34
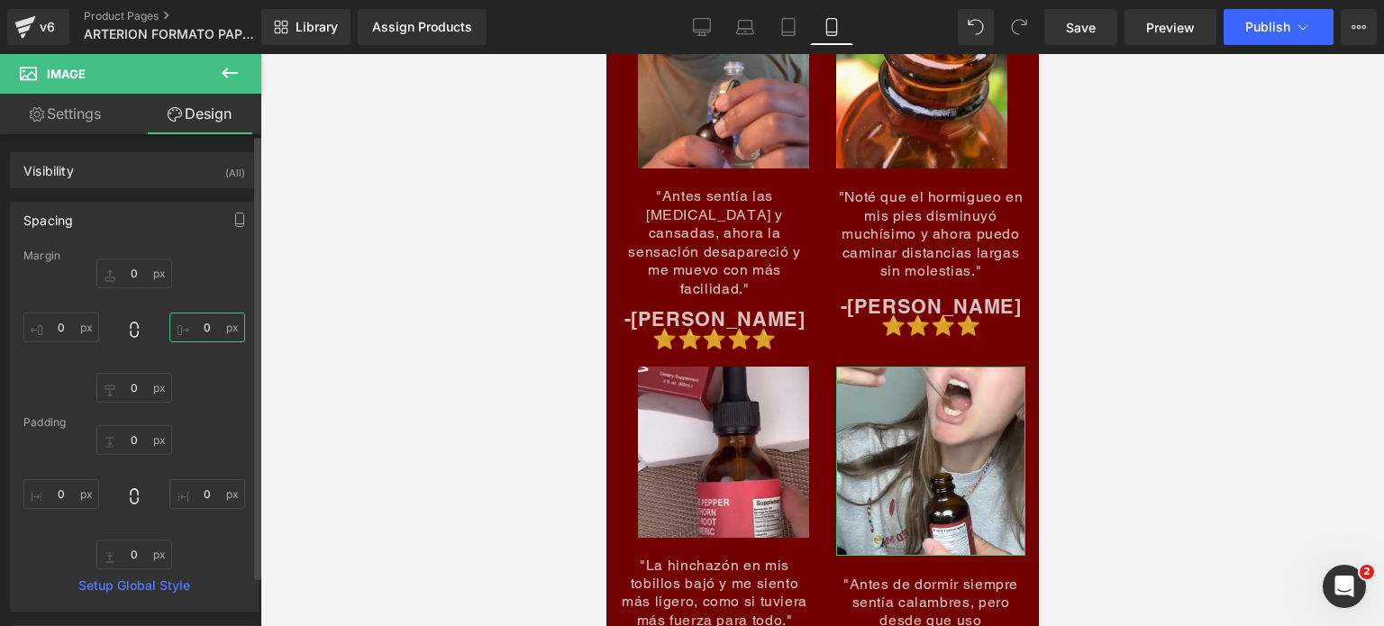
click at [195, 317] on input "0" at bounding box center [207, 328] width 76 height 30
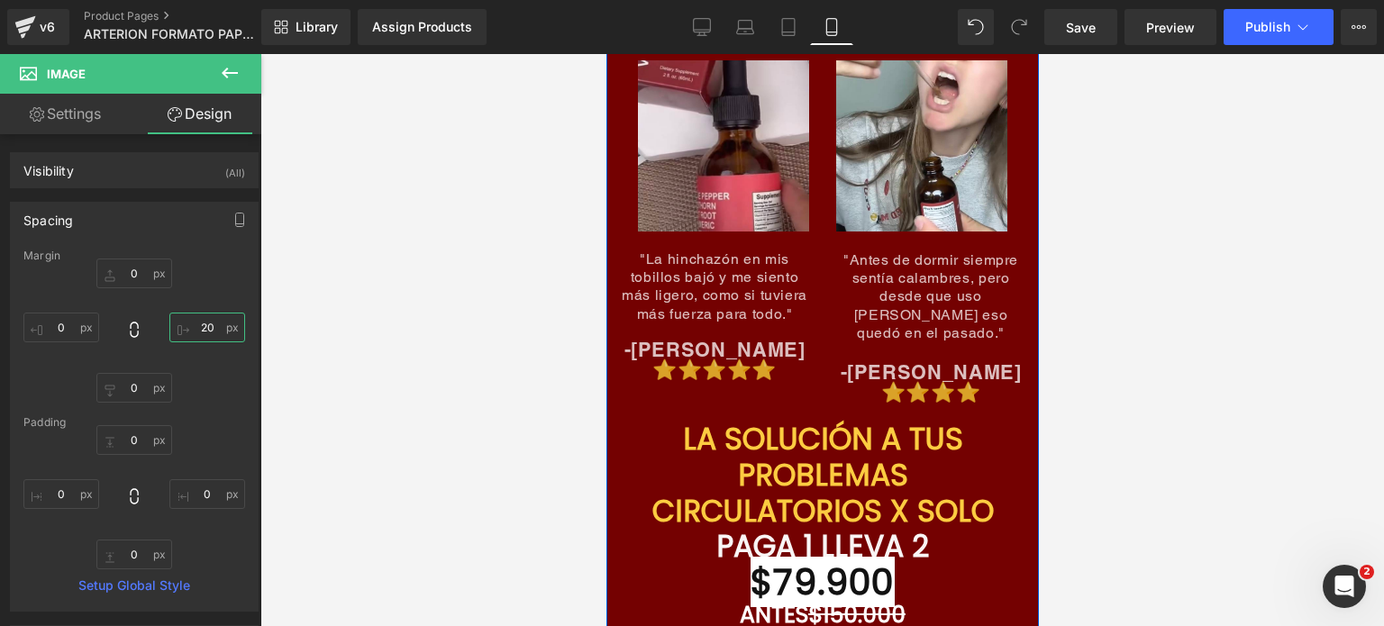
scroll to position [8382, 0]
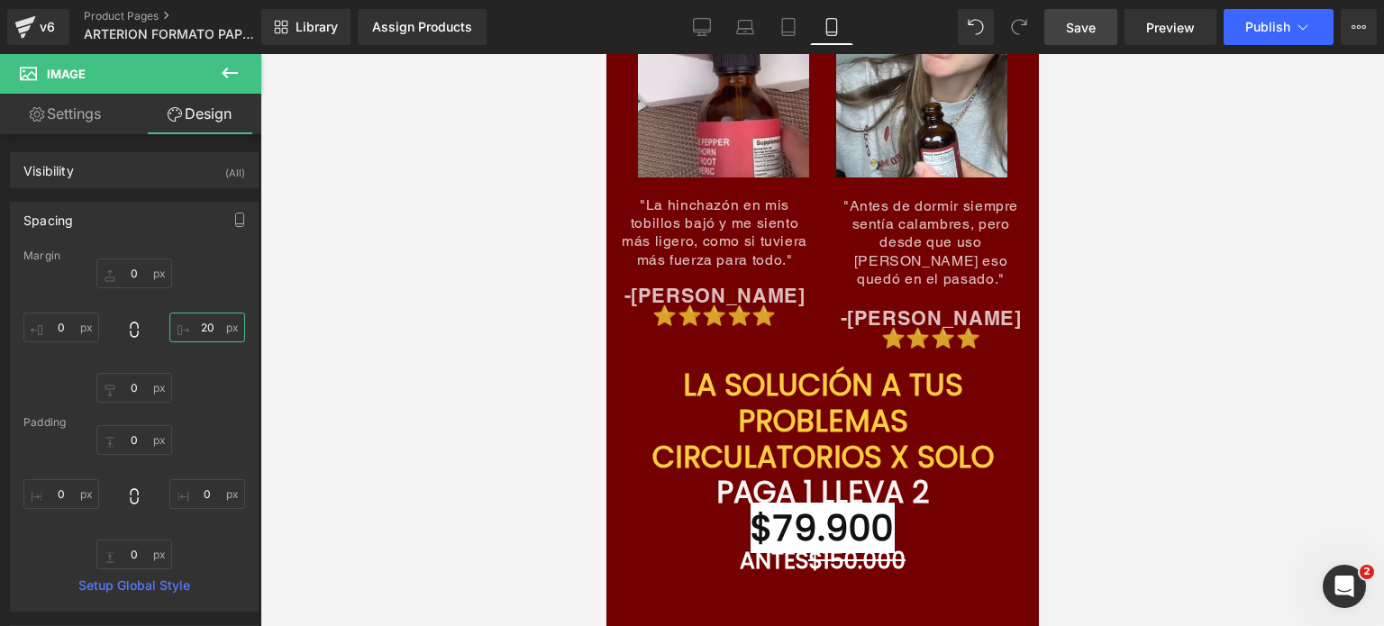
type input "20"
click at [1081, 31] on span "Save" at bounding box center [1081, 27] width 30 height 19
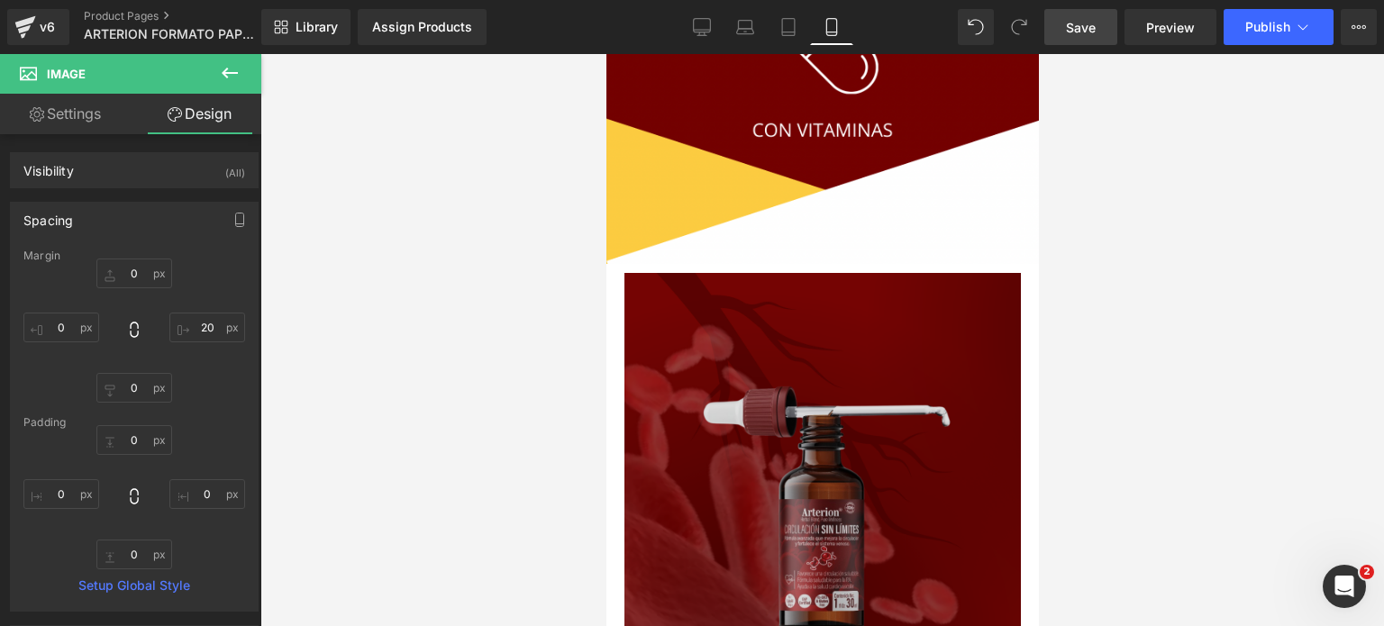
scroll to position [2704, 0]
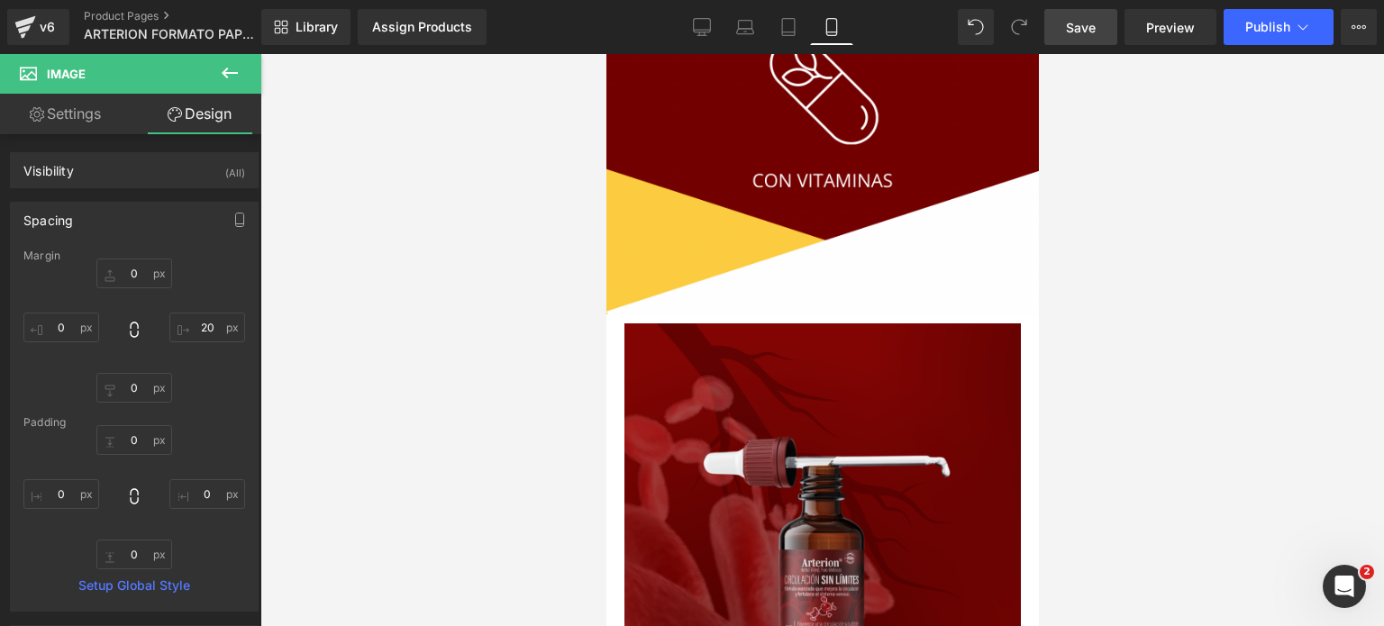
click at [231, 76] on icon at bounding box center [230, 73] width 22 height 22
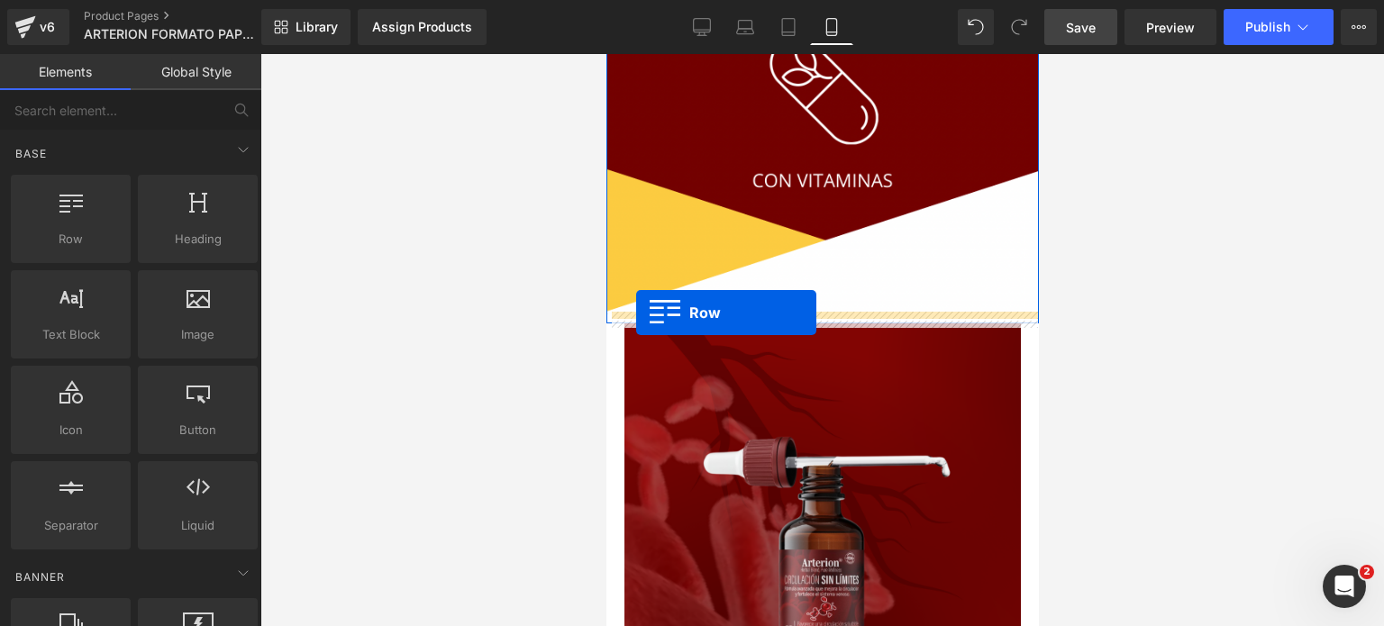
drag, startPoint x: 674, startPoint y: 276, endPoint x: 635, endPoint y: 313, distance: 53.6
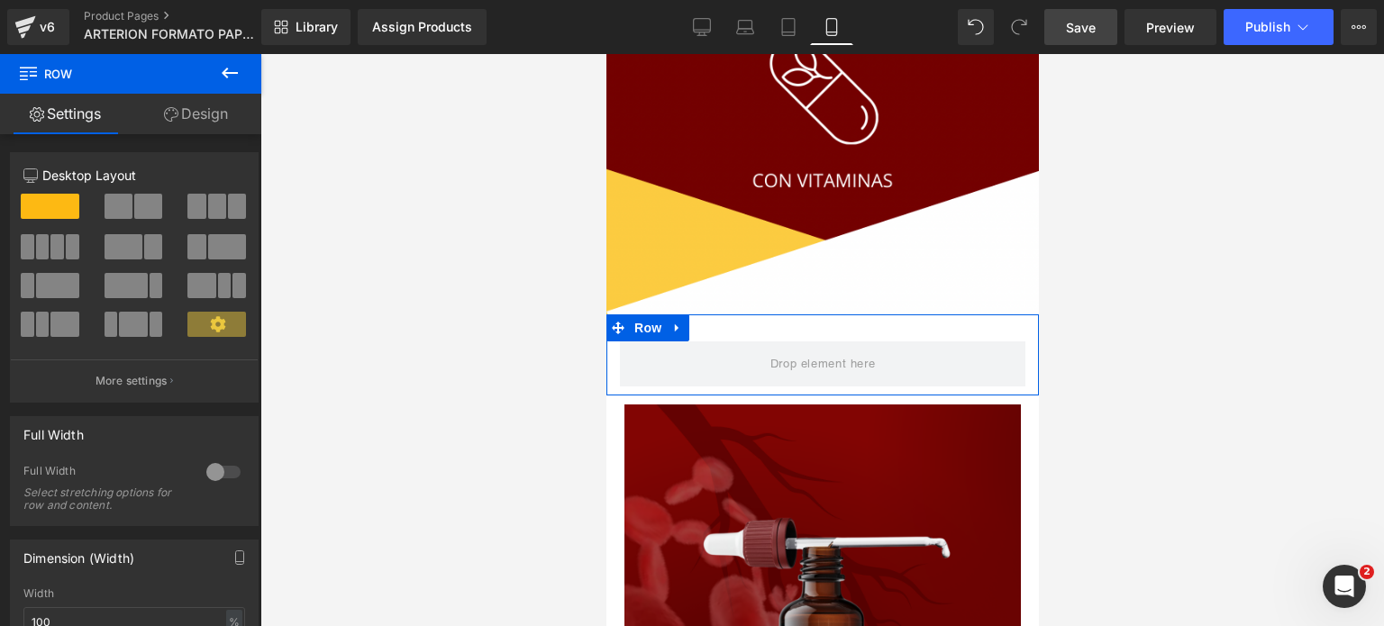
click at [215, 216] on span at bounding box center [217, 206] width 18 height 25
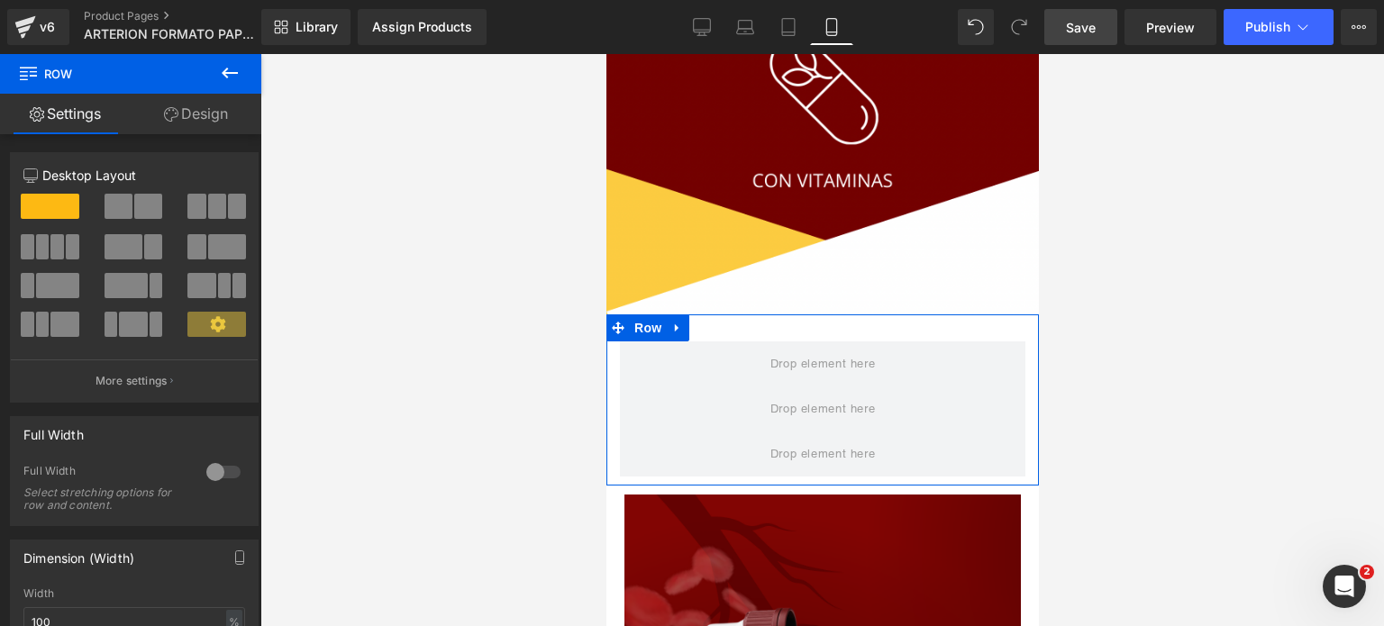
type input "1200"
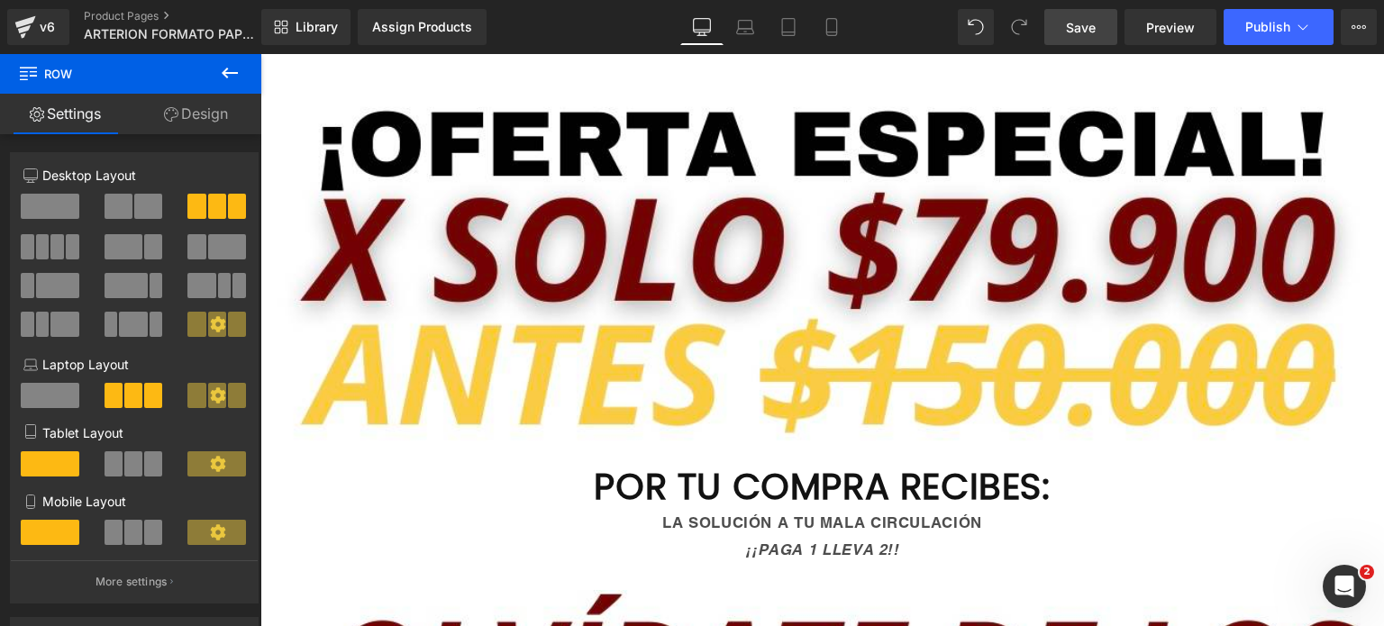
scroll to position [6838, 0]
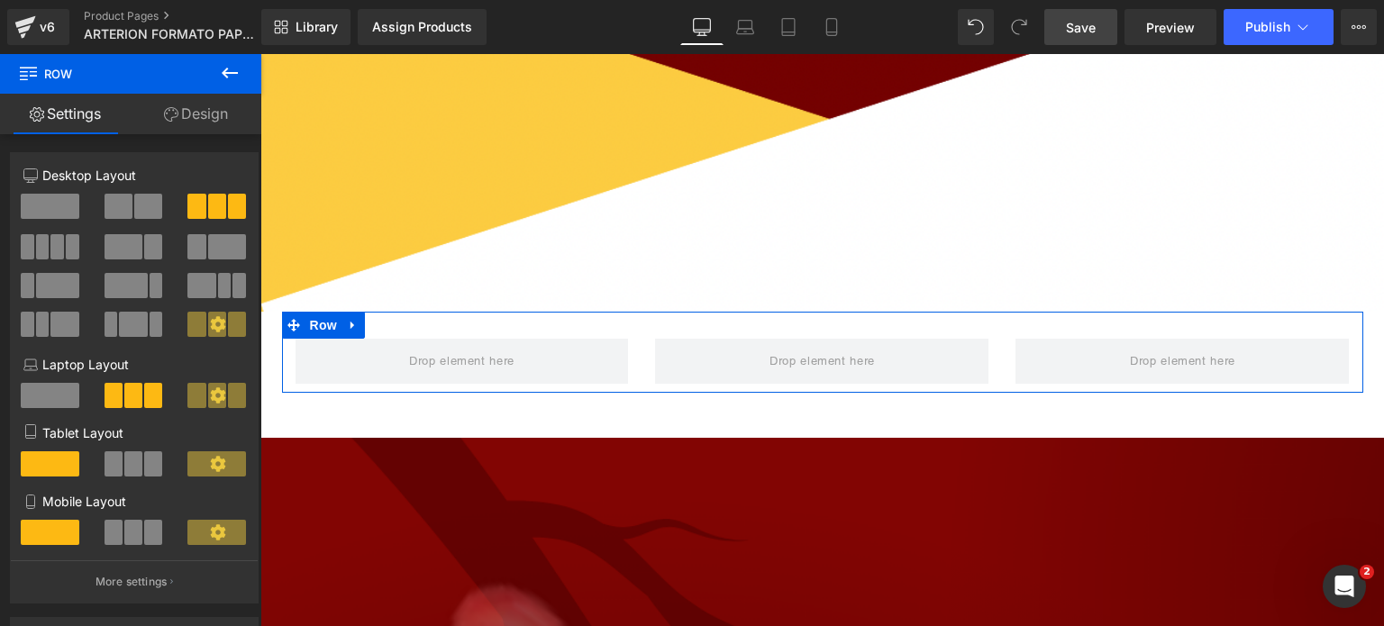
click at [120, 521] on div "Mobile Layout" at bounding box center [134, 526] width 222 height 69
click at [117, 530] on span at bounding box center [114, 532] width 18 height 25
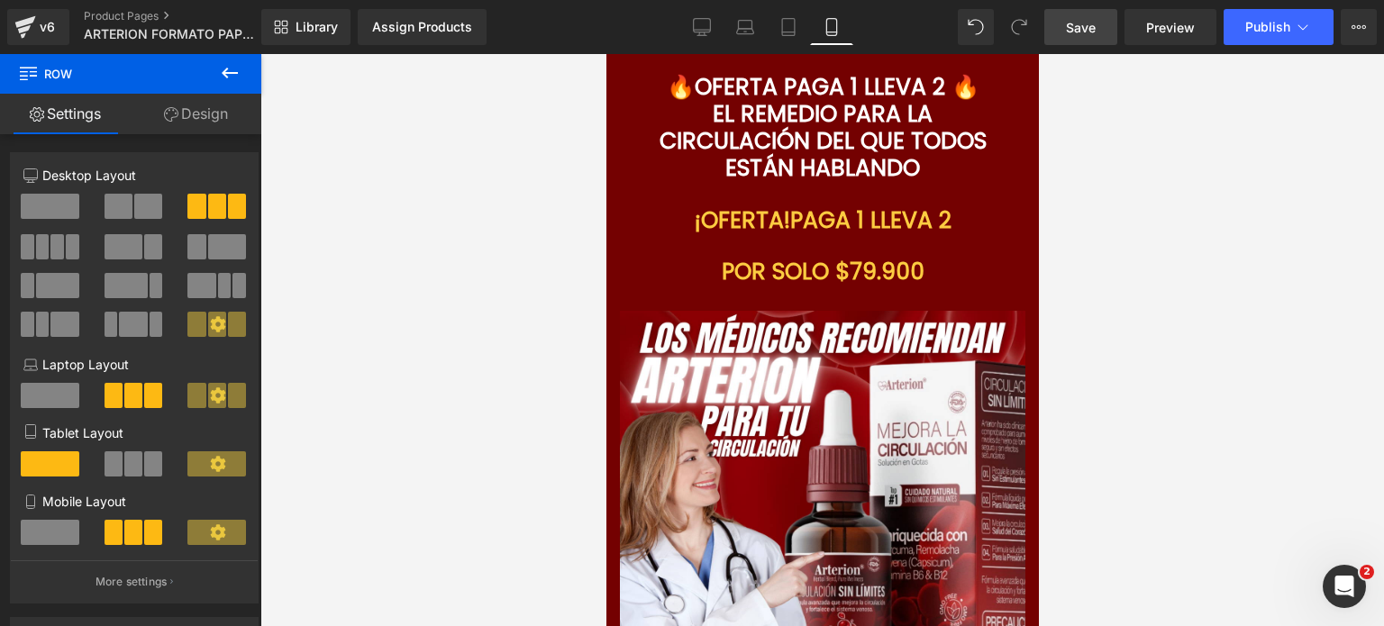
scroll to position [2704, 0]
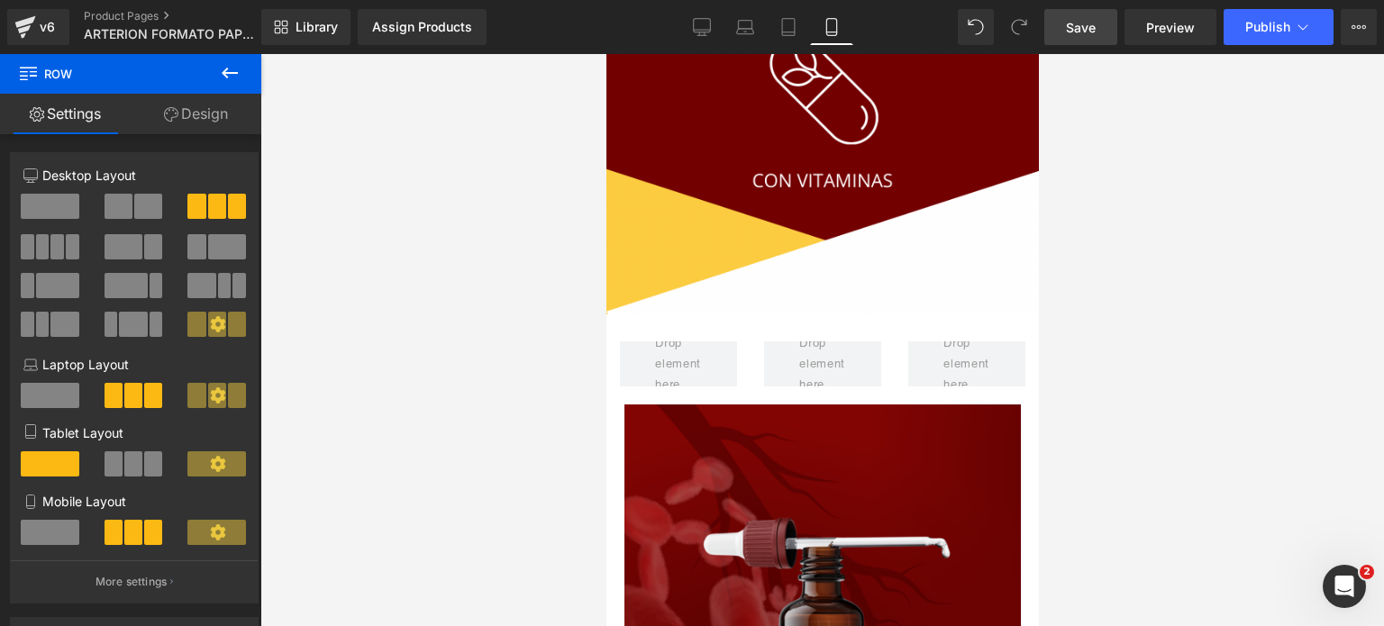
click at [238, 77] on icon at bounding box center [230, 73] width 22 height 22
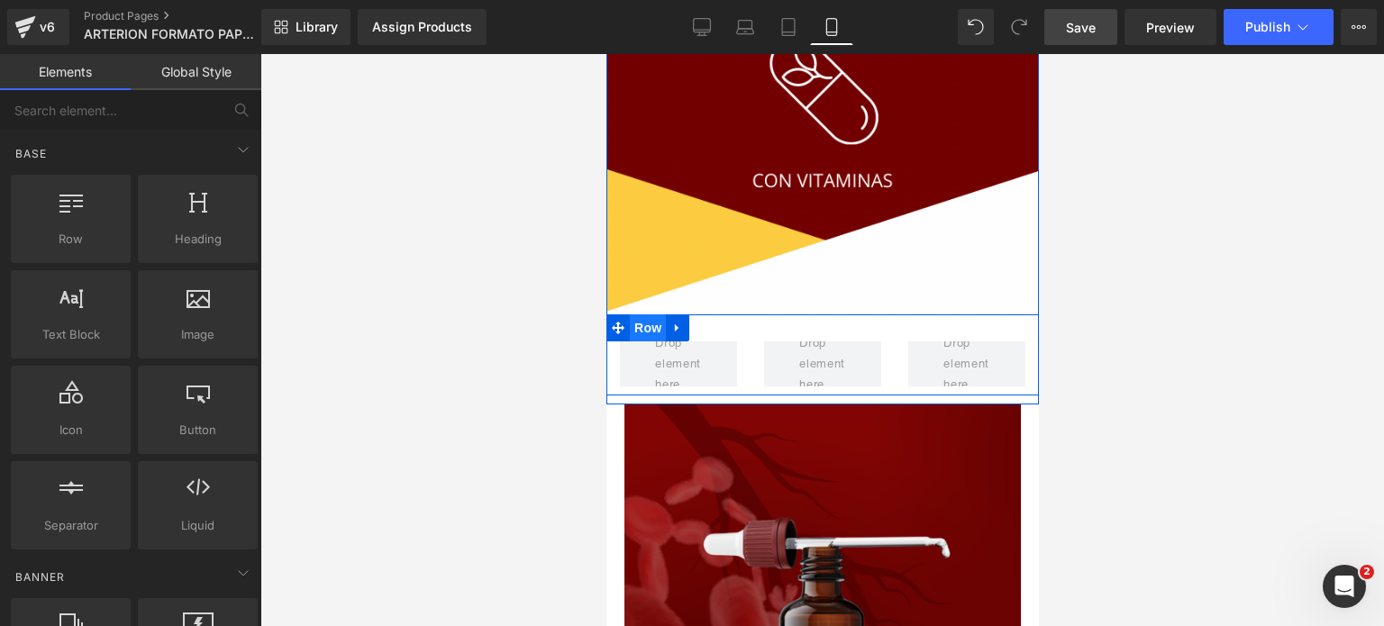
click at [649, 330] on span "Row" at bounding box center [647, 328] width 36 height 27
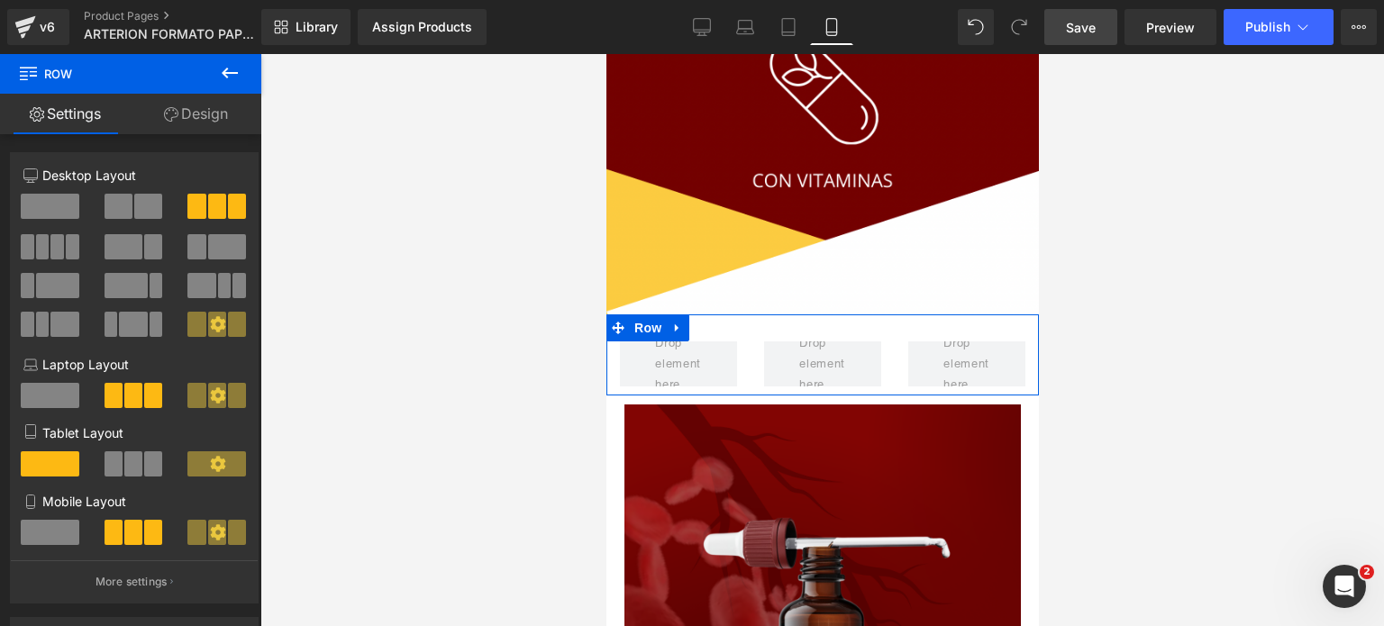
click at [210, 541] on icon at bounding box center [218, 533] width 16 height 16
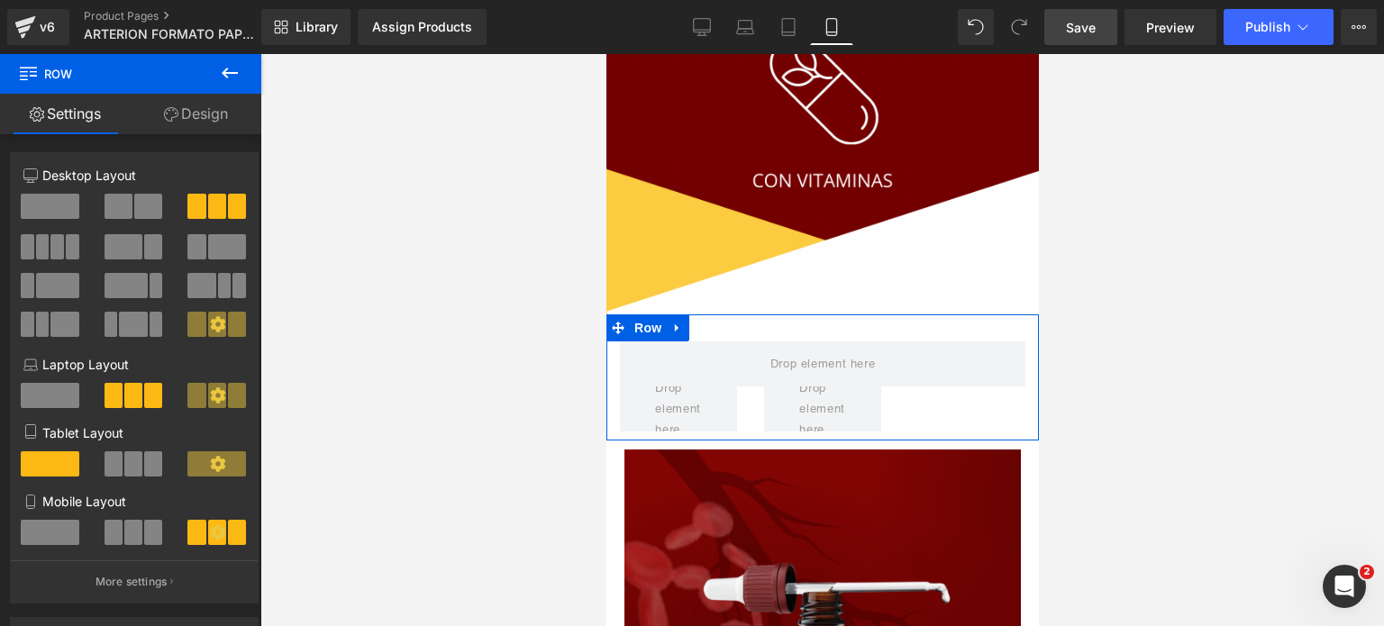
click at [210, 540] on icon at bounding box center [217, 532] width 15 height 15
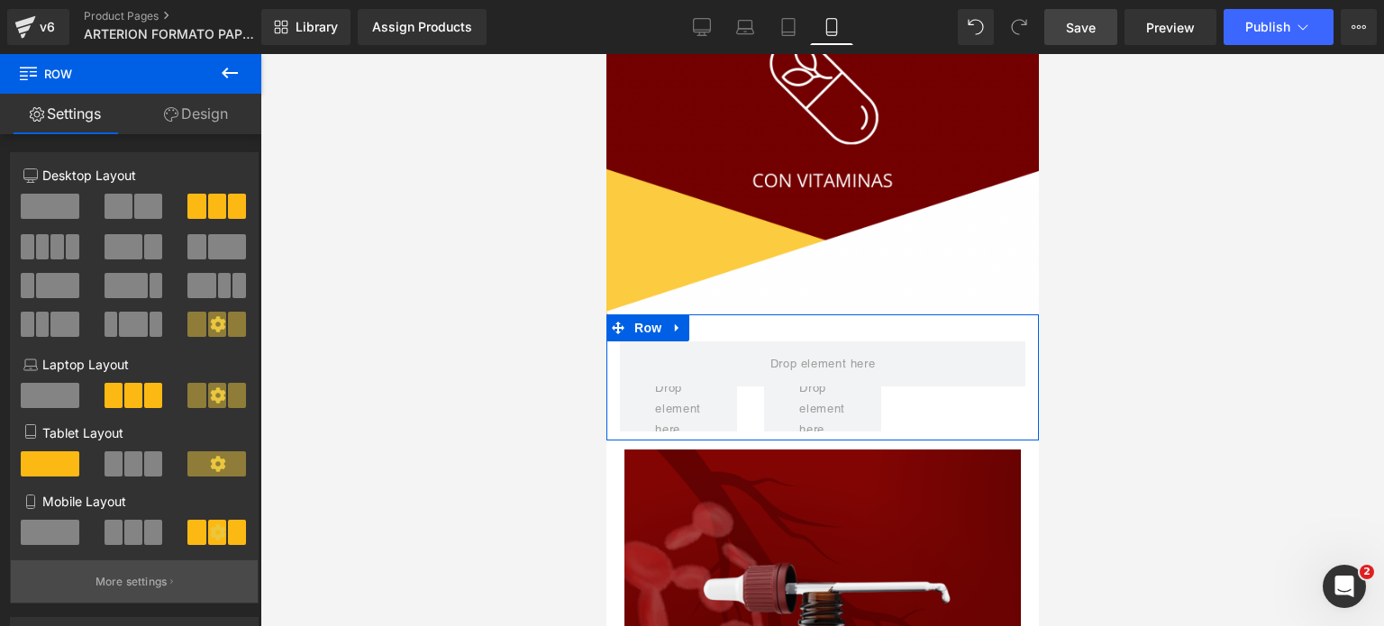
click at [167, 574] on button "More settings" at bounding box center [134, 582] width 247 height 42
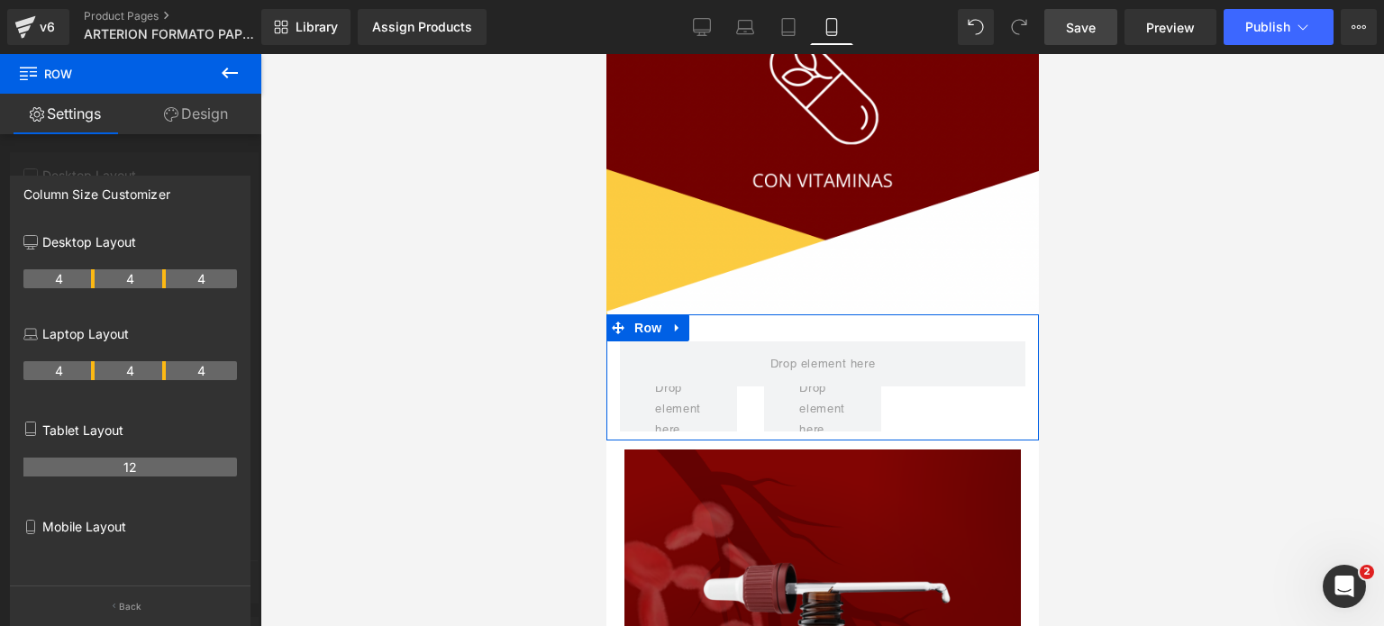
click at [117, 534] on p "Mobile Layout" at bounding box center [130, 526] width 214 height 19
click at [106, 611] on button "Back" at bounding box center [130, 606] width 241 height 41
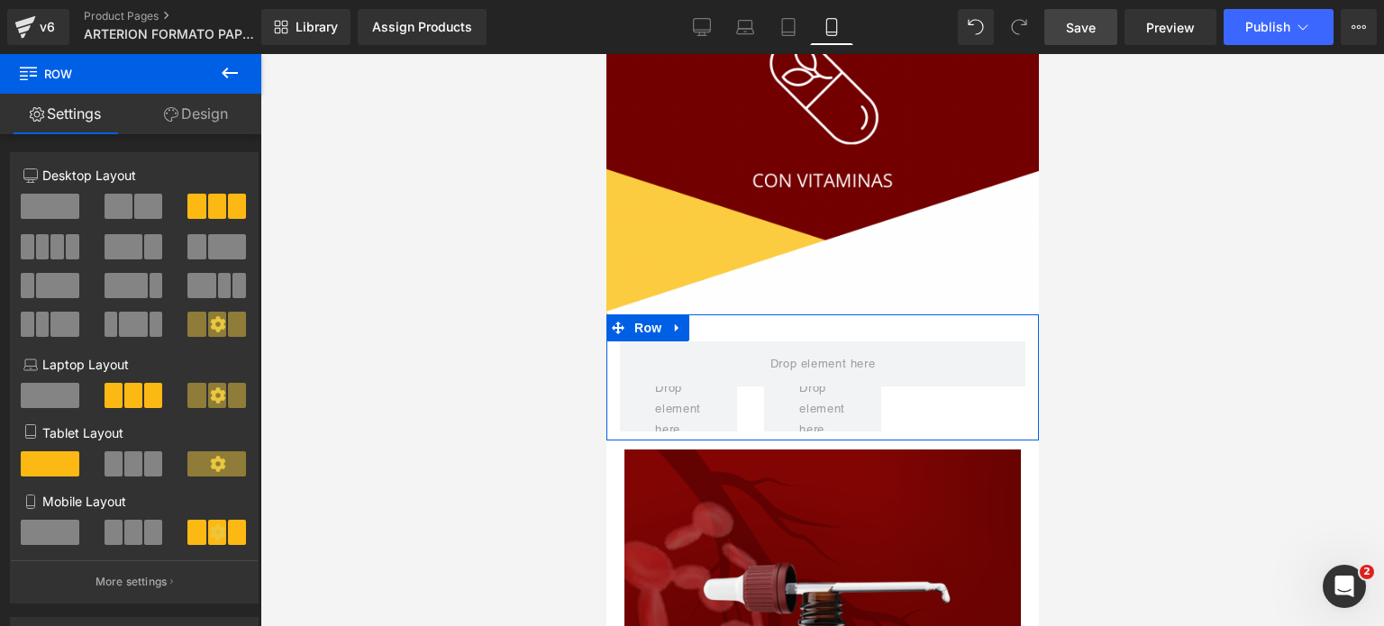
click at [129, 534] on span at bounding box center [133, 532] width 18 height 25
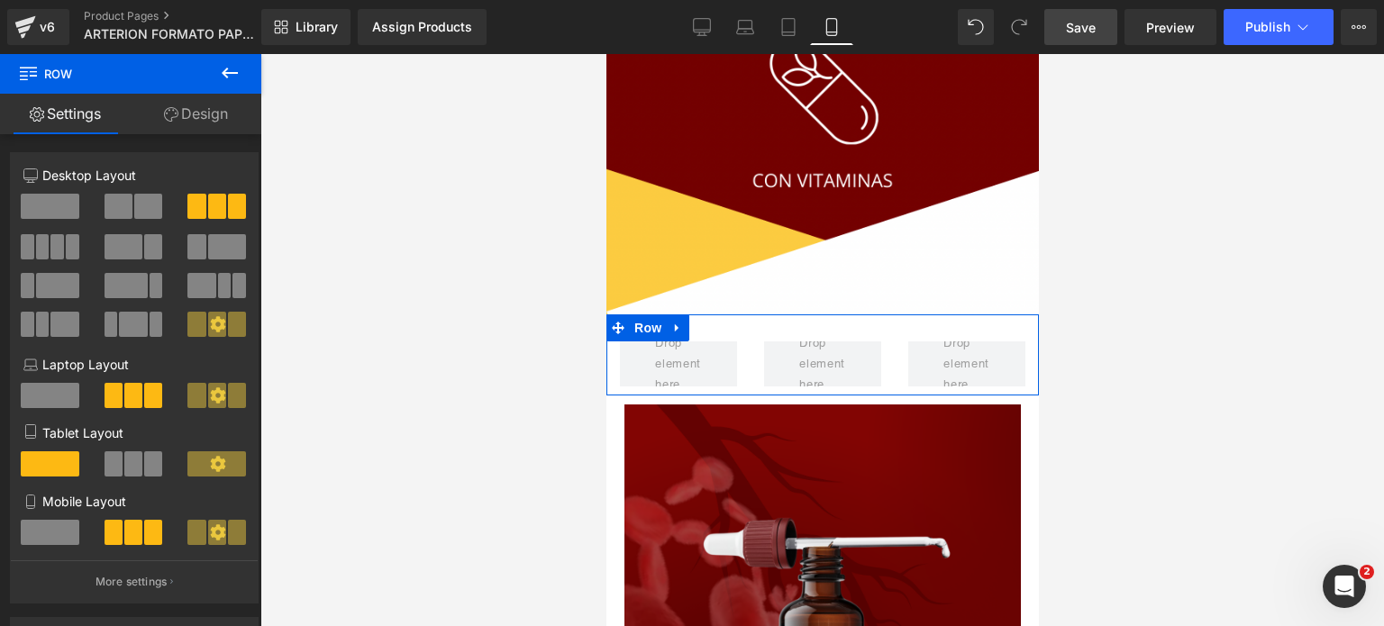
click at [46, 539] on span at bounding box center [50, 532] width 59 height 25
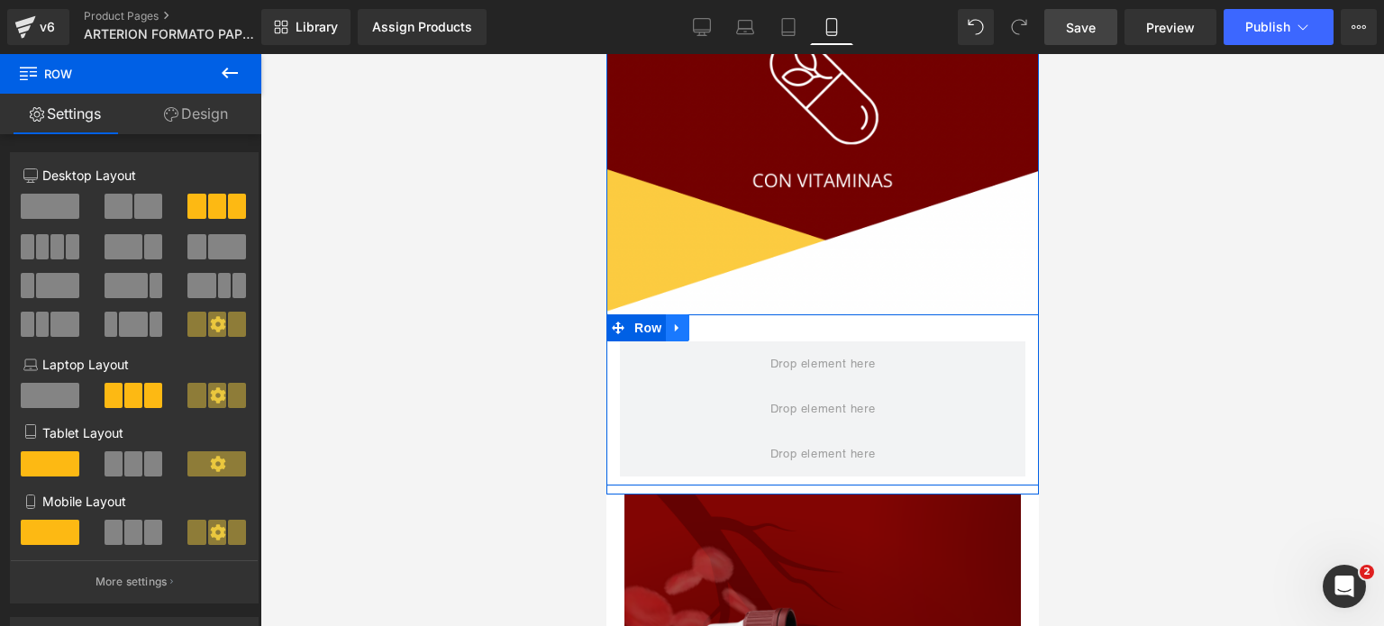
click at [671, 324] on icon at bounding box center [677, 329] width 13 height 14
click at [717, 331] on icon at bounding box center [723, 329] width 13 height 14
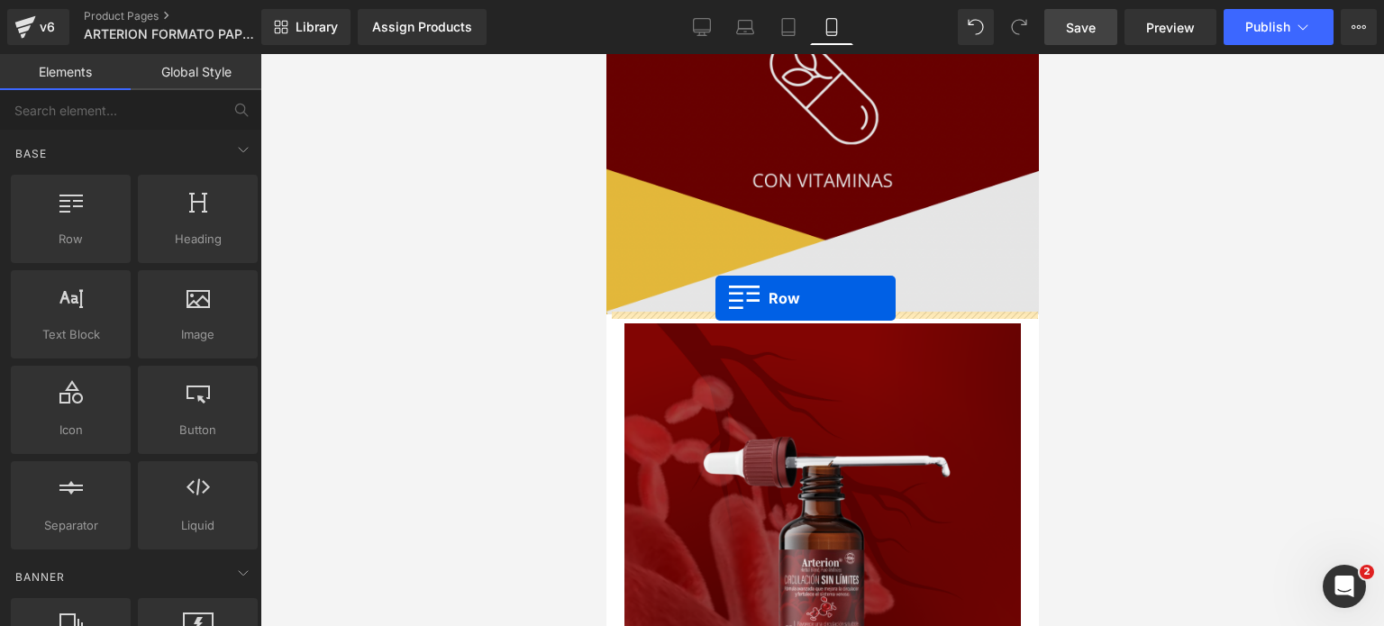
drag, startPoint x: 726, startPoint y: 278, endPoint x: 715, endPoint y: 298, distance: 23.8
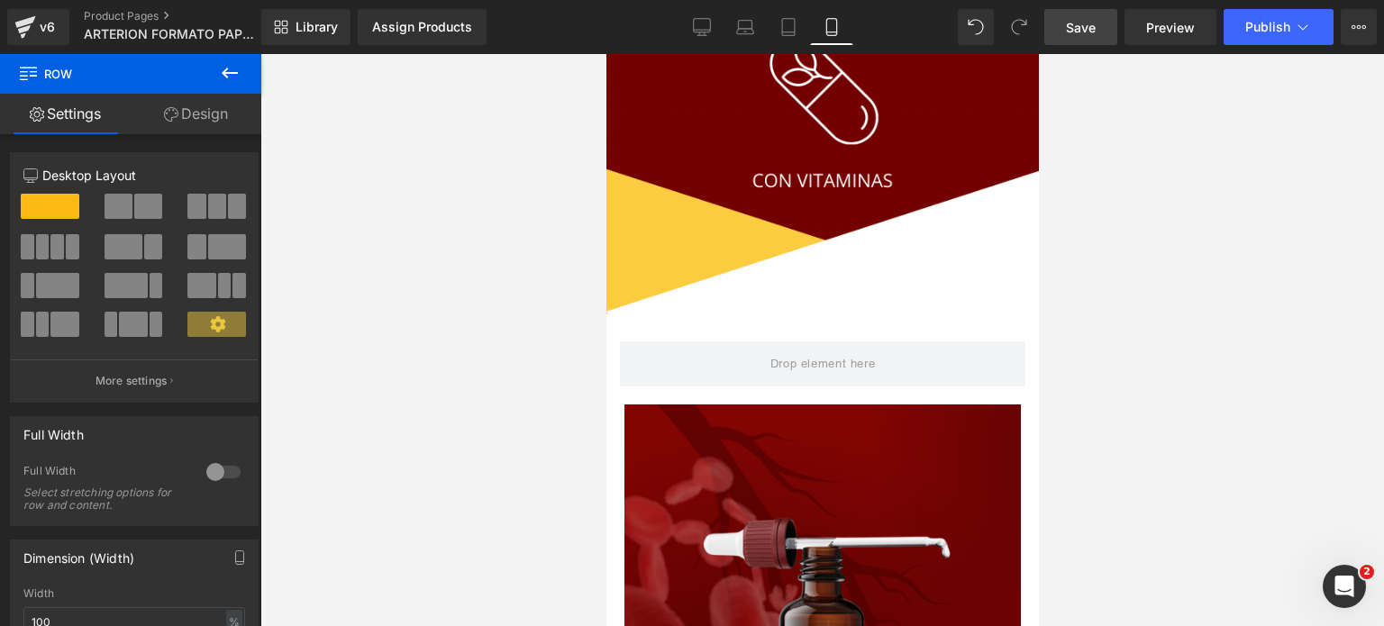
click at [228, 69] on icon at bounding box center [230, 73] width 22 height 22
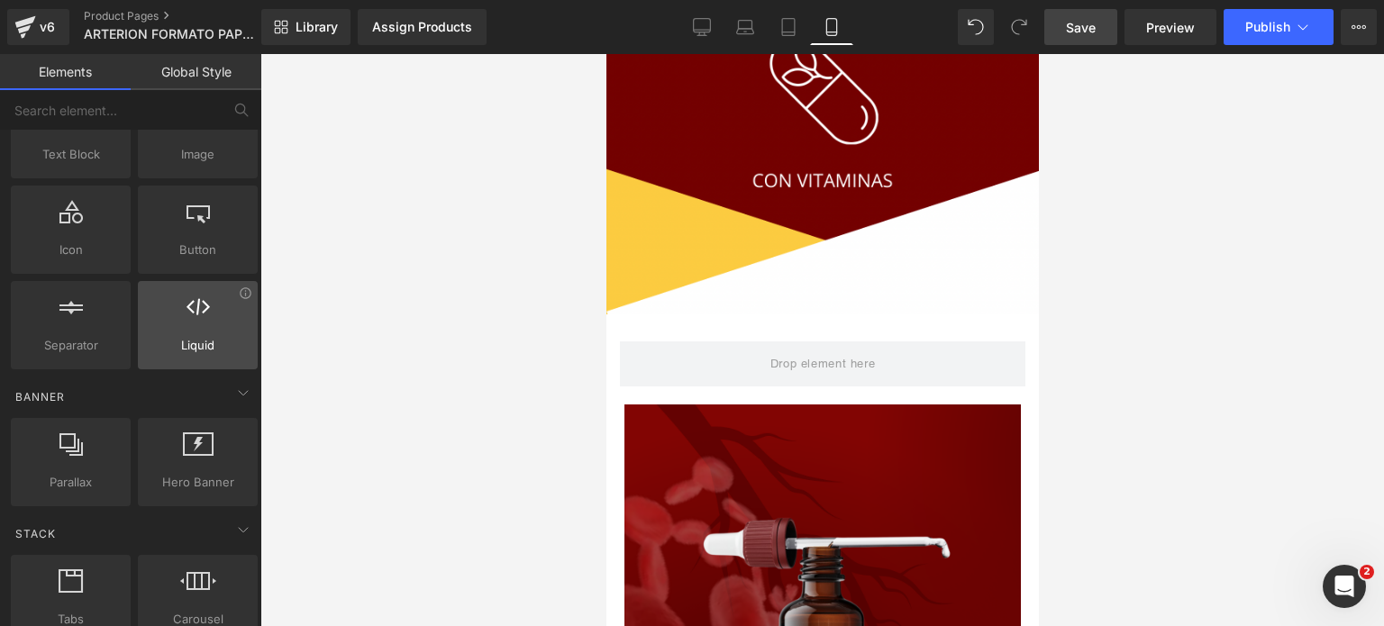
scroll to position [270, 0]
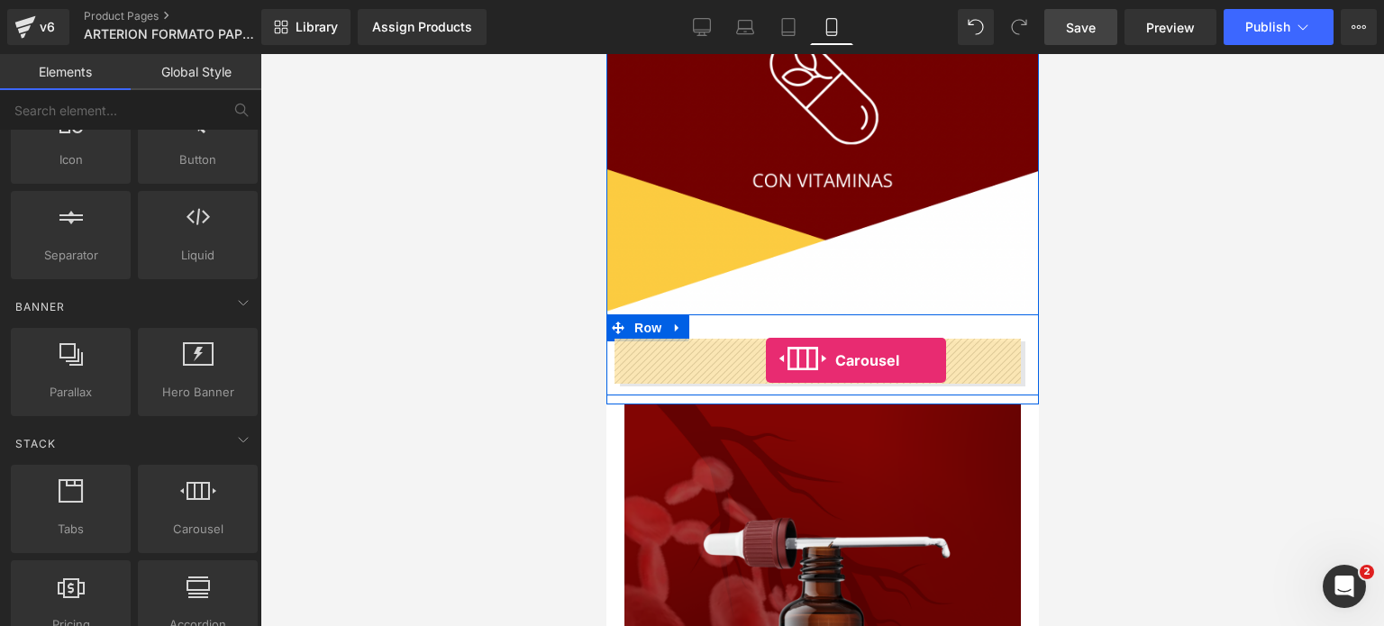
drag, startPoint x: 793, startPoint y: 558, endPoint x: 765, endPoint y: 361, distance: 199.4
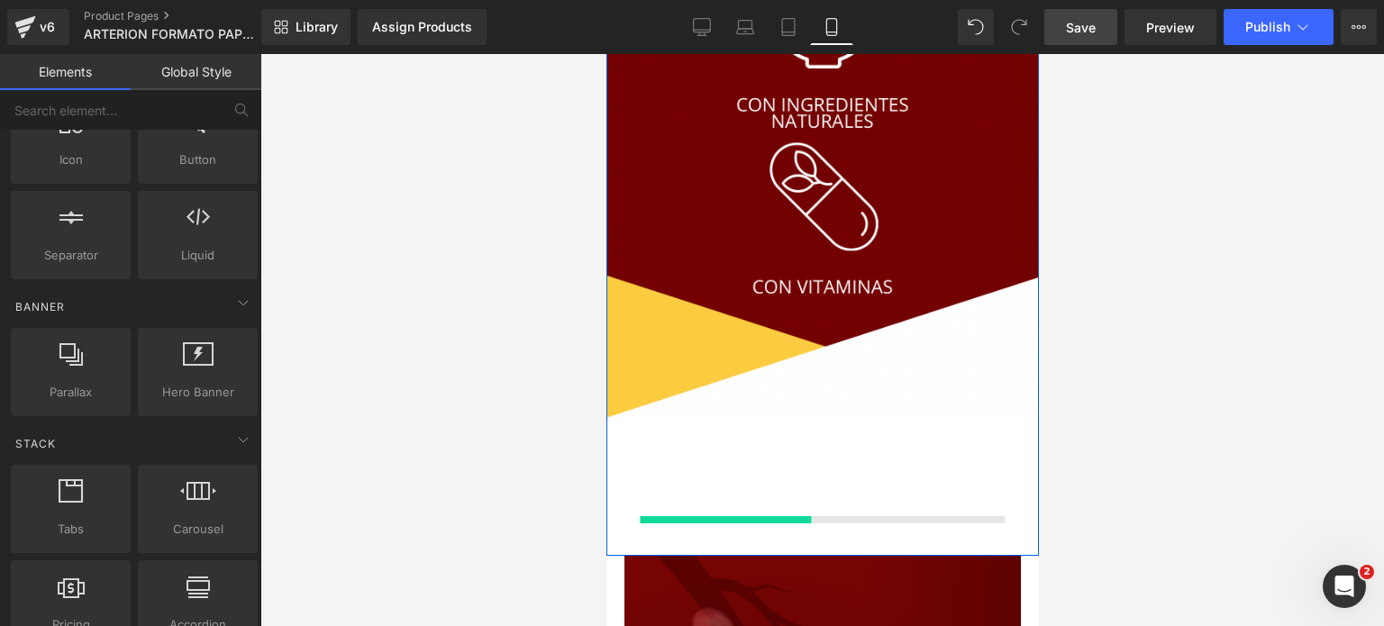
scroll to position [2884, 0]
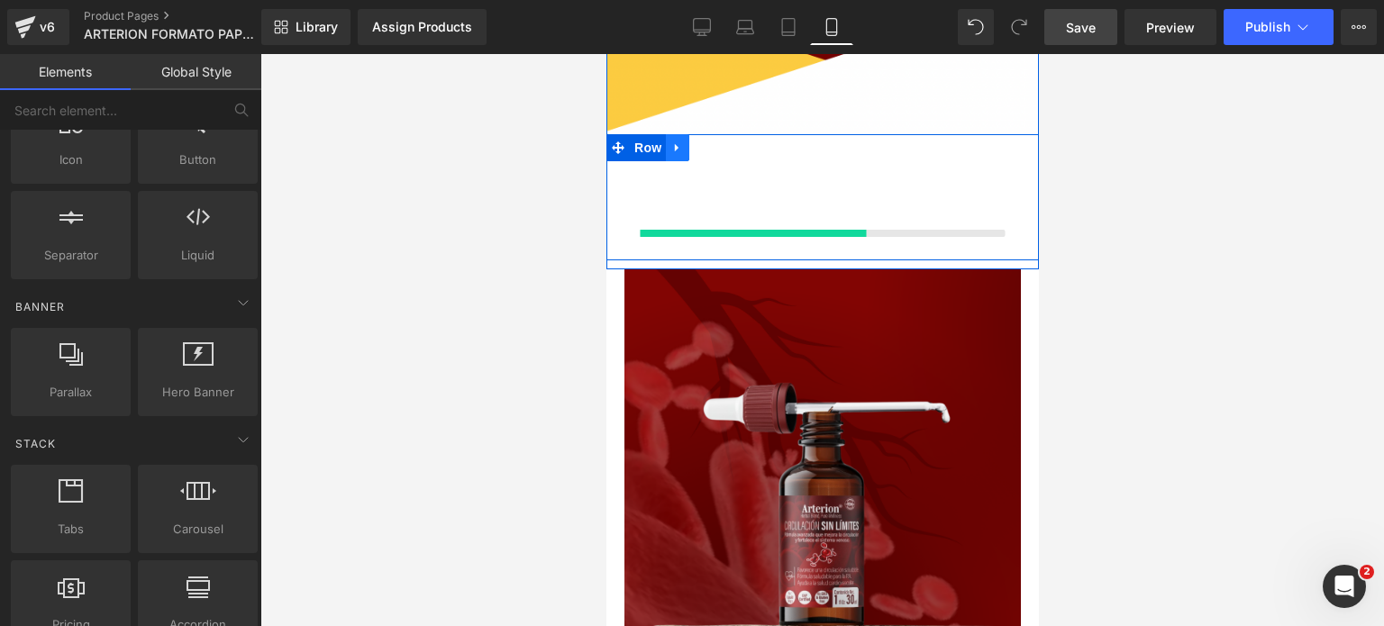
click at [674, 146] on icon at bounding box center [676, 148] width 4 height 8
click at [717, 144] on icon at bounding box center [723, 148] width 13 height 13
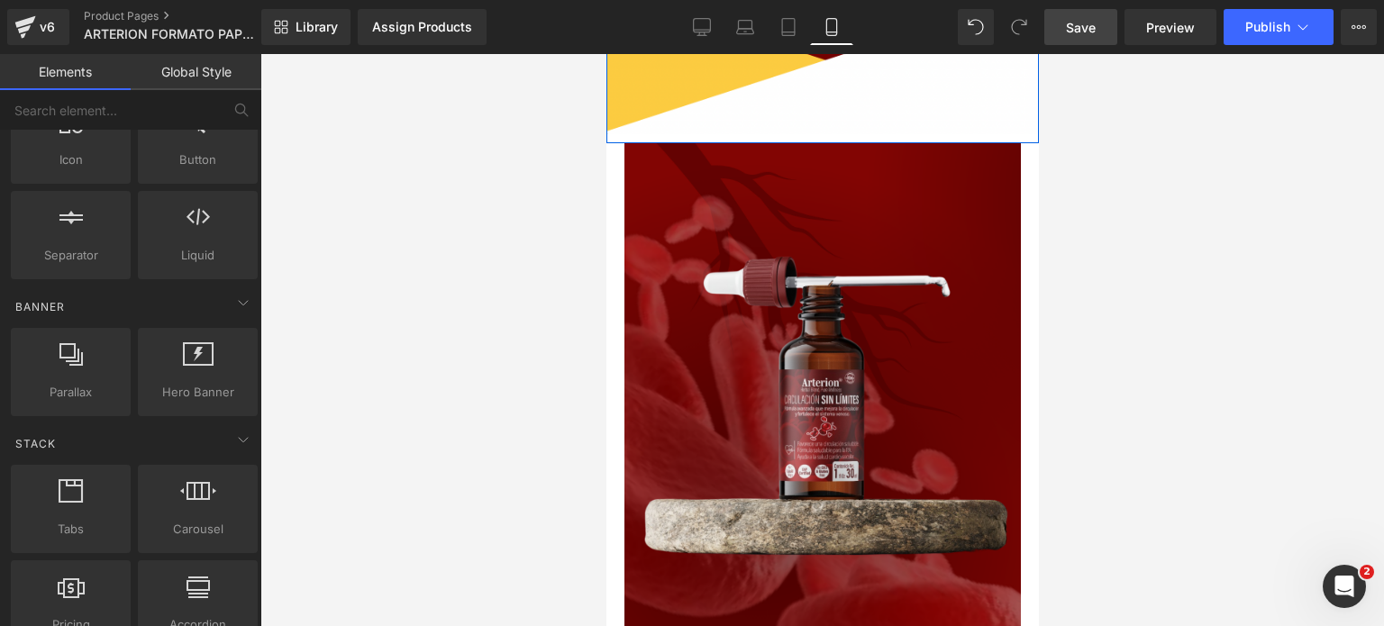
scroll to position [0, 0]
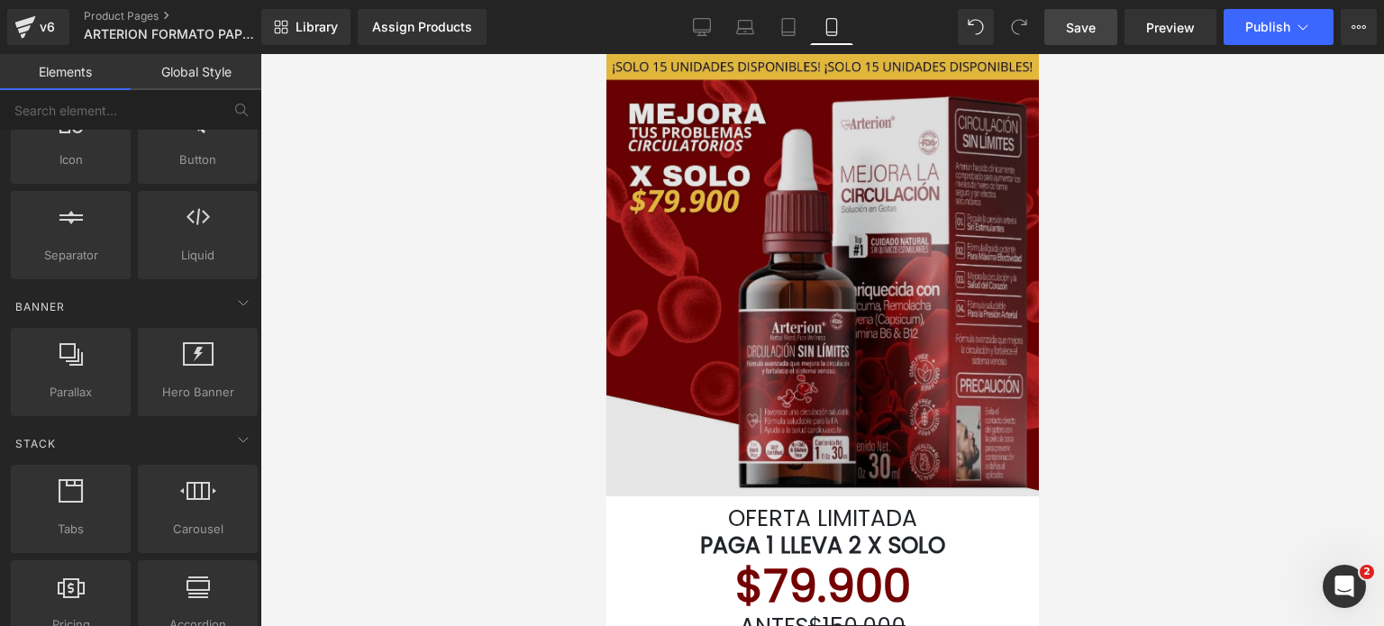
click at [869, 199] on img at bounding box center [822, 275] width 433 height 443
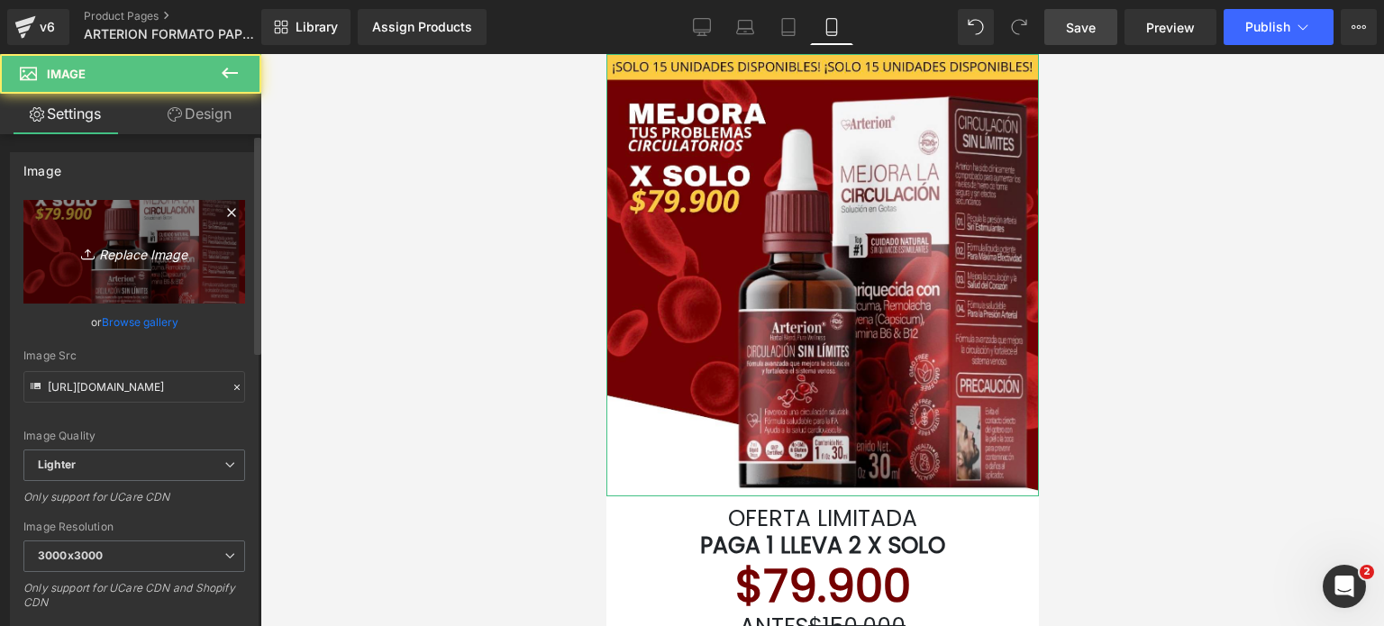
click at [173, 250] on icon "Replace Image" at bounding box center [134, 252] width 144 height 23
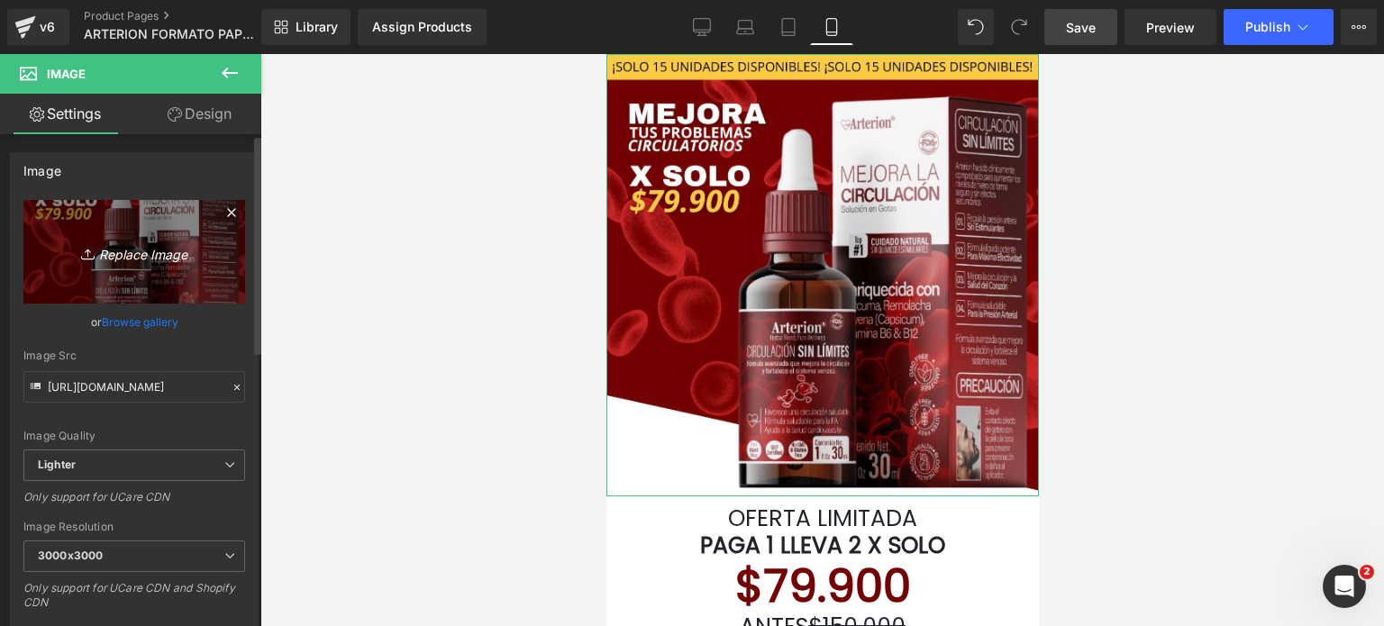
type input "C:\fakepath\¡SOLO 15 UNIDADES DISPONIBLES! ¡SOLO 15 UNIDADES DISPONIBLES!.png (…"
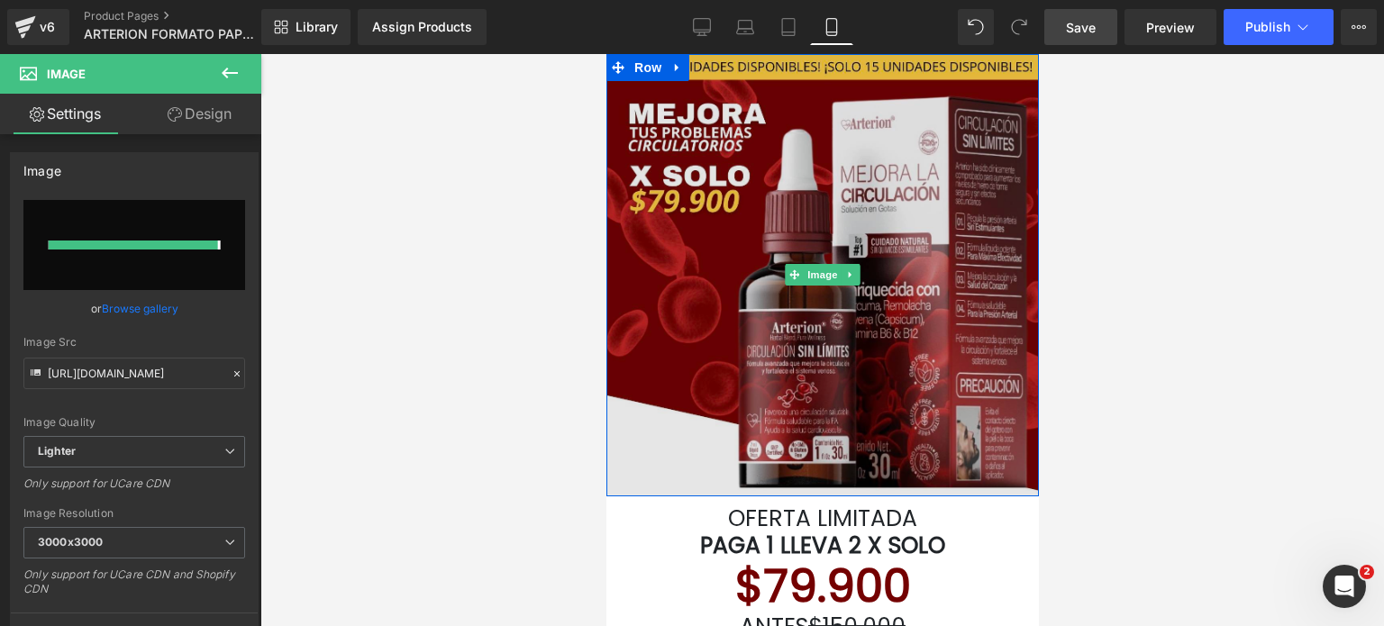
type input "[URL][DOMAIN_NAME]"
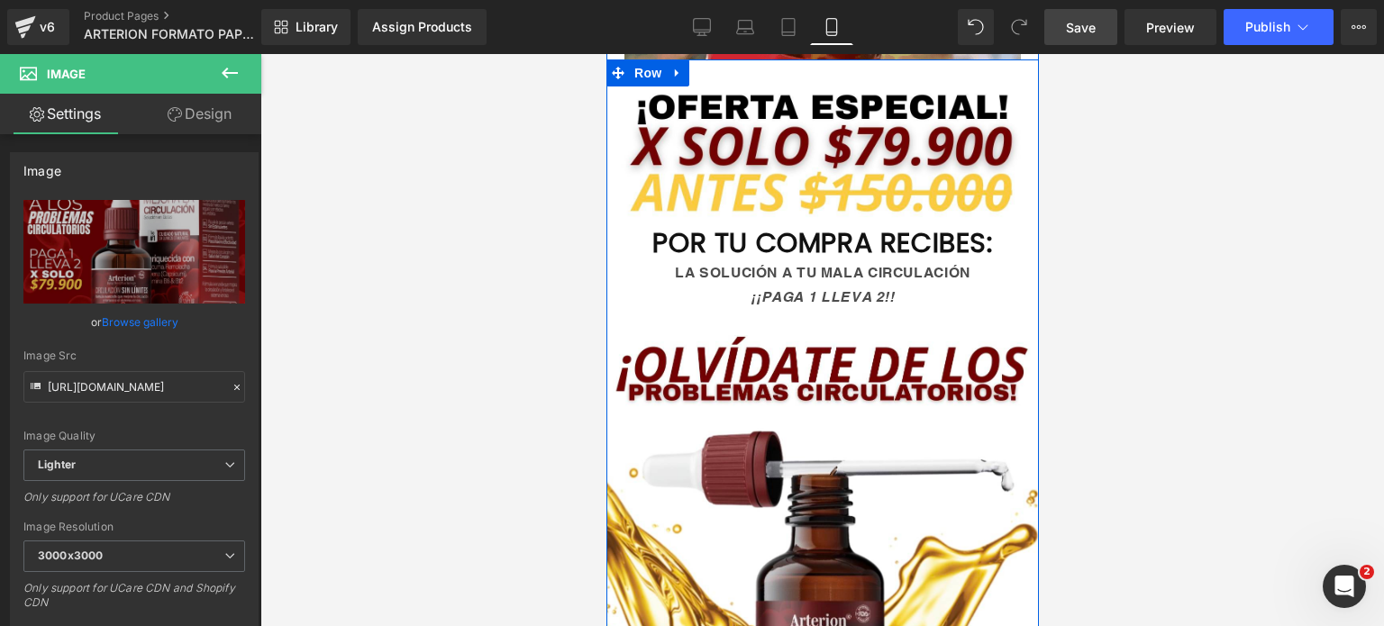
scroll to position [1172, 0]
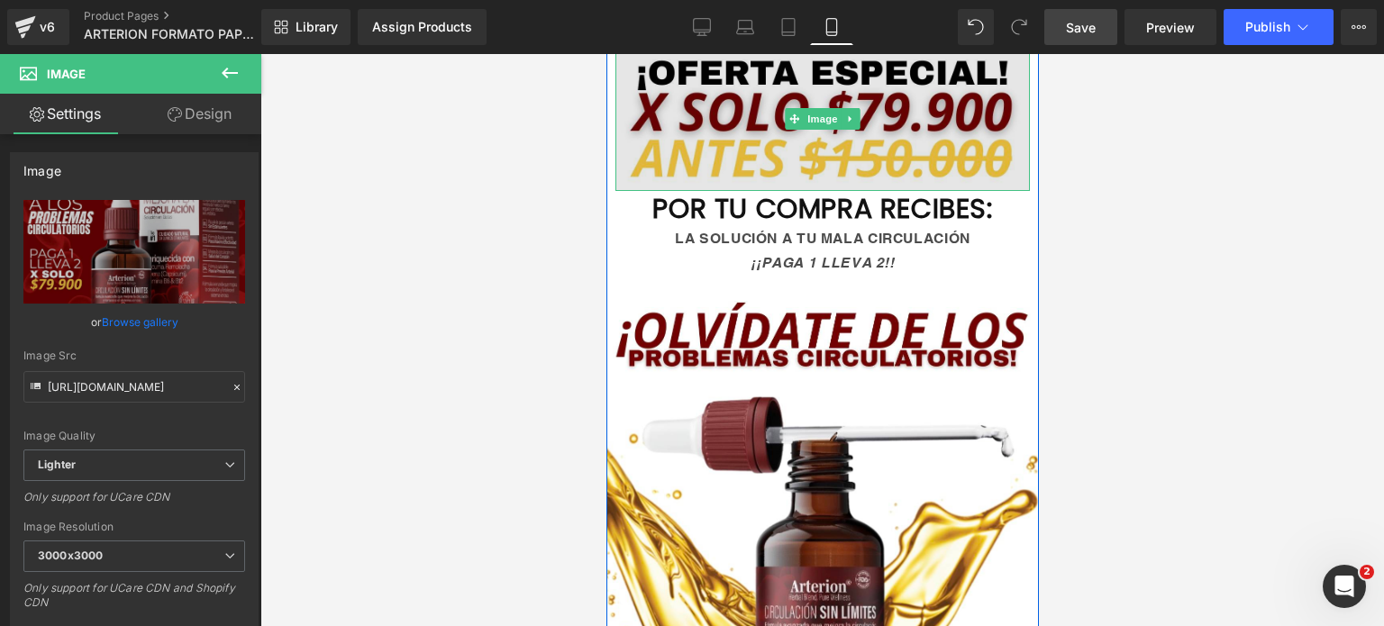
click at [758, 151] on img at bounding box center [822, 118] width 415 height 143
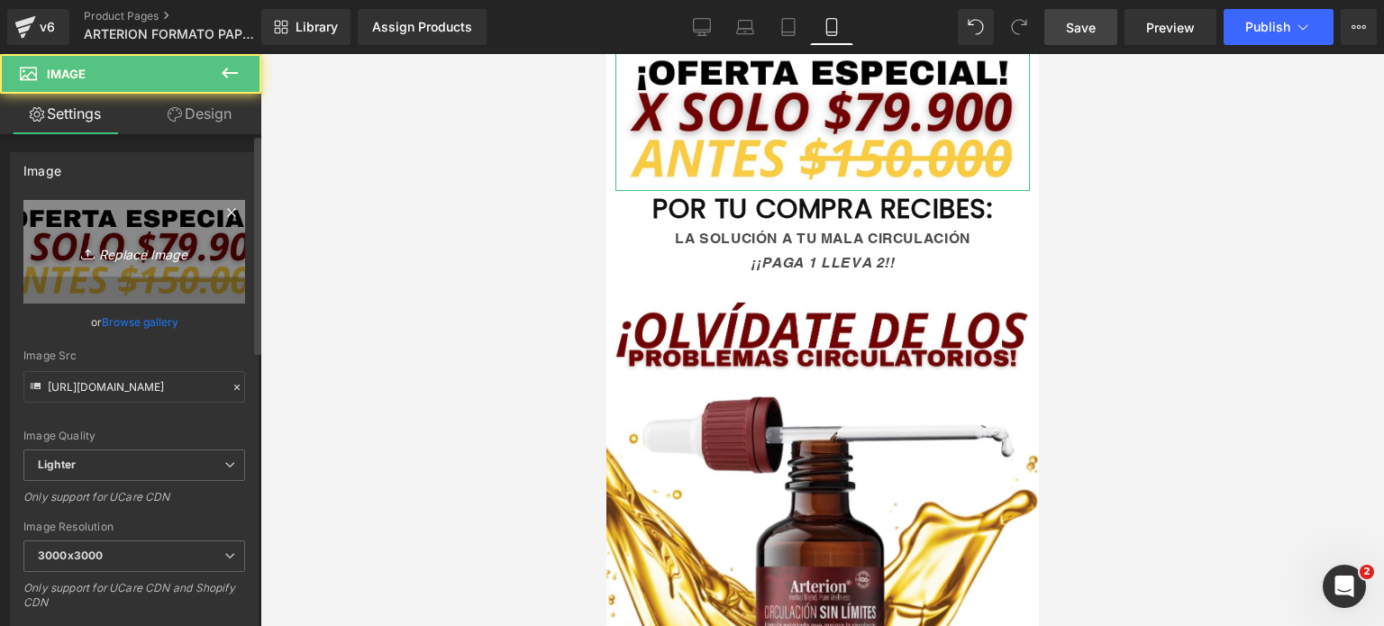
click at [209, 249] on link "Replace Image" at bounding box center [134, 252] width 222 height 104
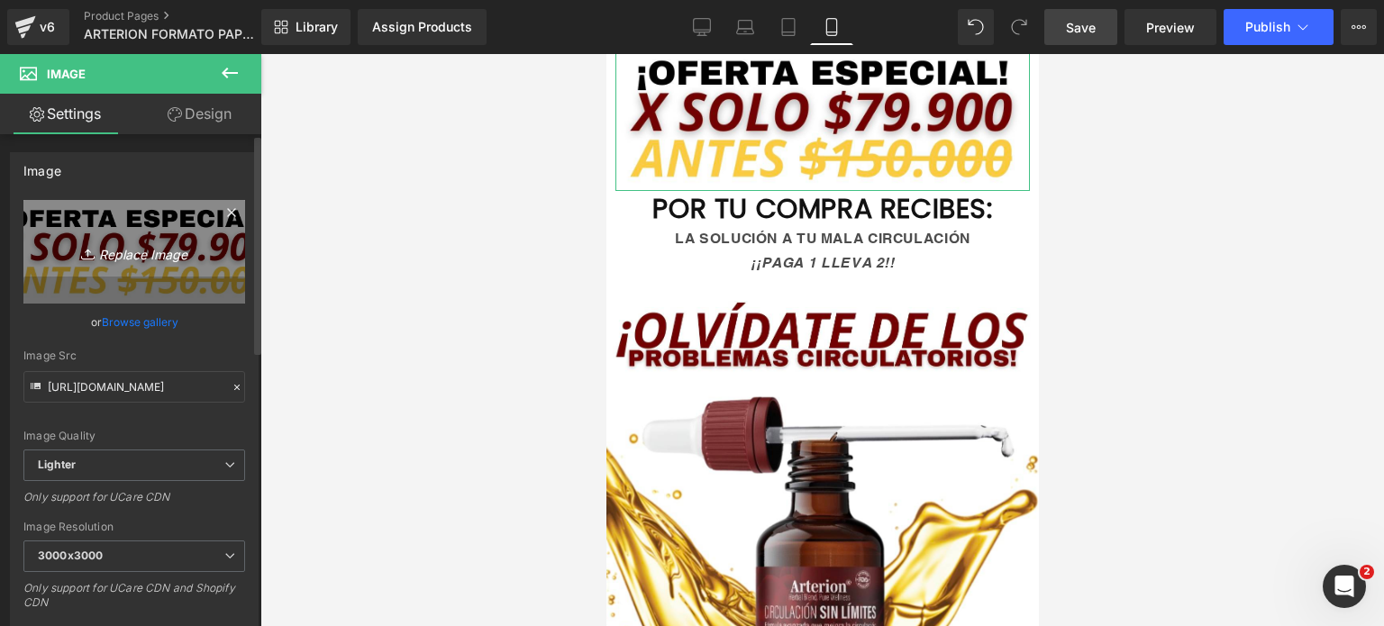
type input "C:\fakepath\¡SOLO 15 UNIDADES DISPONIBLES! ¡SOLO 15 UNIDADES DISPONIBLES!.png (…"
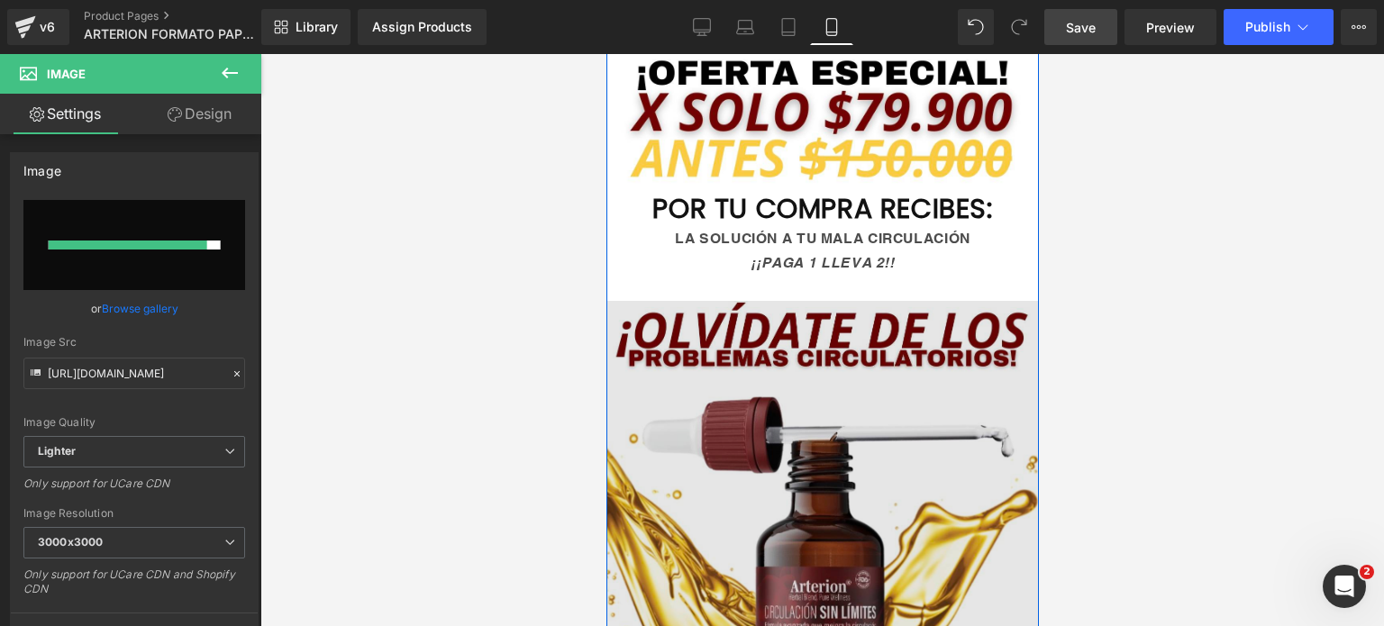
type input "[URL][DOMAIN_NAME]"
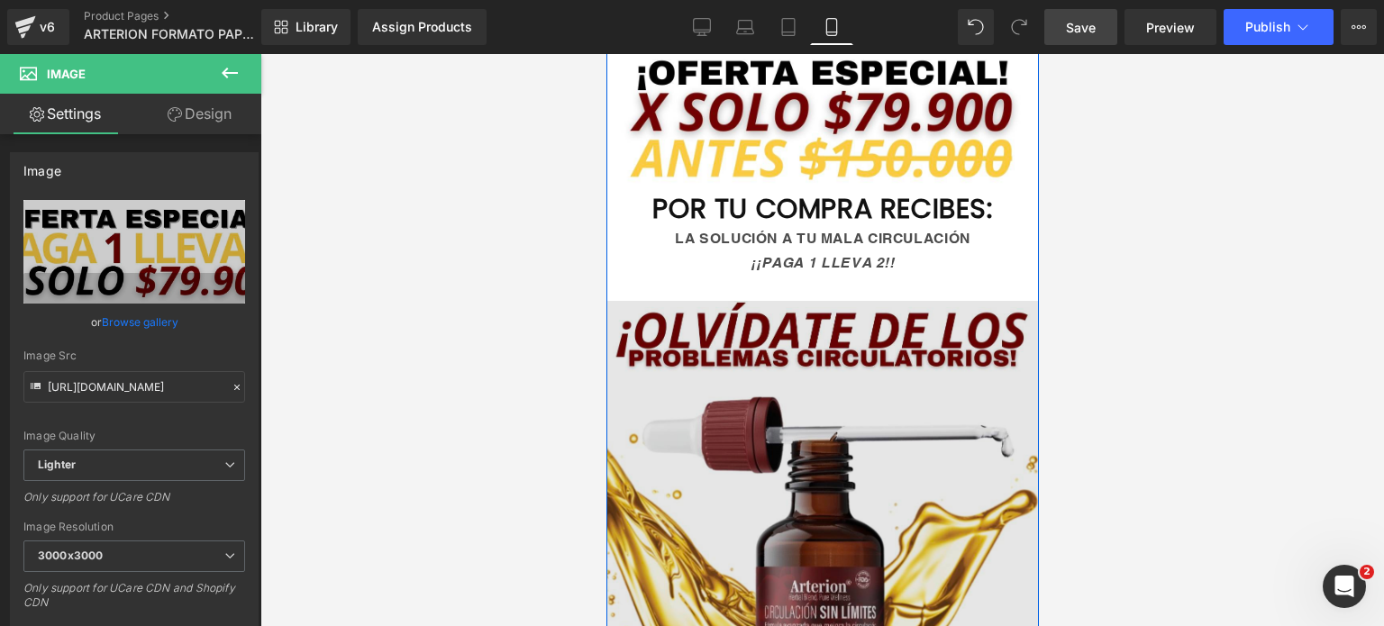
click at [813, 449] on img at bounding box center [822, 637] width 433 height 673
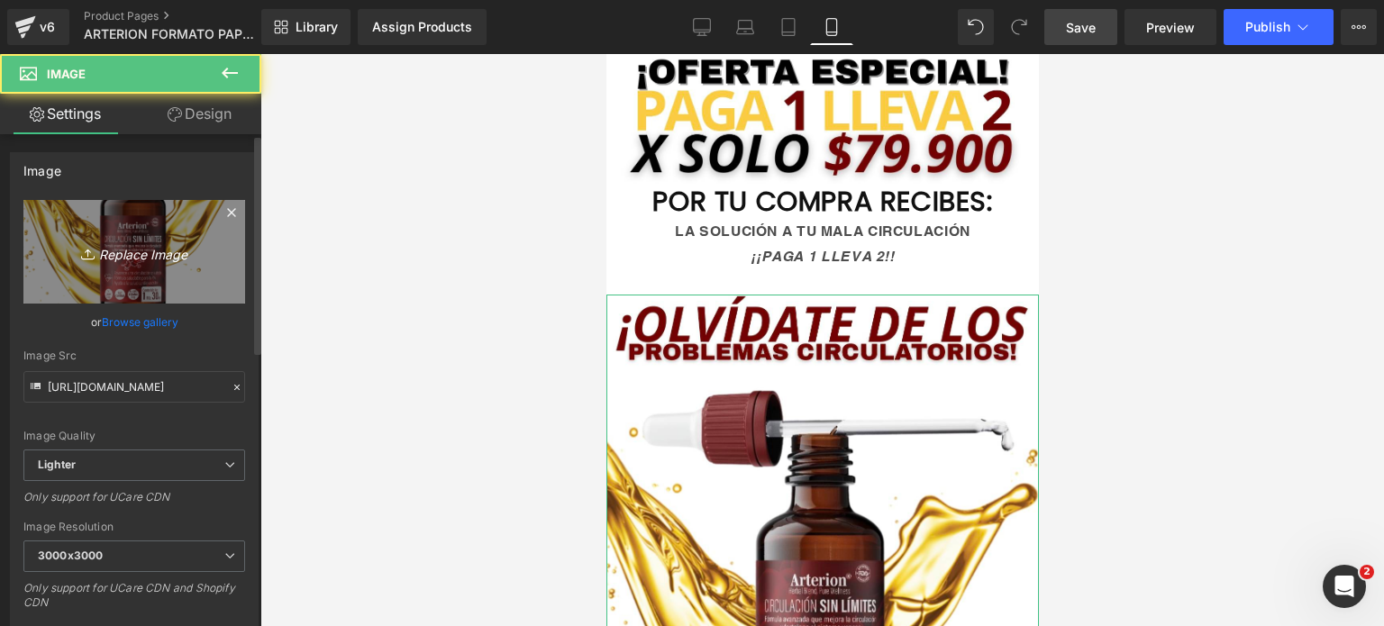
click at [147, 265] on link "Replace Image" at bounding box center [134, 252] width 222 height 104
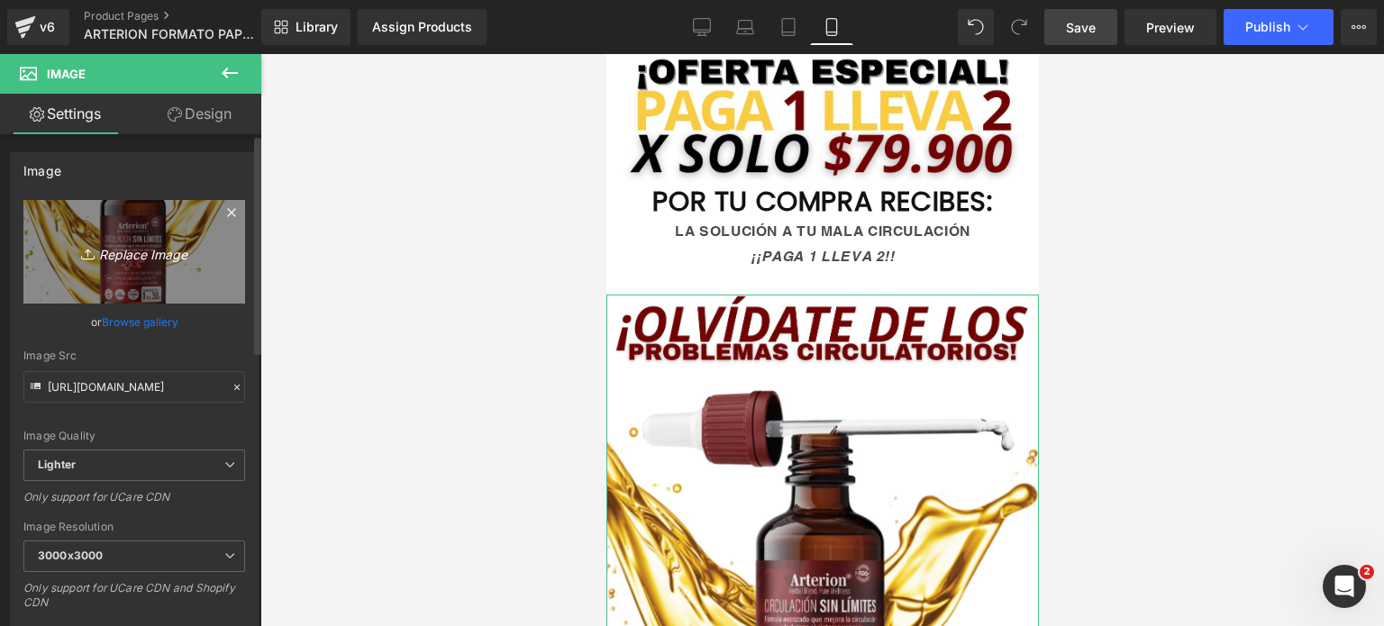
type input "C:\fakepath\¡SOLO 15 UNIDADES DISPONIBLES! ¡SOLO 15 UNIDADES DISPONIBLES!.png (…"
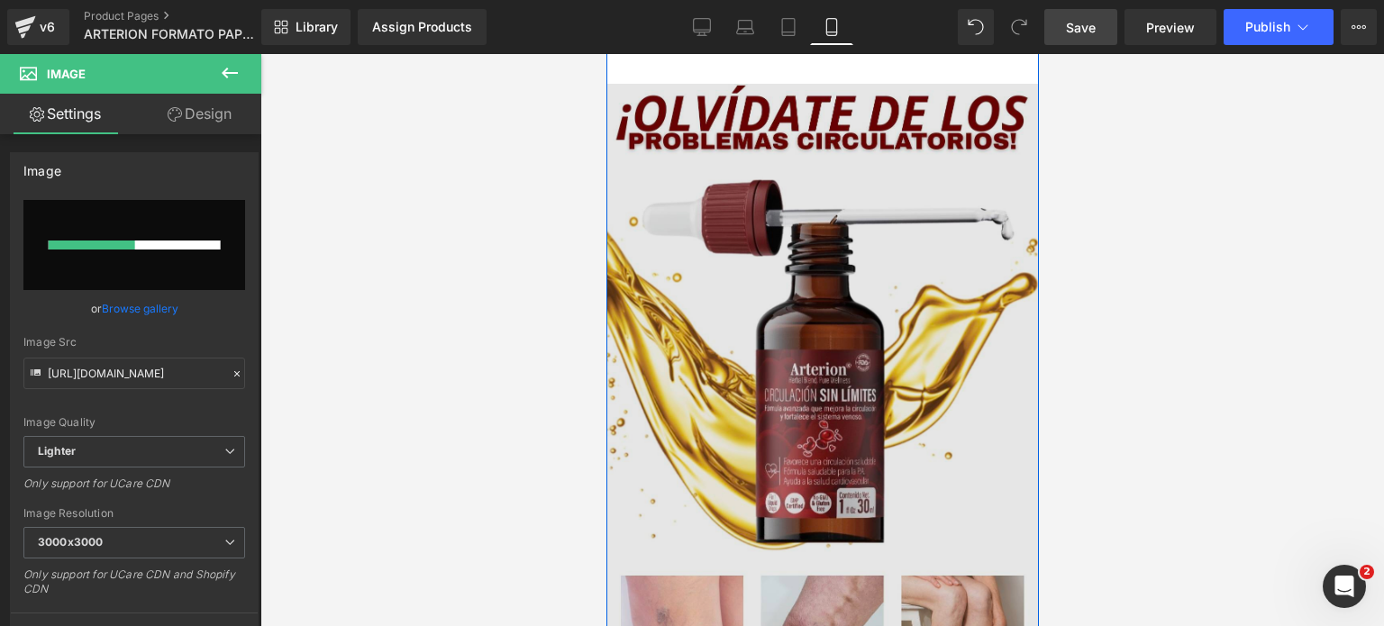
scroll to position [1352, 0]
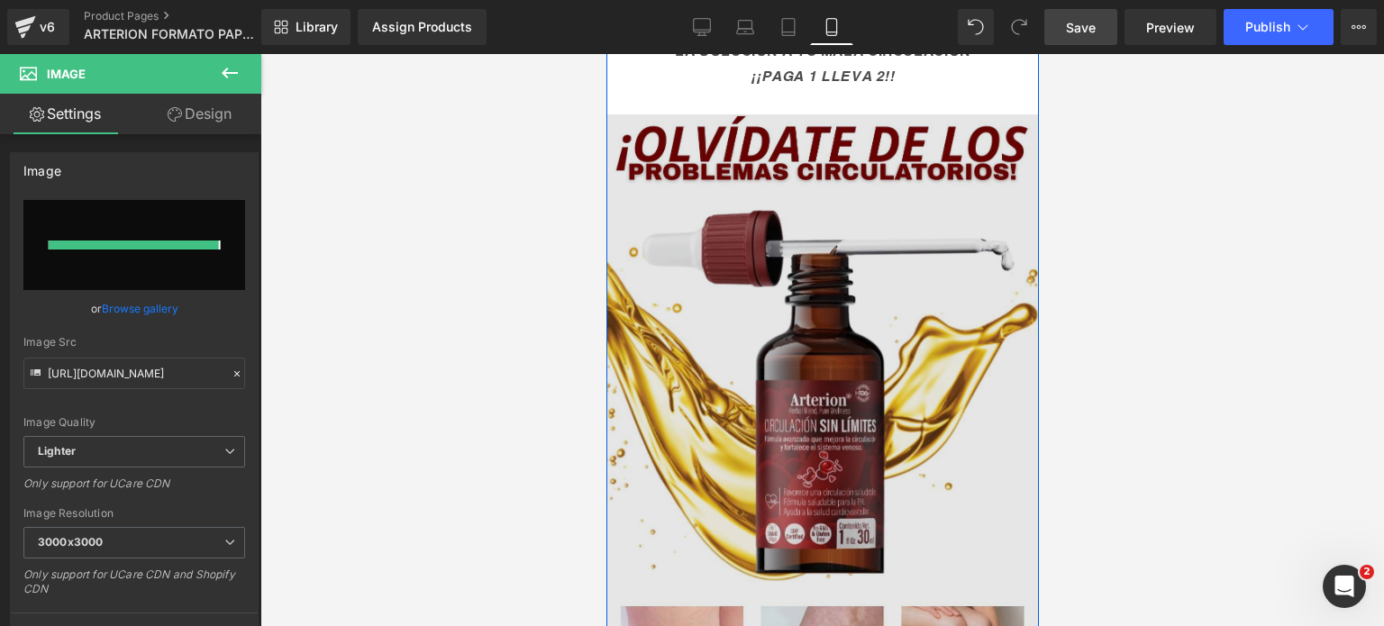
type input "[URL][DOMAIN_NAME]"
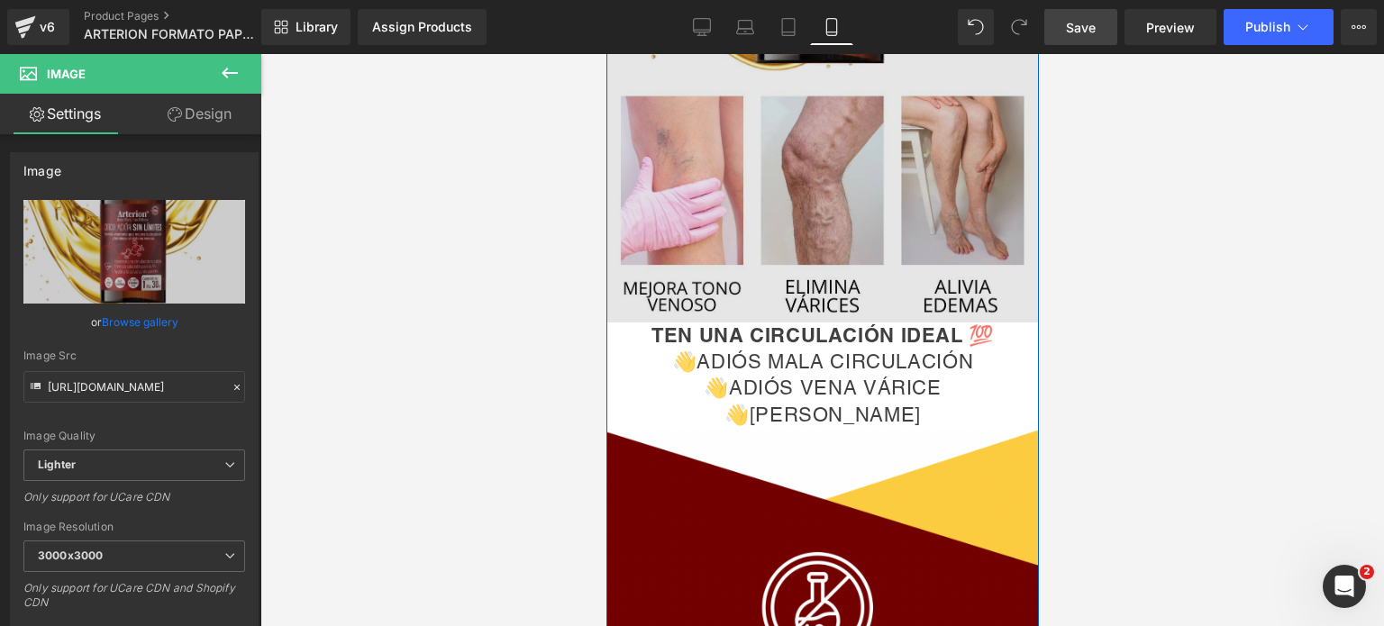
scroll to position [1893, 0]
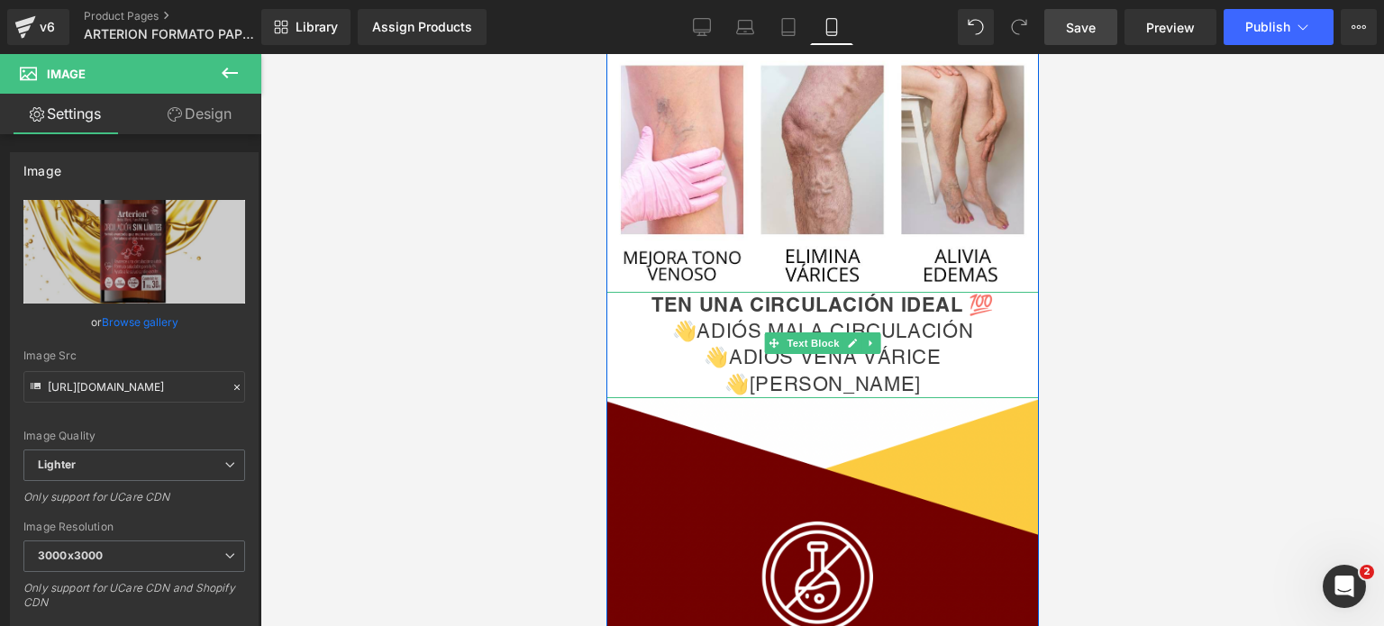
click at [625, 303] on div "TEN UNA CIRCULACIÓN IDEAL 💯 👋ADIÓS MALA CIRCULACIÓN 👋ADIÓS VENA VÁRICE 👋ADIÓS H…" at bounding box center [822, 344] width 433 height 105
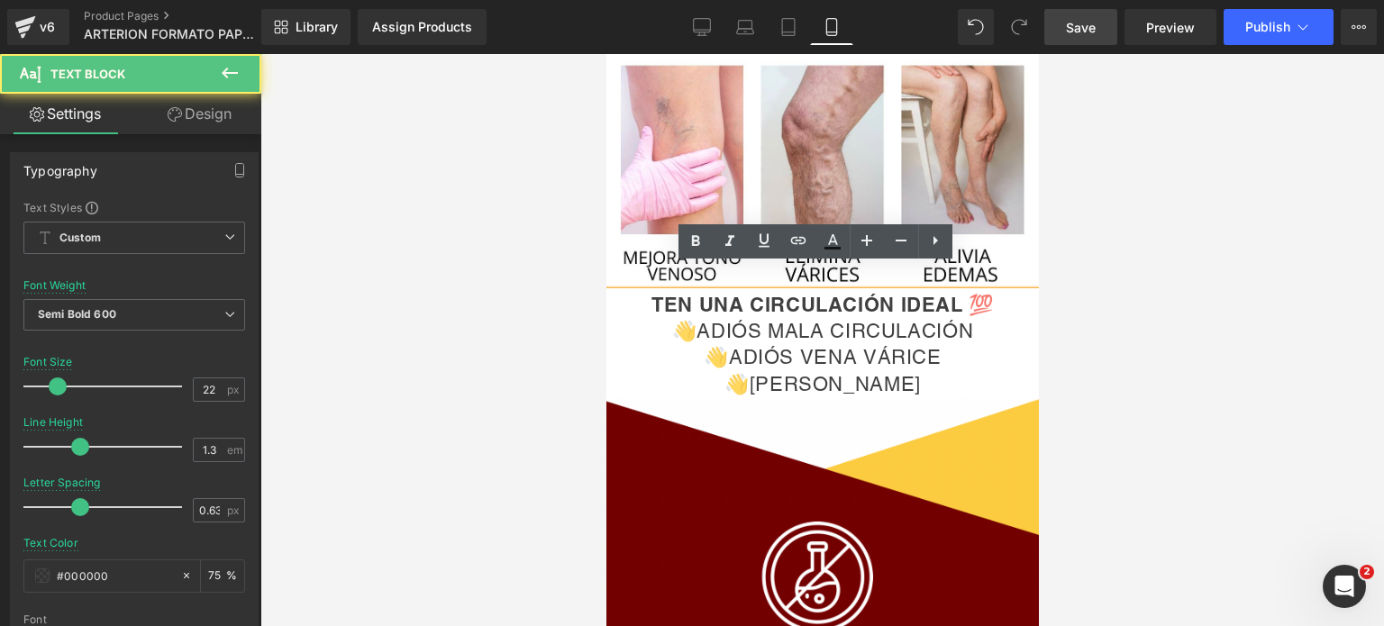
scroll to position [1918, 0]
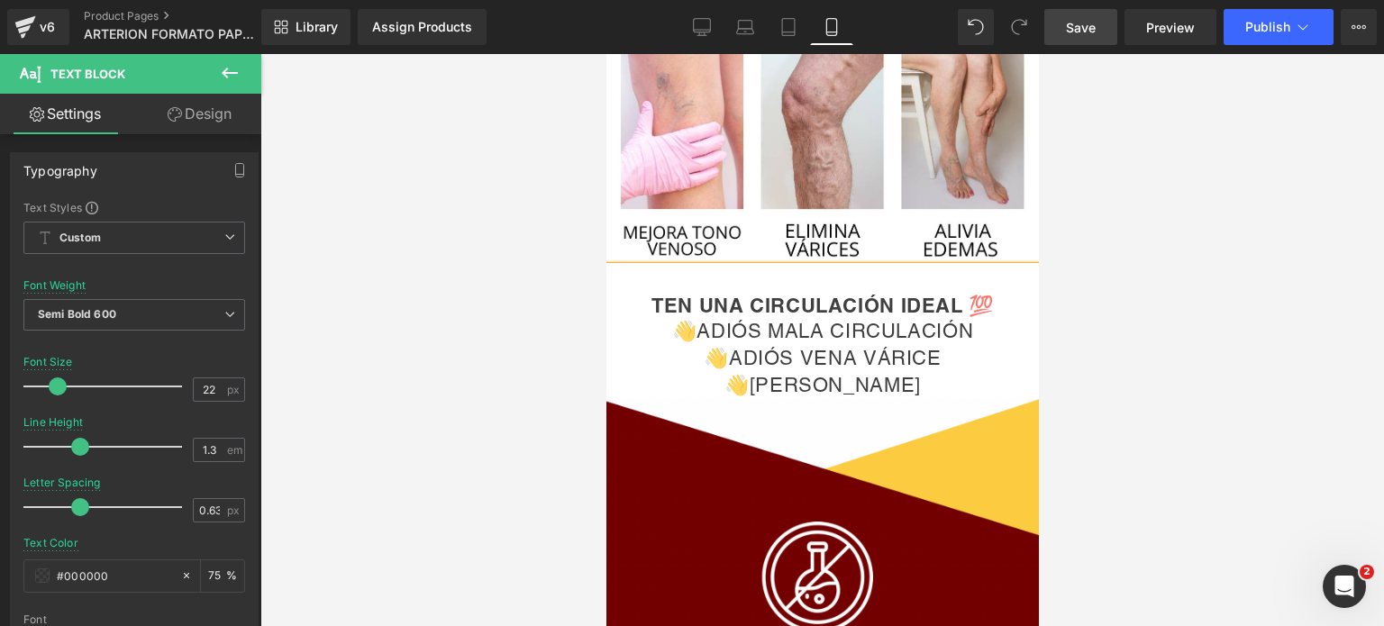
click at [1174, 266] on div at bounding box center [822, 340] width 1124 height 572
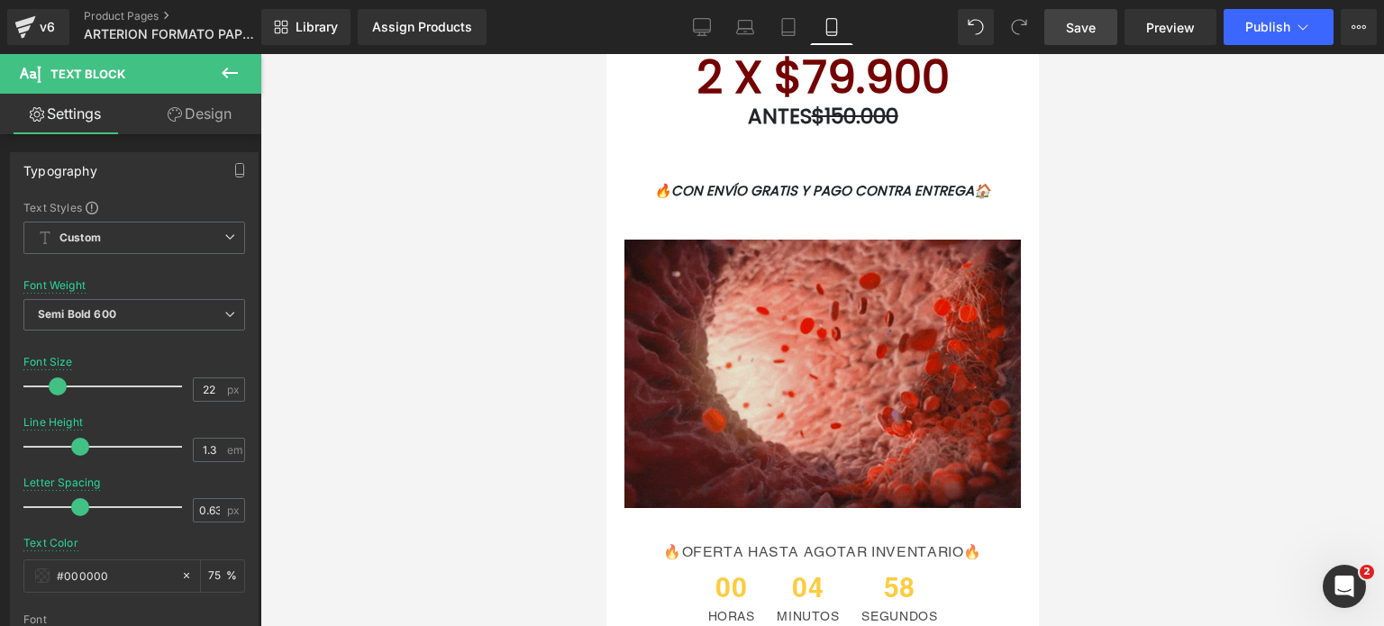
scroll to position [4081, 0]
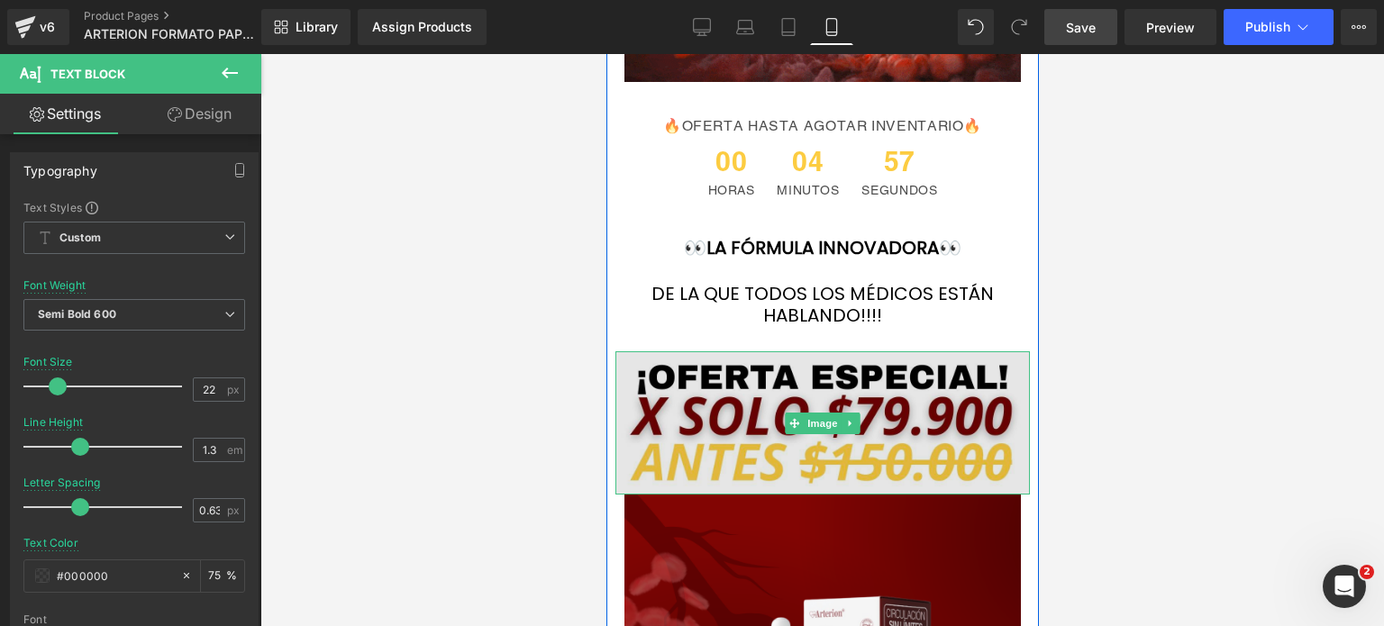
click at [837, 369] on img at bounding box center [822, 423] width 415 height 143
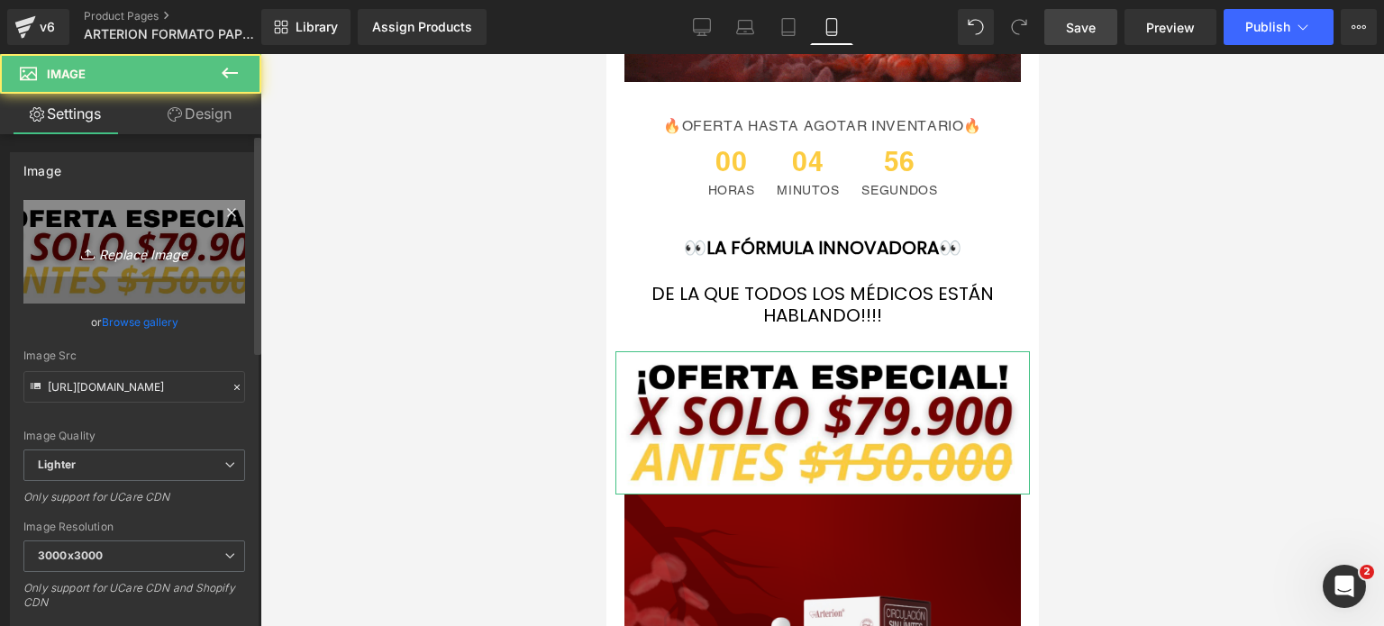
click at [166, 251] on icon "Replace Image" at bounding box center [134, 252] width 144 height 23
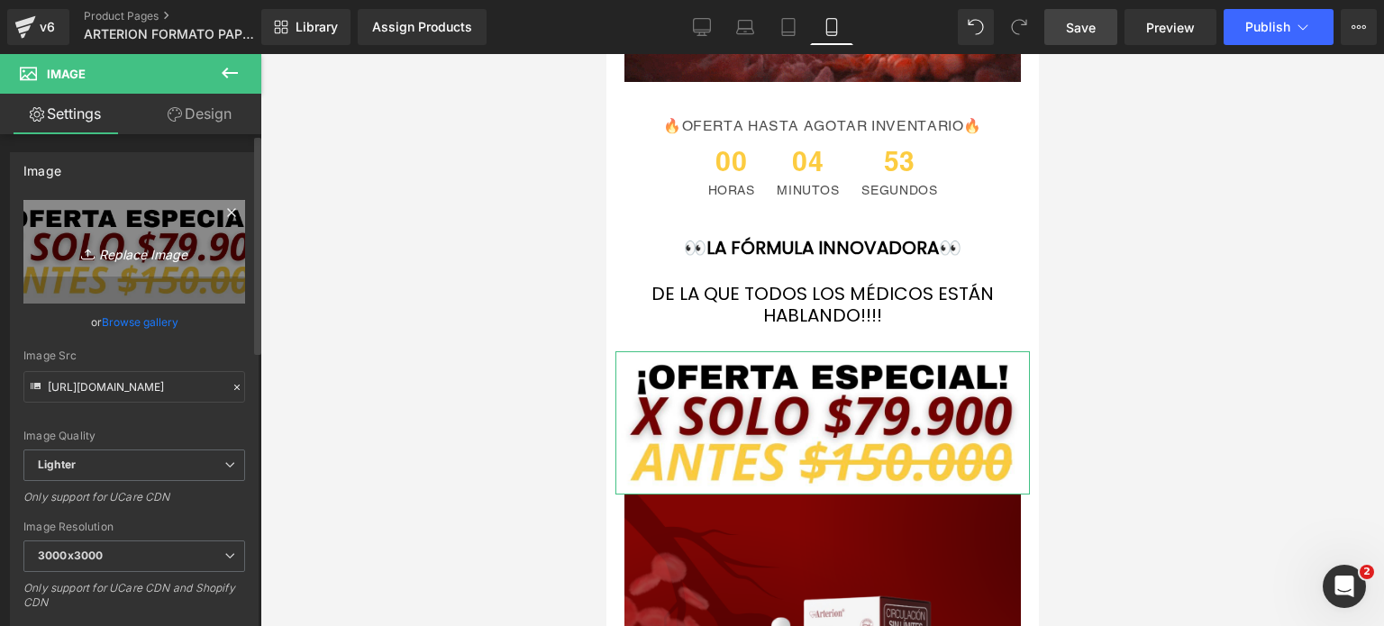
type input "C:\fakepath\¡SOLO 15 UNIDADES DISPONIBLES! ¡SOLO 15 UNIDADES DISPONIBLES!.png (…"
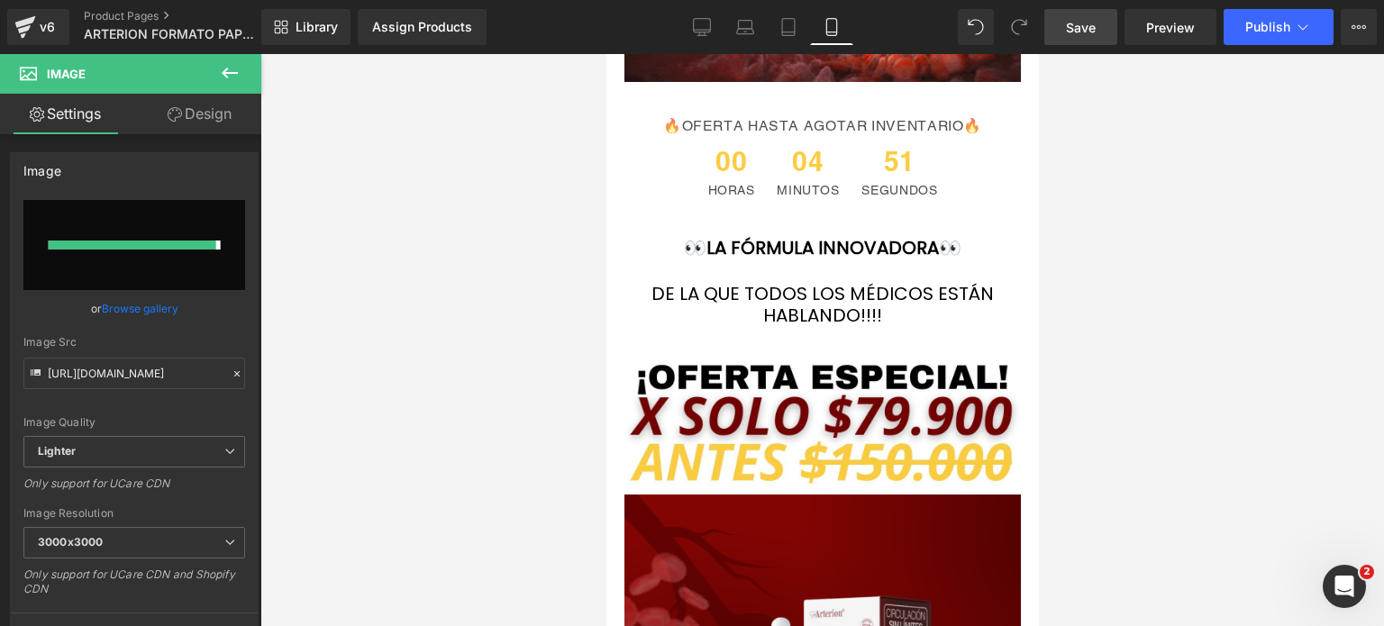
type input "[URL][DOMAIN_NAME]"
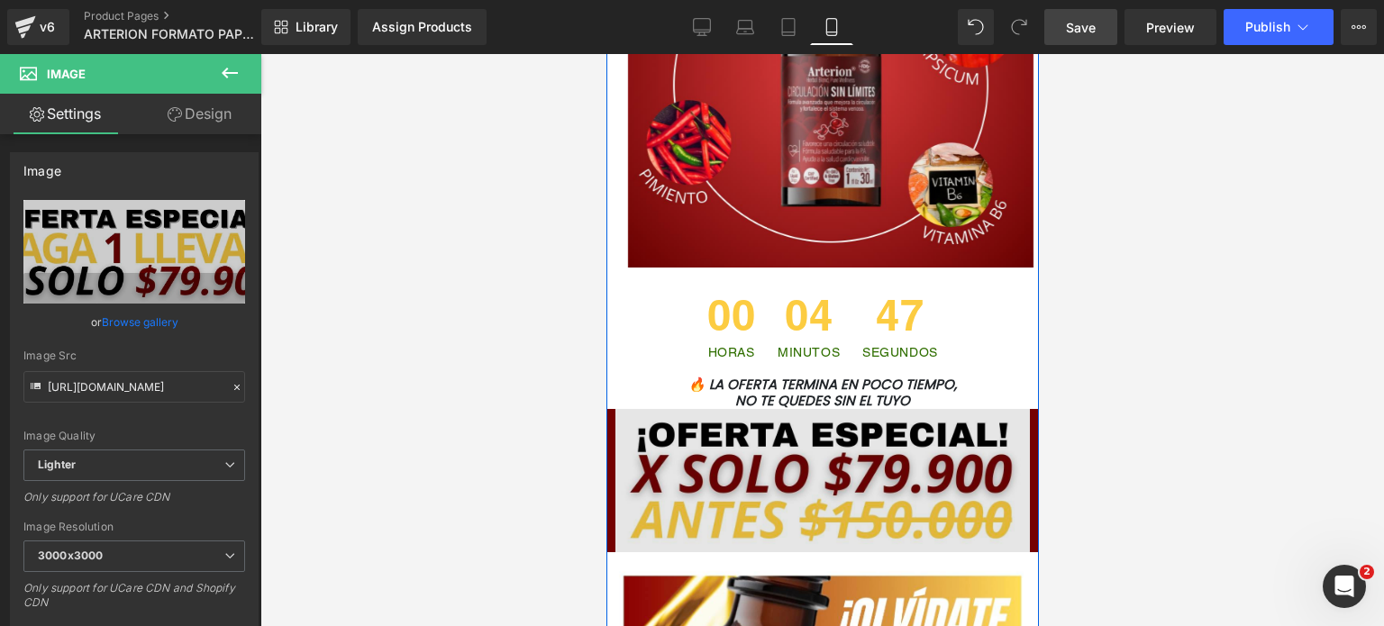
scroll to position [5614, 0]
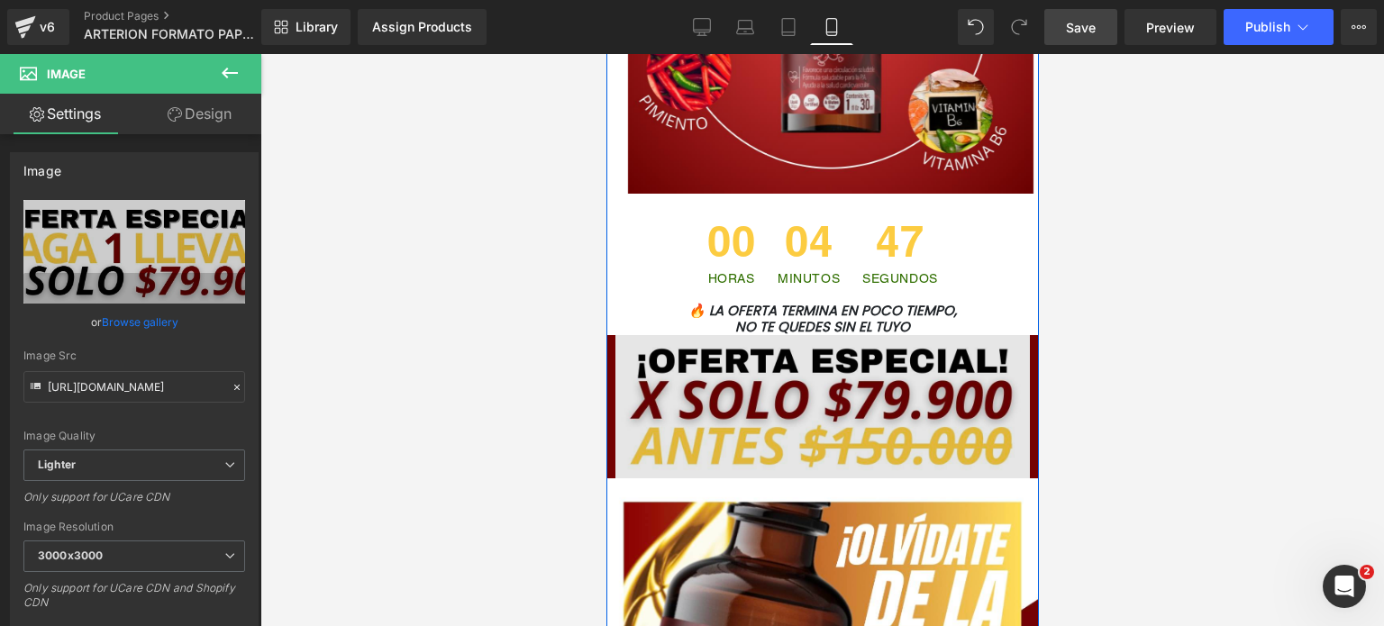
click at [778, 421] on img at bounding box center [822, 406] width 415 height 143
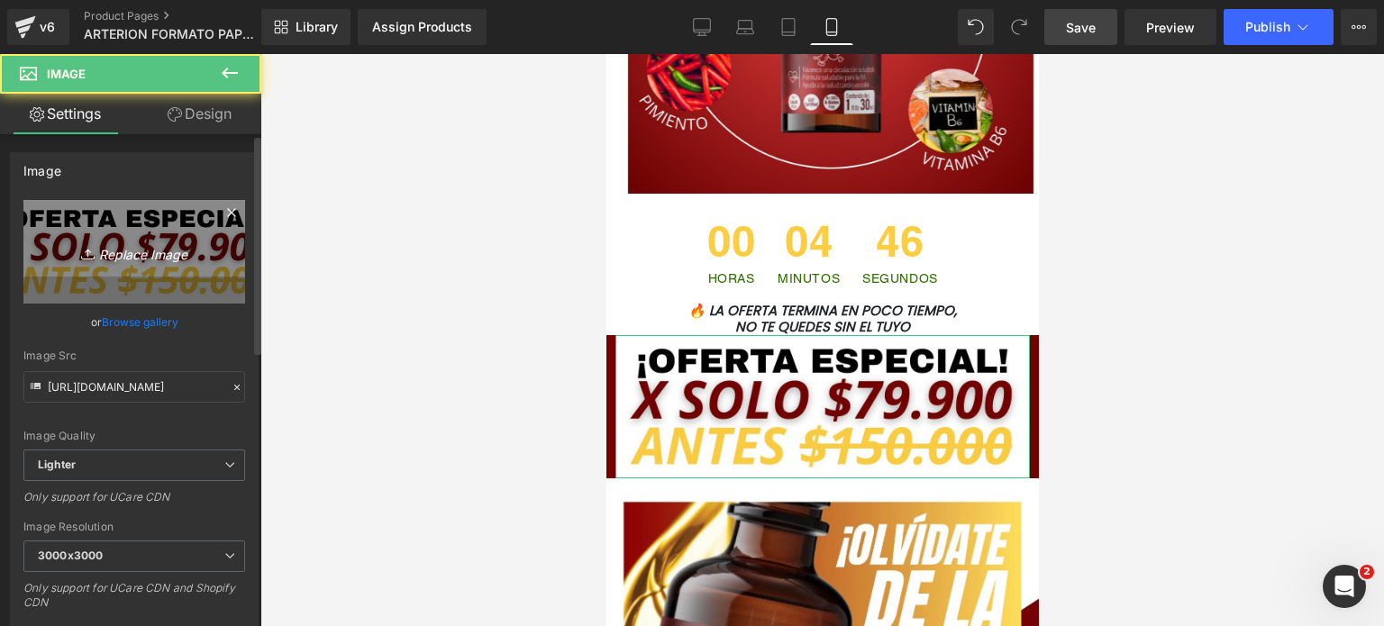
click at [65, 235] on link "Replace Image" at bounding box center [134, 252] width 222 height 104
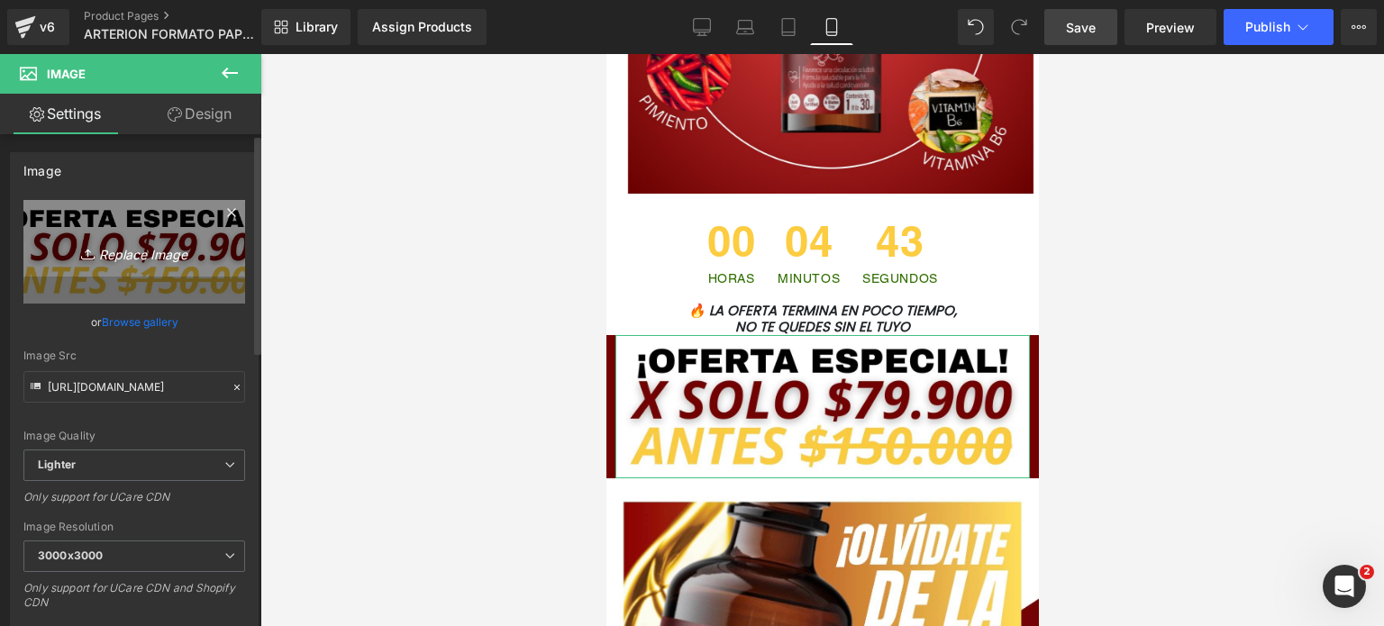
type input "C:\fakepath\¡SOLO 15 UNIDADES DISPONIBLES! ¡SOLO 15 UNIDADES DISPONIBLES!.png (…"
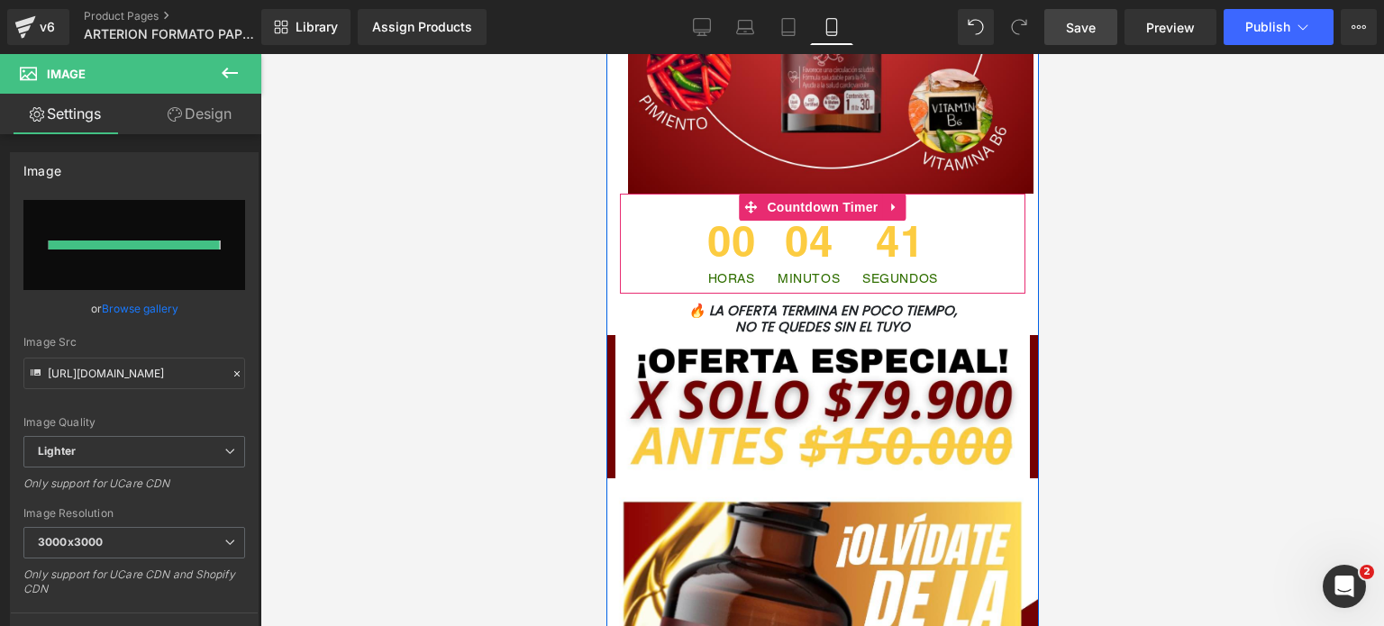
type input "[URL][DOMAIN_NAME]"
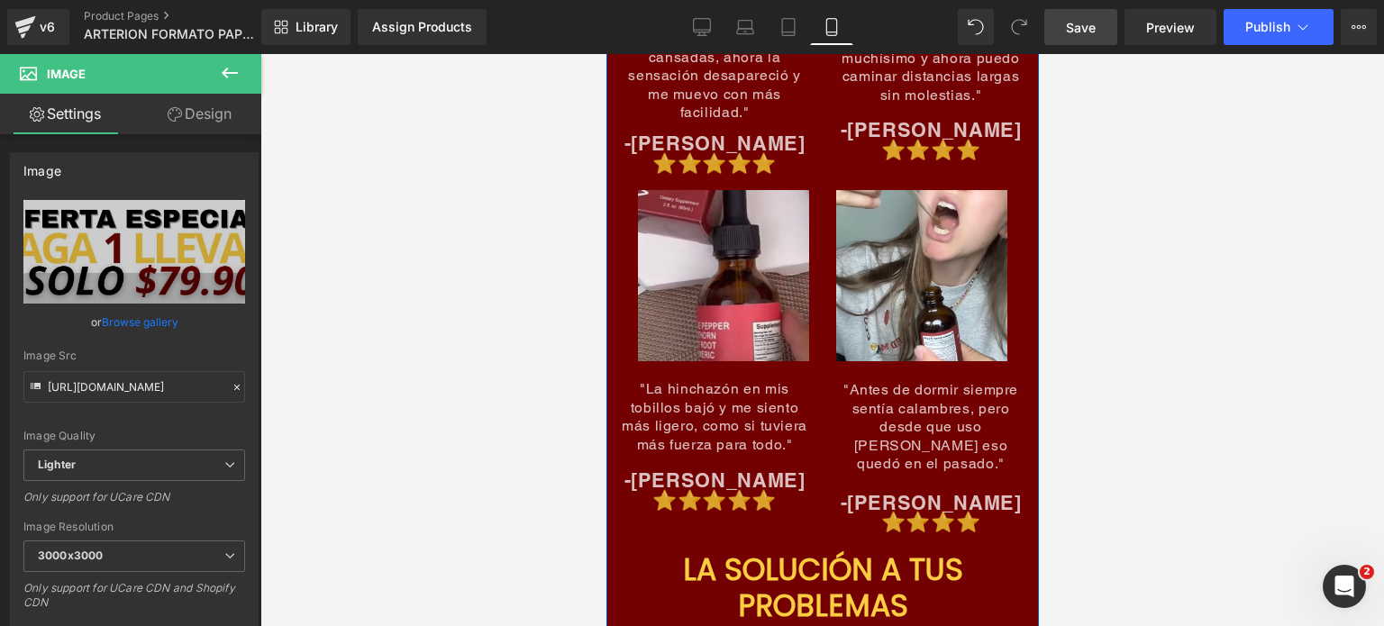
scroll to position [8227, 0]
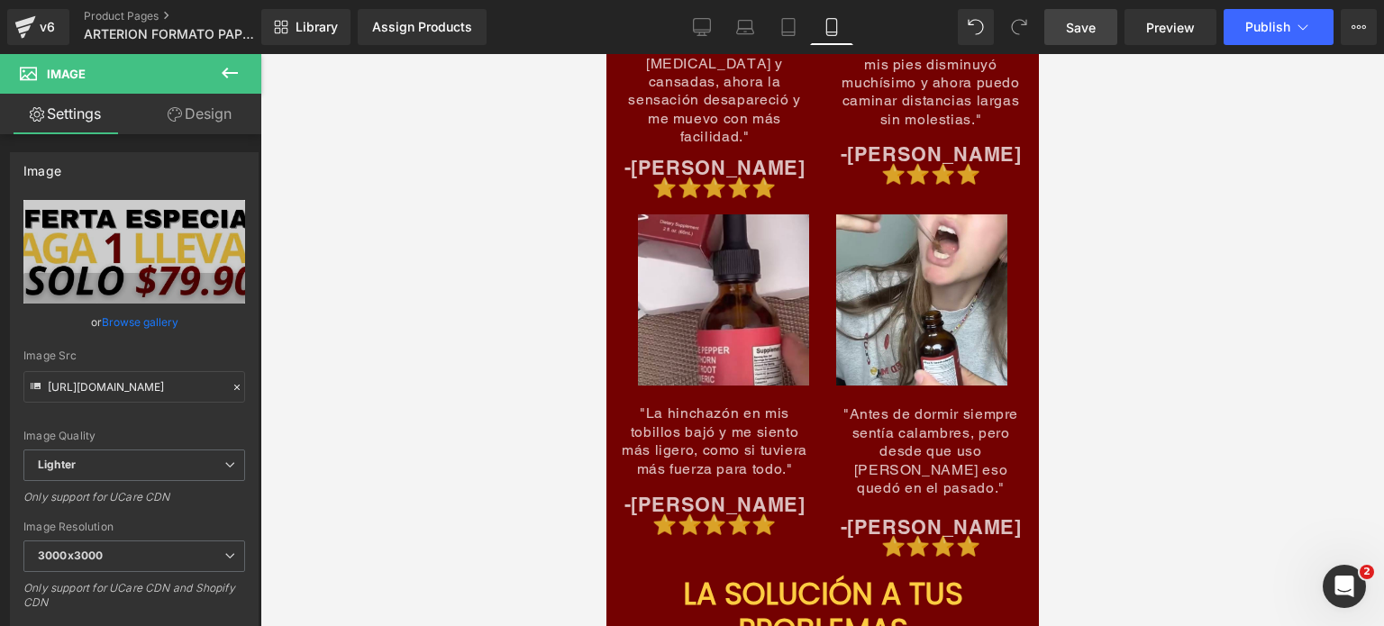
click at [1083, 25] on span "Save" at bounding box center [1081, 27] width 30 height 19
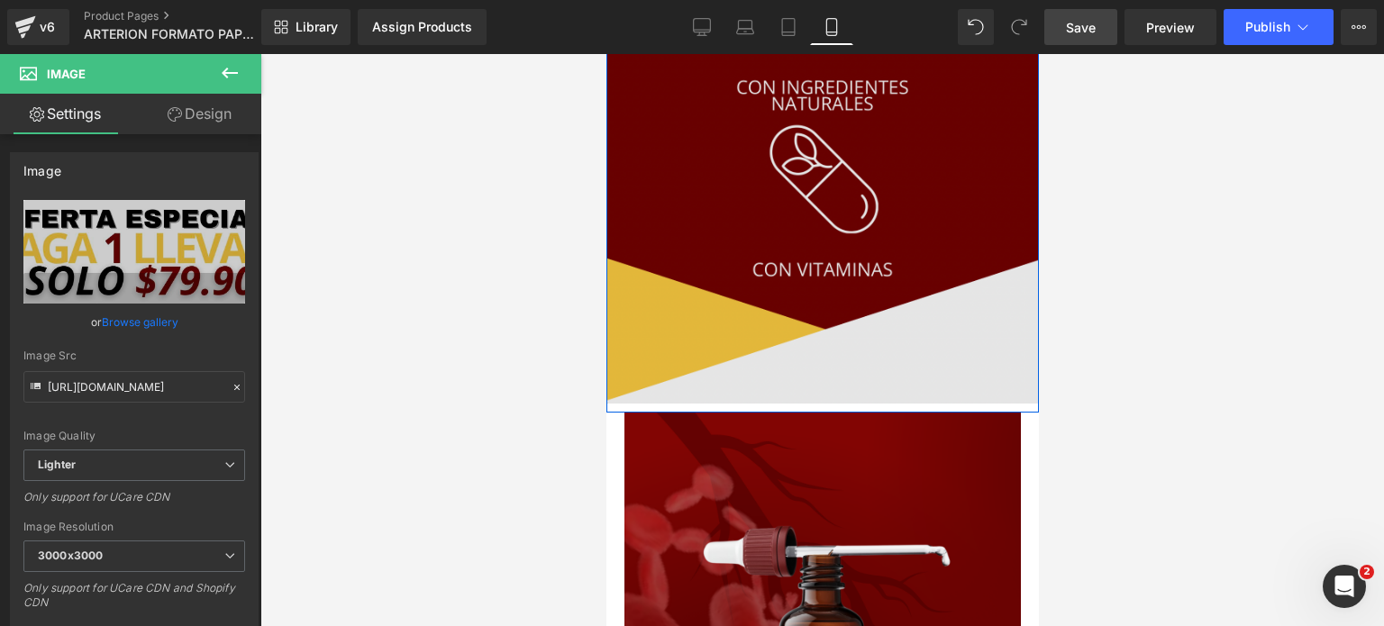
scroll to position [2729, 0]
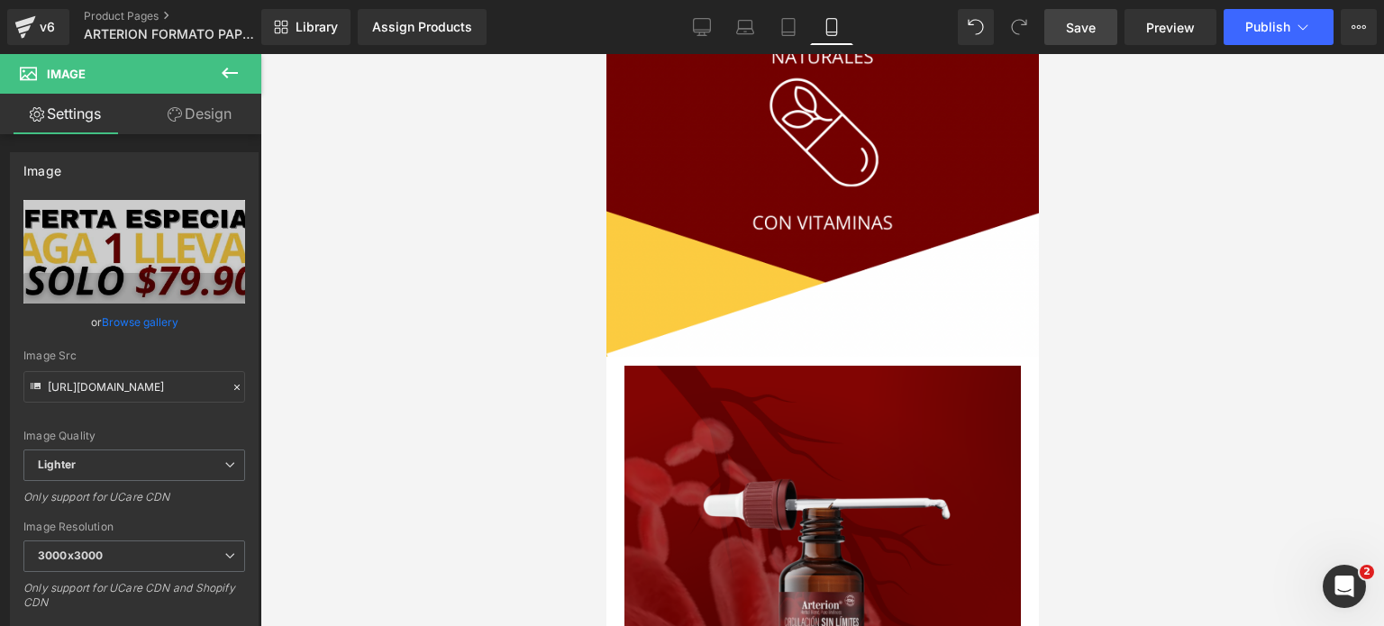
click at [238, 69] on icon at bounding box center [230, 73] width 22 height 22
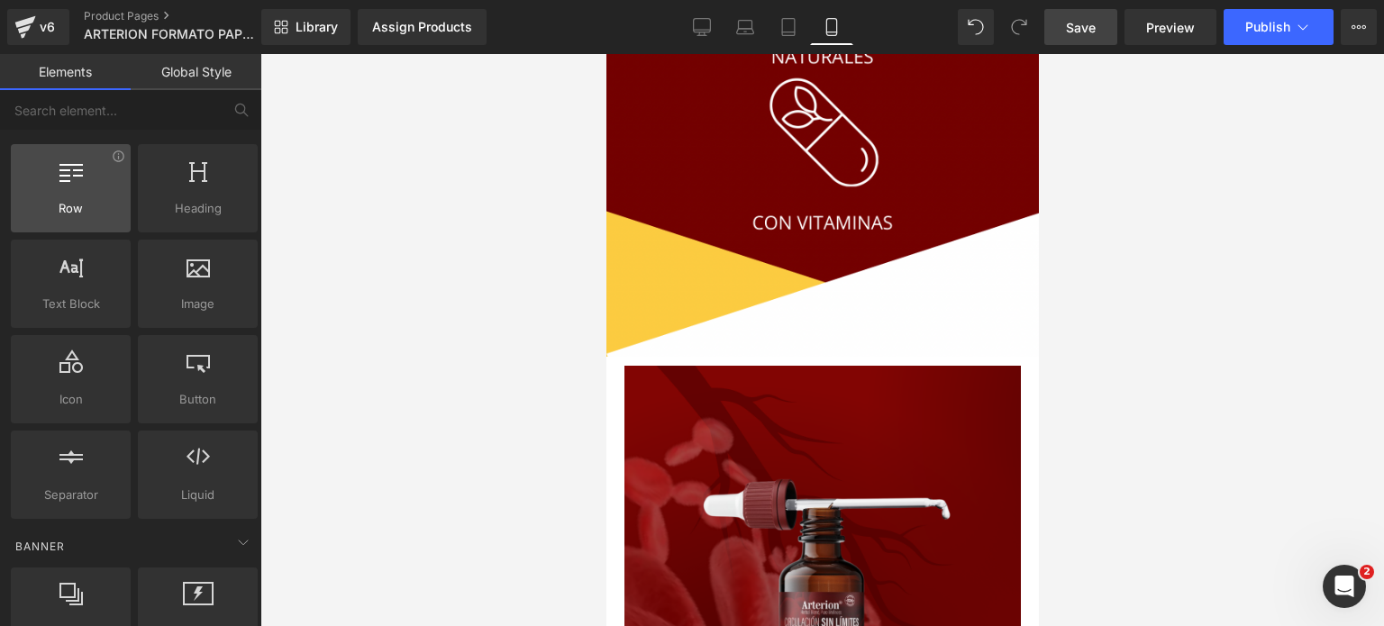
scroll to position [0, 0]
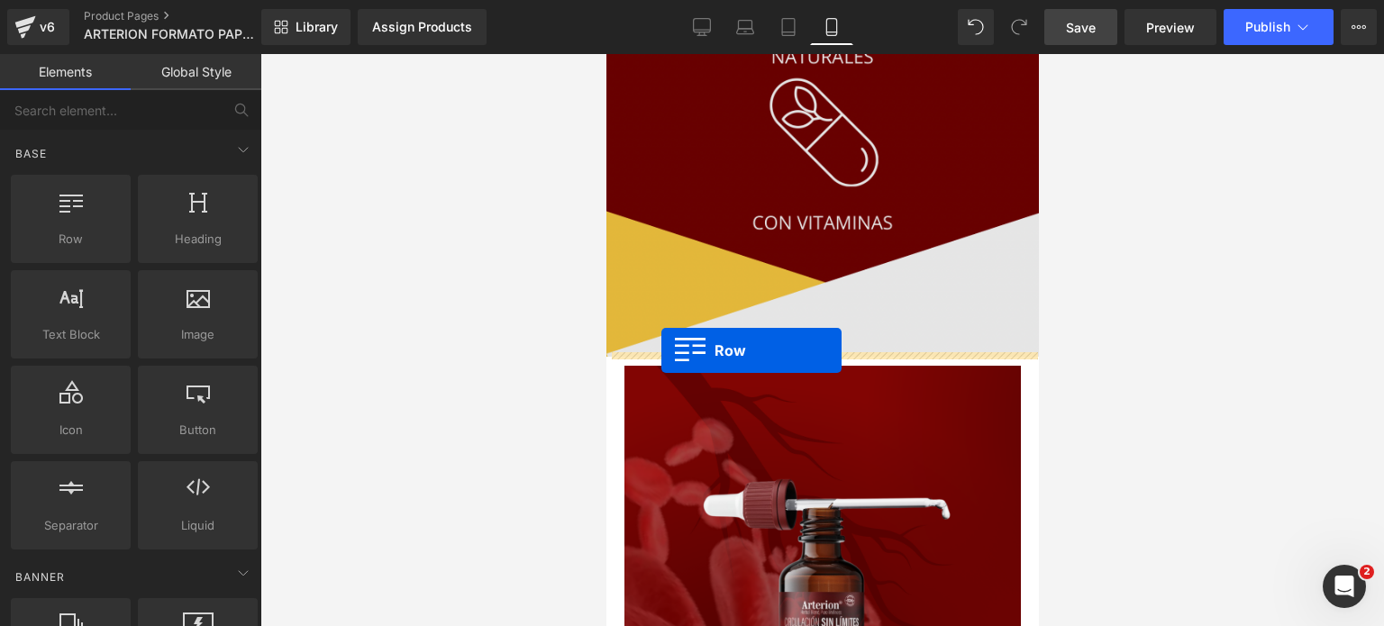
drag, startPoint x: 670, startPoint y: 281, endPoint x: 661, endPoint y: 351, distance: 70.0
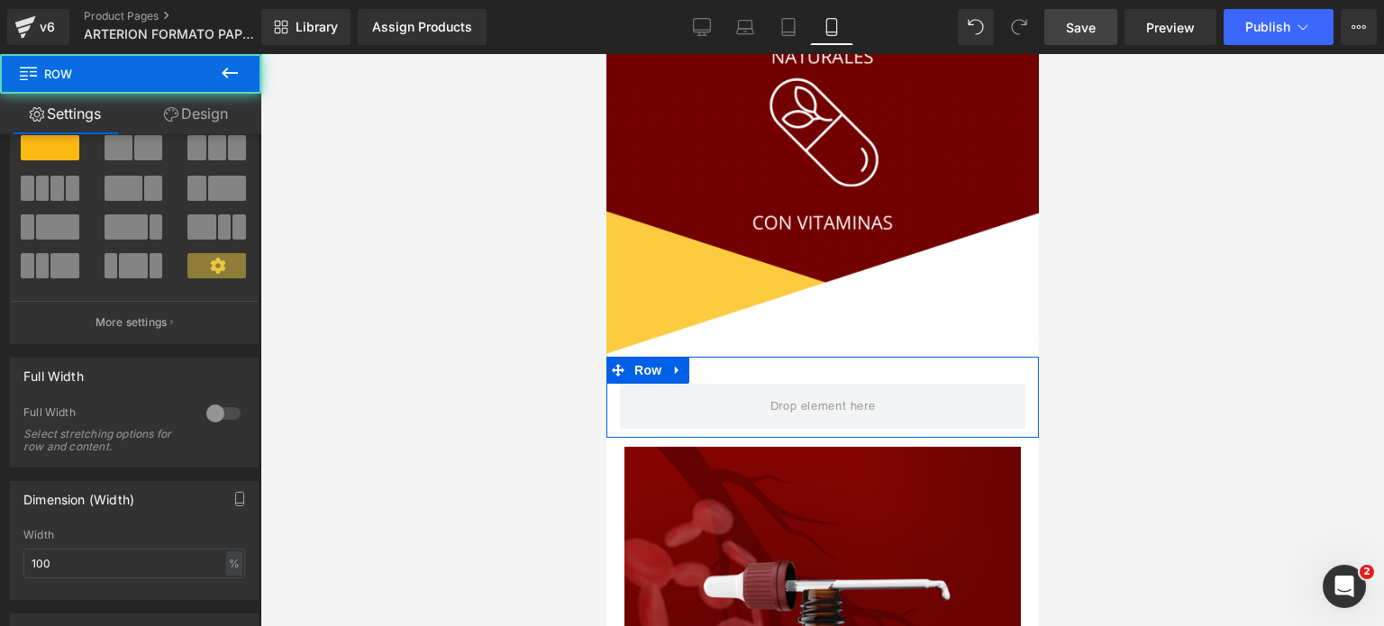
scroll to position [90, 0]
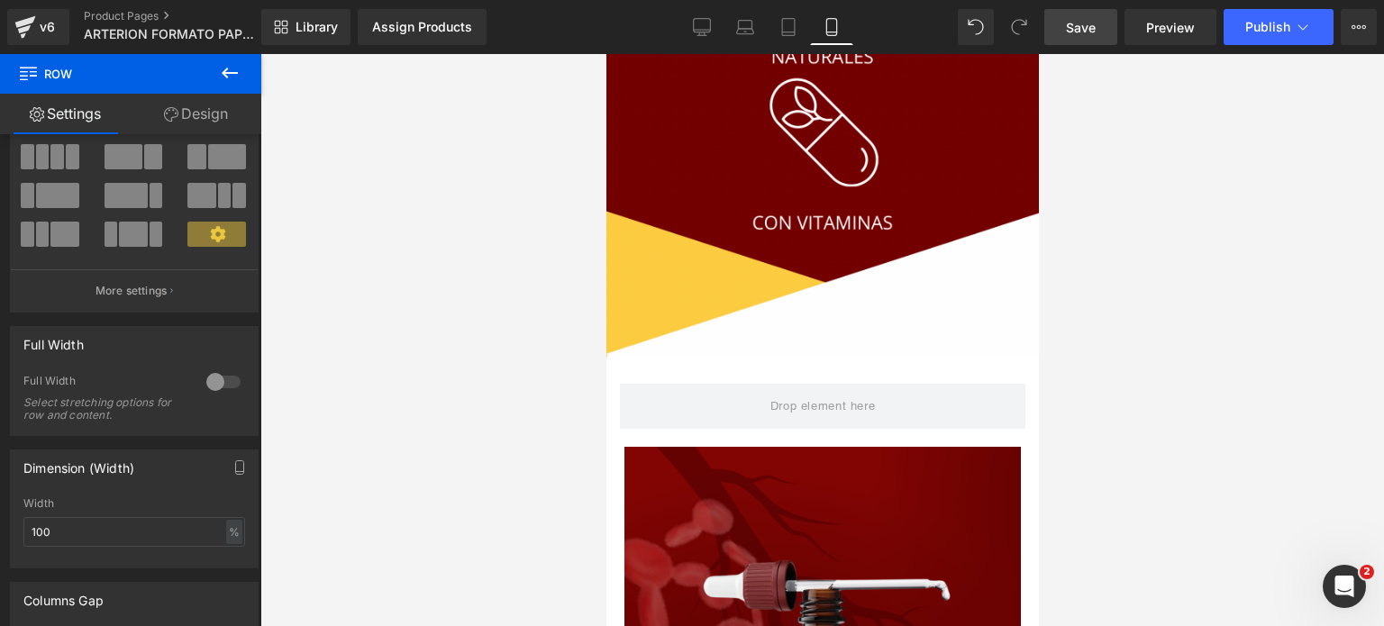
click at [219, 62] on icon at bounding box center [230, 73] width 22 height 22
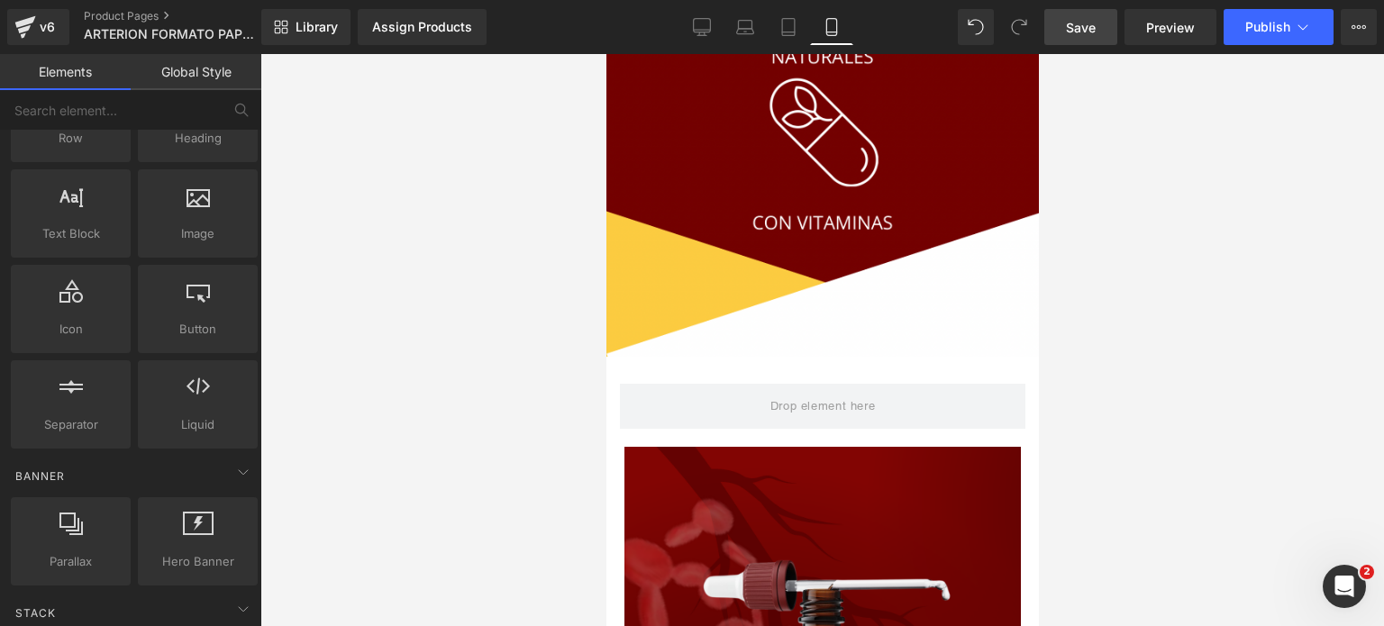
scroll to position [180, 0]
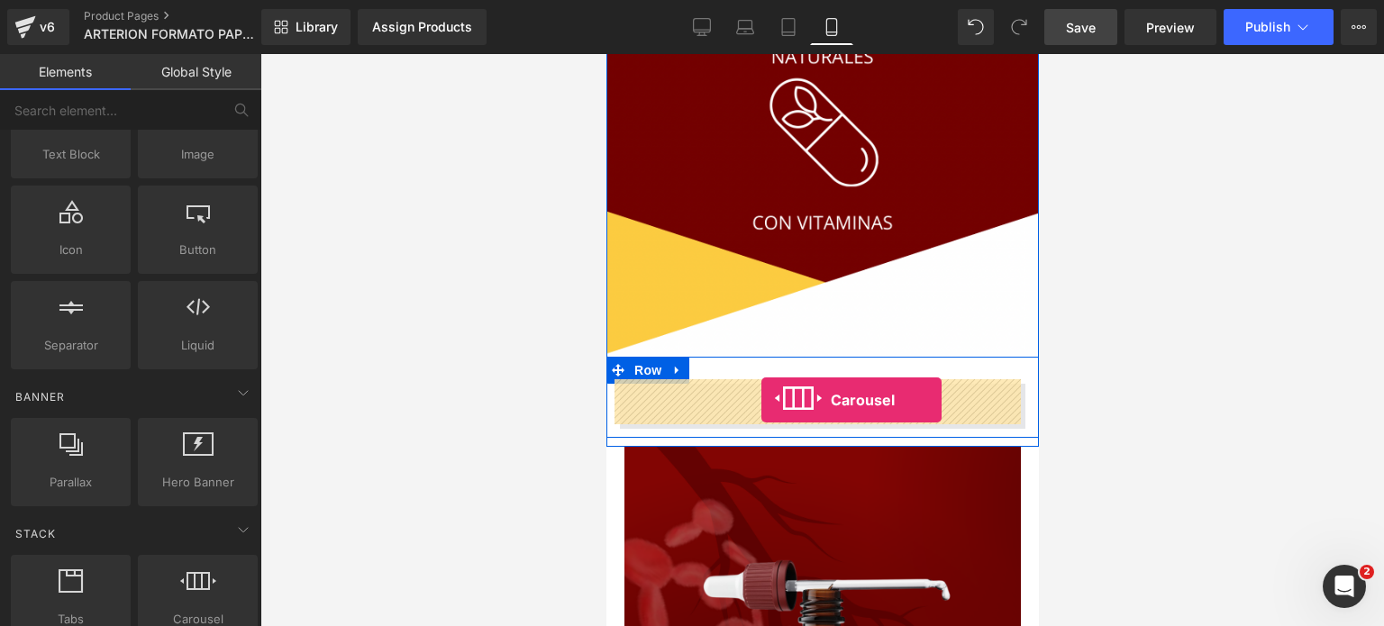
drag, startPoint x: 804, startPoint y: 643, endPoint x: 761, endPoint y: 400, distance: 246.3
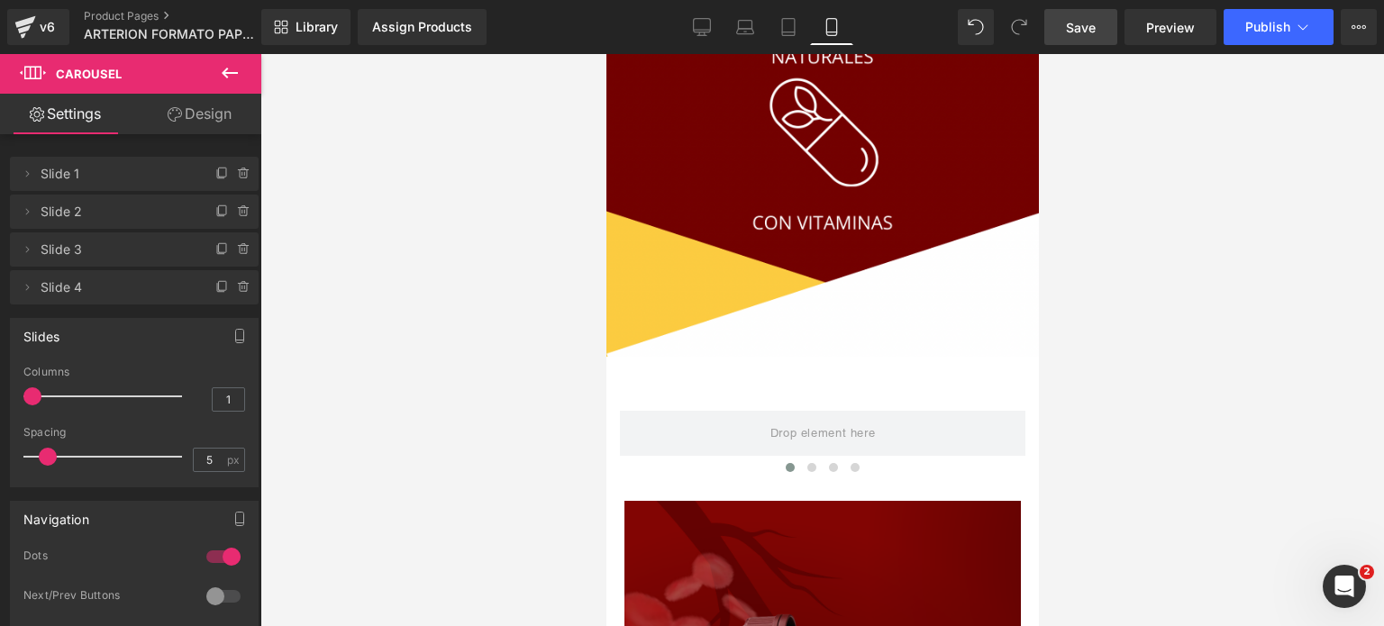
click at [229, 67] on icon at bounding box center [230, 73] width 22 height 22
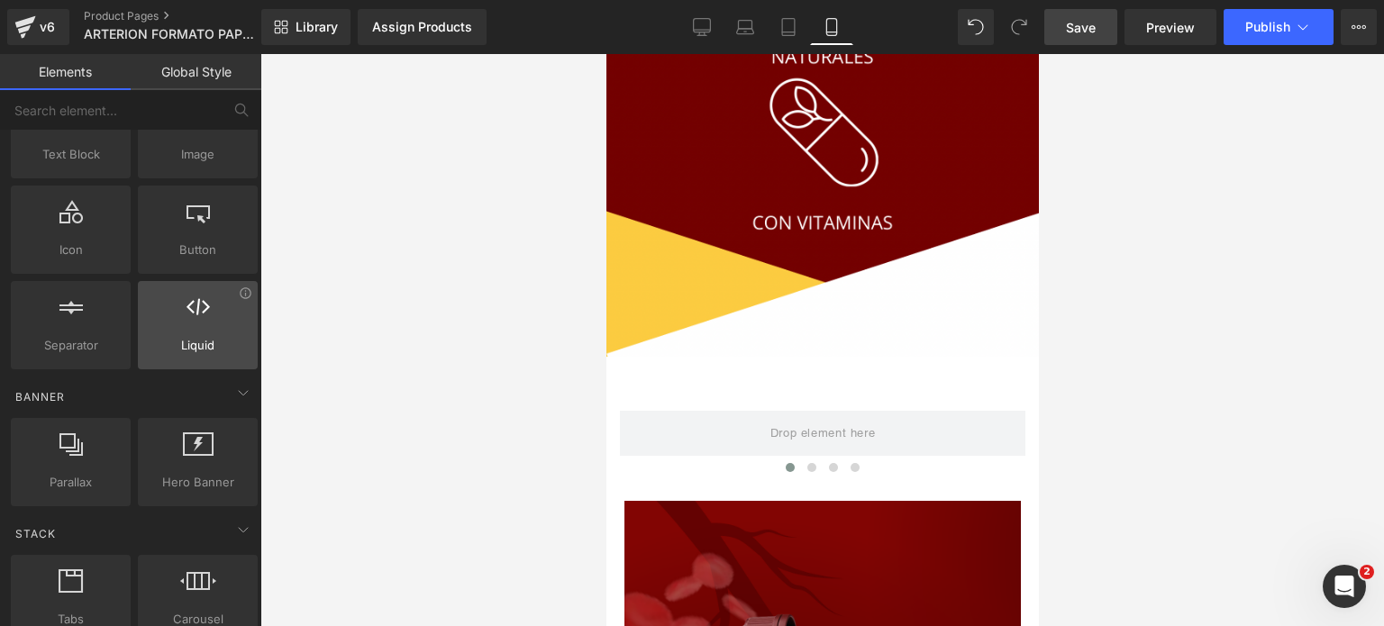
scroll to position [0, 0]
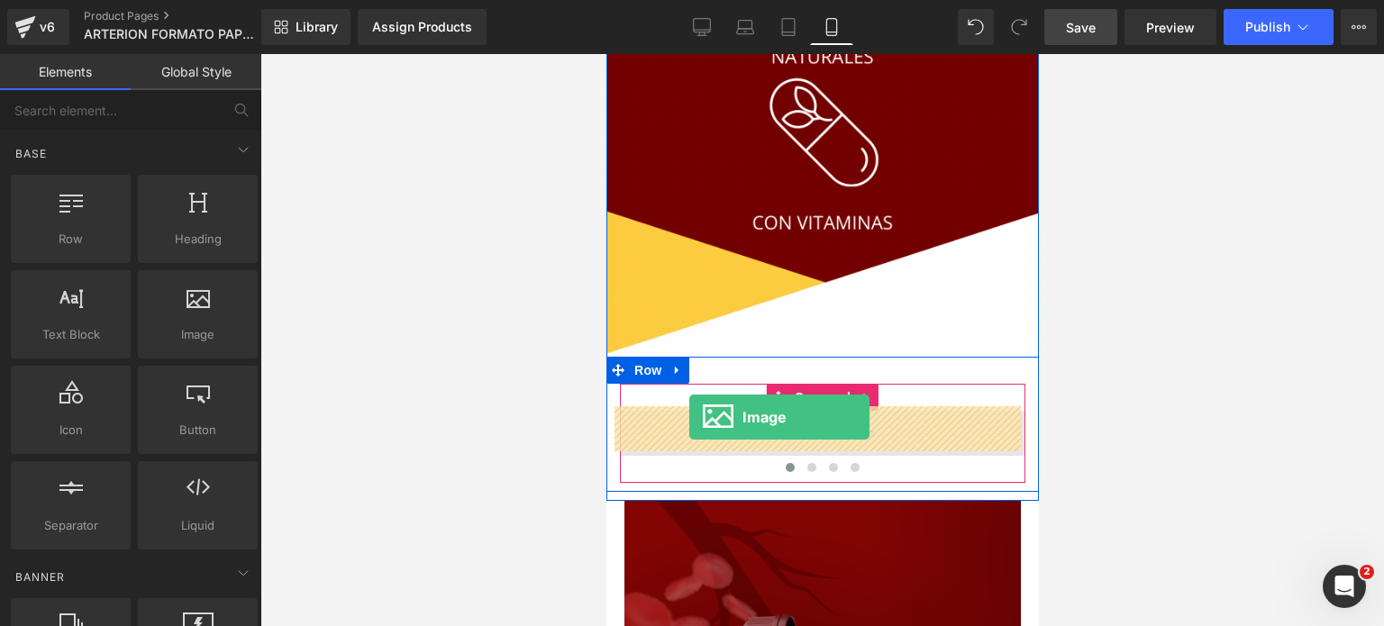
drag, startPoint x: 822, startPoint y: 372, endPoint x: 689, endPoint y: 417, distance: 140.8
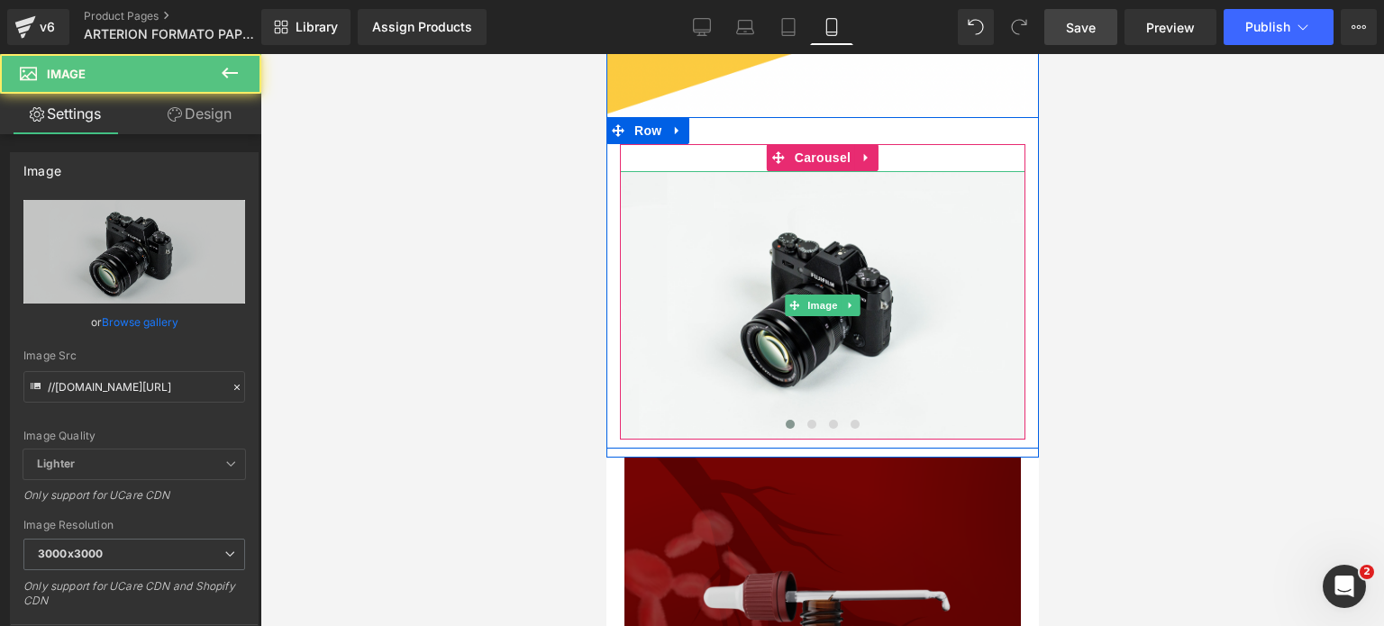
scroll to position [3000, 0]
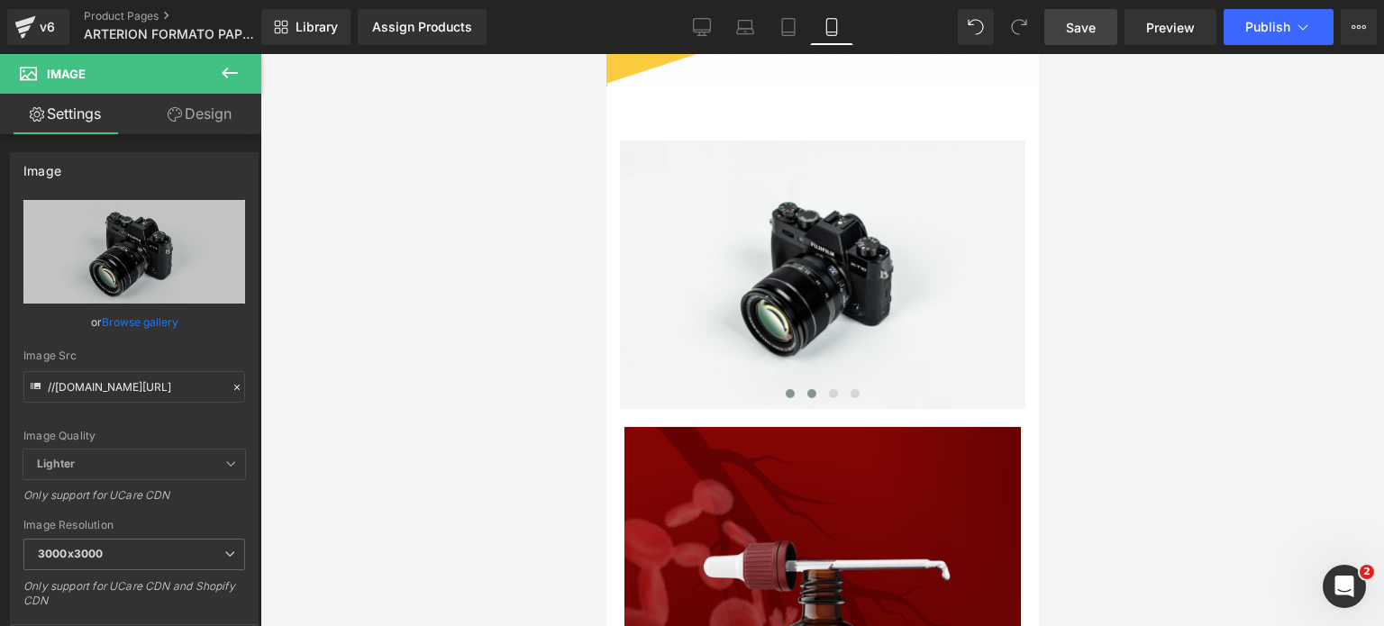
click at [800, 391] on button at bounding box center [811, 394] width 22 height 18
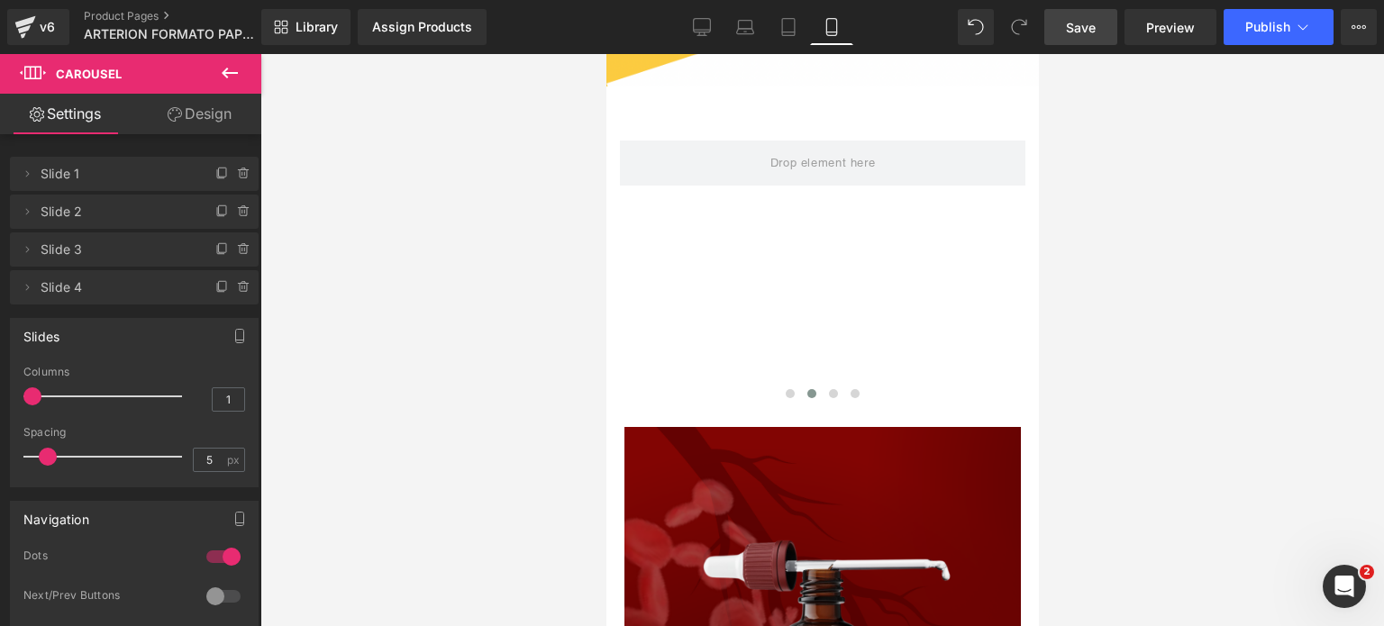
click at [230, 74] on icon at bounding box center [230, 73] width 22 height 22
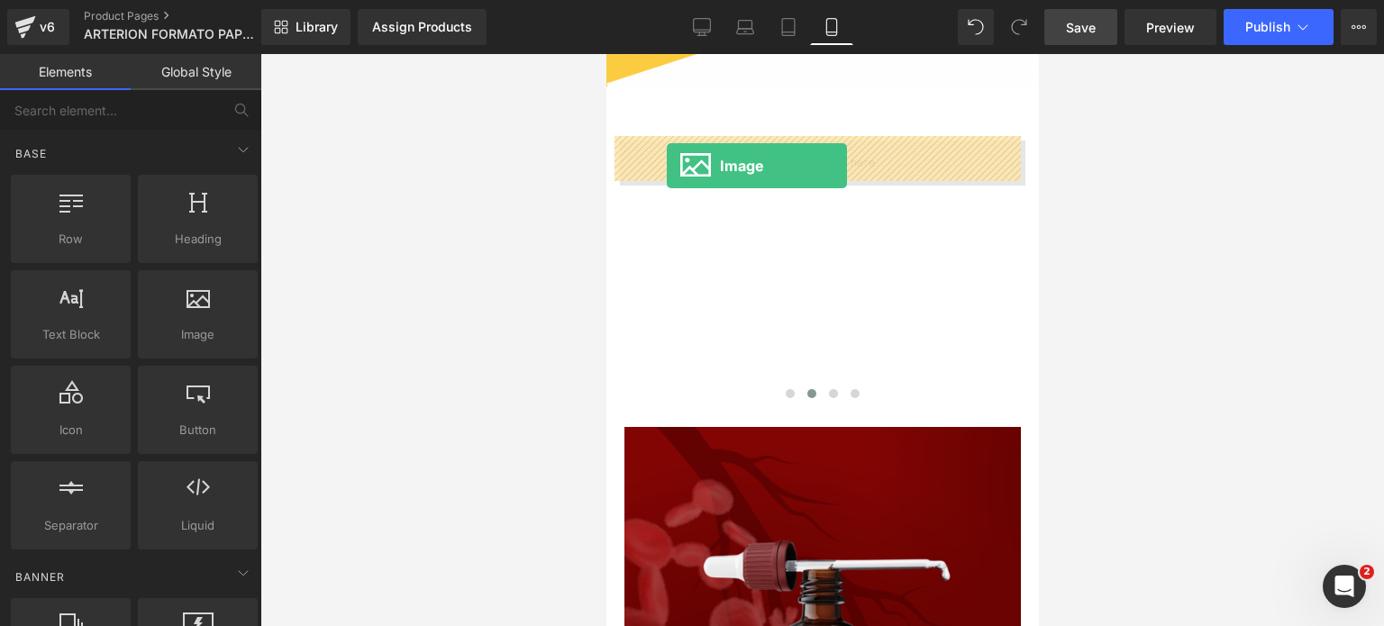
drag, startPoint x: 872, startPoint y: 334, endPoint x: 666, endPoint y: 166, distance: 266.5
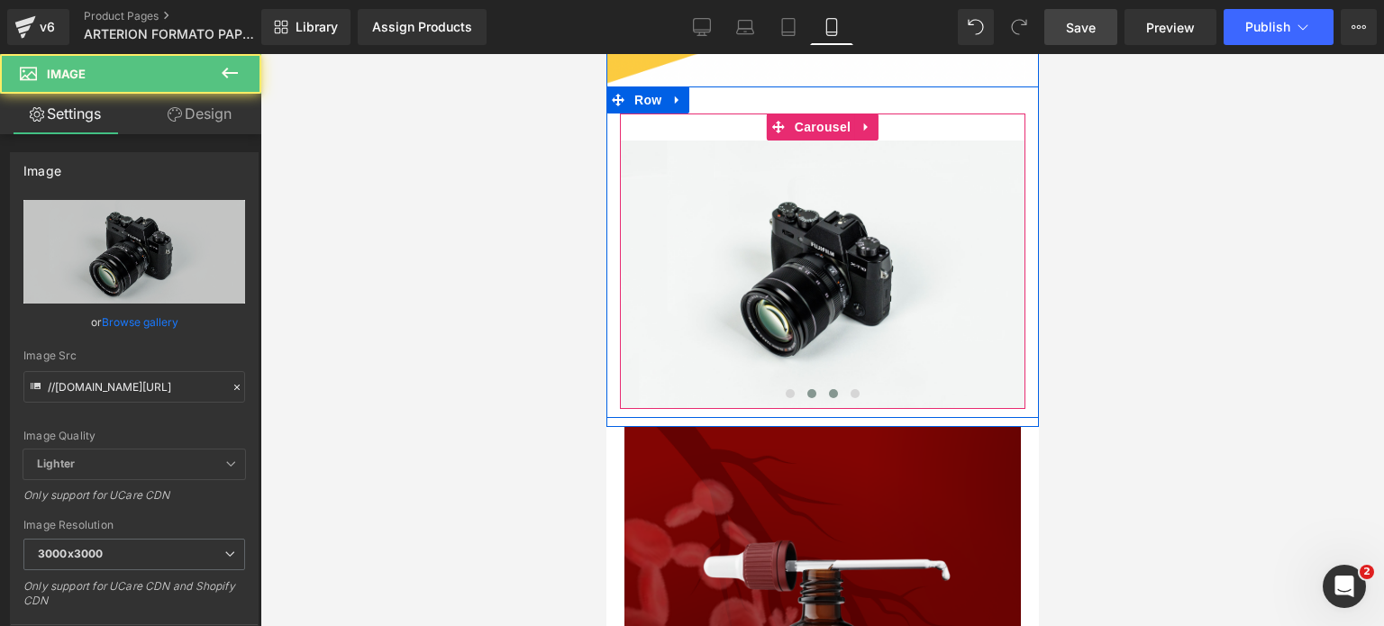
click at [828, 392] on span at bounding box center [832, 393] width 9 height 9
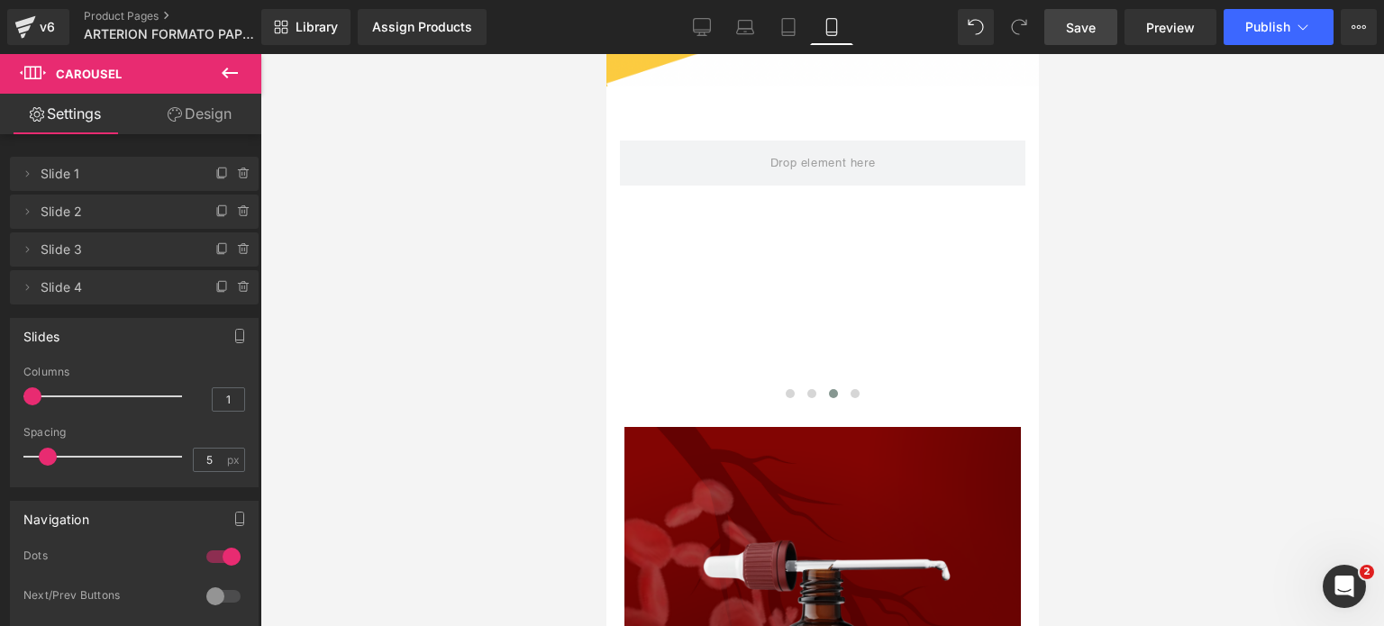
click at [224, 78] on icon at bounding box center [230, 73] width 22 height 22
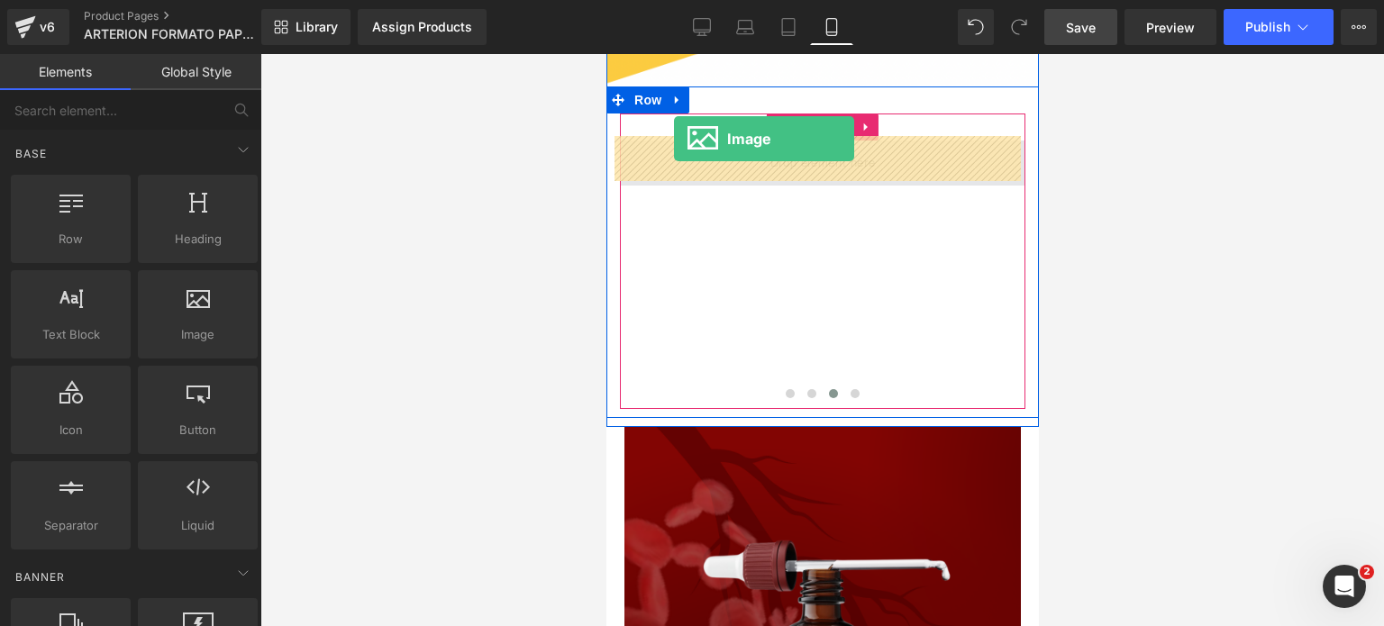
drag, startPoint x: 802, startPoint y: 364, endPoint x: 673, endPoint y: 147, distance: 252.6
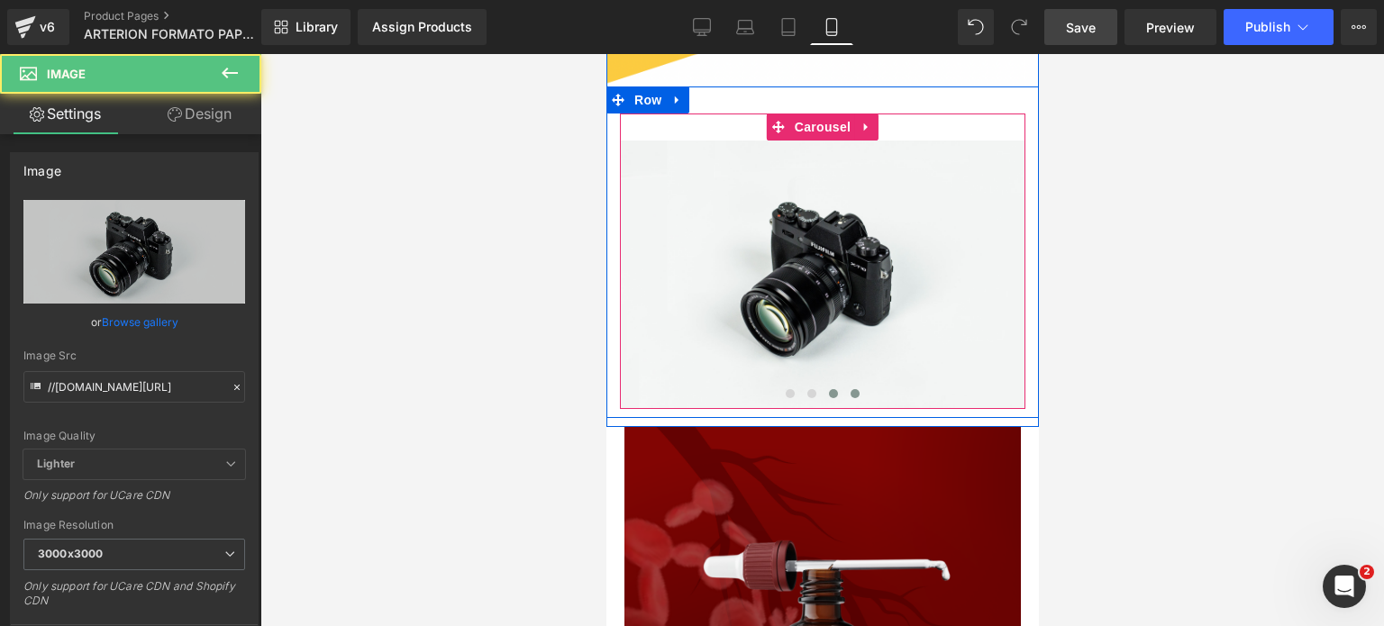
click at [850, 389] on span at bounding box center [854, 393] width 9 height 9
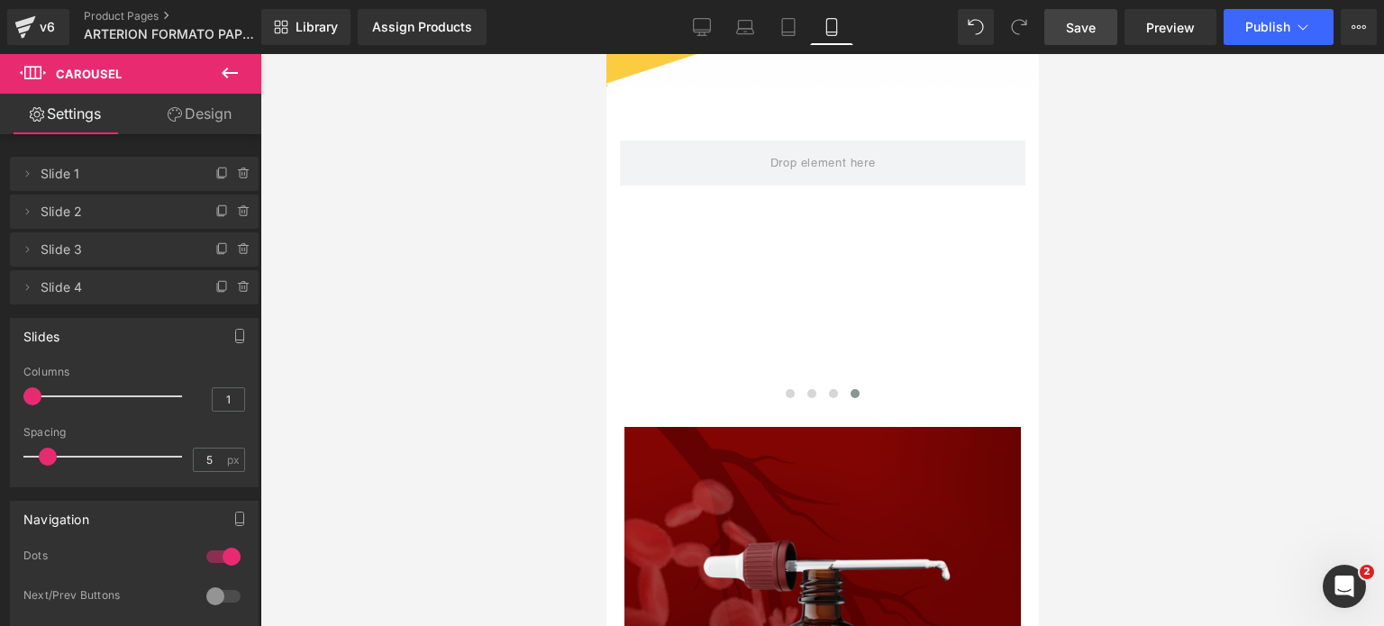
click at [224, 78] on icon at bounding box center [230, 73] width 22 height 22
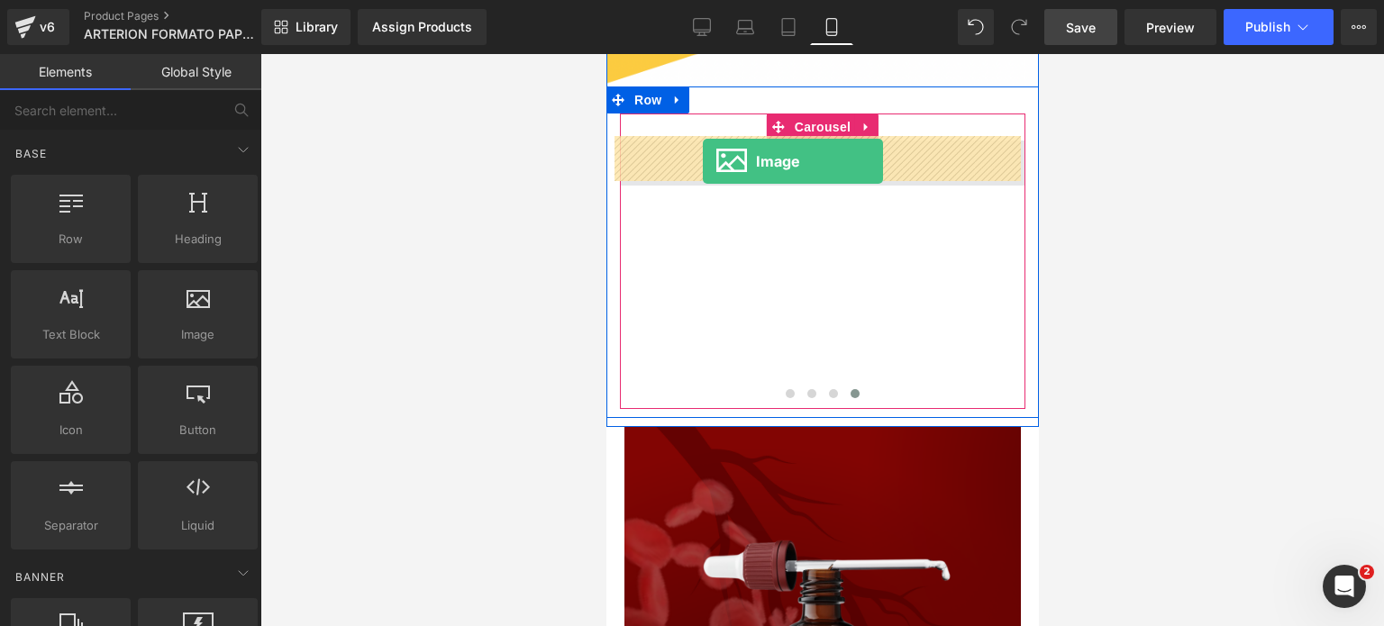
drag, startPoint x: 821, startPoint y: 366, endPoint x: 702, endPoint y: 161, distance: 236.7
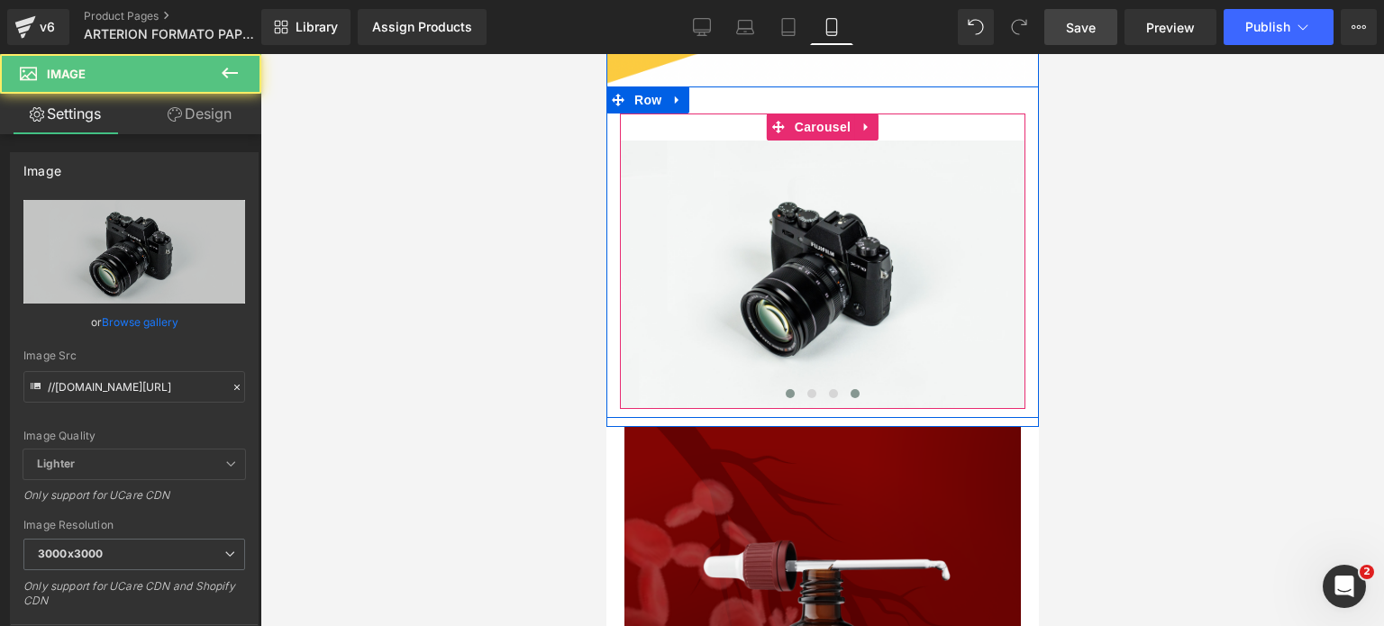
click at [785, 392] on span at bounding box center [789, 393] width 9 height 9
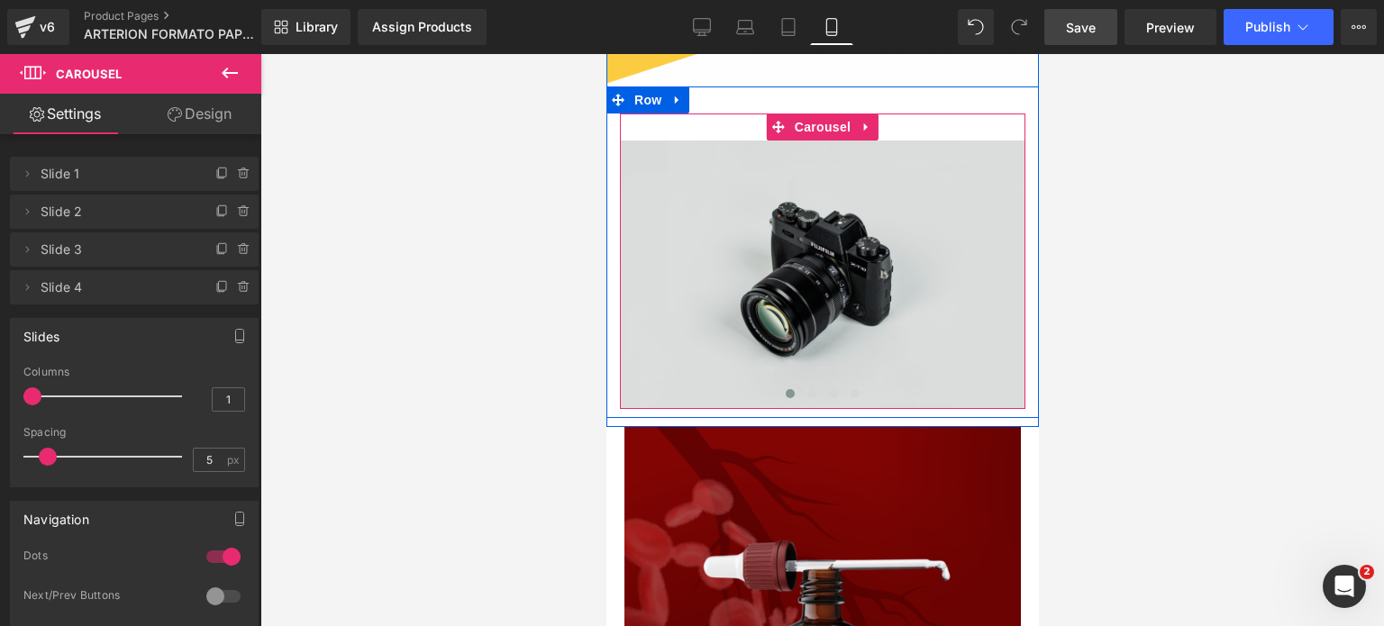
scroll to position [2910, 0]
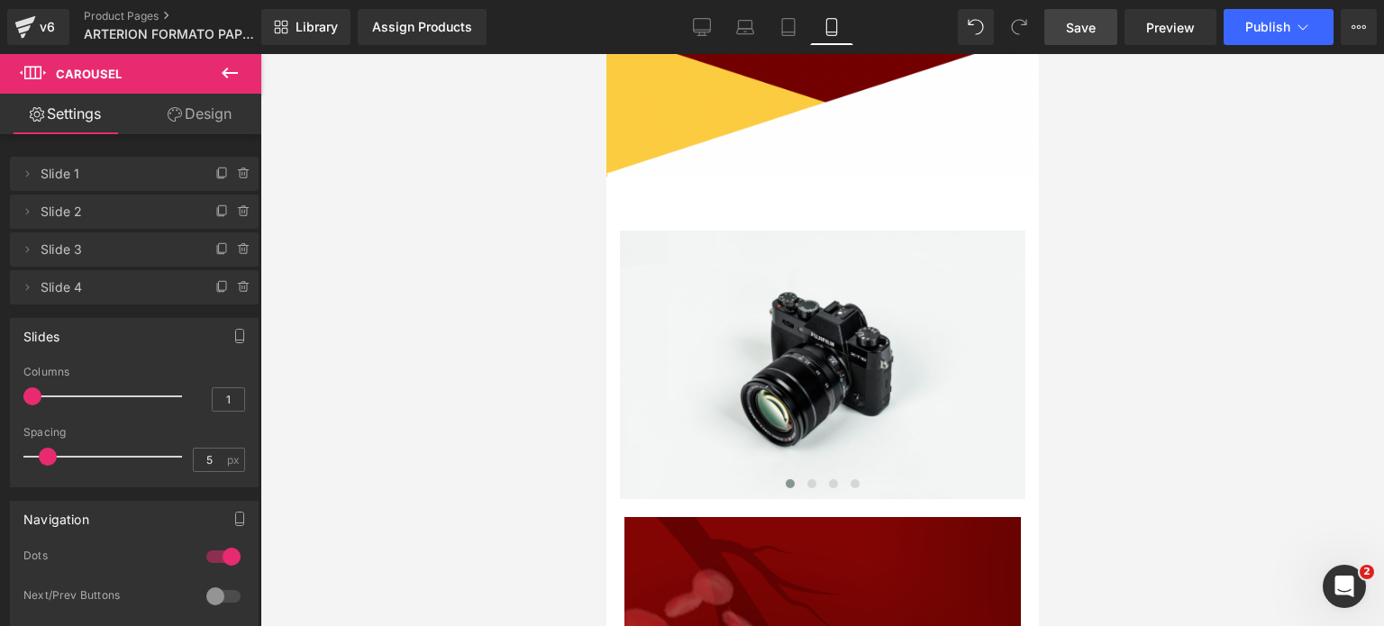
click at [226, 68] on icon at bounding box center [230, 73] width 22 height 22
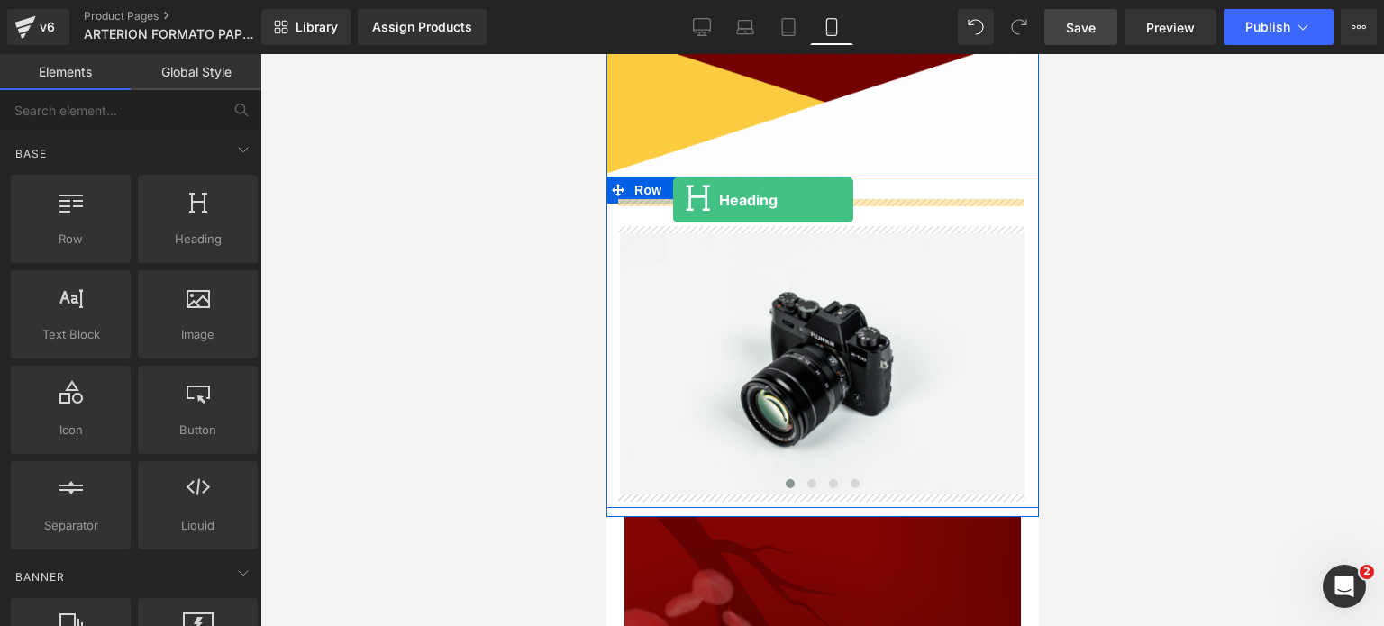
drag, startPoint x: 789, startPoint y: 278, endPoint x: 672, endPoint y: 201, distance: 139.2
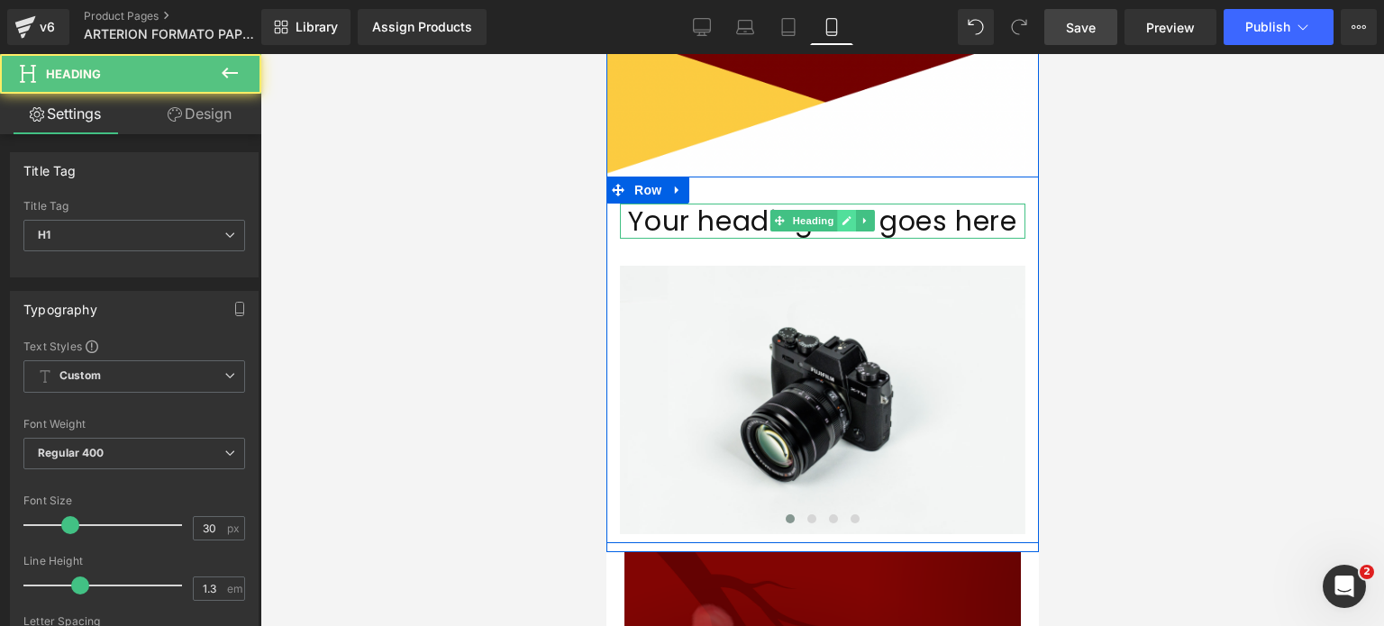
click at [842, 220] on icon at bounding box center [846, 220] width 9 height 9
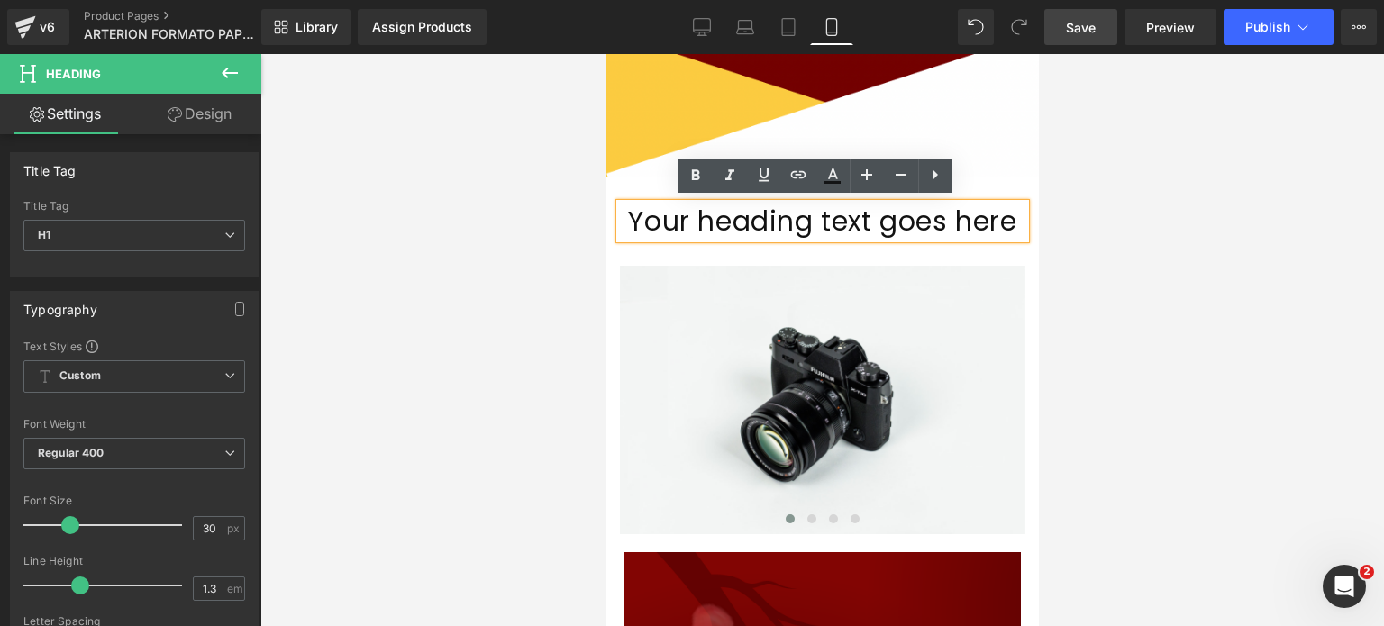
click at [935, 223] on h1 "Your heading text goes here" at bounding box center [822, 221] width 406 height 35
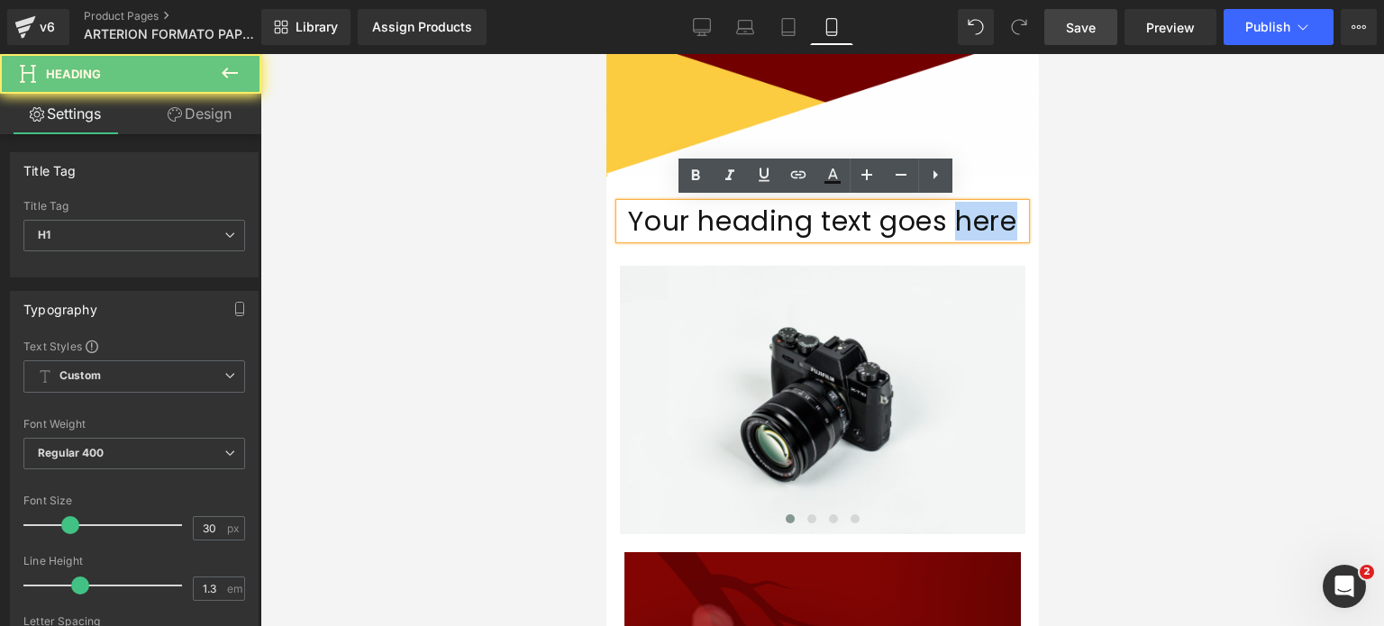
click at [935, 223] on h1 "Your heading text goes here" at bounding box center [822, 221] width 406 height 35
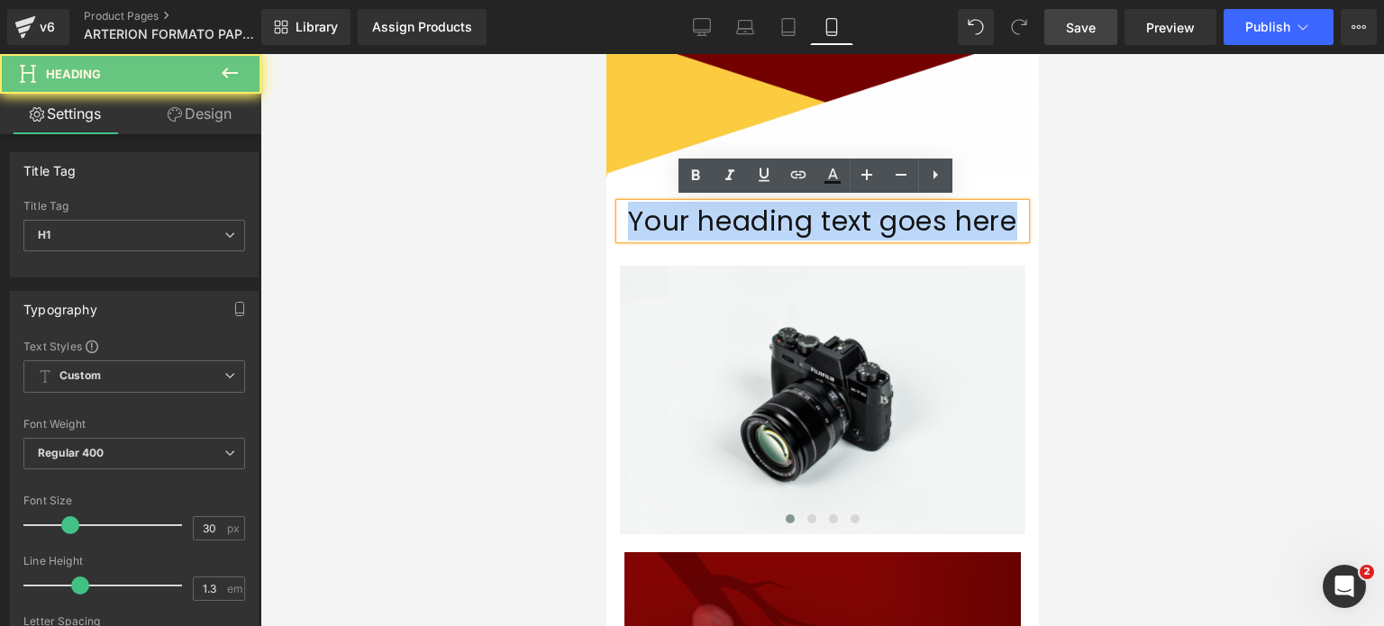
click at [935, 223] on h1 "Your heading text goes here" at bounding box center [822, 221] width 406 height 35
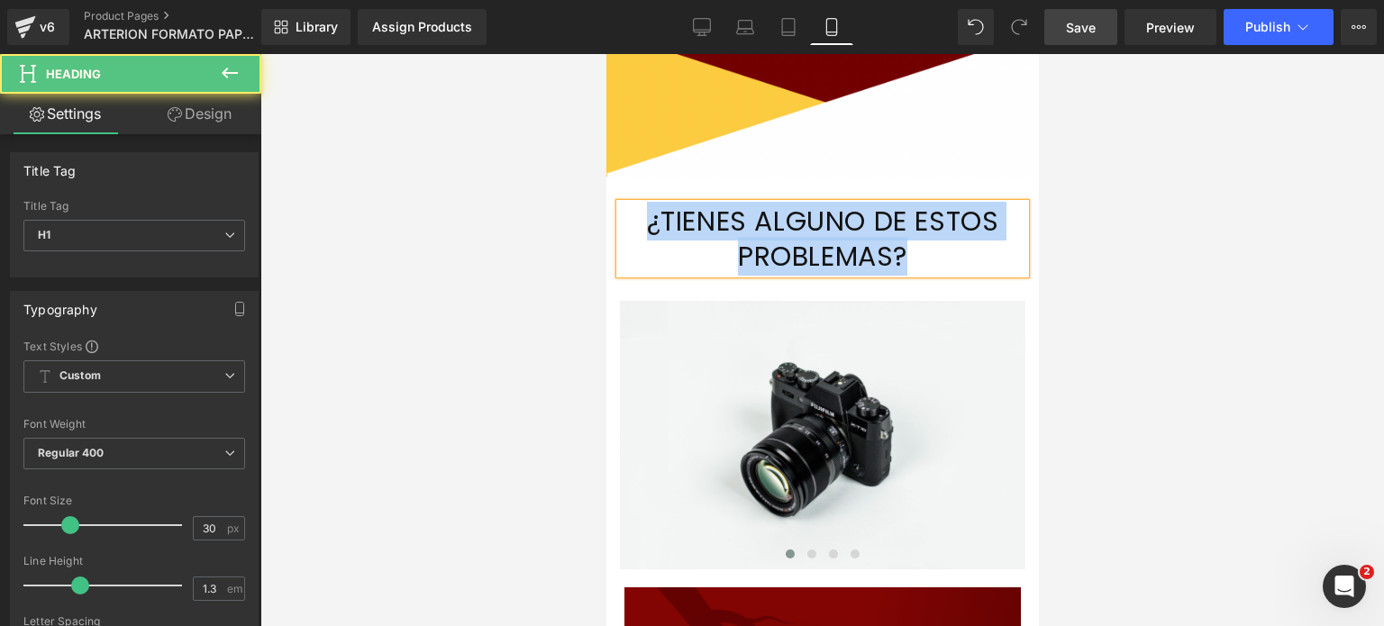
drag, startPoint x: 927, startPoint y: 248, endPoint x: 615, endPoint y: 211, distance: 314.9
click at [619, 211] on h1 "¿TIENES ALGUNO DE ESTOS PROBLEMAS?" at bounding box center [822, 239] width 406 height 70
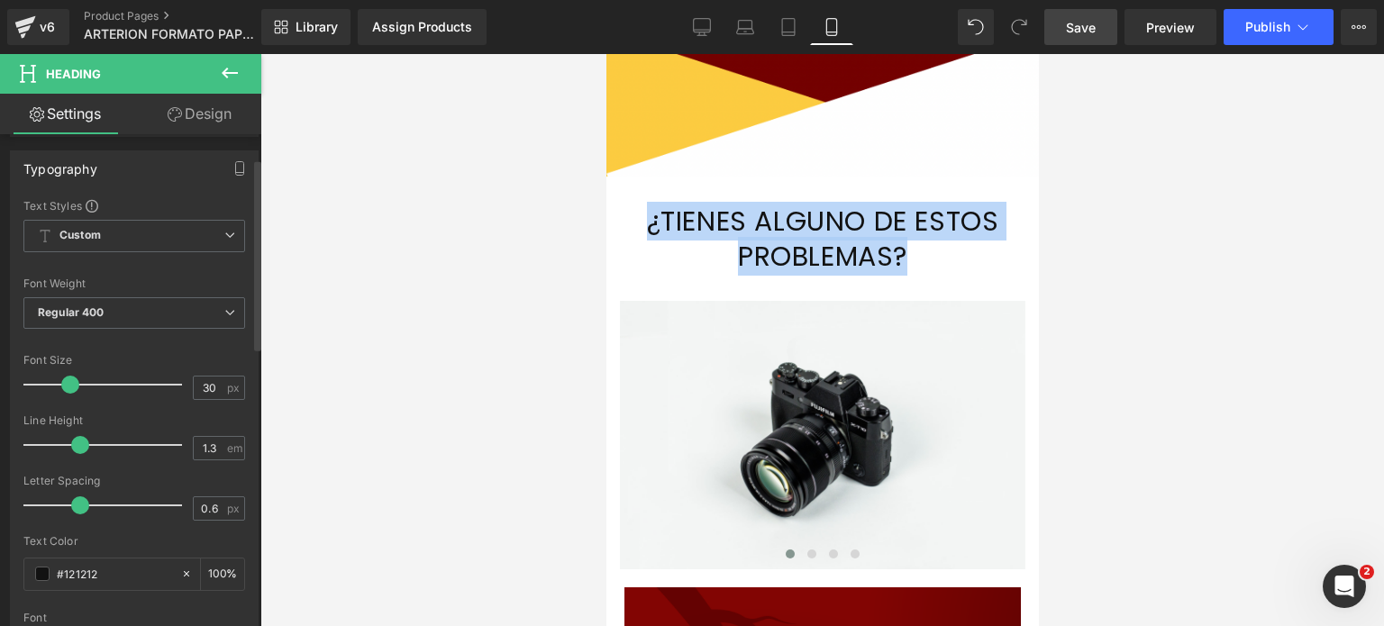
scroll to position [180, 0]
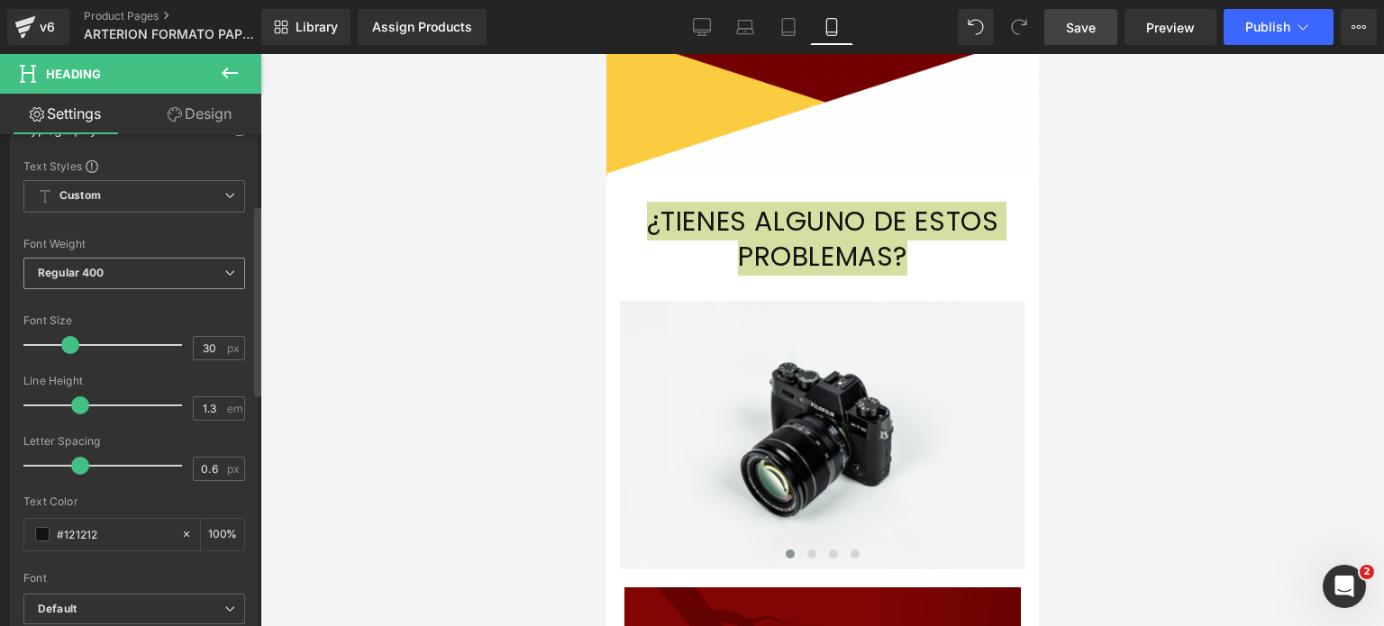
click at [177, 277] on span "Regular 400" at bounding box center [134, 274] width 222 height 32
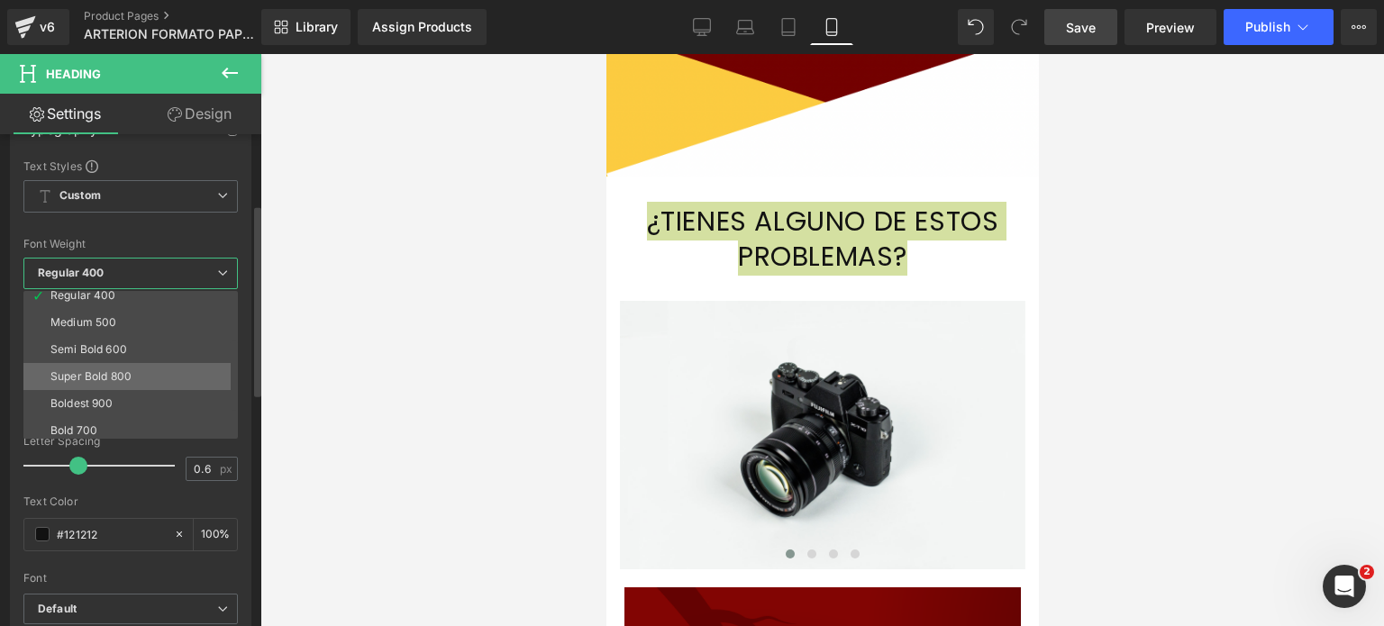
scroll to position [150, 0]
click at [144, 361] on li "Bold 700" at bounding box center [134, 371] width 223 height 27
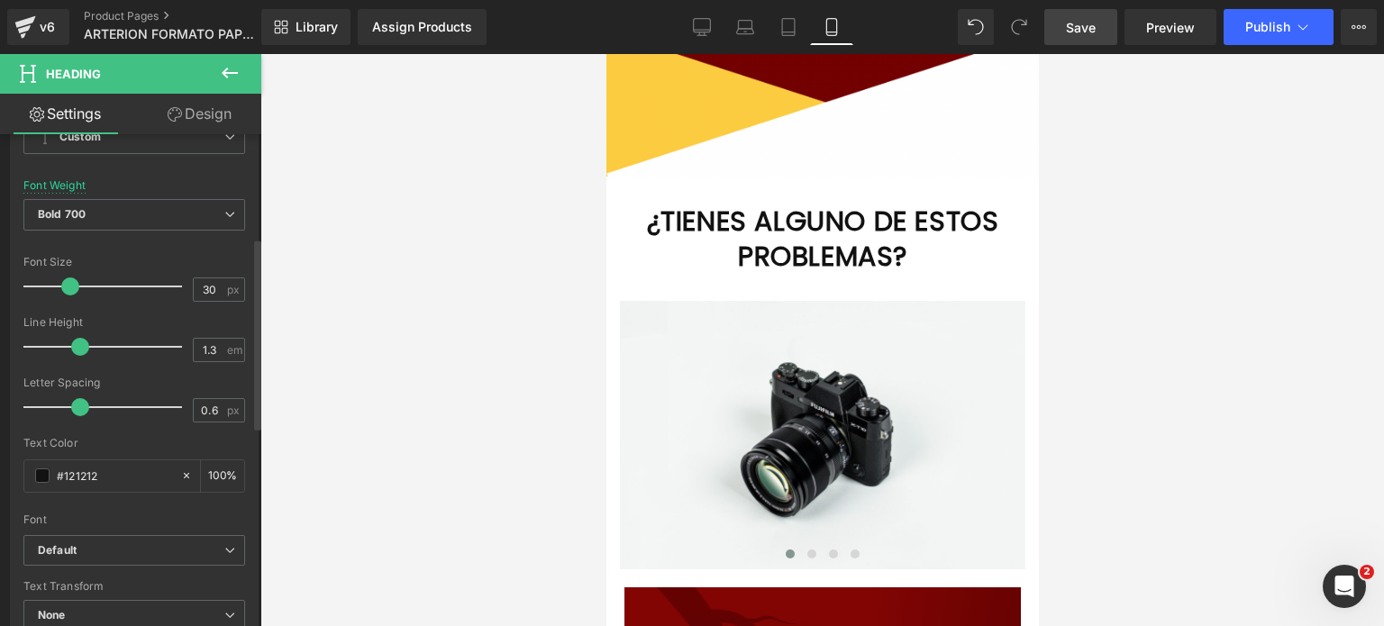
scroll to position [270, 0]
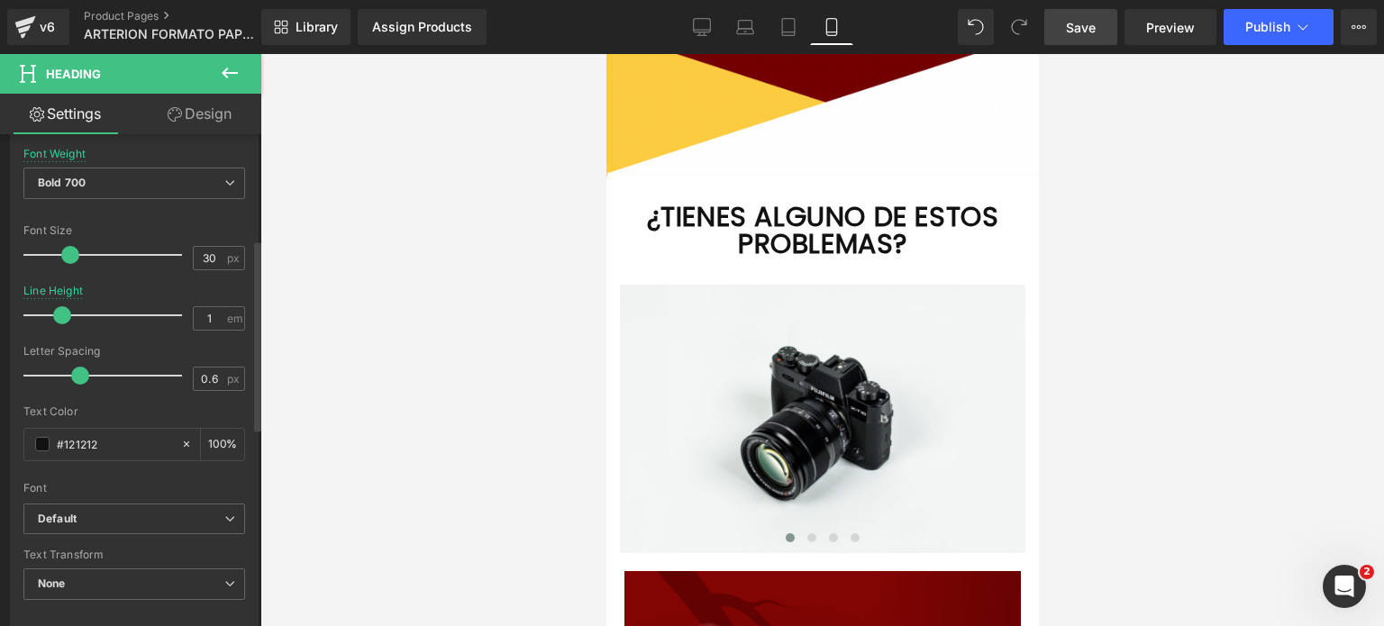
type input "0.9"
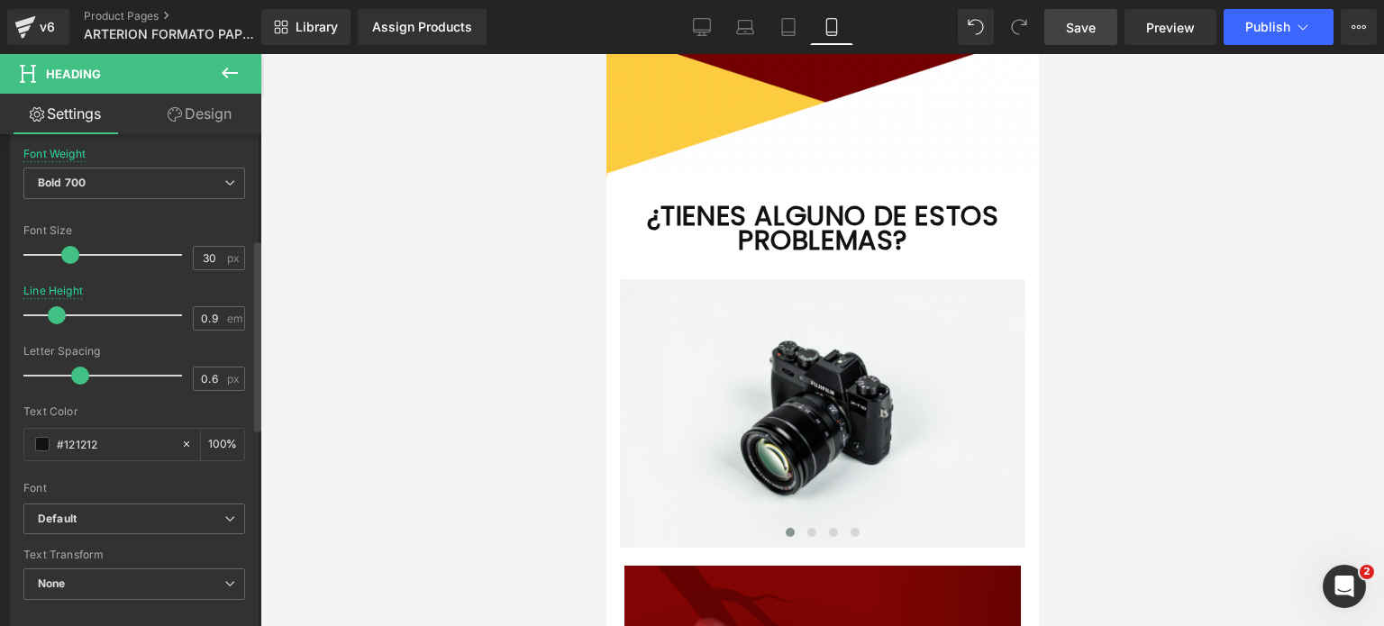
drag, startPoint x: 76, startPoint y: 309, endPoint x: 54, endPoint y: 324, distance: 26.0
click at [54, 324] on div at bounding box center [107, 315] width 150 height 36
type input "-0.5"
drag, startPoint x: 78, startPoint y: 376, endPoint x: 47, endPoint y: 389, distance: 34.3
click at [47, 389] on div at bounding box center [107, 376] width 150 height 36
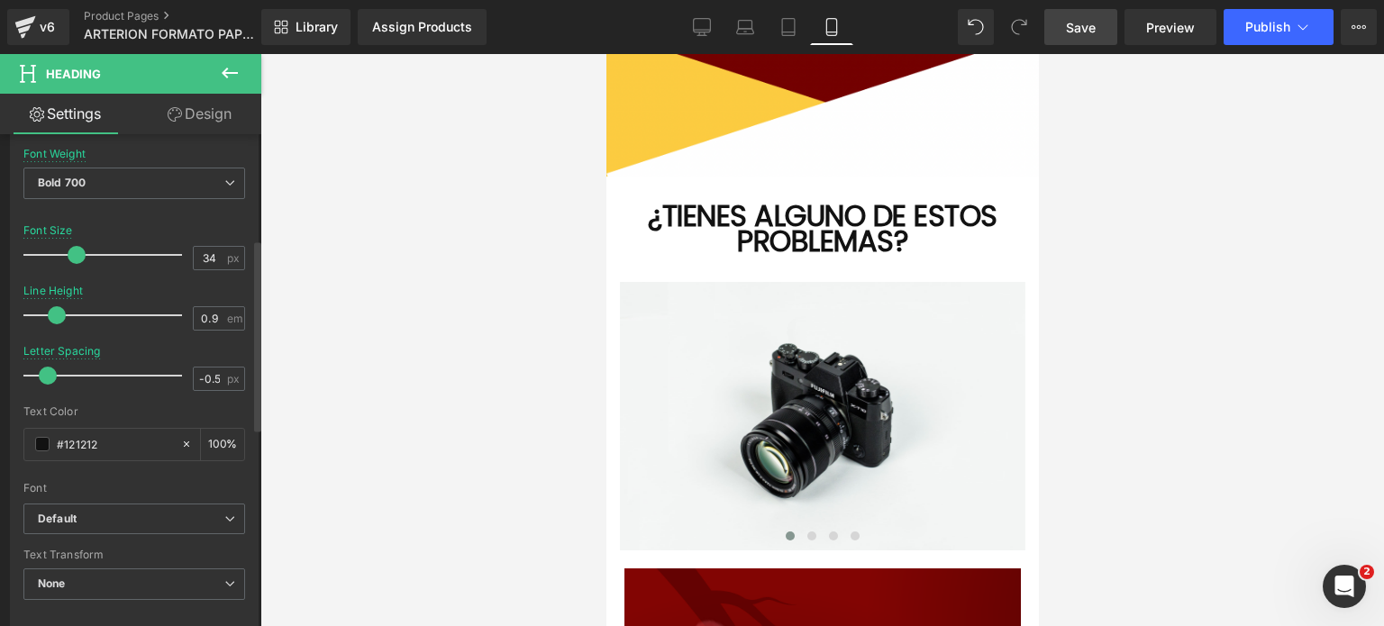
type input "35"
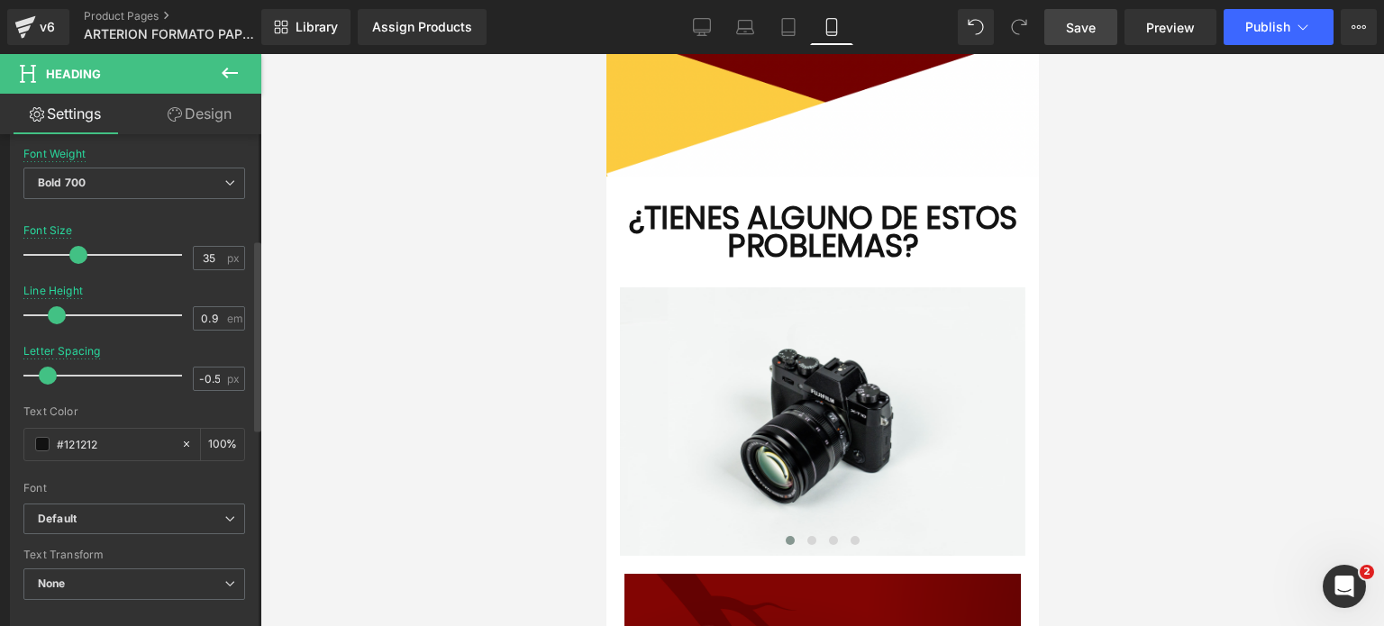
click at [72, 254] on span at bounding box center [78, 255] width 18 height 18
type input "1"
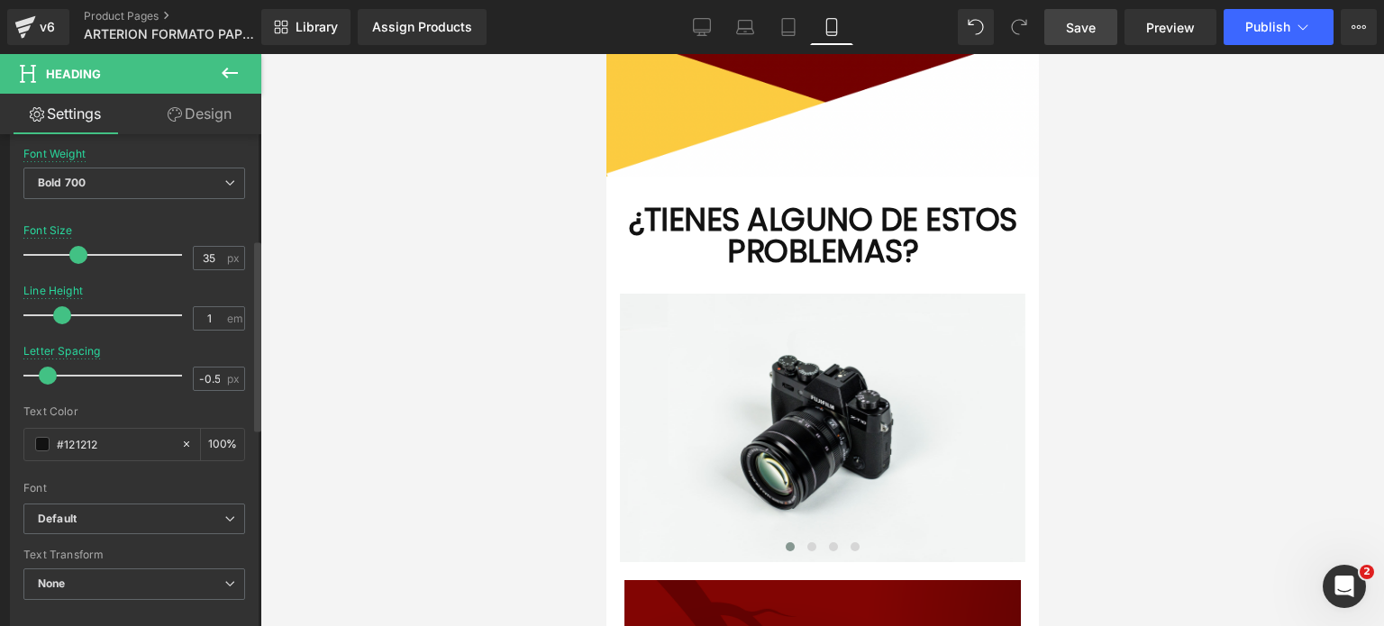
click at [61, 313] on span at bounding box center [62, 315] width 18 height 18
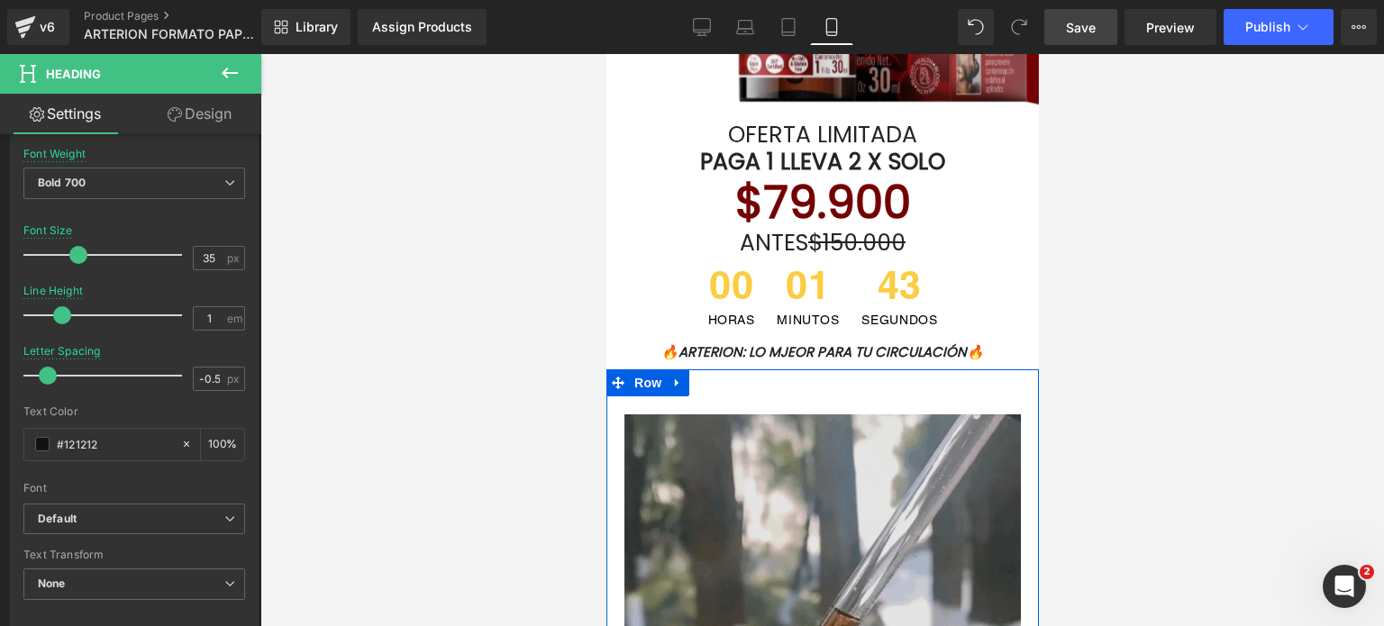
scroll to position [115, 0]
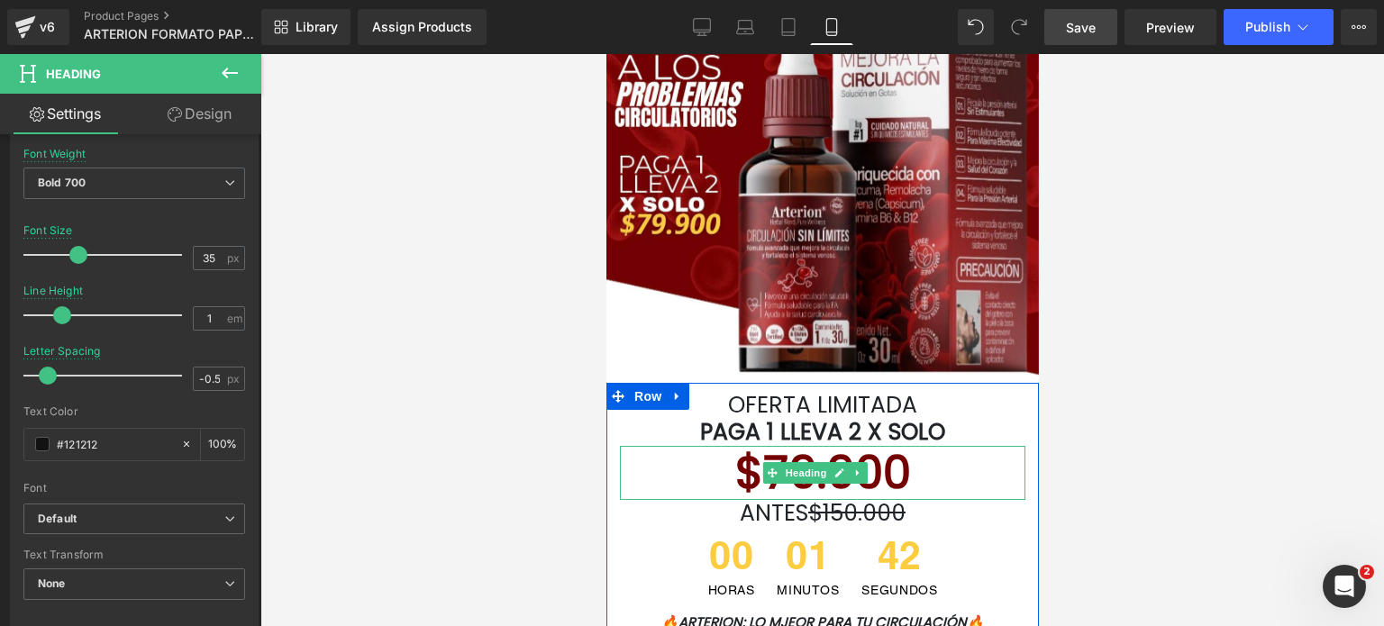
drag, startPoint x: 891, startPoint y: 493, endPoint x: 876, endPoint y: 460, distance: 36.7
click at [891, 493] on font "$79.900" at bounding box center [823, 473] width 176 height 64
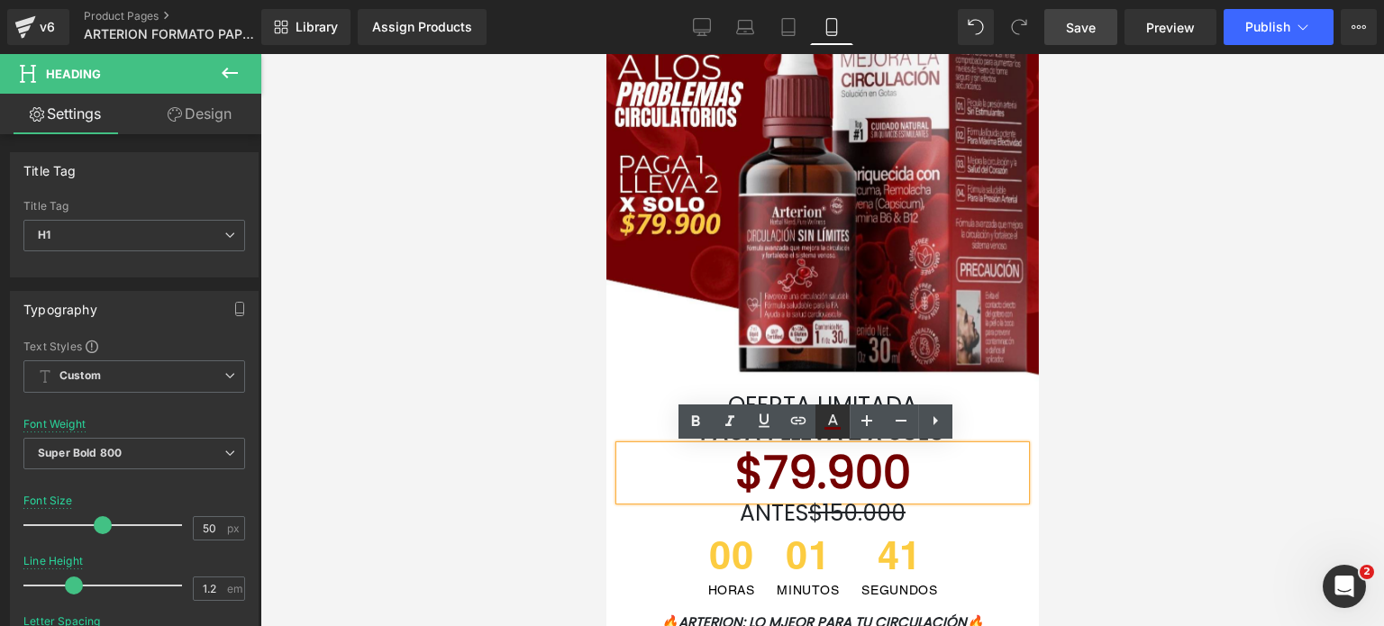
click at [840, 424] on icon at bounding box center [833, 422] width 22 height 22
type input "#740101"
type input "100"
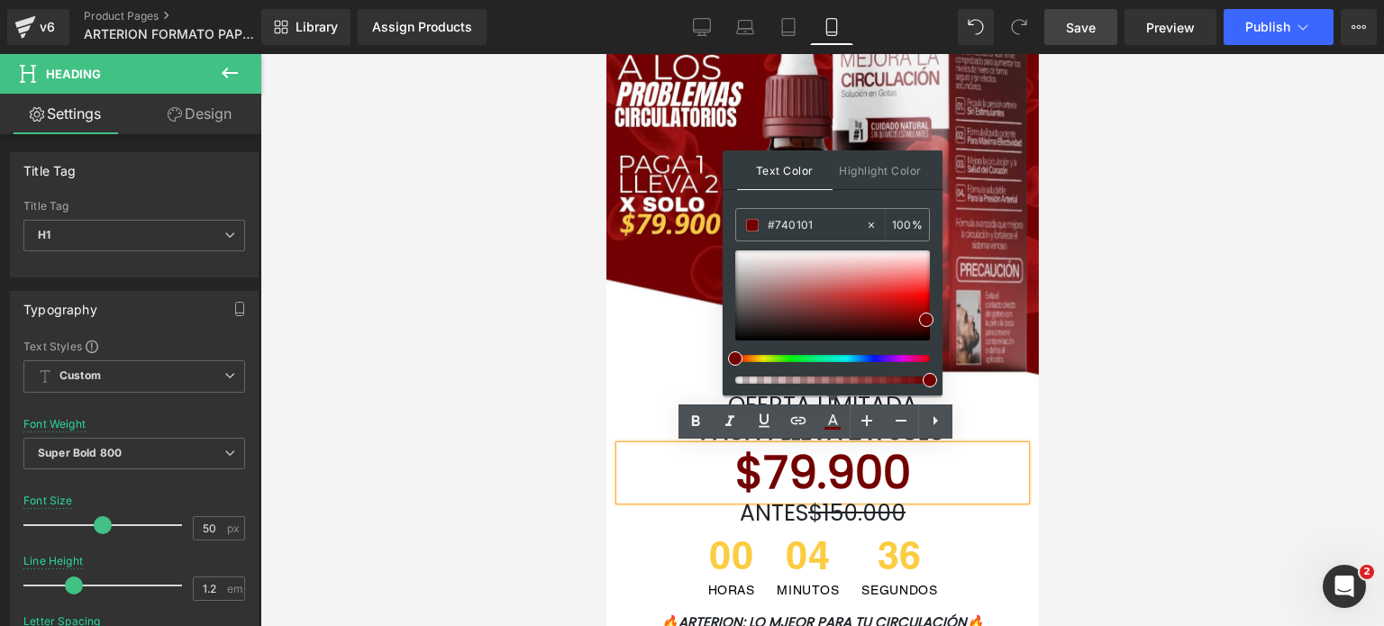
click at [987, 388] on div "OFERTA LIMITADA PAGA 1 LLEVA 2 X SOLO Heading $79.900 Heading ANTES $150.000 He…" at bounding box center [822, 511] width 433 height 257
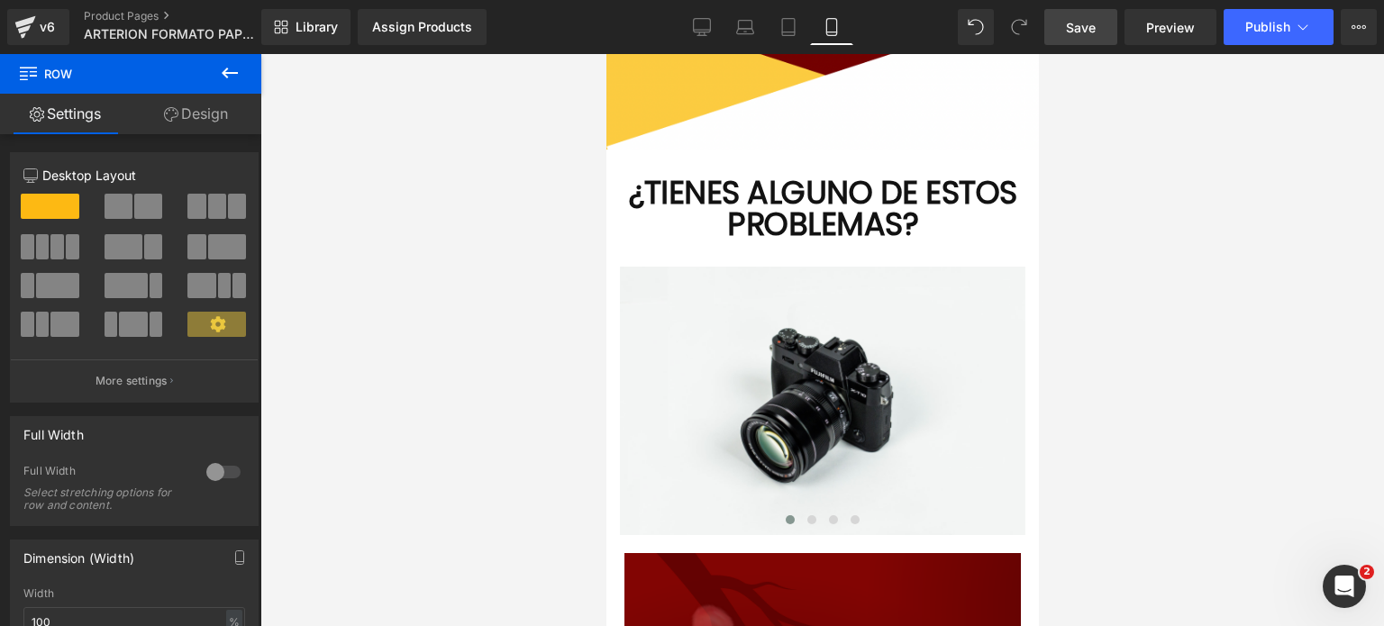
scroll to position [3090, 0]
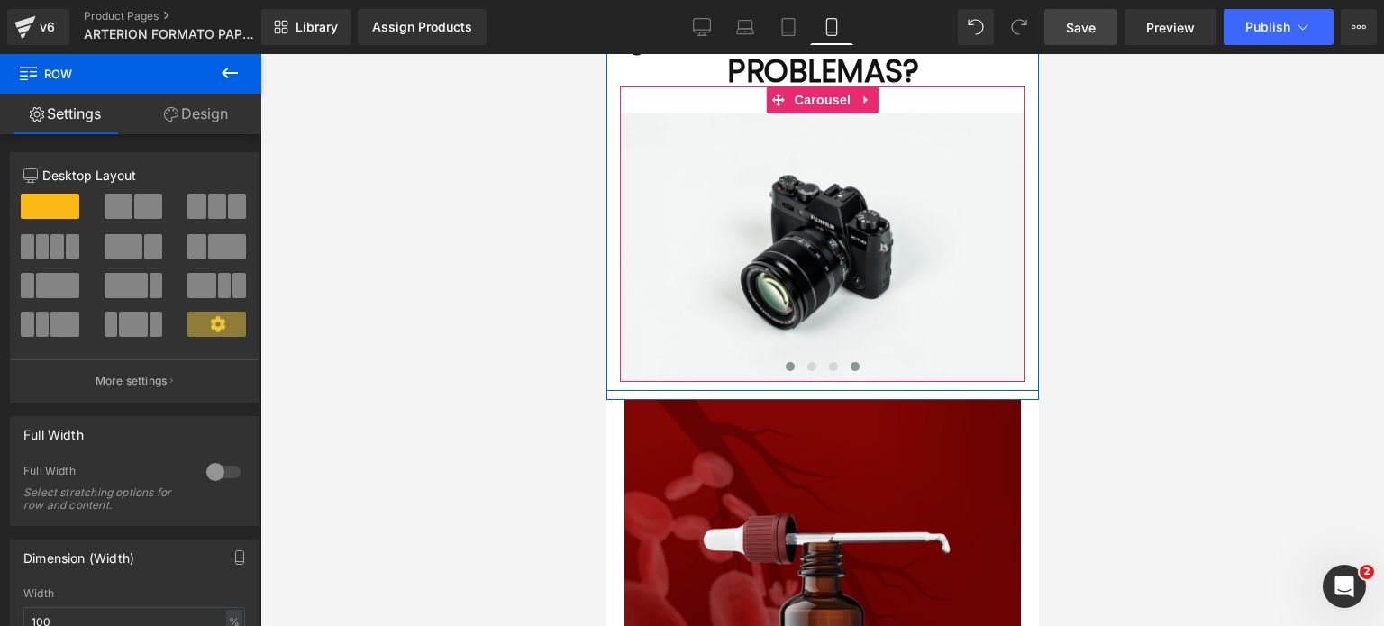
click at [850, 364] on span at bounding box center [854, 366] width 9 height 9
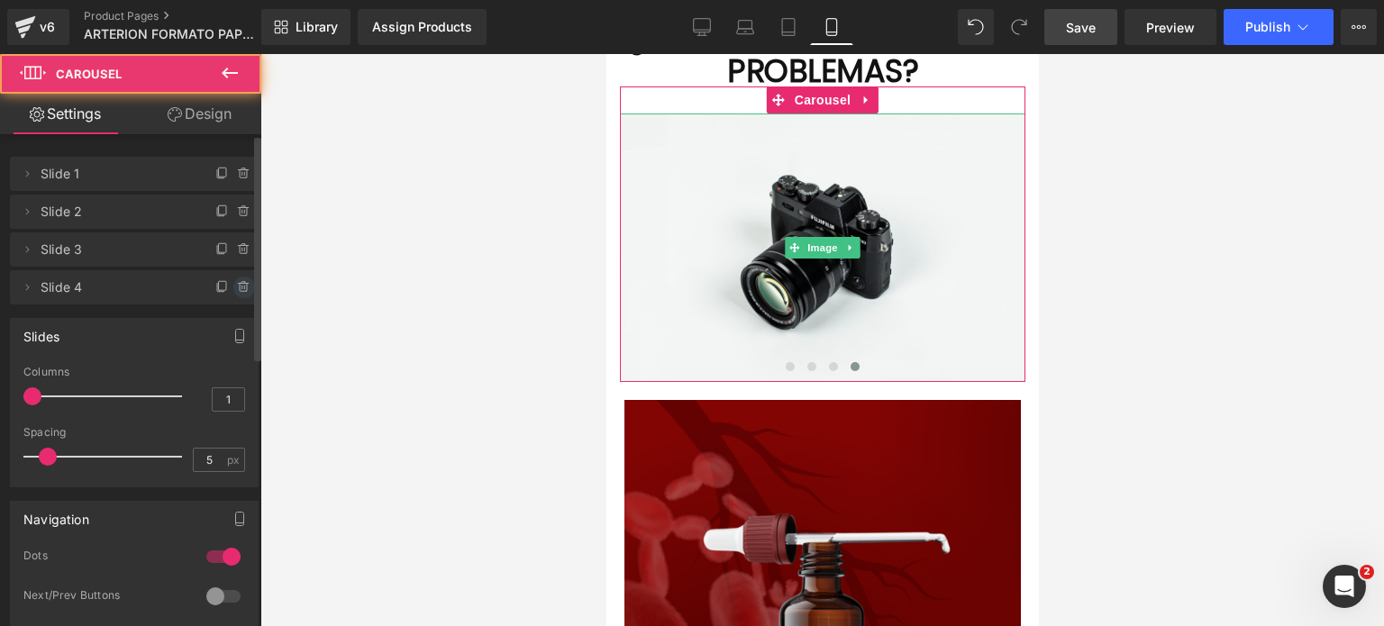
click at [237, 286] on icon at bounding box center [244, 287] width 14 height 14
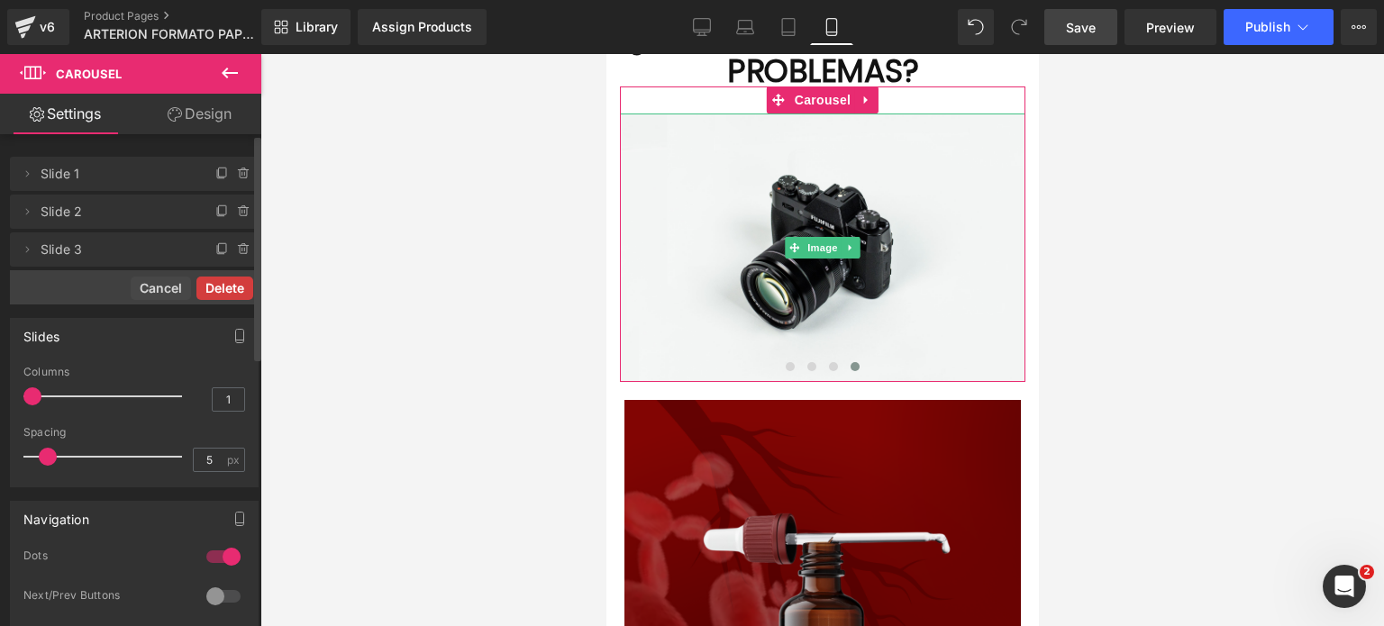
click at [203, 288] on button "Delete" at bounding box center [224, 288] width 57 height 23
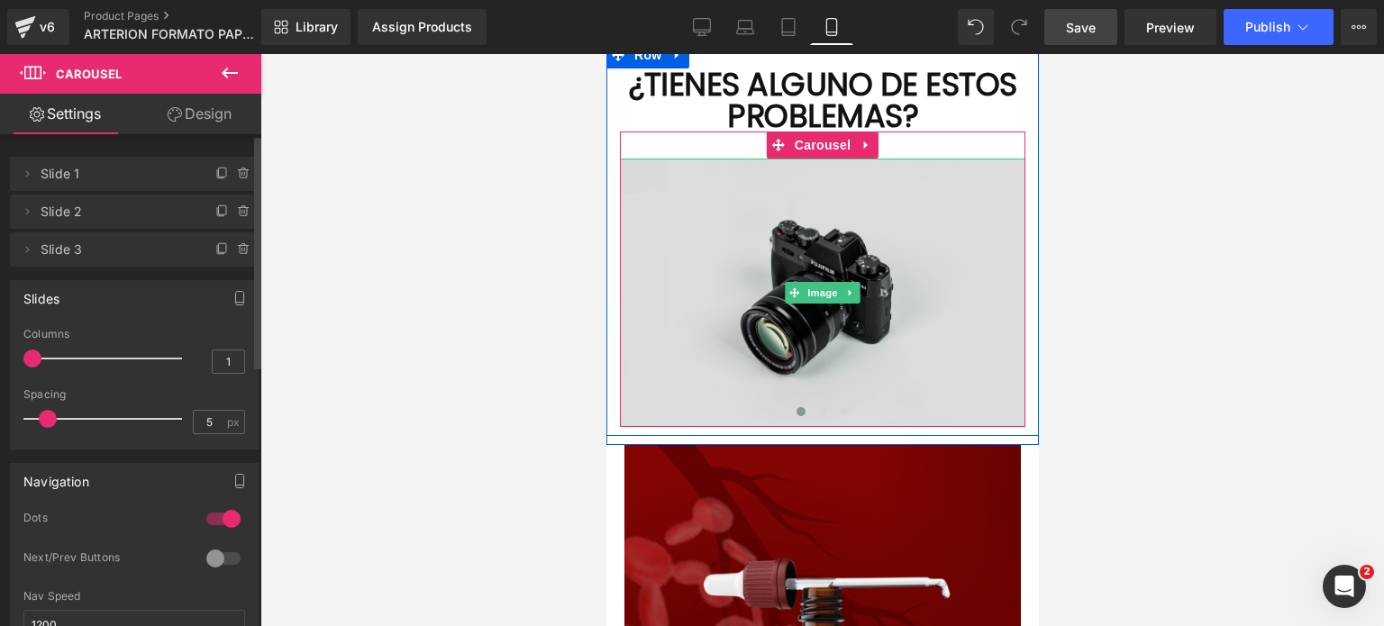
scroll to position [3000, 0]
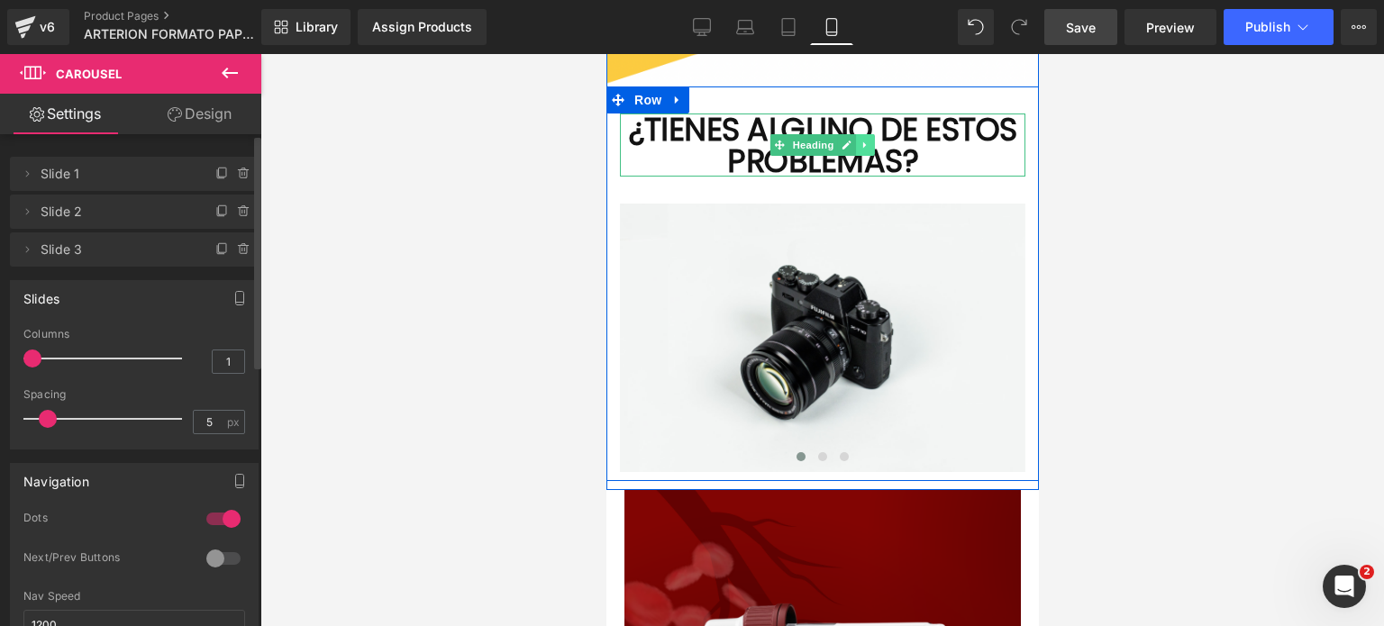
click at [855, 143] on link at bounding box center [864, 145] width 19 height 22
click at [853, 140] on icon at bounding box center [856, 145] width 10 height 10
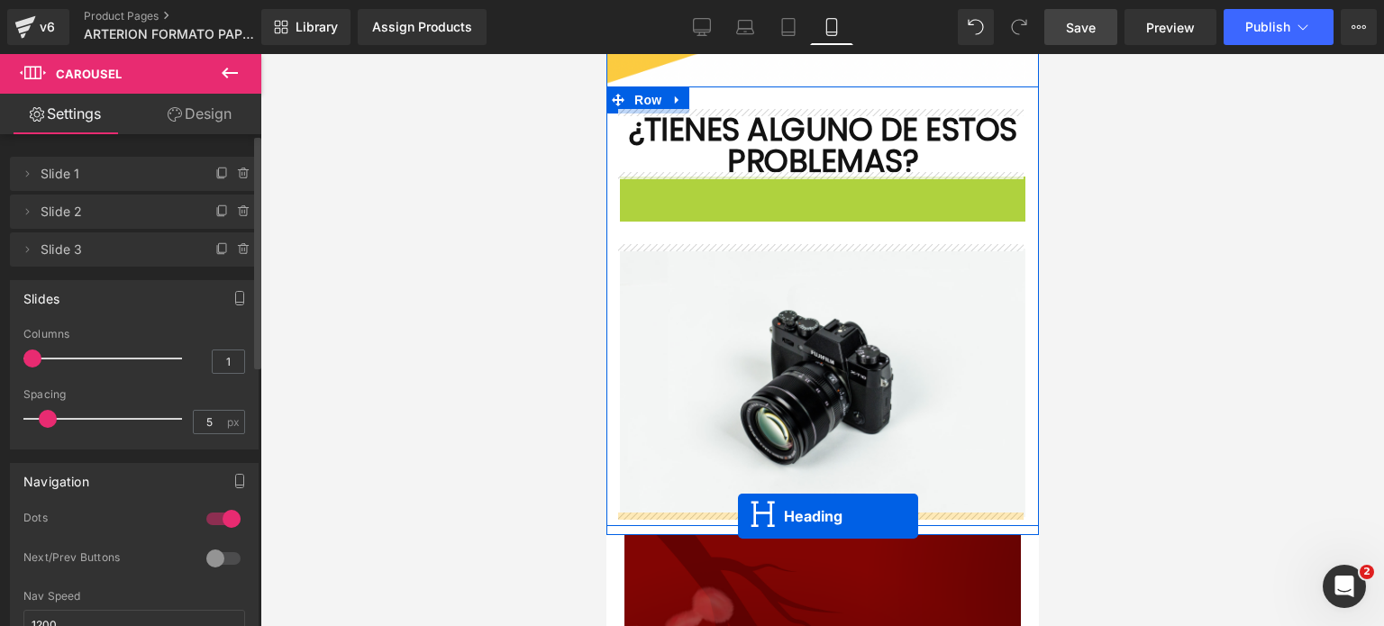
drag, startPoint x: 774, startPoint y: 206, endPoint x: 737, endPoint y: 516, distance: 313.1
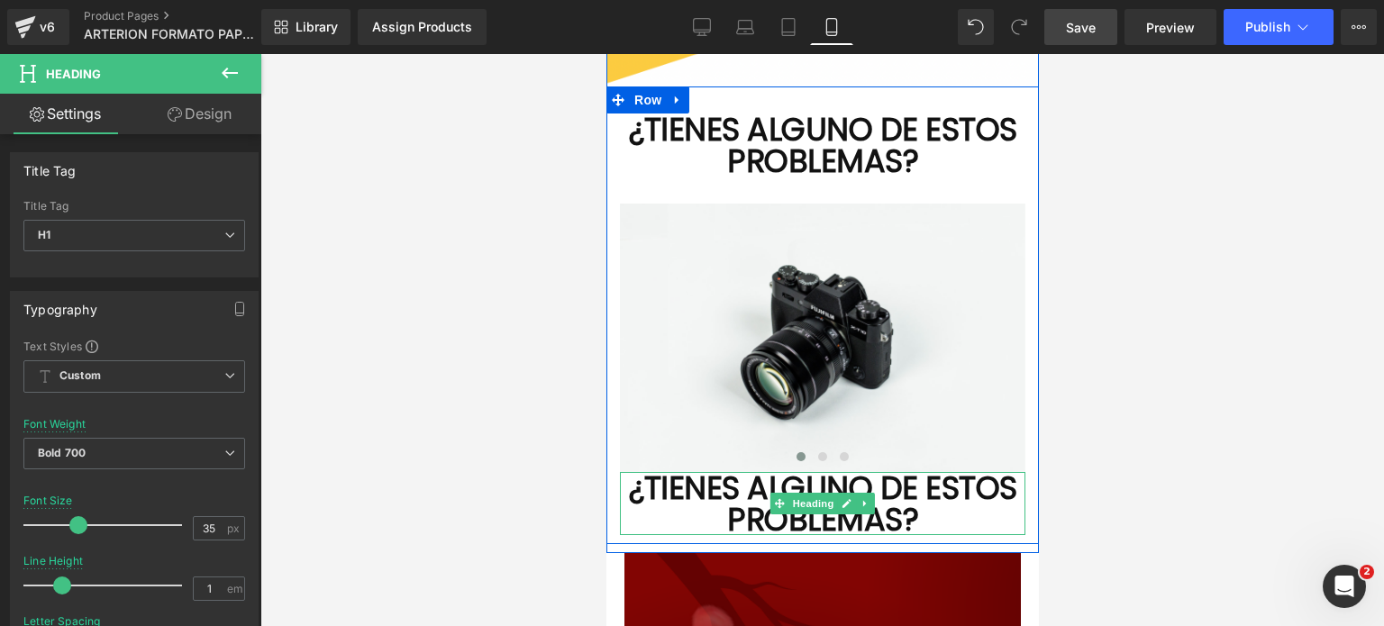
click at [935, 495] on h1 "¿TIENES ALGUNO DE ESTOS PROBLEMAS?" at bounding box center [822, 503] width 406 height 63
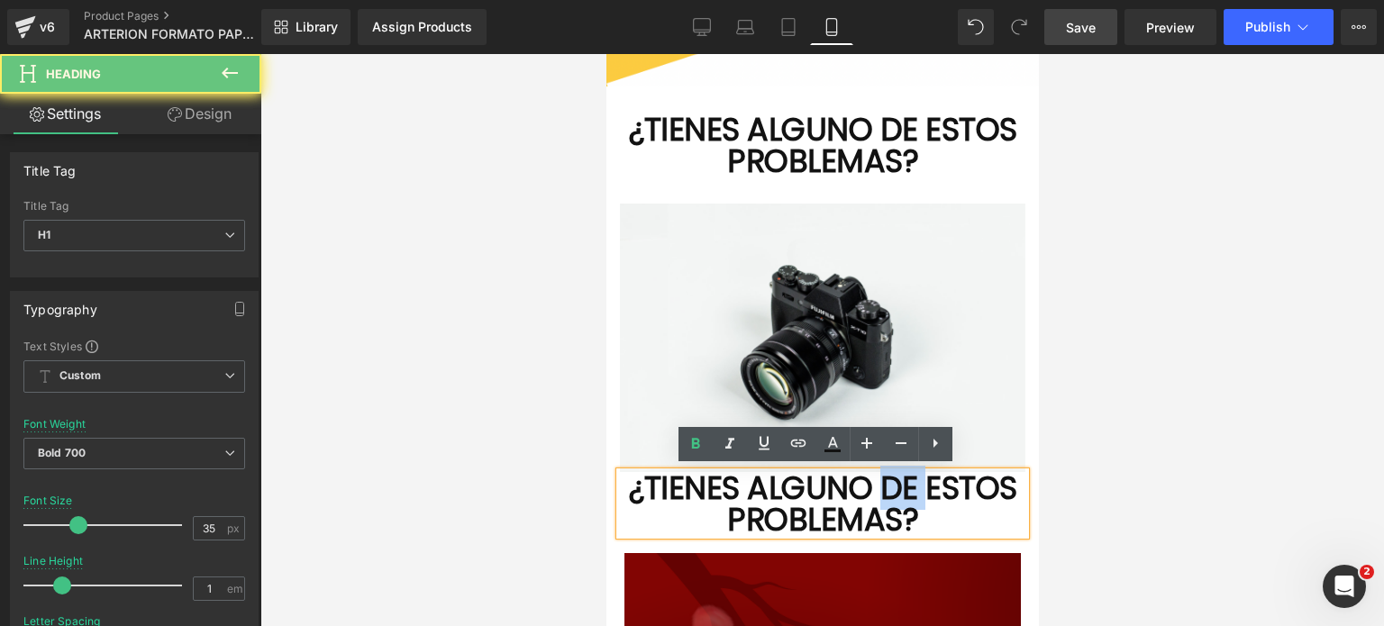
click at [935, 495] on h1 "¿TIENES ALGUNO DE ESTOS PROBLEMAS?" at bounding box center [822, 503] width 406 height 63
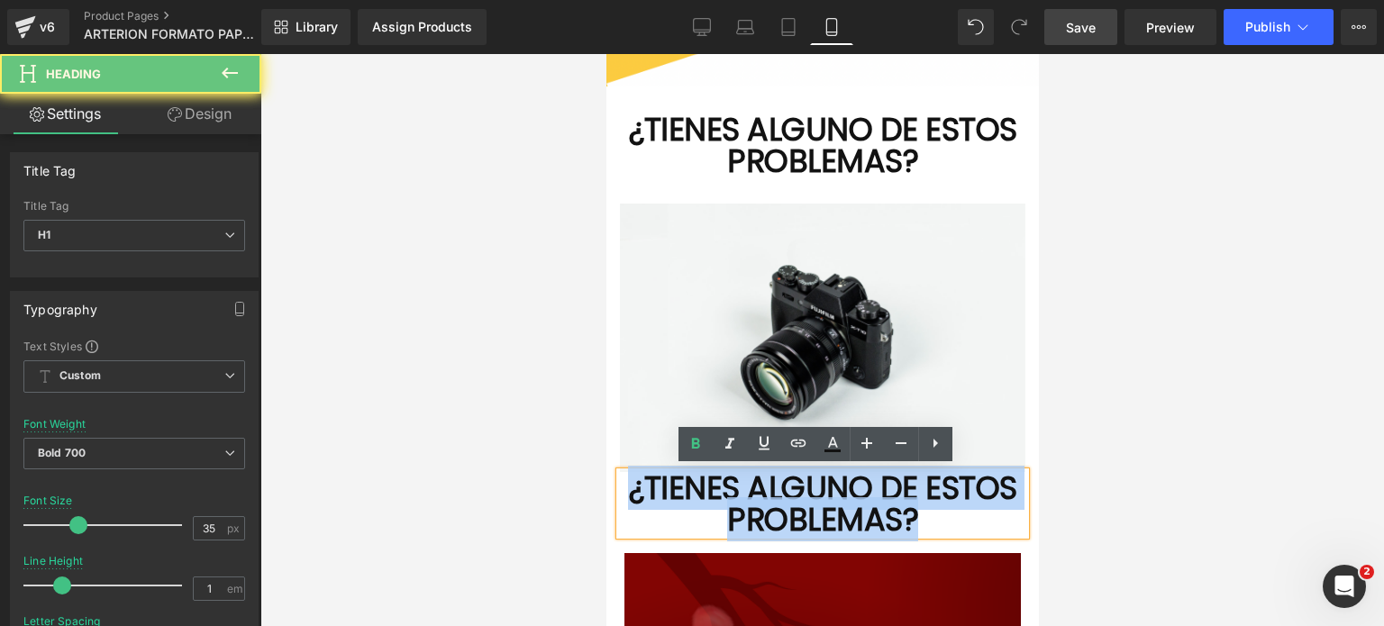
click at [935, 497] on h1 "¿TIENES ALGUNO DE ESTOS PROBLEMAS?" at bounding box center [822, 503] width 406 height 63
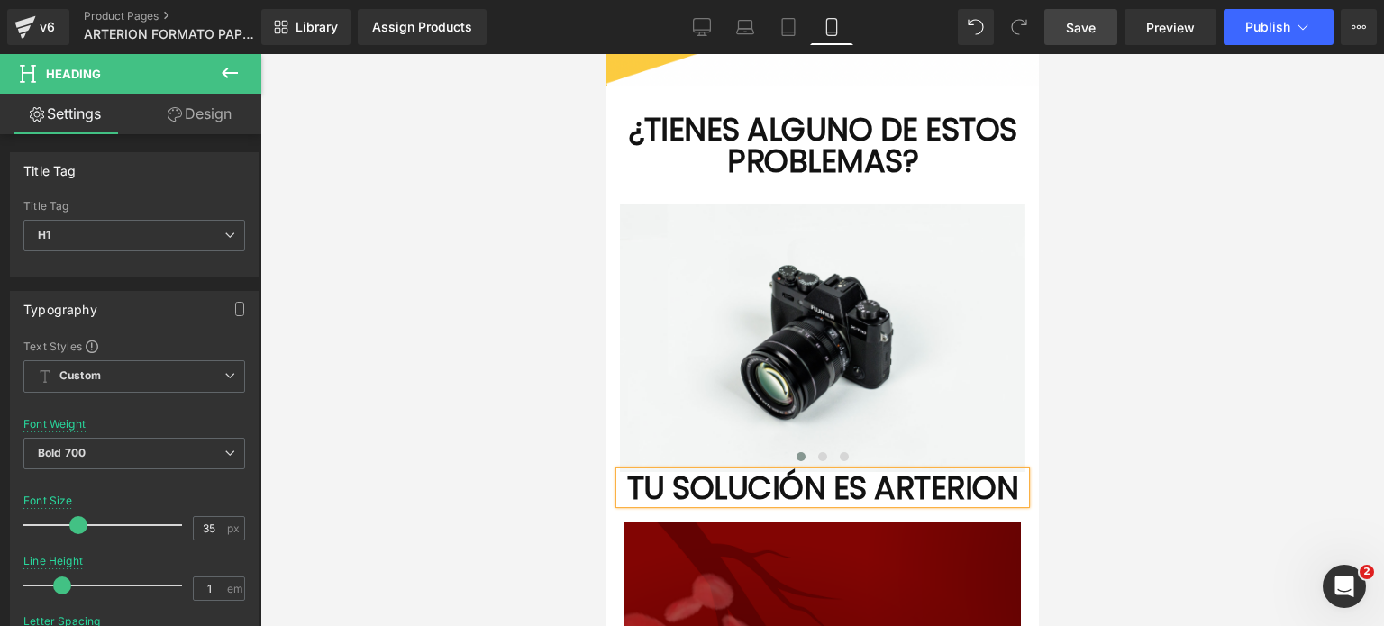
click at [686, 482] on h1 "TU SOLUCIÓN ES ARTERION" at bounding box center [822, 488] width 406 height 32
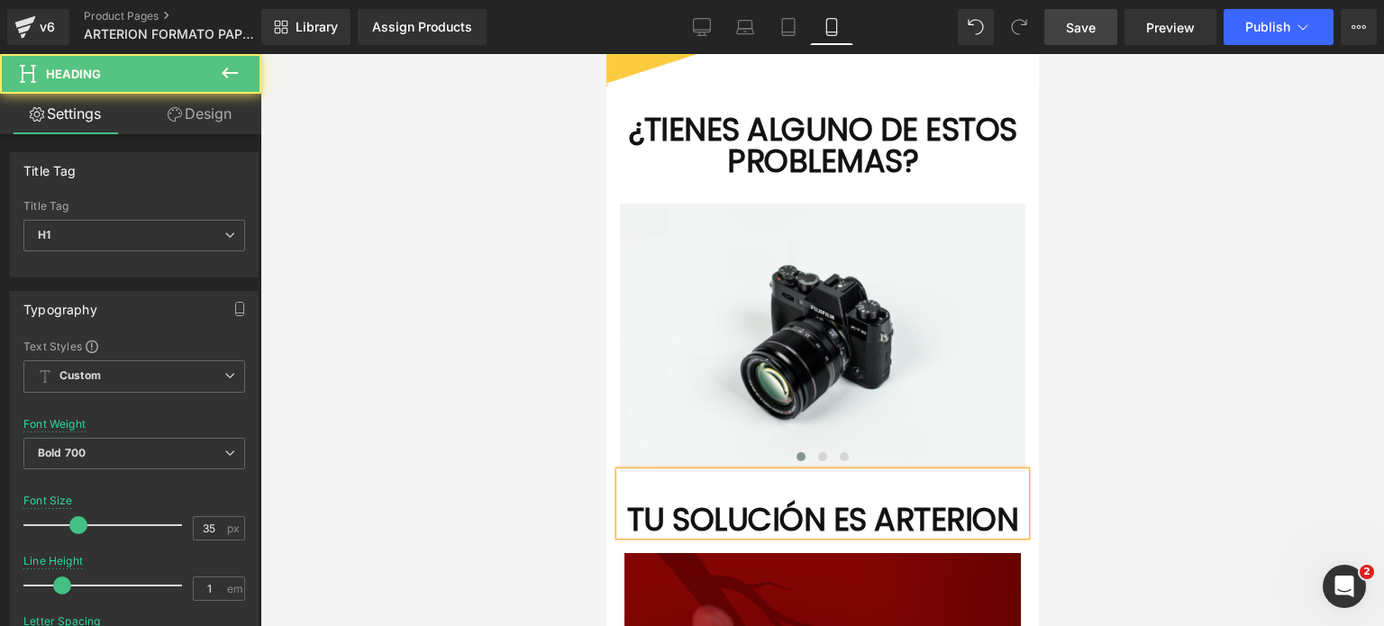
drag, startPoint x: 897, startPoint y: 533, endPoint x: 719, endPoint y: 535, distance: 177.6
click at [719, 535] on h1 "TU SOLUCIÓN ES ARTERION" at bounding box center [822, 520] width 406 height 32
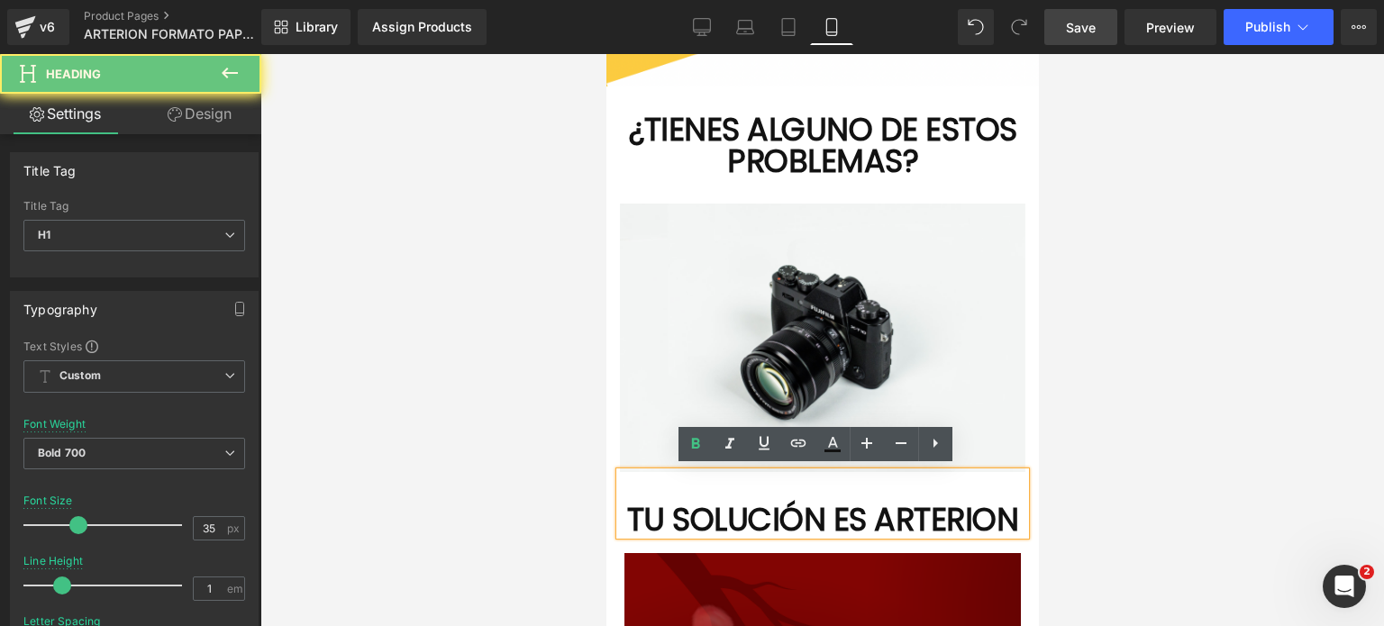
click at [726, 535] on h1 "TU SOLUCIÓN ES ARTERION" at bounding box center [822, 520] width 406 height 32
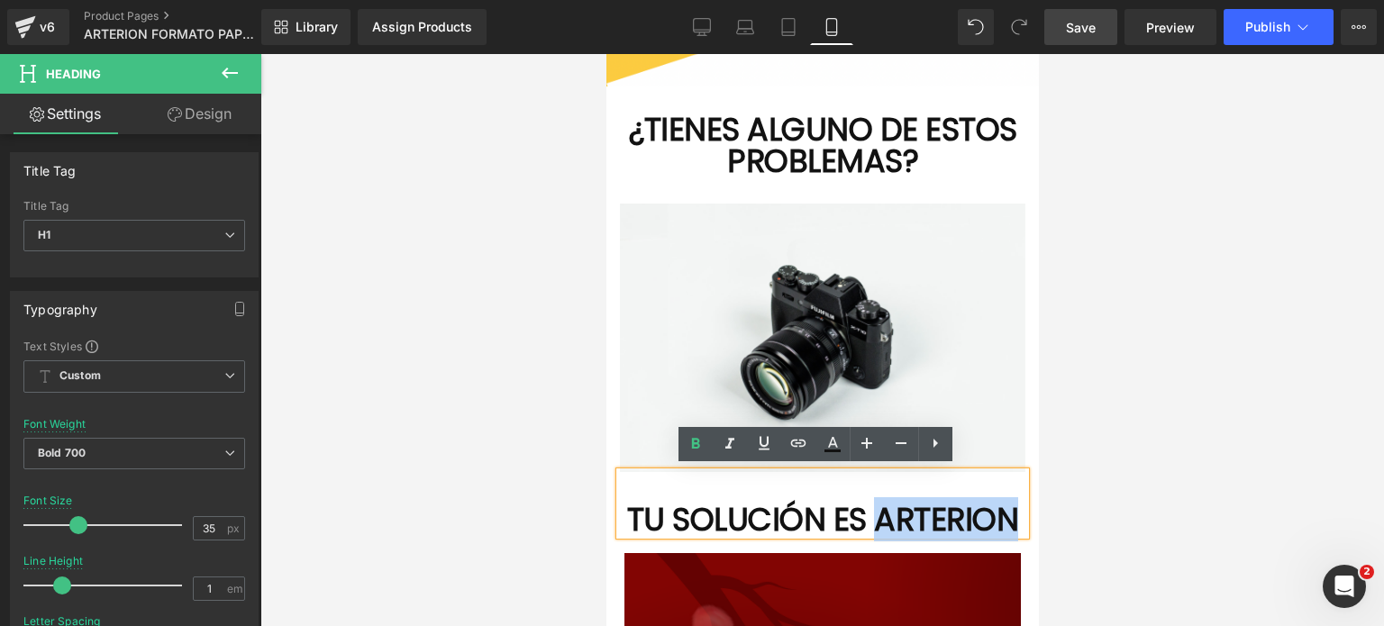
drag, startPoint x: 914, startPoint y: 550, endPoint x: 1338, endPoint y: 612, distance: 429.1
click at [733, 535] on h1 "TU SOLUCIÓN ES ARTERION" at bounding box center [822, 520] width 406 height 32
click at [832, 459] on link at bounding box center [833, 444] width 34 height 34
type input "#121212"
type input "100"
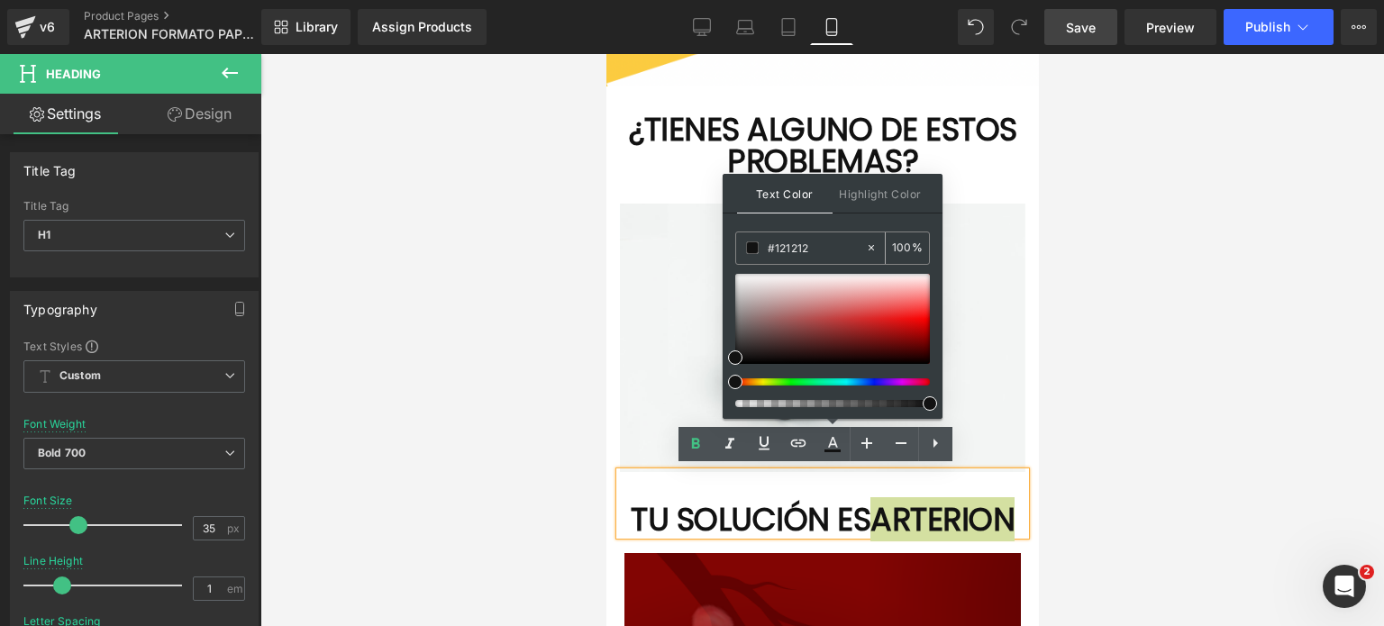
click at [814, 248] on input "#121212" at bounding box center [816, 248] width 97 height 20
click at [813, 248] on input "#121212" at bounding box center [816, 248] width 97 height 20
paste input "#740101"
type input "##740101"
type input "0"
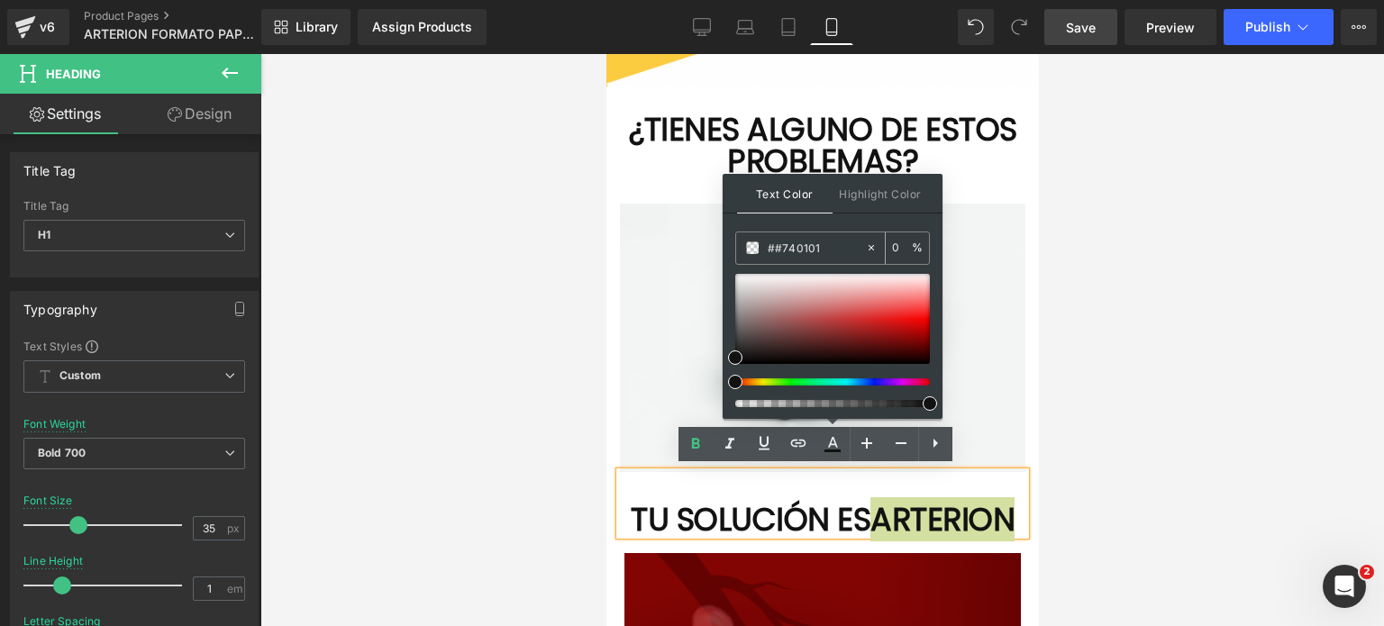
click at [772, 244] on input "##740101" at bounding box center [816, 248] width 97 height 20
type input "#740101"
type input "100"
drag, startPoint x: 822, startPoint y: 251, endPoint x: 752, endPoint y: 250, distance: 70.3
click at [752, 250] on div "#740101" at bounding box center [800, 249] width 129 height 32
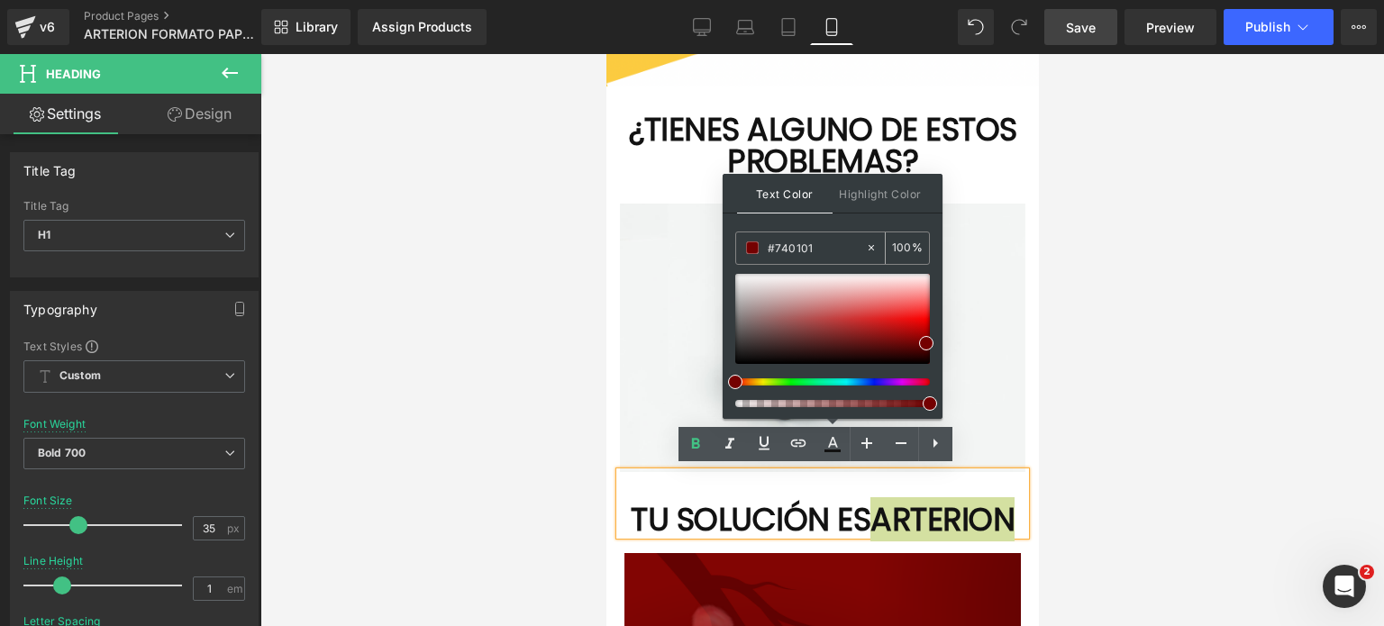
type input "#740101"
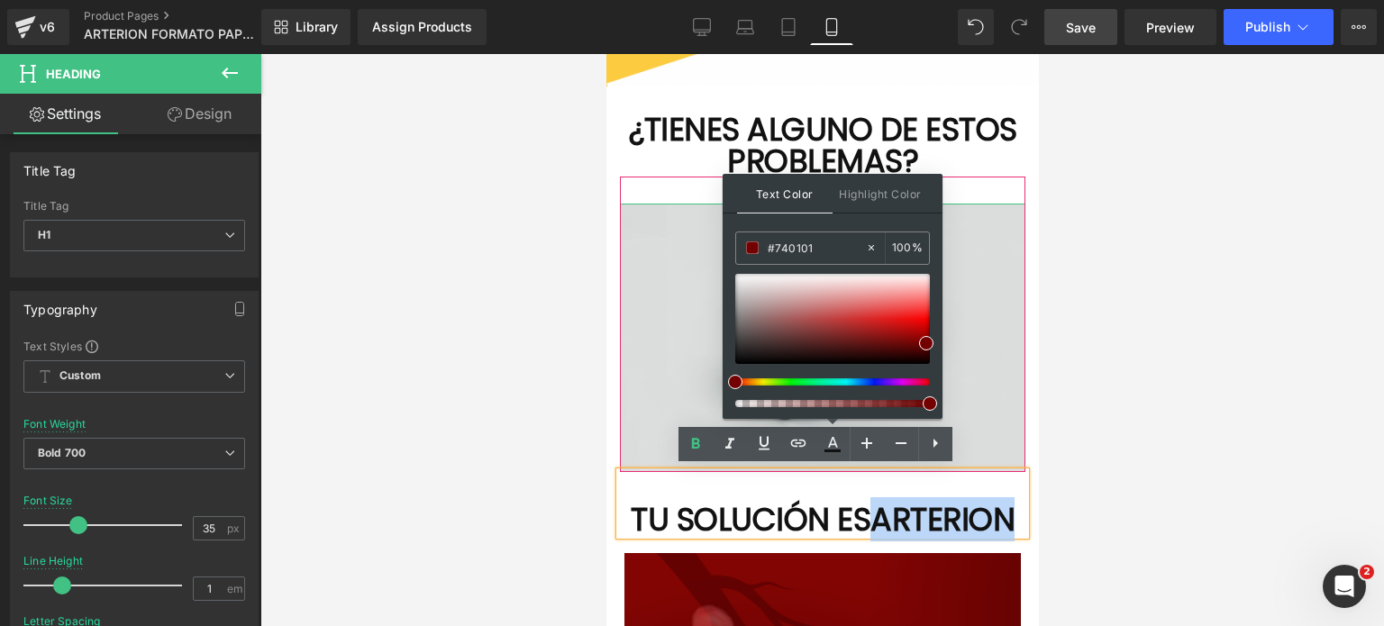
click at [991, 373] on img at bounding box center [822, 338] width 406 height 269
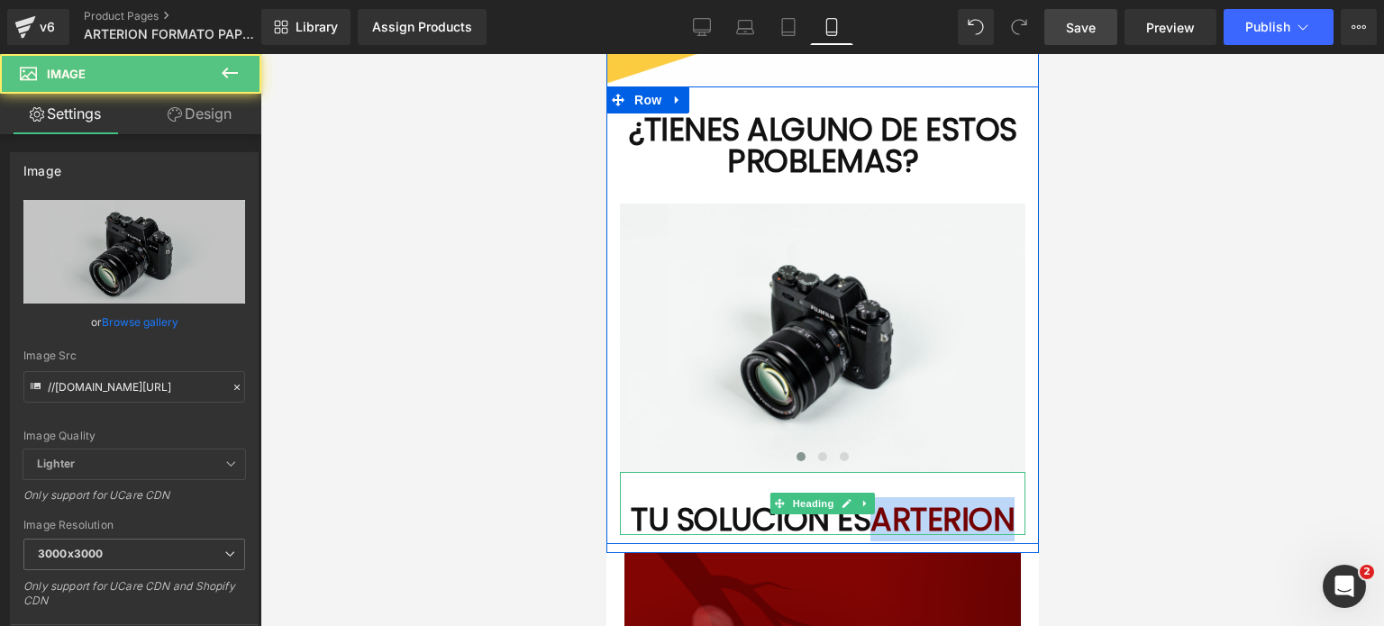
click at [973, 479] on h1 at bounding box center [822, 488] width 406 height 32
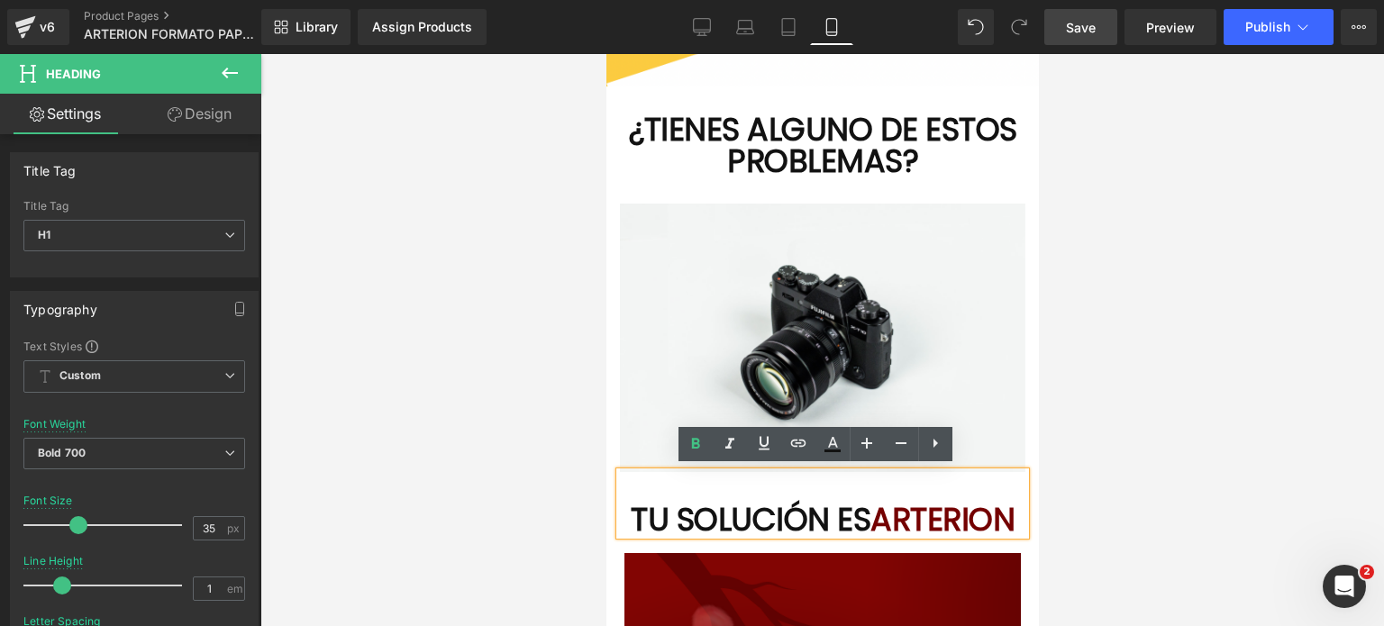
click at [1122, 457] on div at bounding box center [822, 340] width 1124 height 572
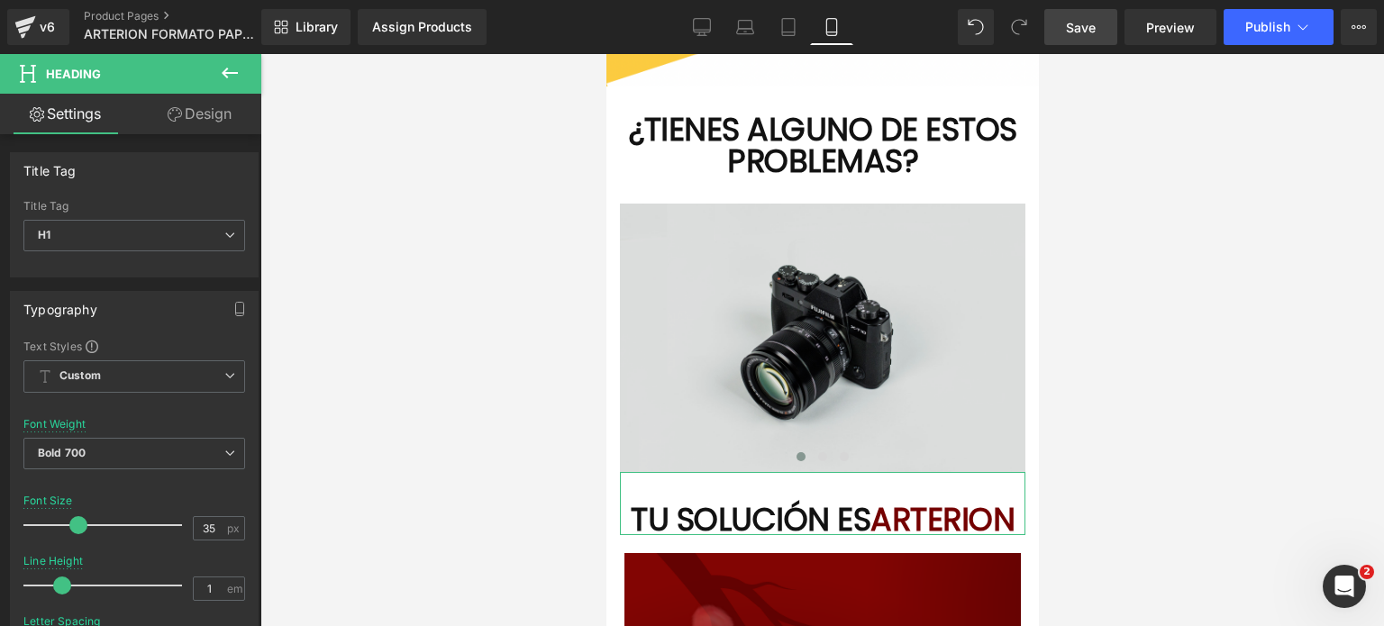
click at [748, 373] on img at bounding box center [822, 338] width 406 height 269
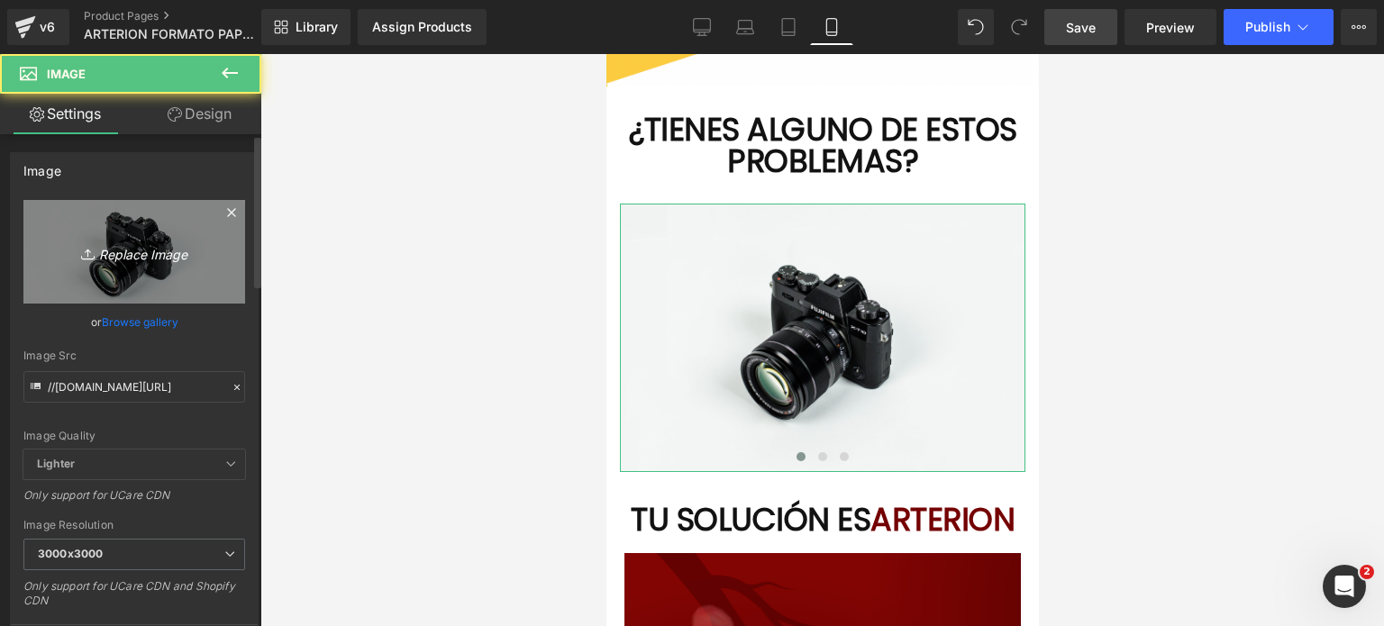
click at [148, 266] on link "Replace Image" at bounding box center [134, 252] width 222 height 104
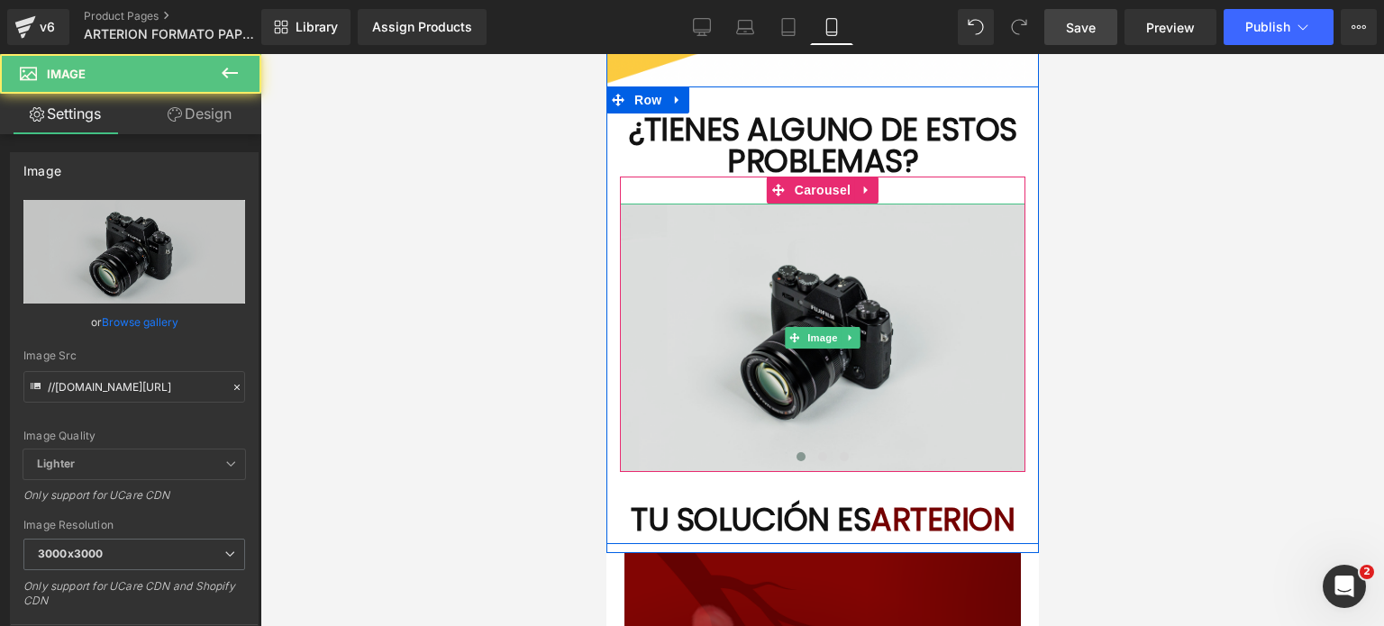
click at [891, 328] on img at bounding box center [822, 338] width 406 height 269
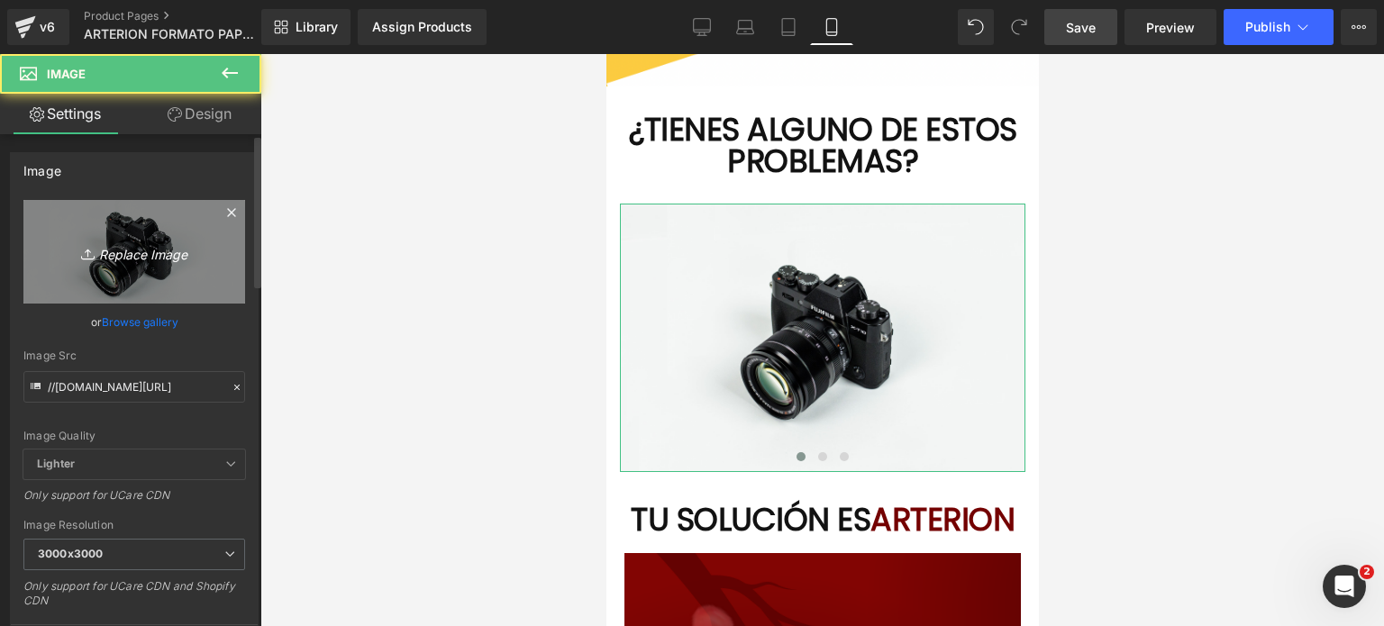
click at [154, 244] on icon "Replace Image" at bounding box center [134, 252] width 144 height 23
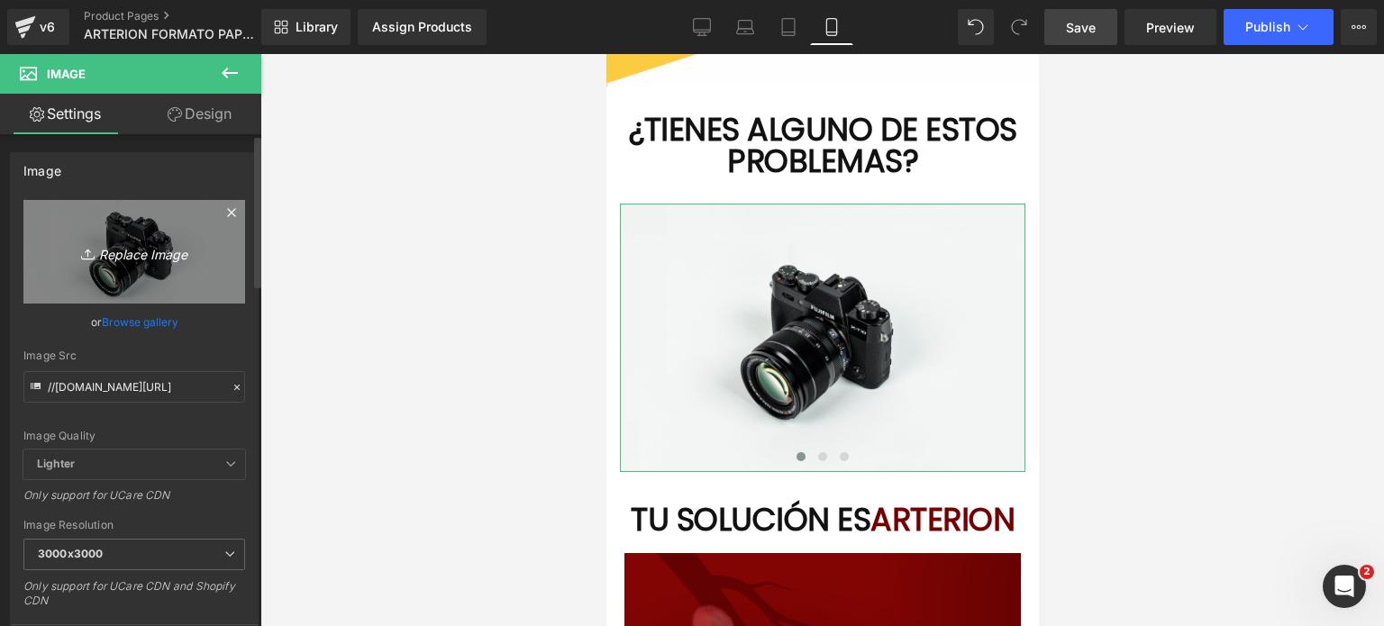
type input "C:\fakepath\VENA VÁRICE - 1 (1).png"
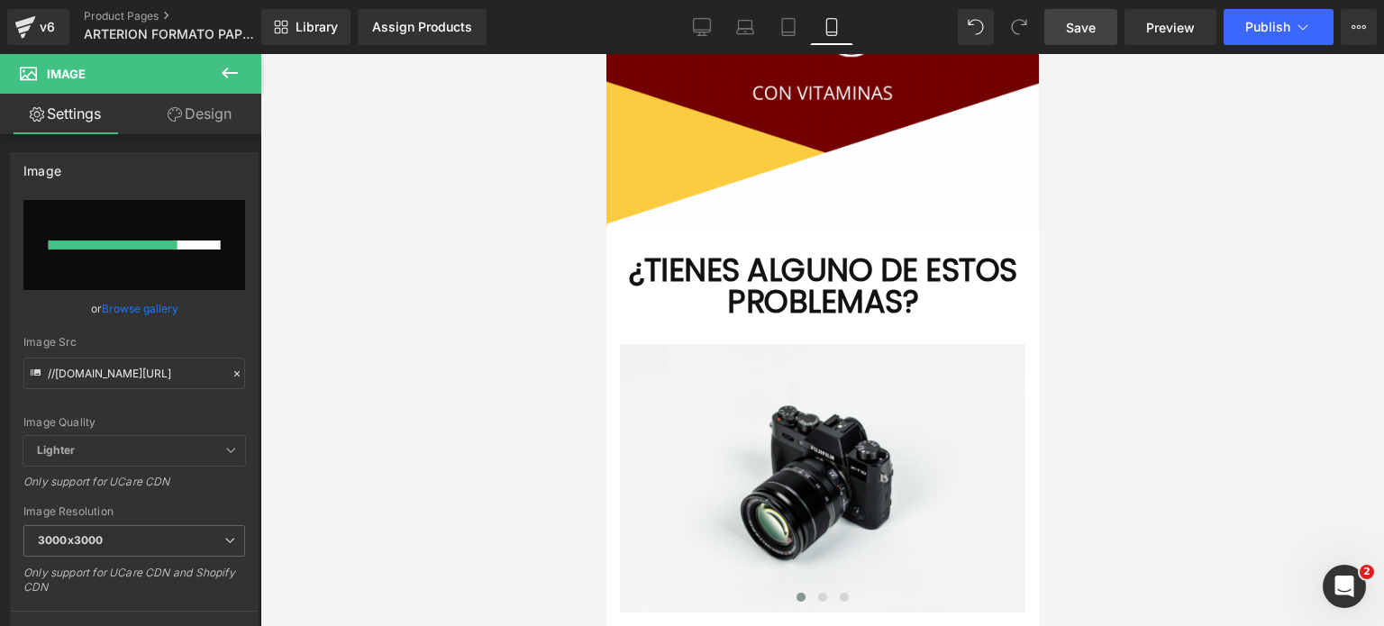
scroll to position [2974, 0]
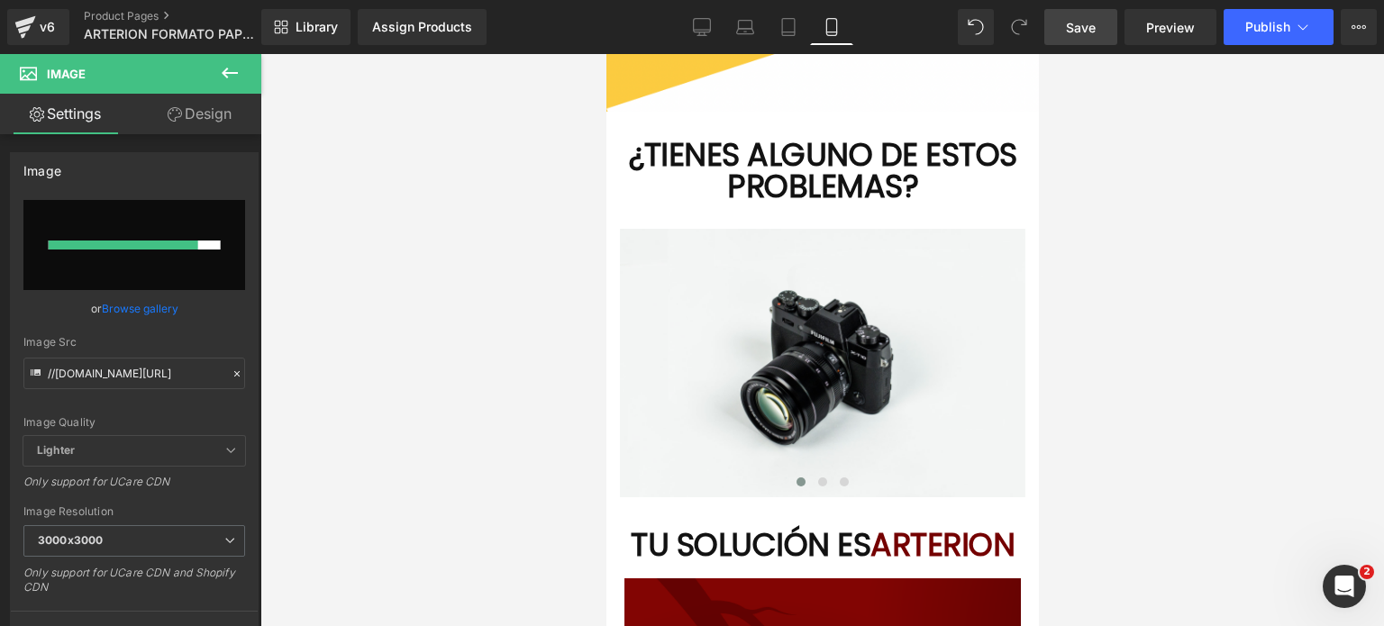
type input "[URL][DOMAIN_NAME]"
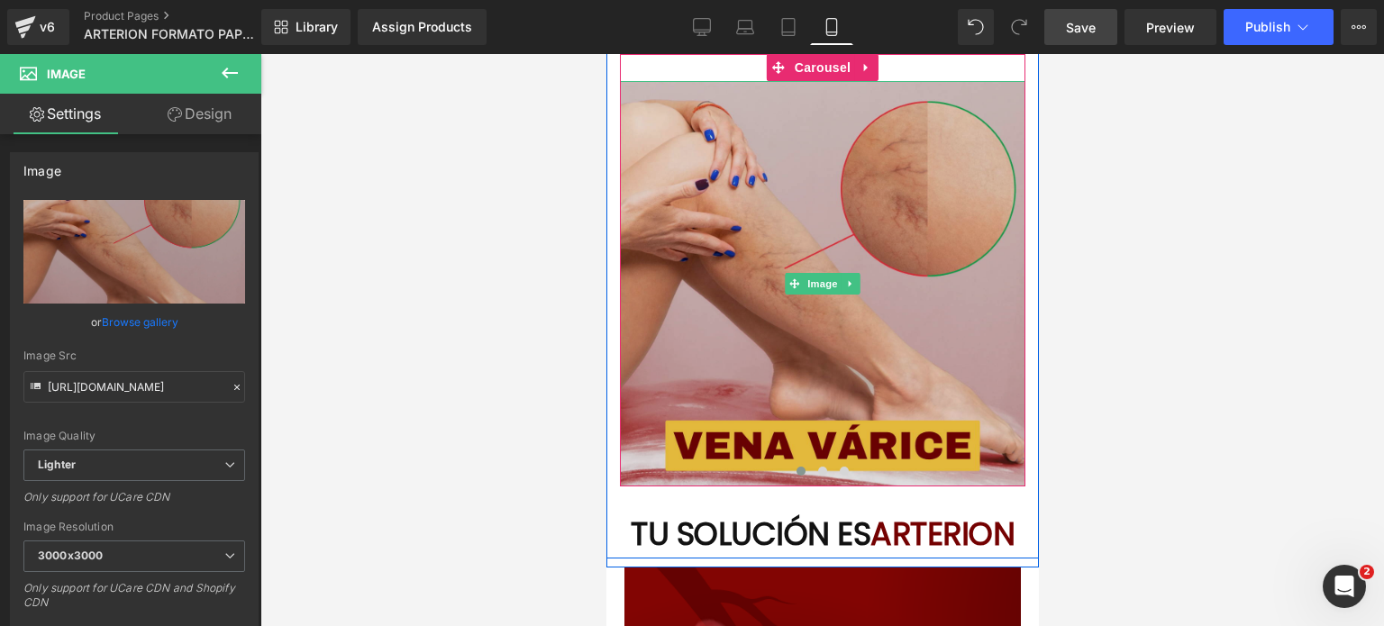
scroll to position [3155, 0]
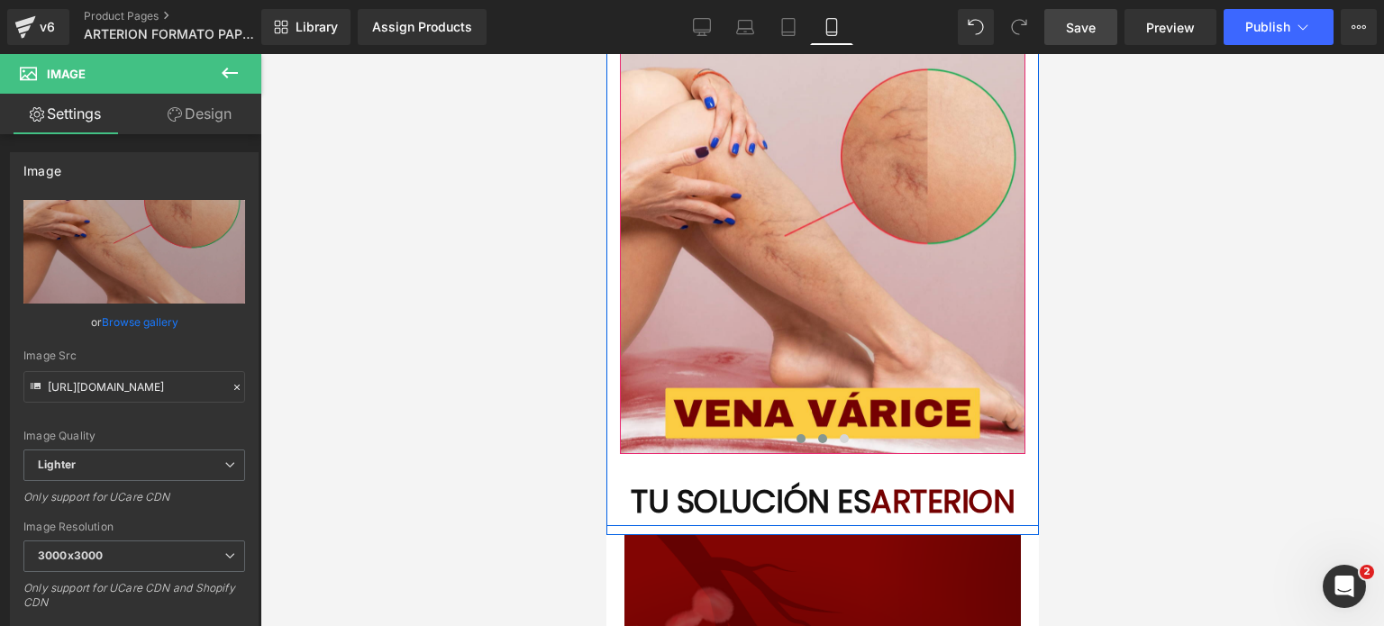
click at [818, 434] on span at bounding box center [822, 438] width 9 height 9
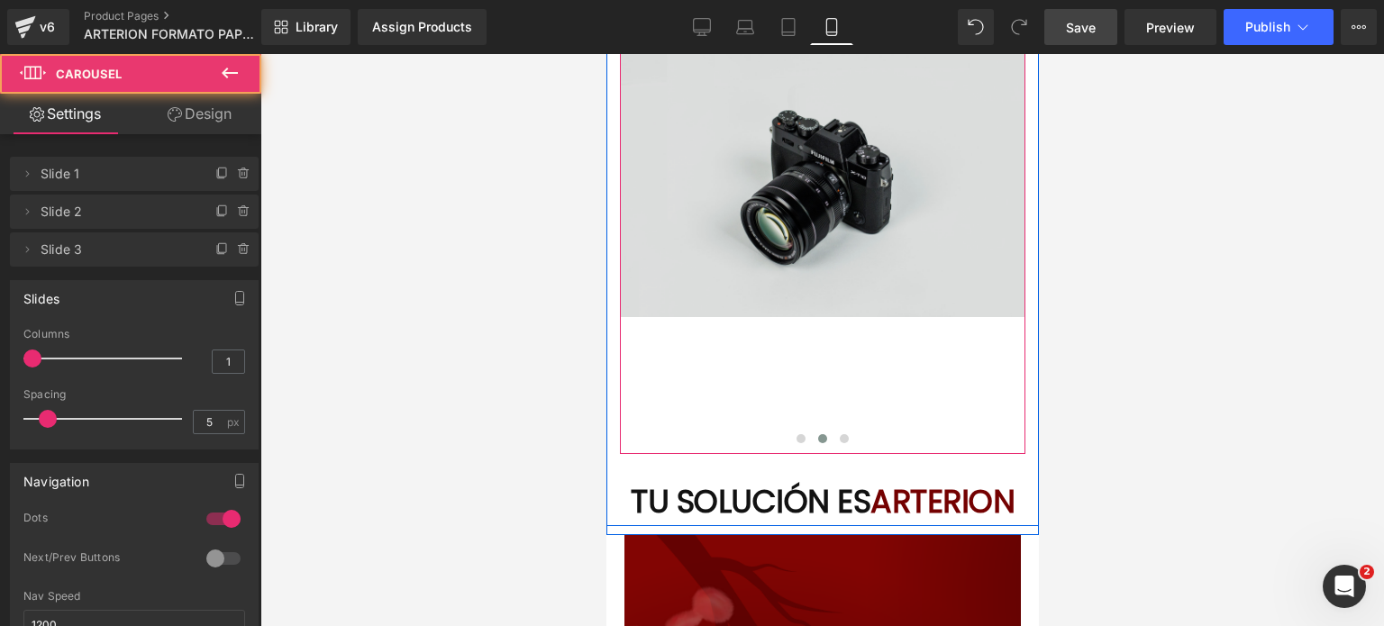
click at [787, 242] on img at bounding box center [822, 183] width 406 height 269
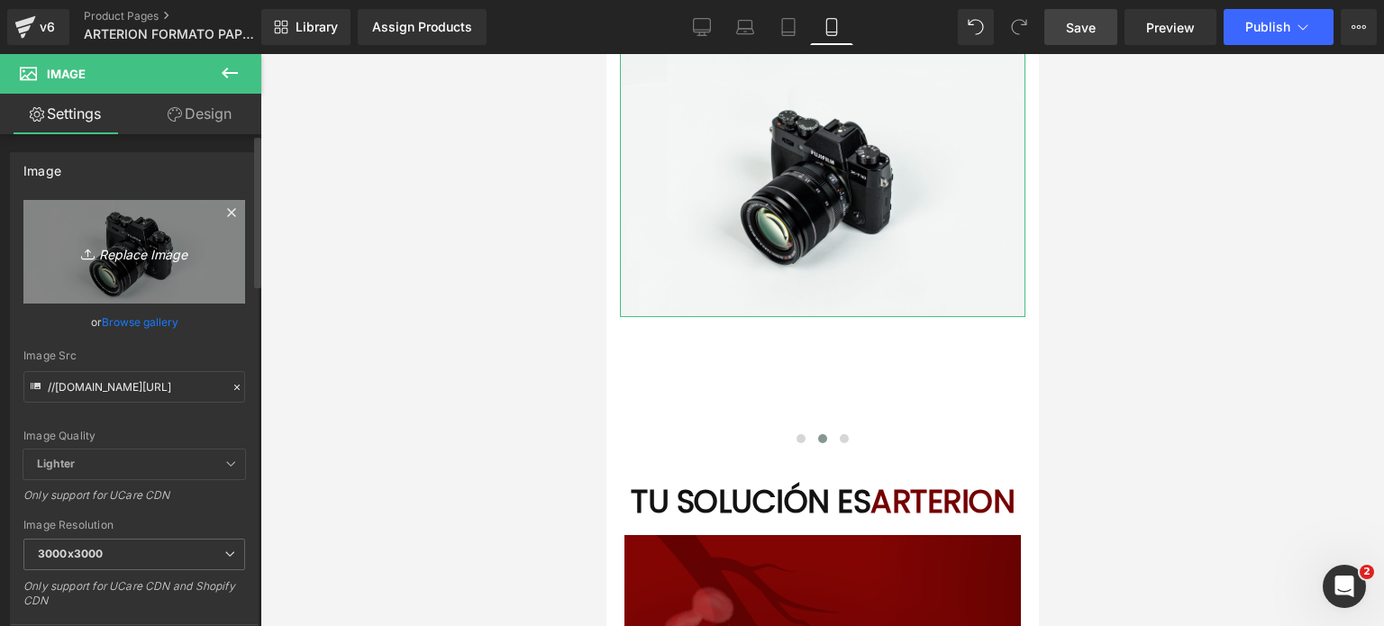
click at [182, 237] on link "Replace Image" at bounding box center [134, 252] width 222 height 104
type input "C:\fakepath\VENA VÁRICE - 2 (1).png"
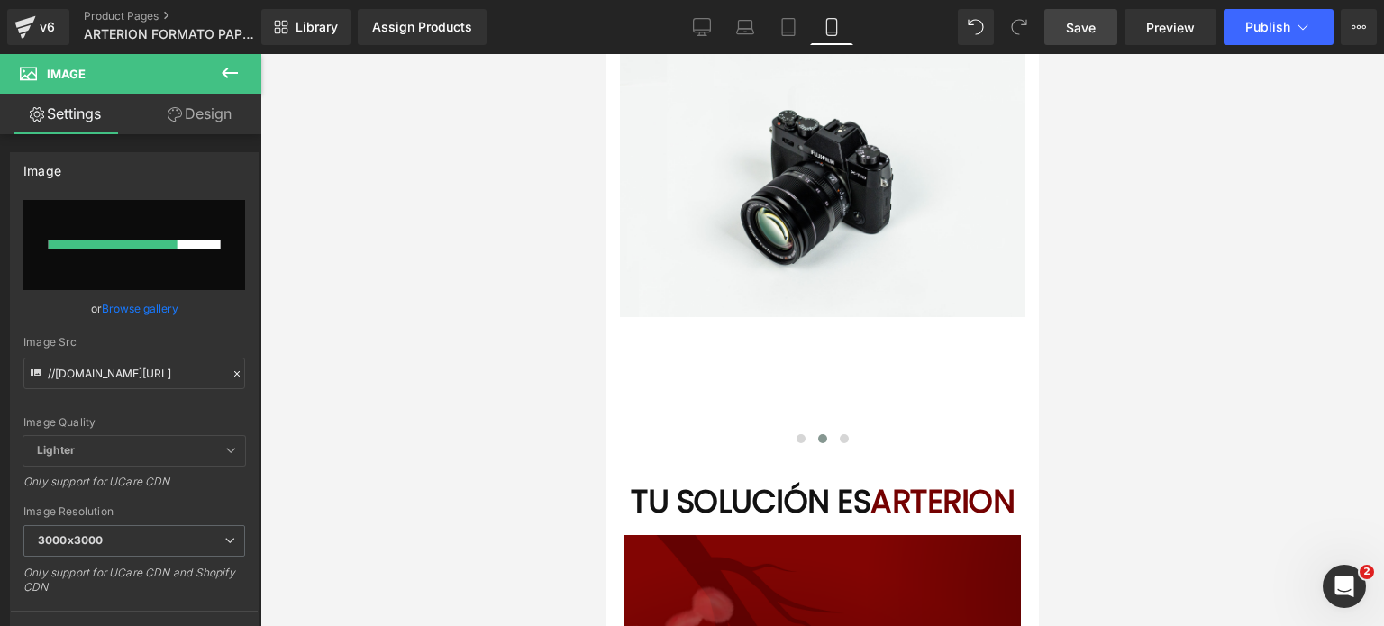
click at [451, 412] on div at bounding box center [822, 340] width 1124 height 572
click at [969, 423] on div "Image Image Image" at bounding box center [824, 252] width 1230 height 406
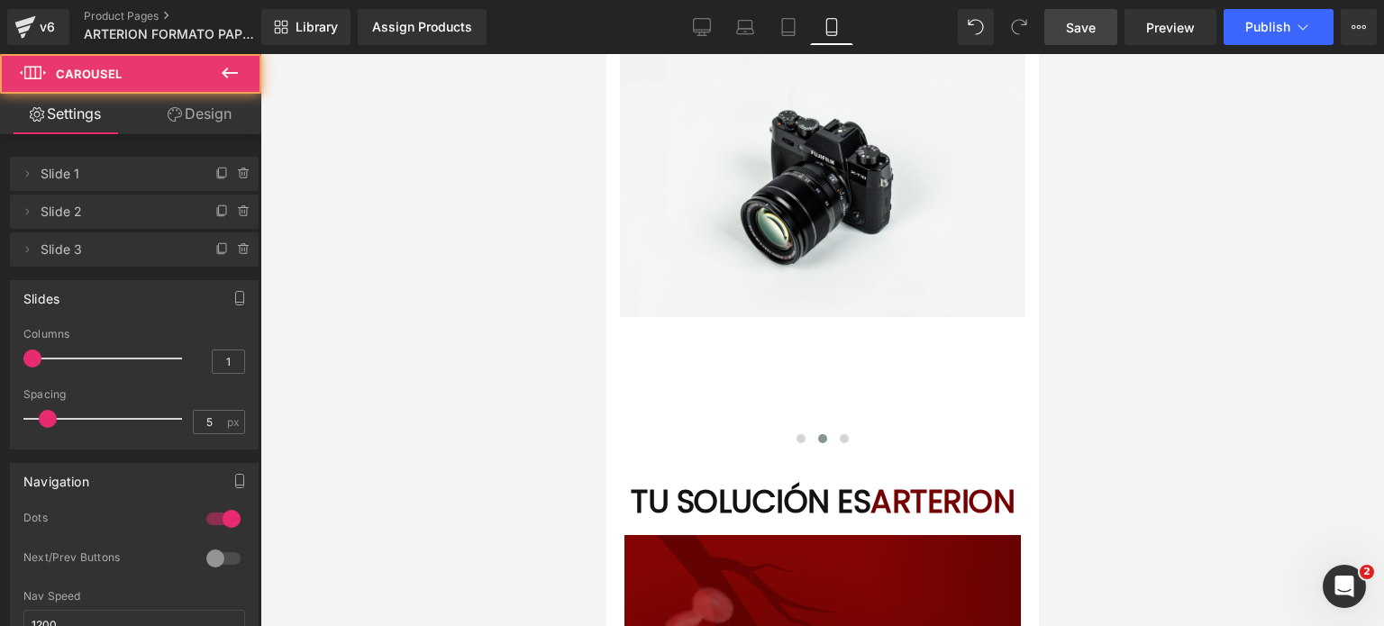
click at [1105, 360] on div at bounding box center [822, 340] width 1124 height 572
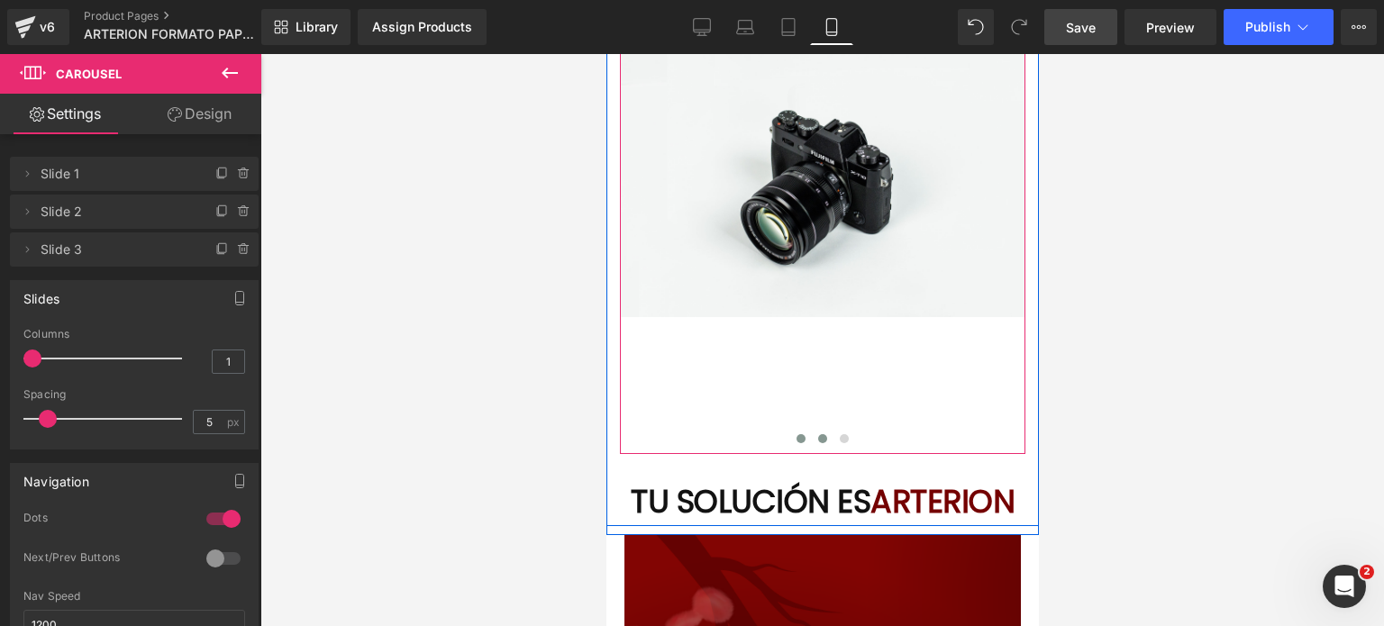
click at [798, 434] on span at bounding box center [800, 438] width 9 height 9
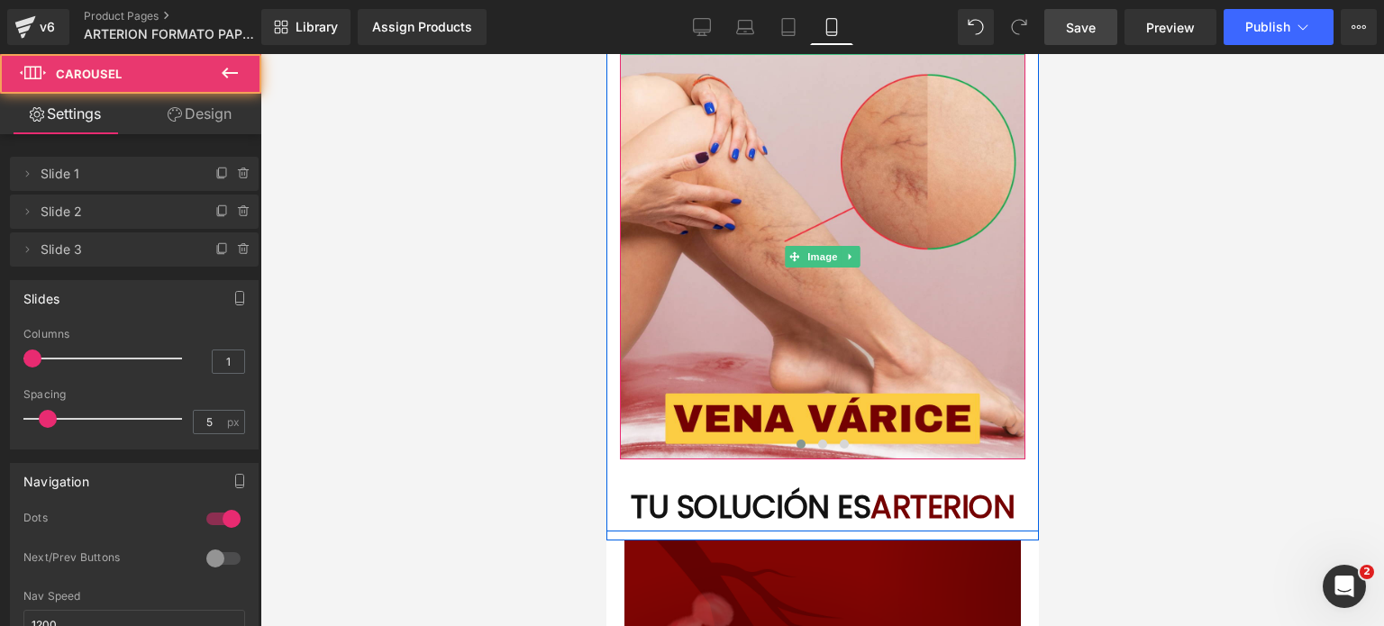
scroll to position [2974, 0]
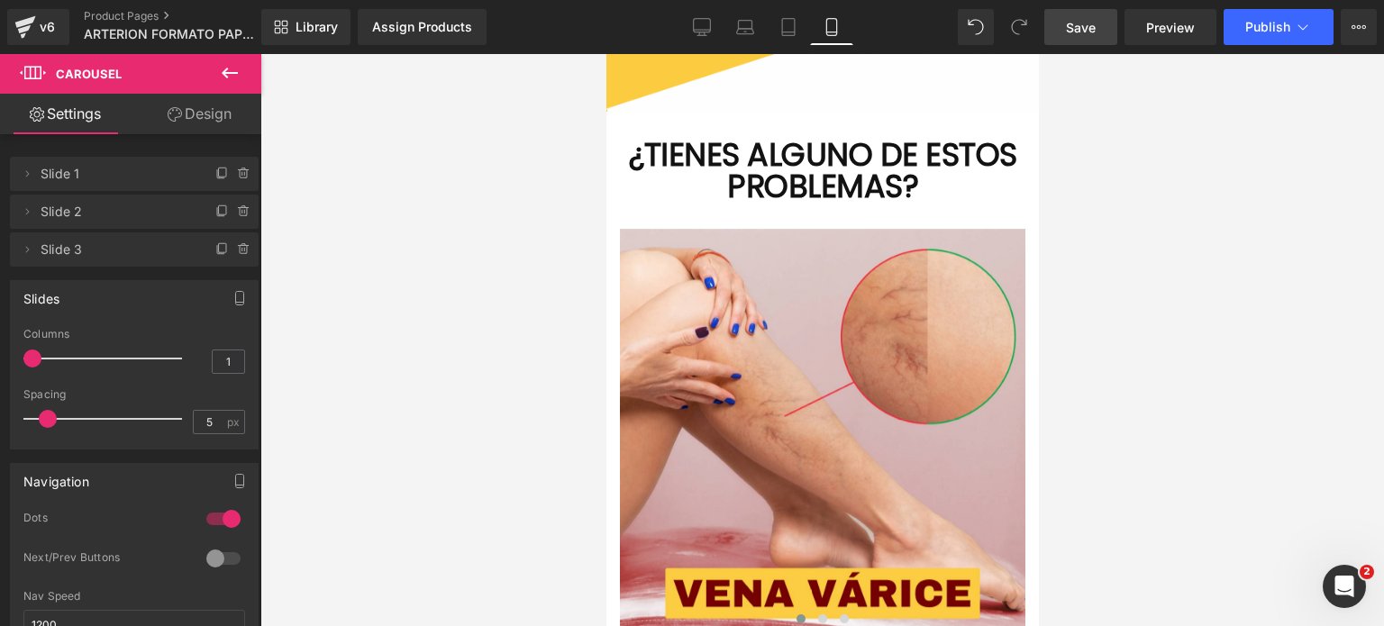
click at [1075, 28] on span "Save" at bounding box center [1081, 27] width 30 height 19
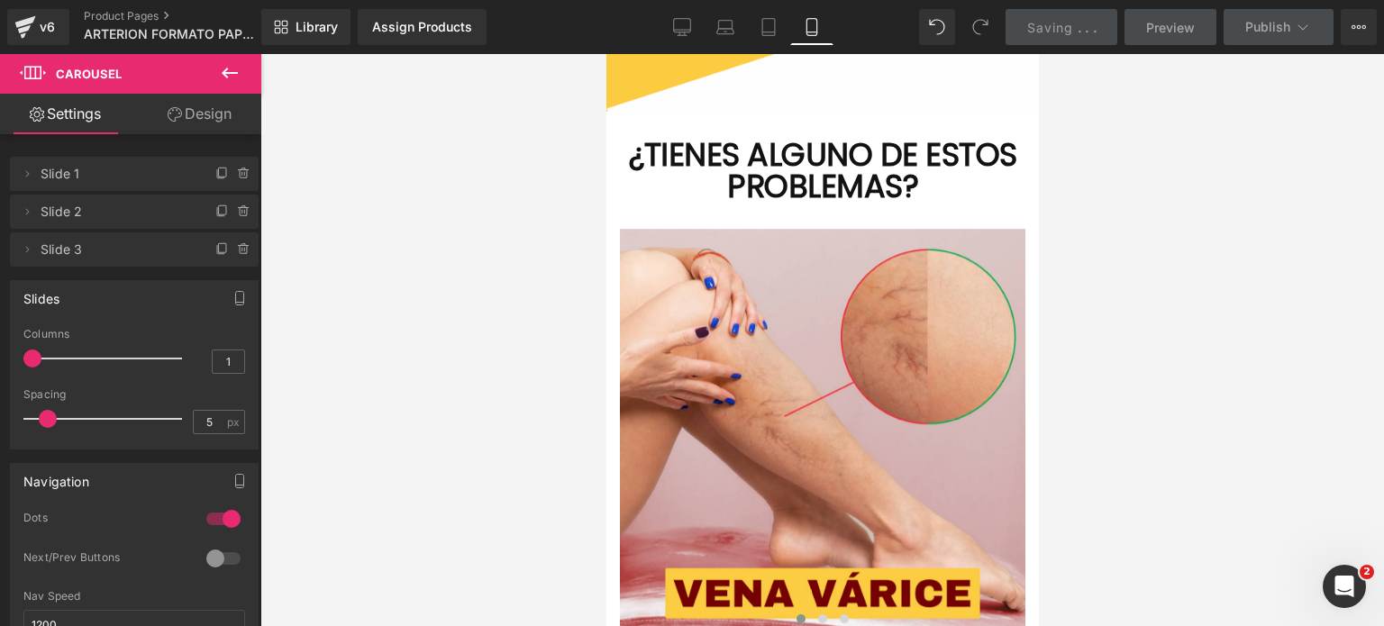
scroll to position [3065, 0]
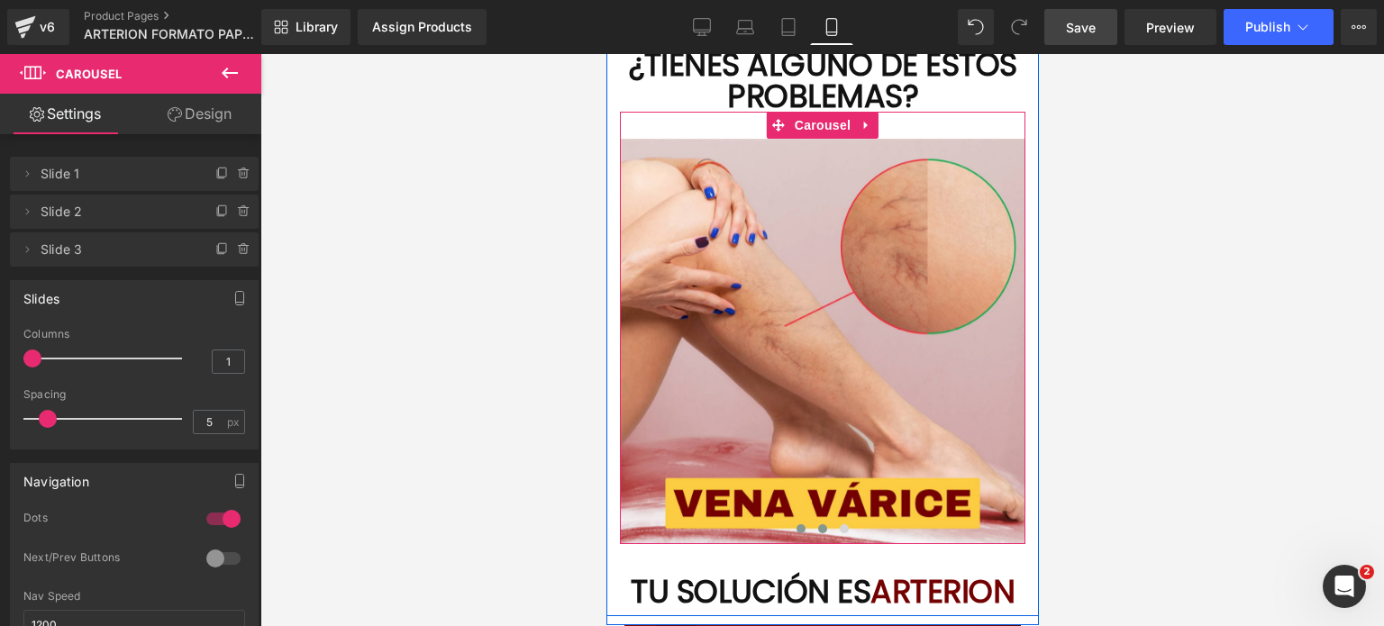
click at [821, 525] on button at bounding box center [822, 529] width 22 height 18
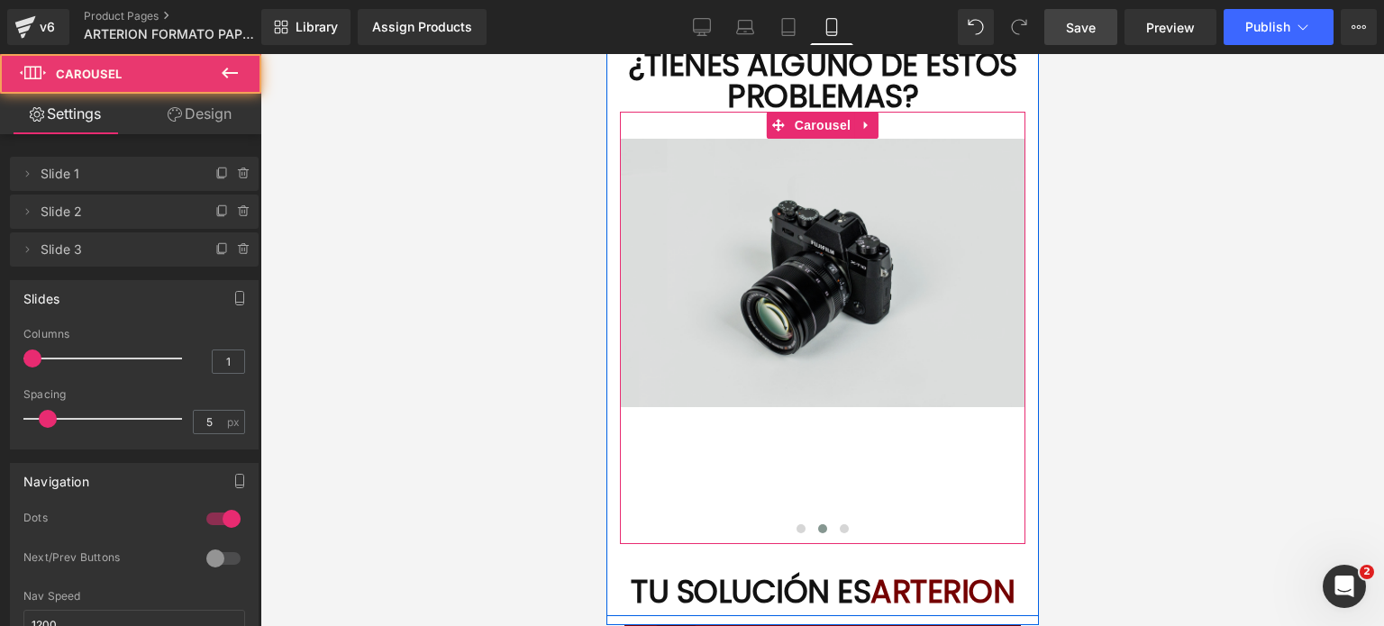
click at [812, 356] on img at bounding box center [822, 273] width 406 height 269
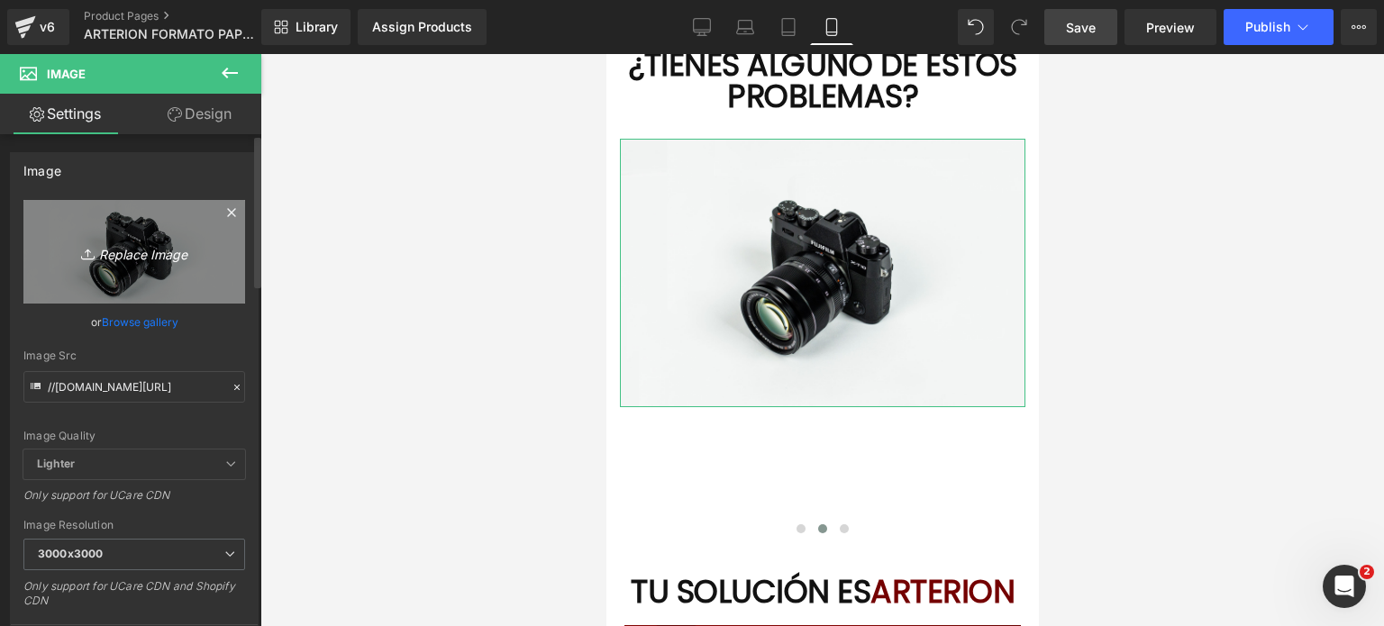
click at [144, 241] on icon "Replace Image" at bounding box center [134, 252] width 144 height 23
type input "C:\fakepath\VENA VÁRICE - 2 (1).png"
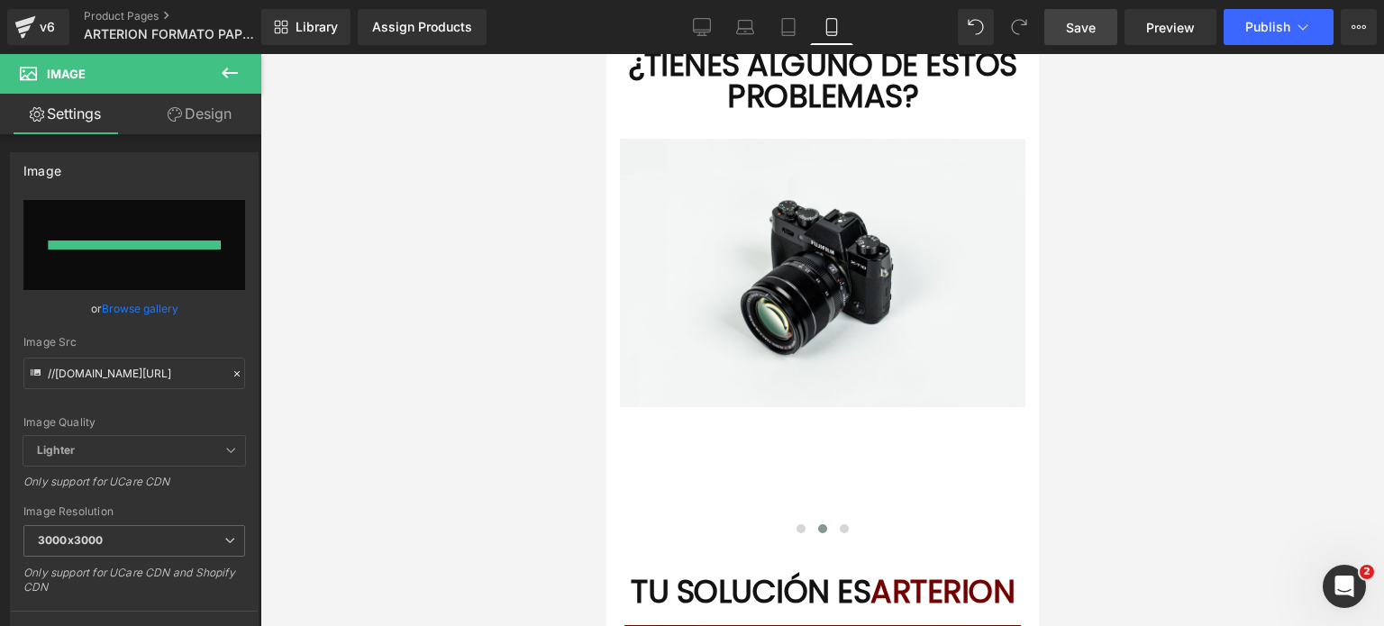
type input "[URL][DOMAIN_NAME]"
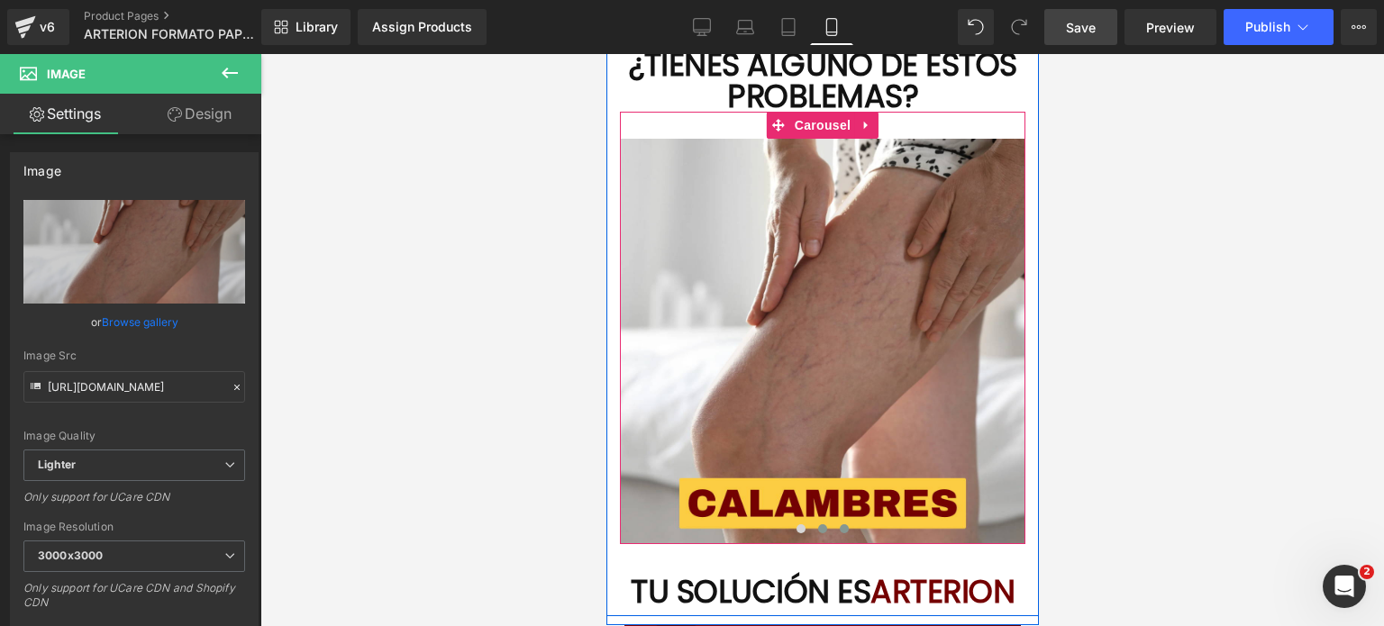
click at [839, 525] on span at bounding box center [843, 529] width 9 height 9
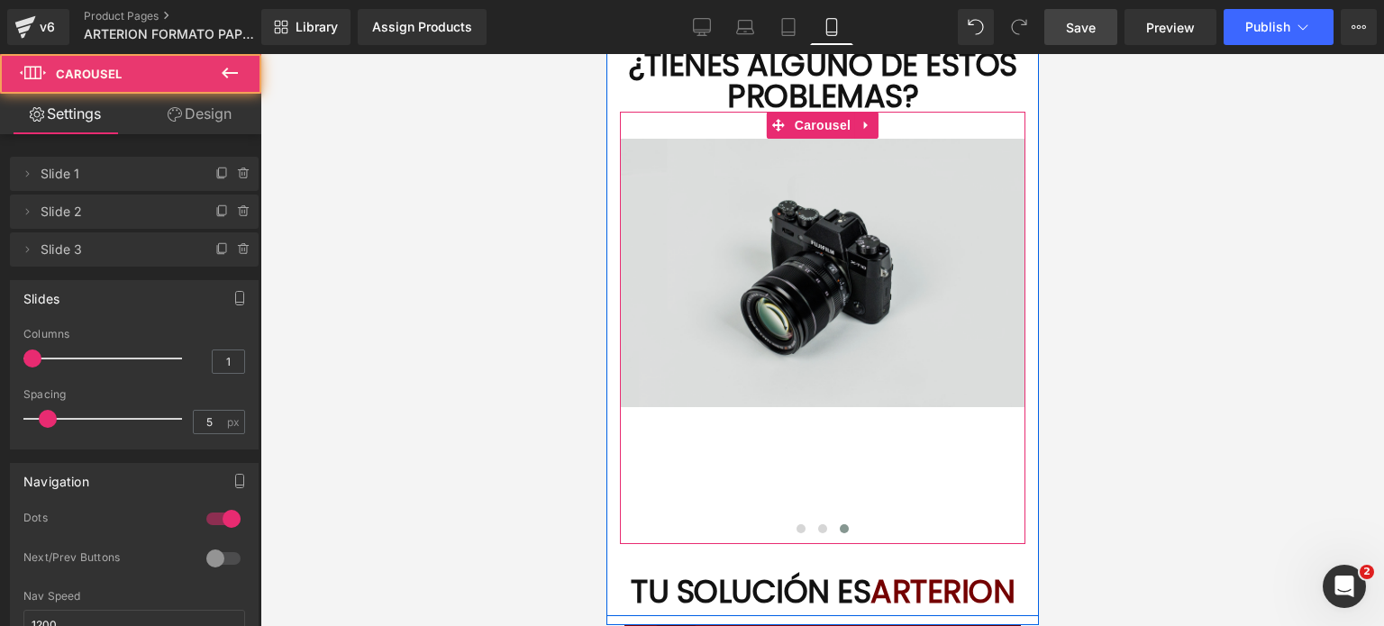
click at [754, 342] on img at bounding box center [822, 273] width 406 height 269
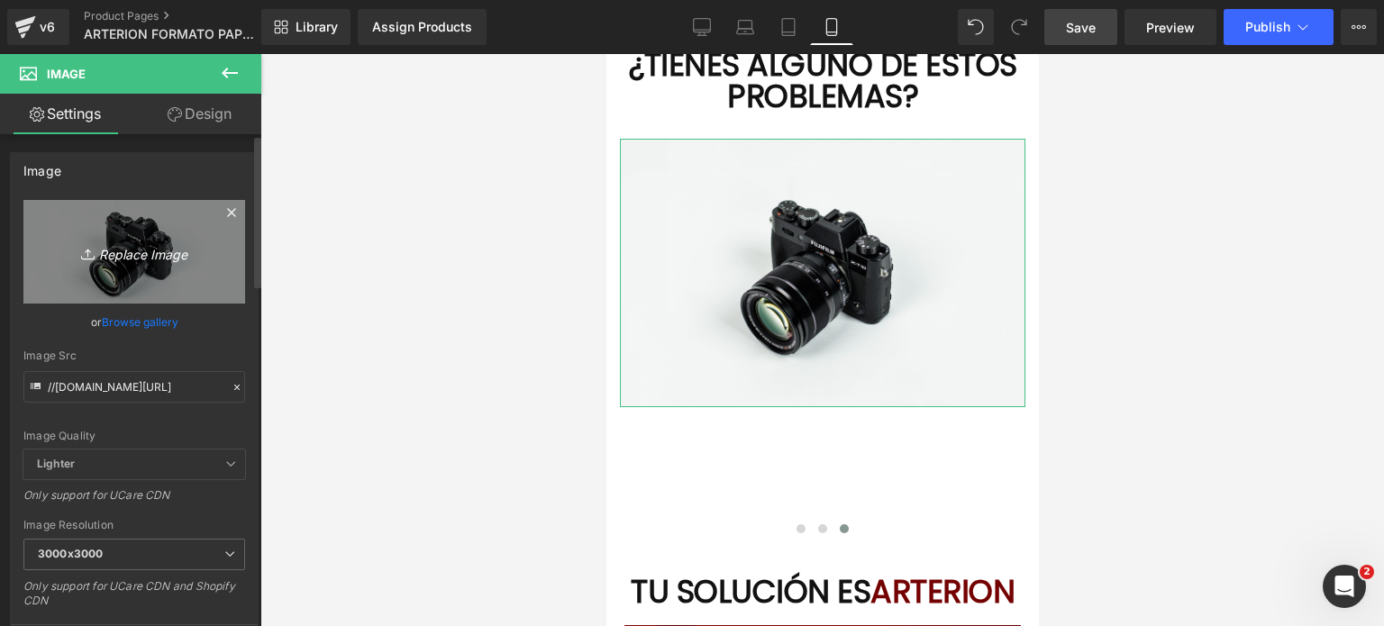
click at [123, 225] on link "Replace Image" at bounding box center [134, 252] width 222 height 104
type input "C:\fakepath\VENA VÁRICE - 3 (1).png"
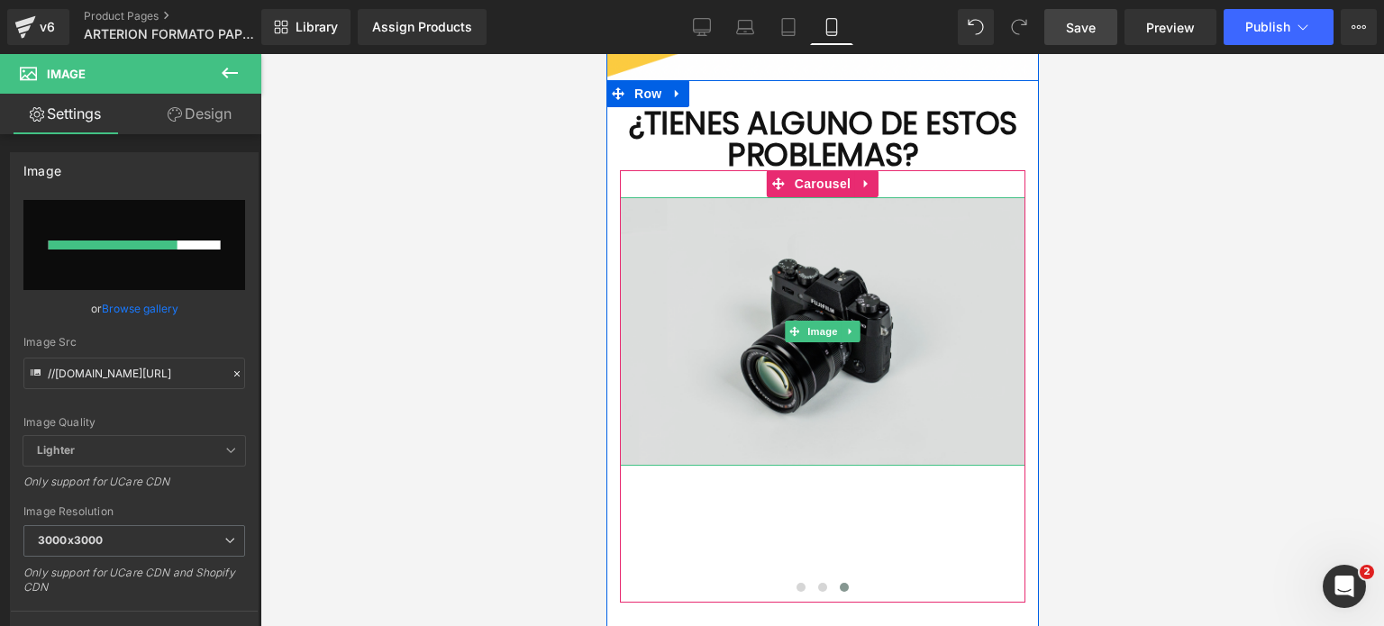
scroll to position [2974, 0]
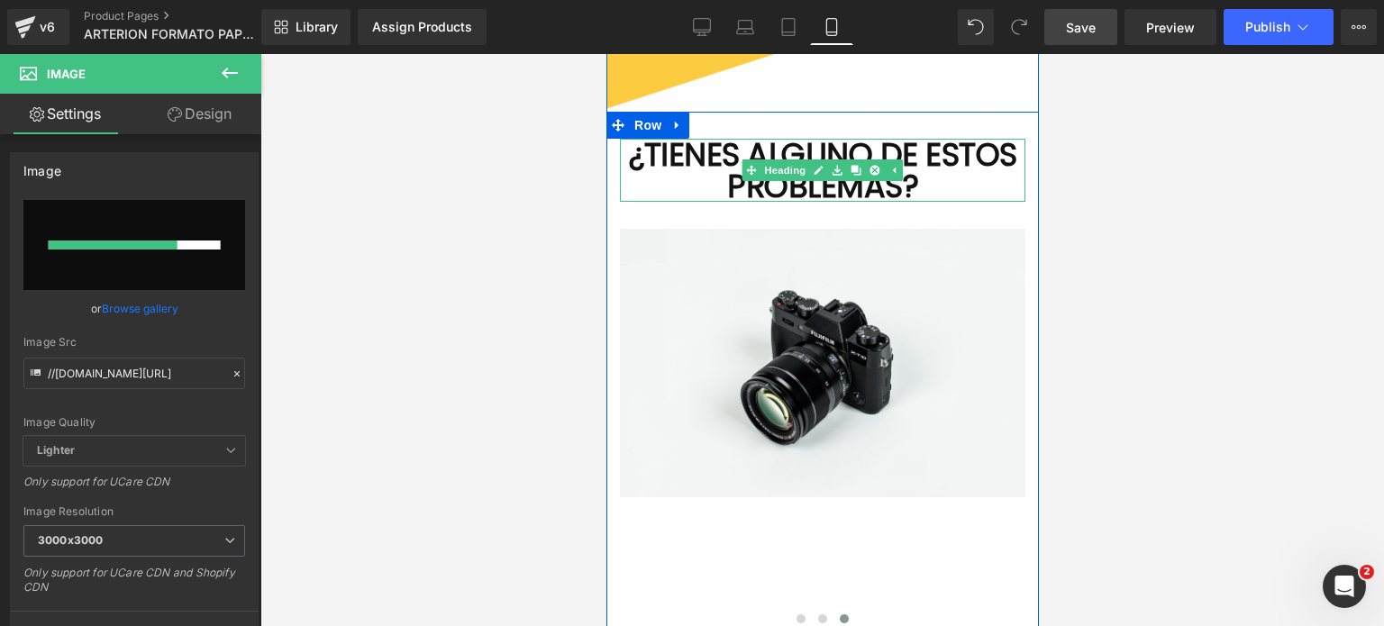
click at [1008, 189] on h1 "¿TIENES ALGUNO DE ESTOS PROBLEMAS?" at bounding box center [822, 170] width 406 height 63
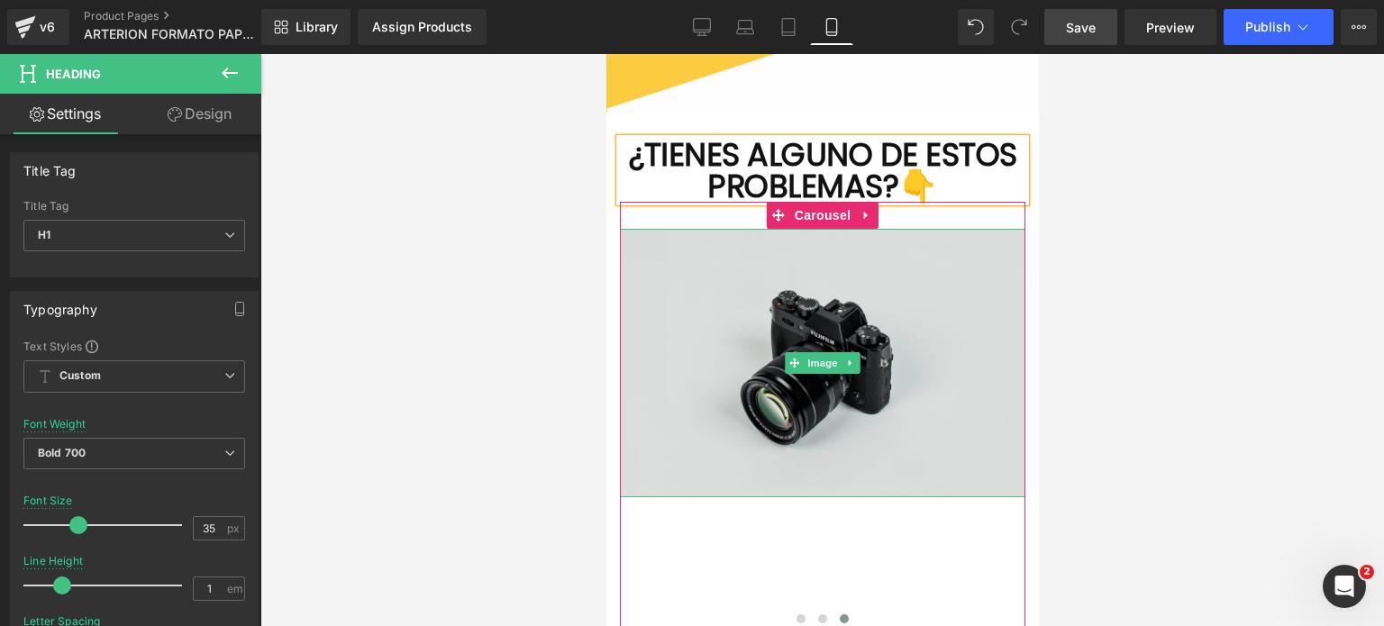
click at [846, 397] on img at bounding box center [822, 363] width 406 height 269
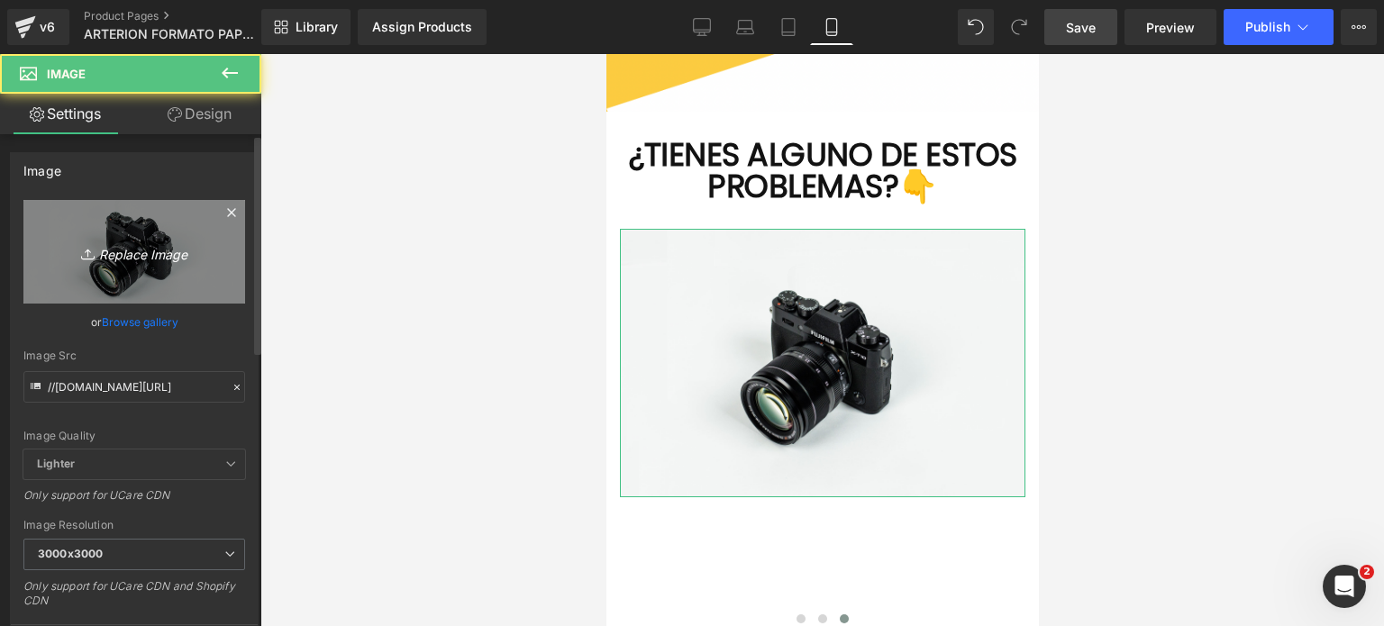
click at [170, 277] on link "Replace Image" at bounding box center [134, 252] width 222 height 104
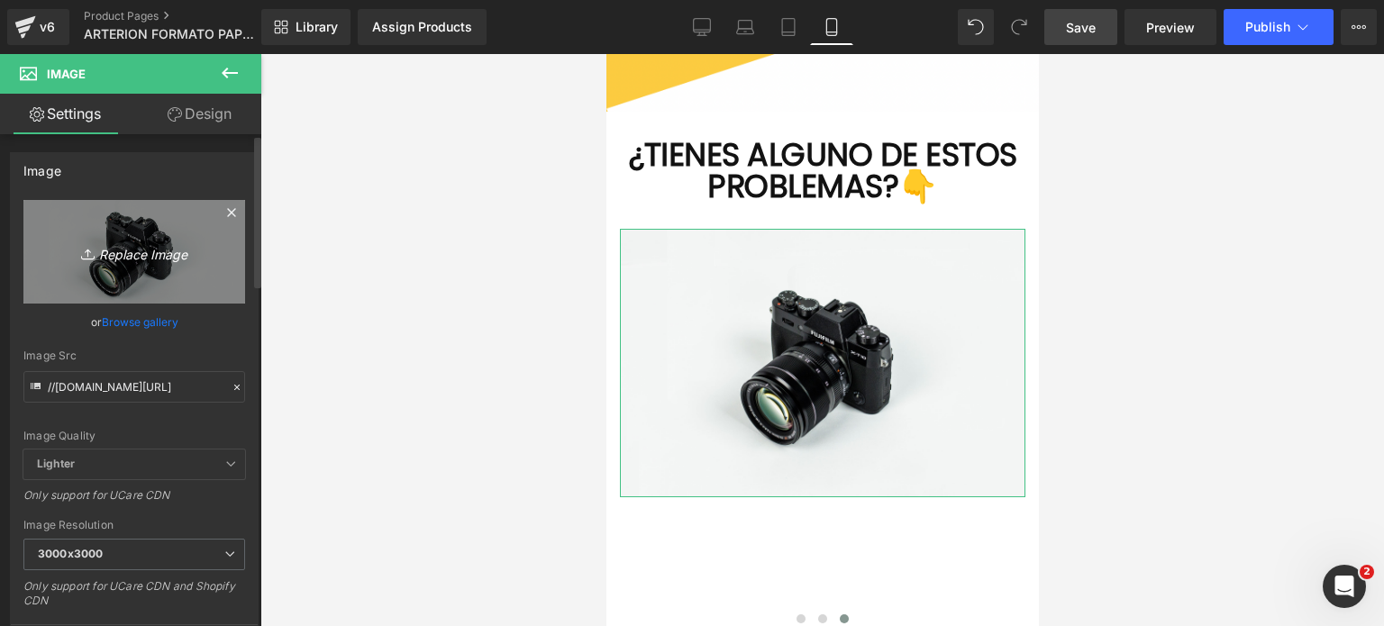
type input "C:\fakepath\VENA VÁRICE - 3 (1).png"
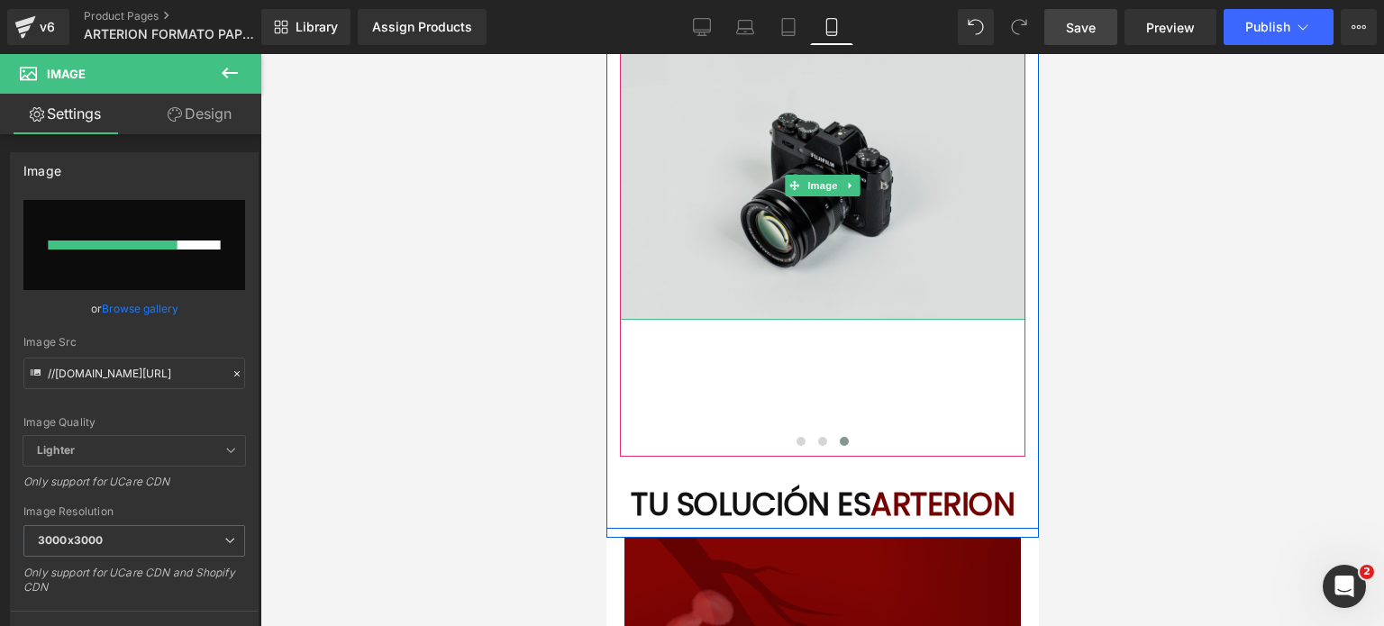
scroll to position [3245, 0]
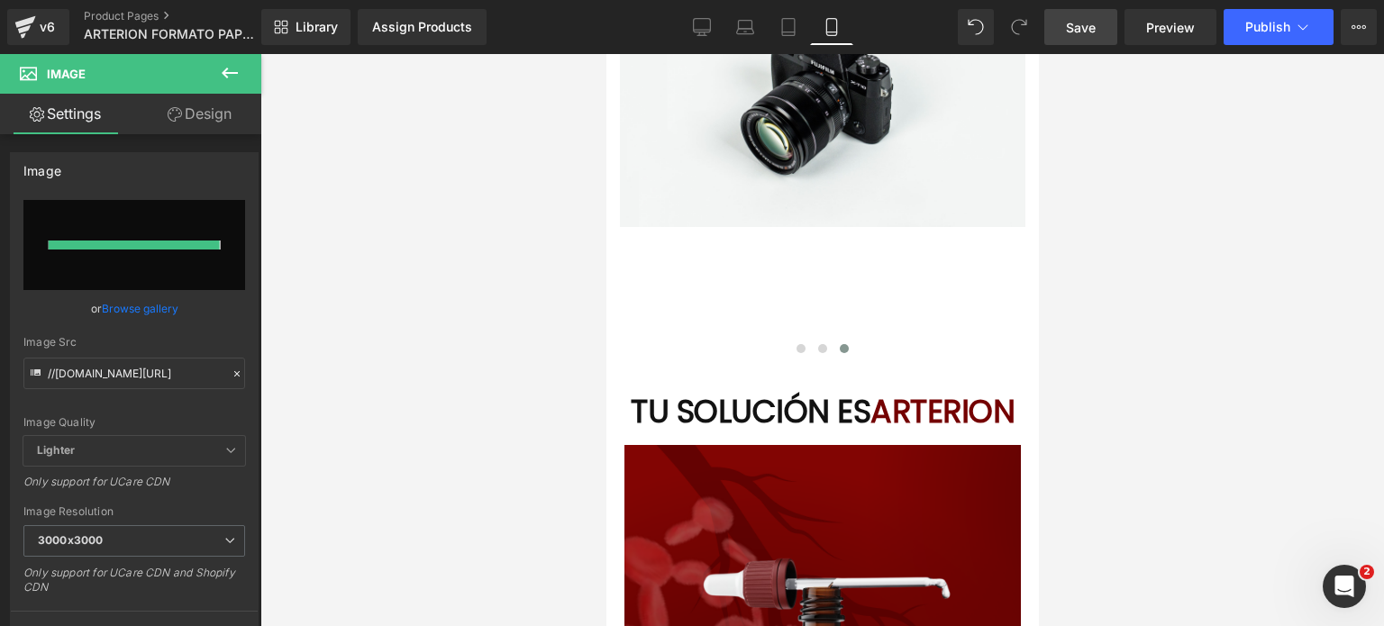
type input "[URL][DOMAIN_NAME]"
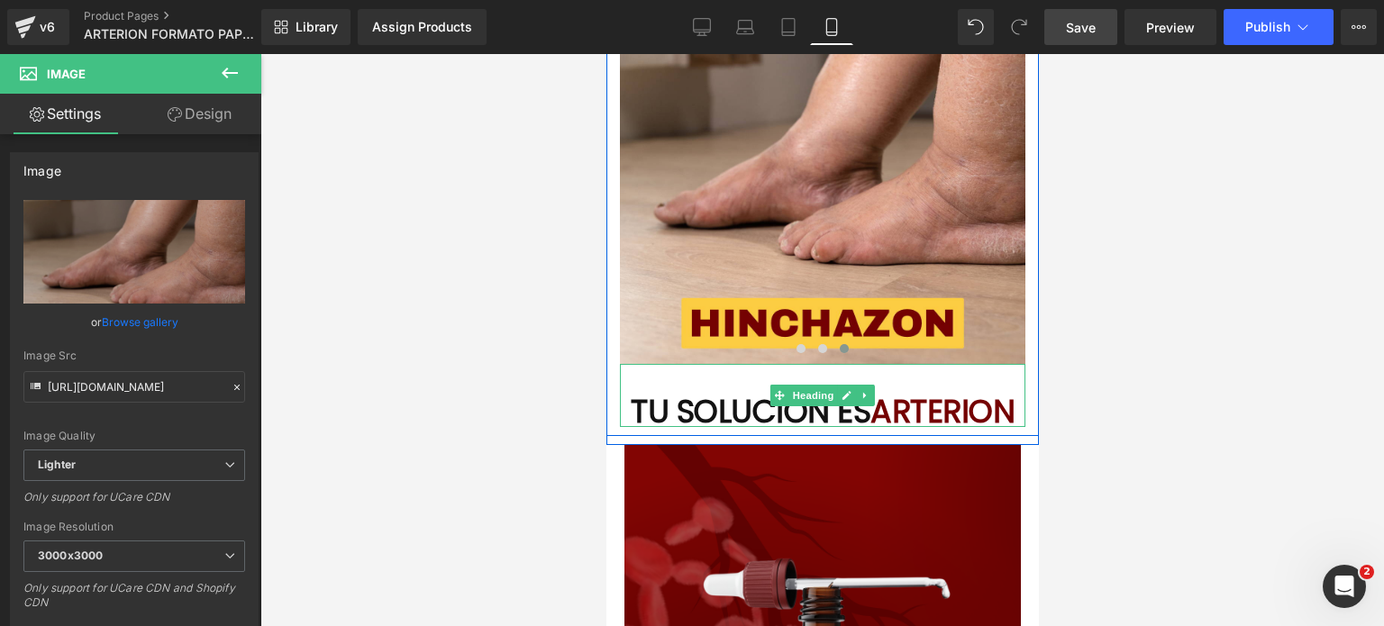
click at [674, 402] on h1 "TU SOLUCIÓN ES ARTERION" at bounding box center [822, 412] width 406 height 32
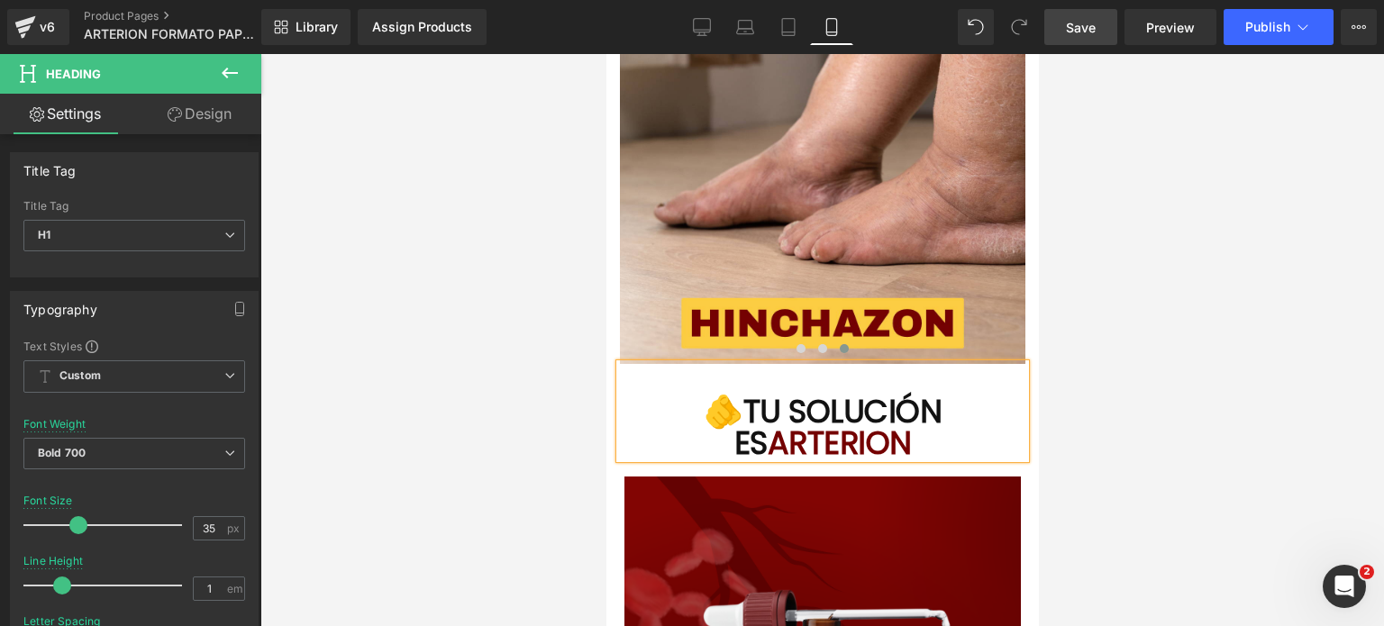
click at [974, 396] on h1 "🫵TU SOLUCIÓN ES ARTERION" at bounding box center [822, 427] width 406 height 63
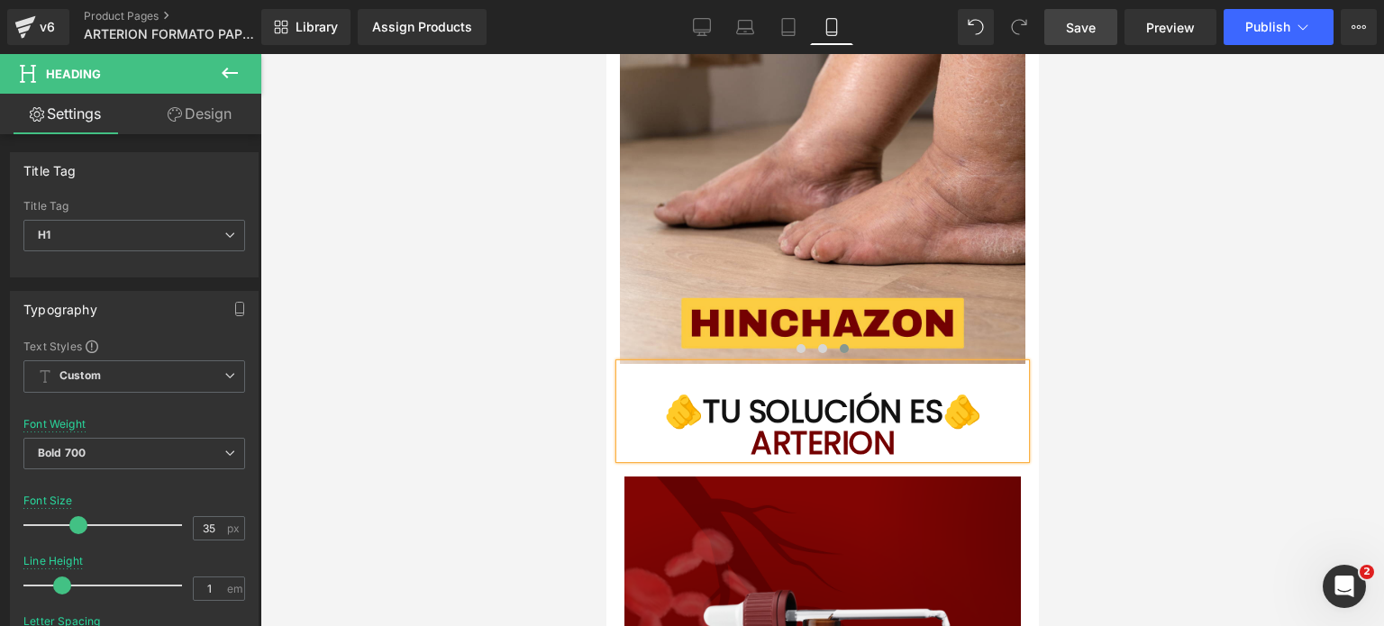
click at [697, 439] on h1 "🫵TU SOLUCIÓN ES🫵 ARTERION" at bounding box center [822, 427] width 406 height 63
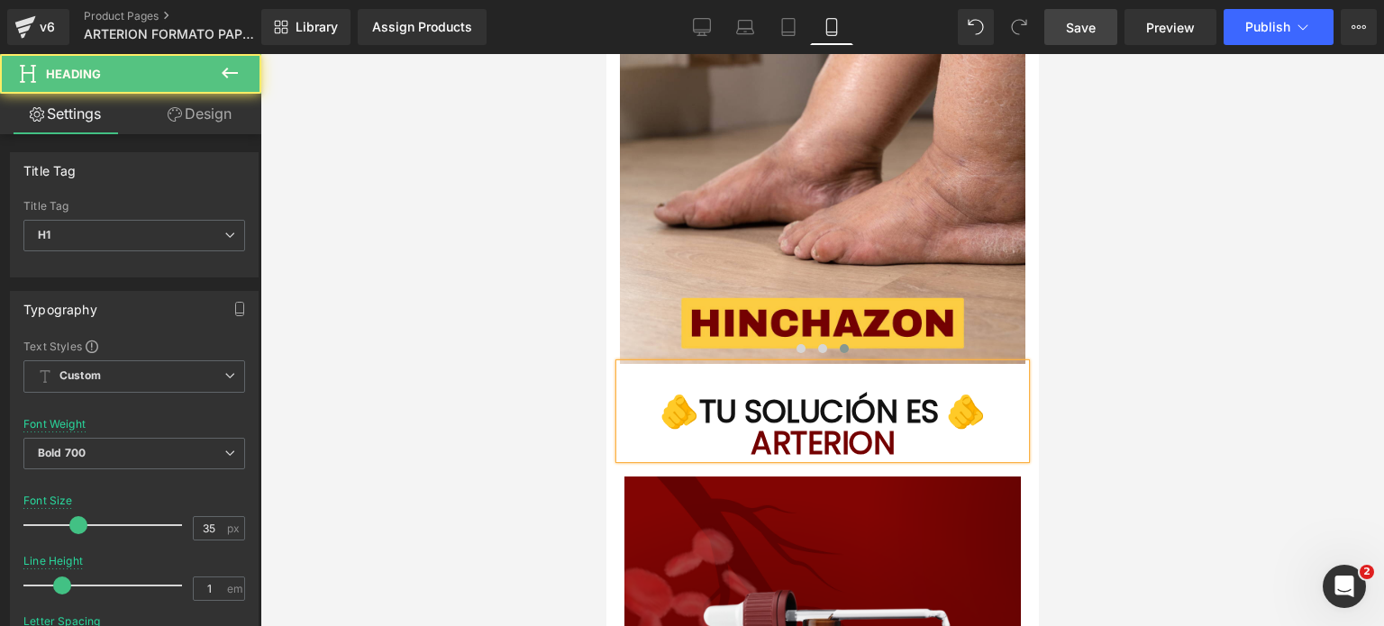
click at [754, 446] on h1 "🫵TU SOLUCIÓN ES 🫵 ARTERION" at bounding box center [822, 427] width 406 height 63
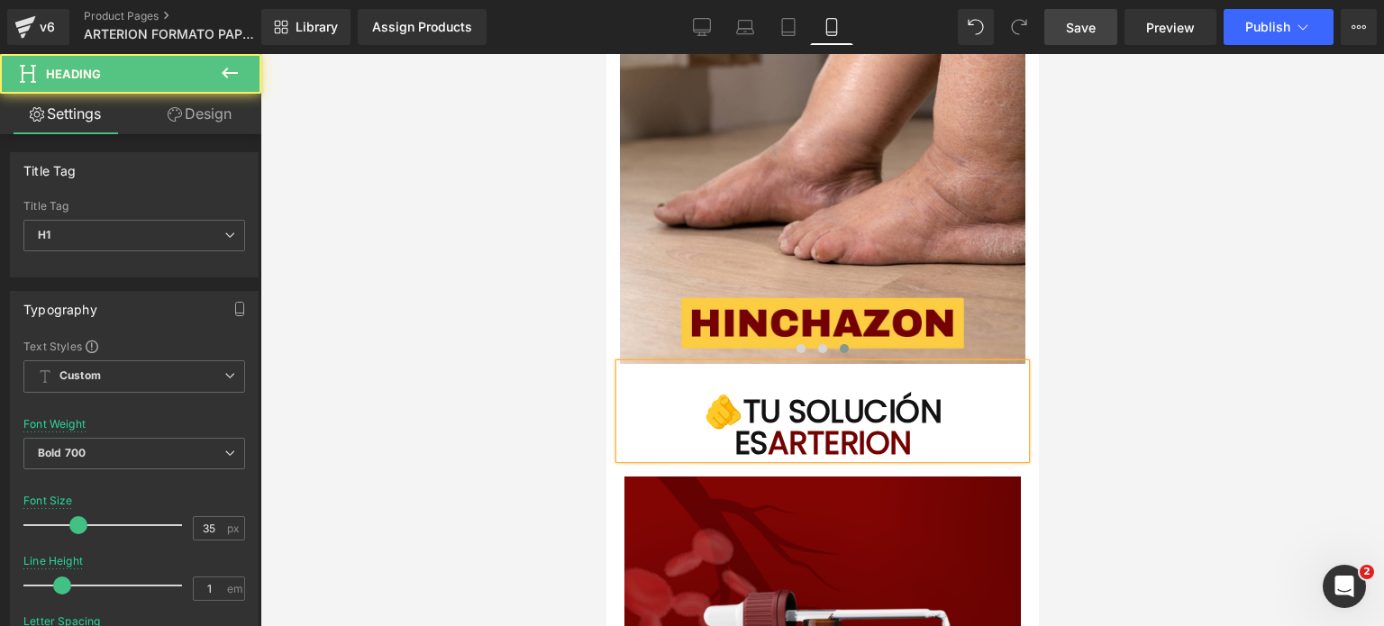
click at [928, 436] on h1 "🫵TU SOLUCIÓN ES ARTERION" at bounding box center [822, 427] width 406 height 63
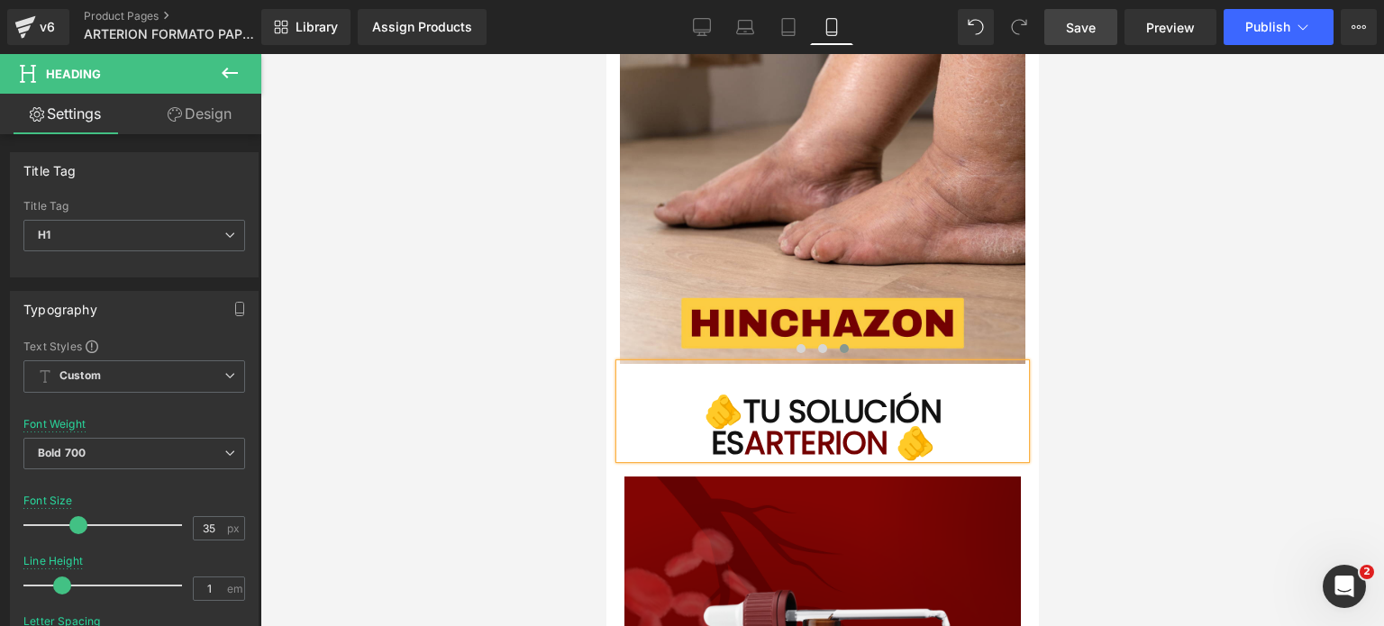
click at [1092, 32] on span "Save" at bounding box center [1081, 27] width 30 height 19
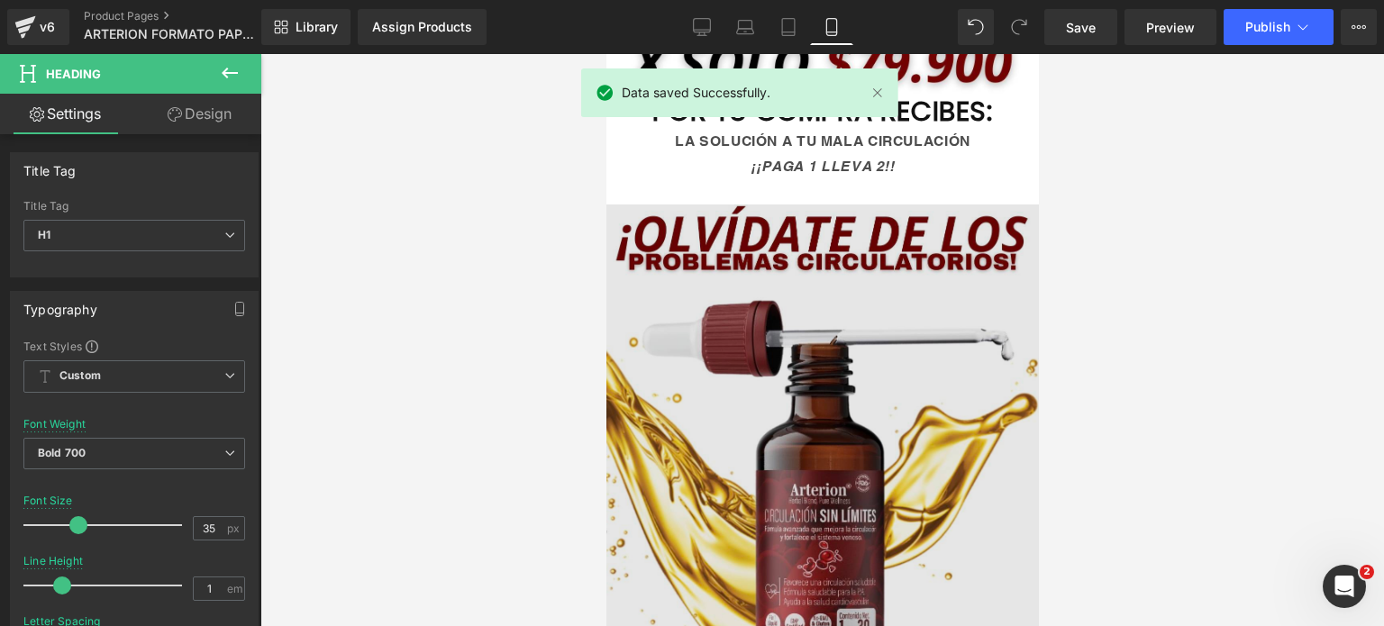
scroll to position [1262, 0]
